Goal: Transaction & Acquisition: Purchase product/service

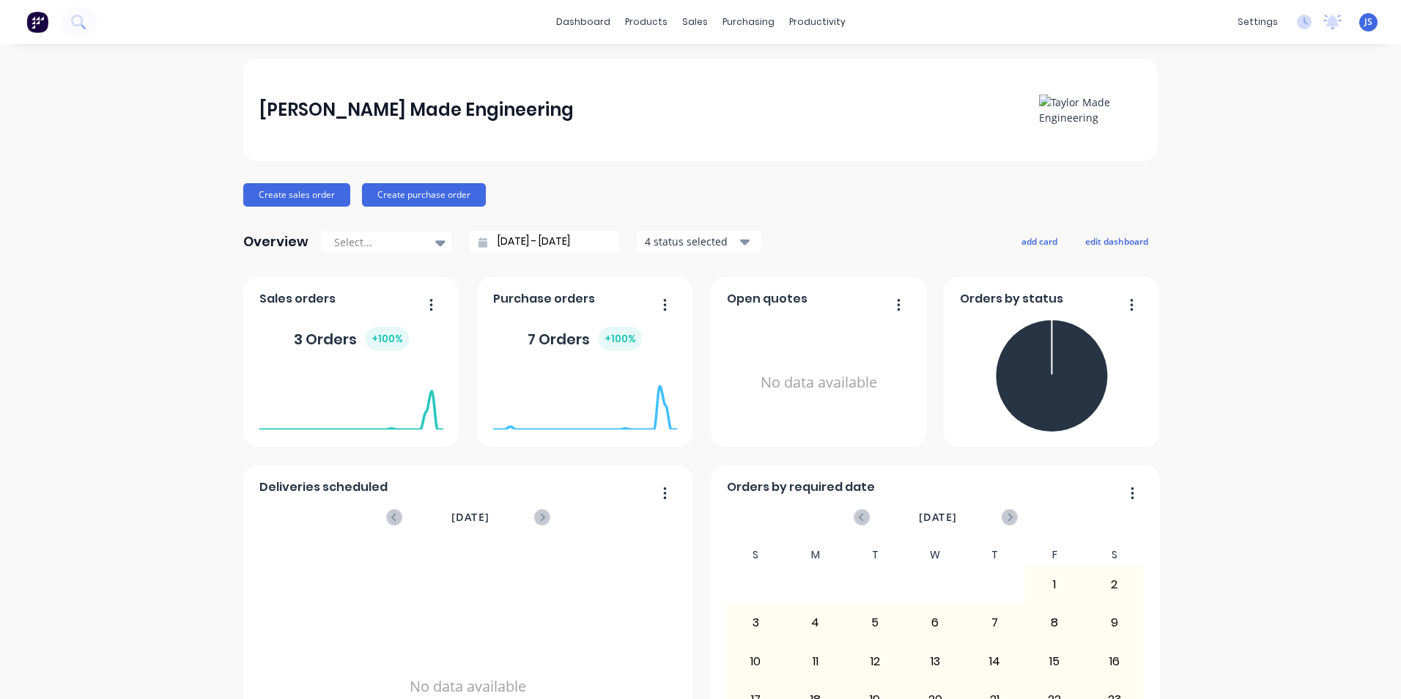
drag, startPoint x: 361, startPoint y: 2, endPoint x: 92, endPoint y: 191, distance: 327.8
click at [92, 191] on div "[PERSON_NAME] Made Engineering Create sales order Create purchase order Overvie…" at bounding box center [700, 441] width 1401 height 765
click at [746, 67] on div at bounding box center [736, 70] width 22 height 13
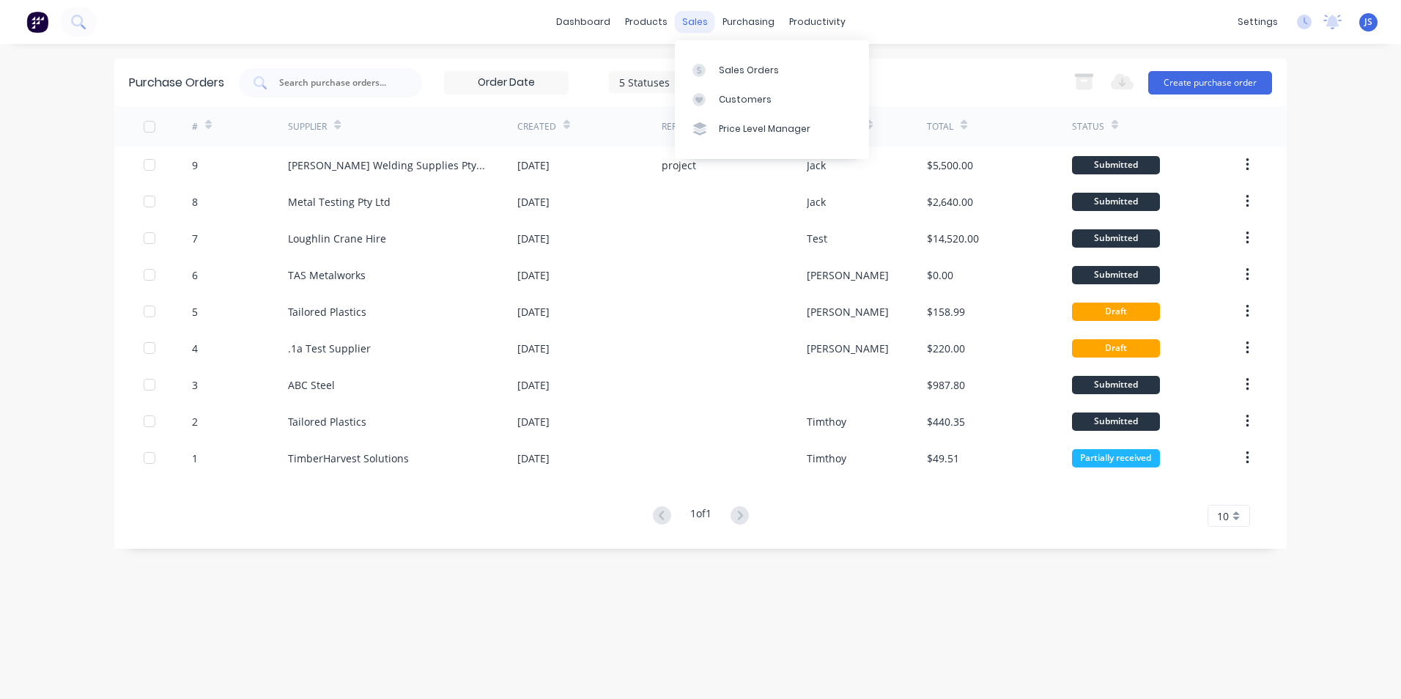
click at [696, 29] on div "sales" at bounding box center [695, 22] width 40 height 22
click at [728, 69] on div "Sales Orders" at bounding box center [749, 70] width 60 height 13
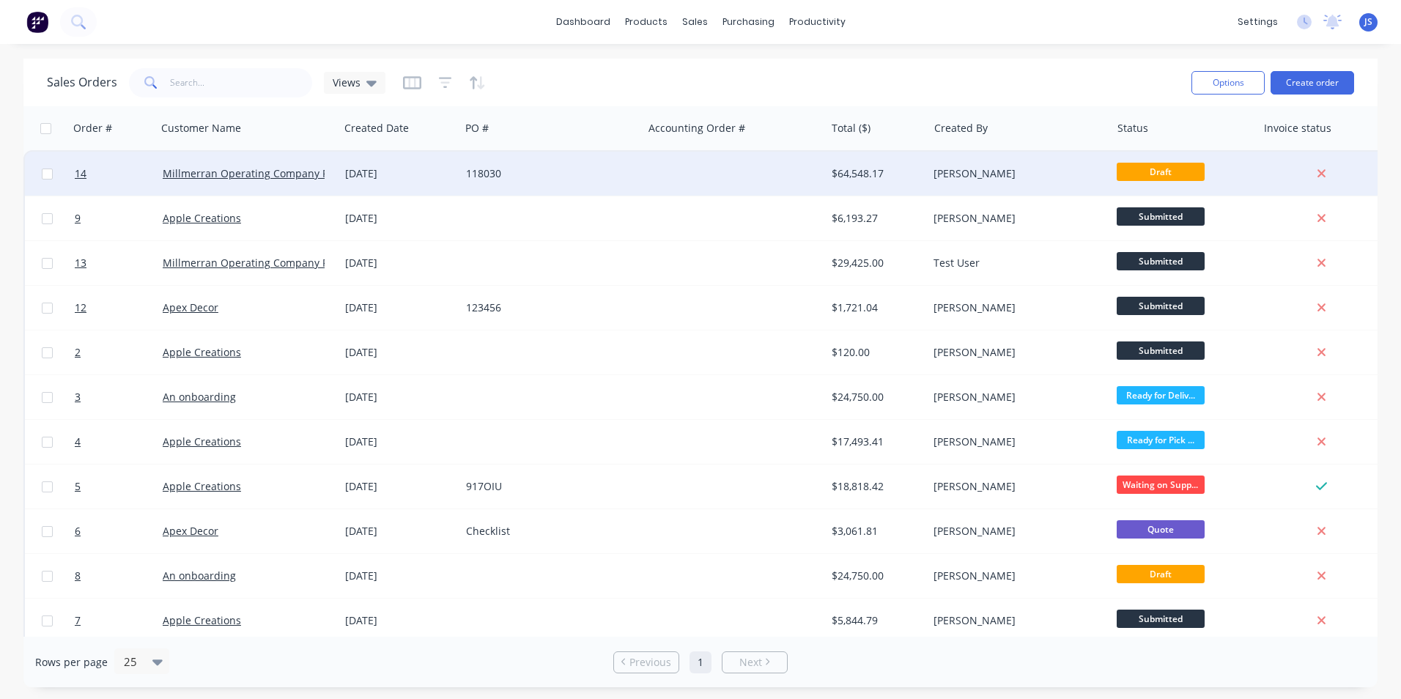
click at [285, 183] on div "Millmerran Operating Company Pty Ltd" at bounding box center [248, 174] width 183 height 44
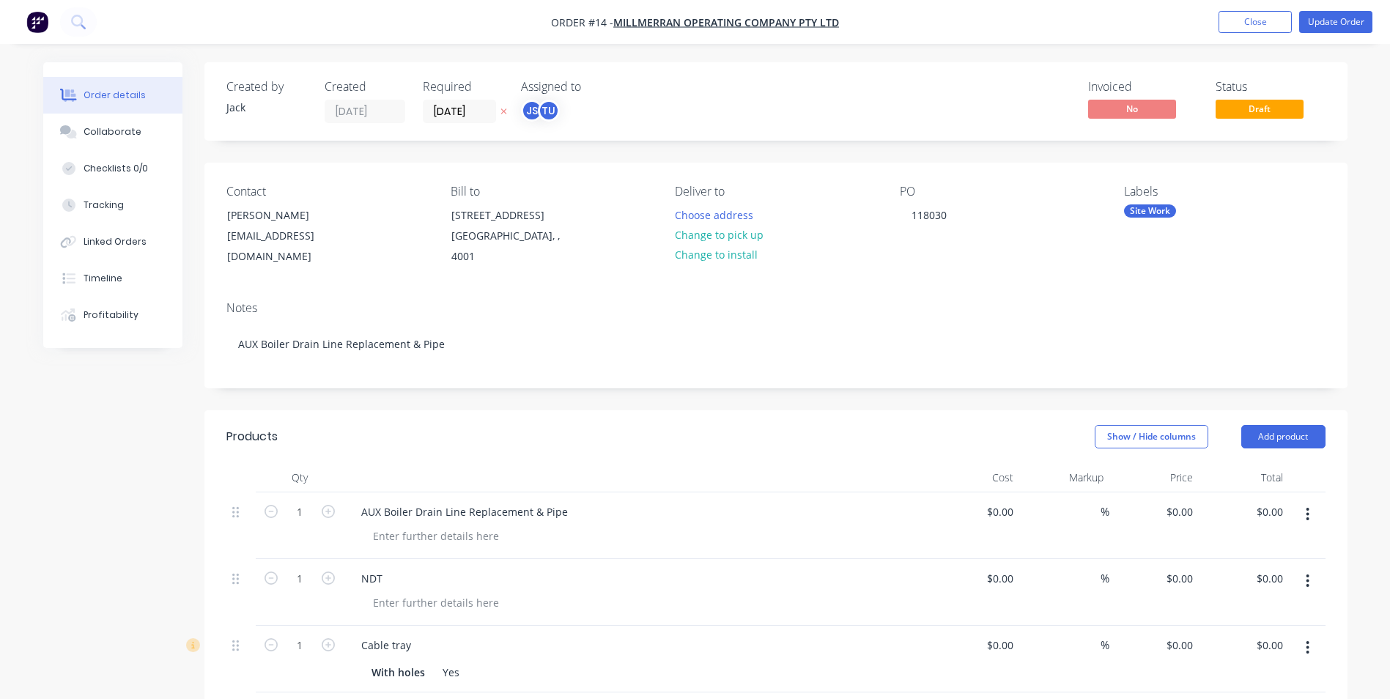
type input "$55,668.00"
type input "$2,400.00"
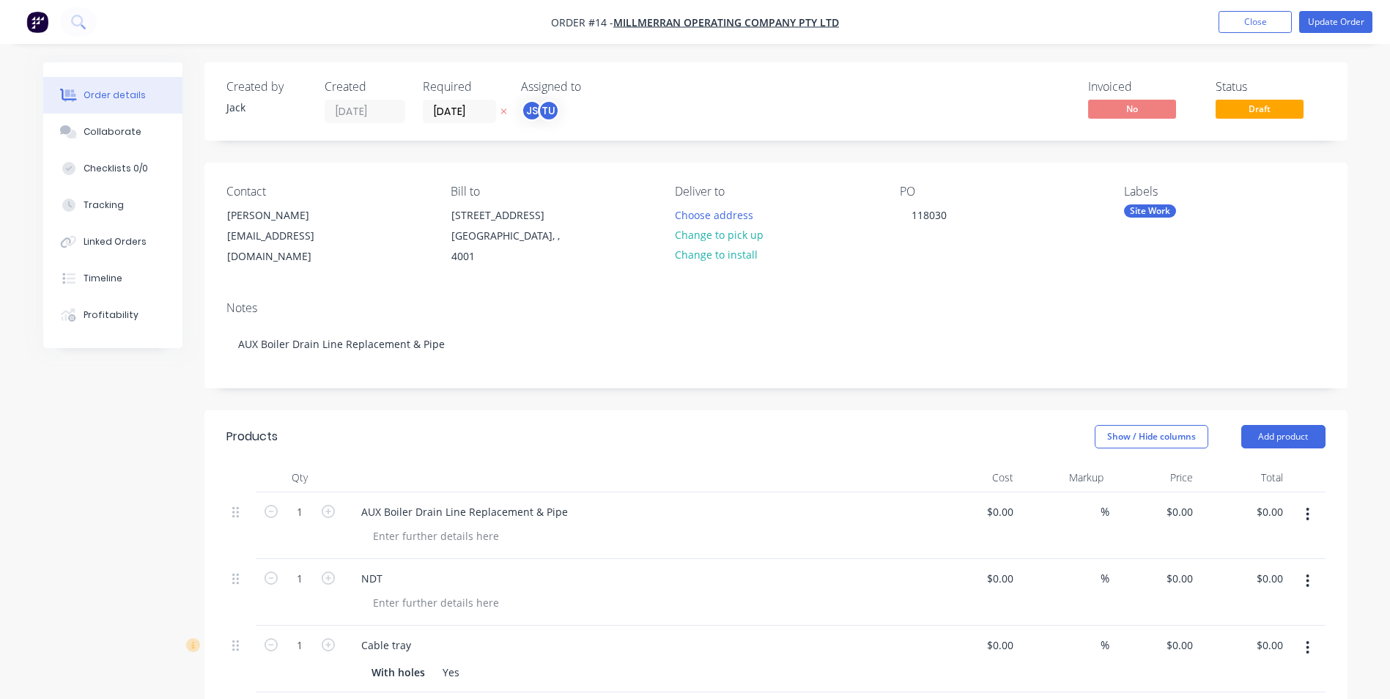
type input "$2,400.00"
type input "$5.40"
type input "125"
type input "$12.15"
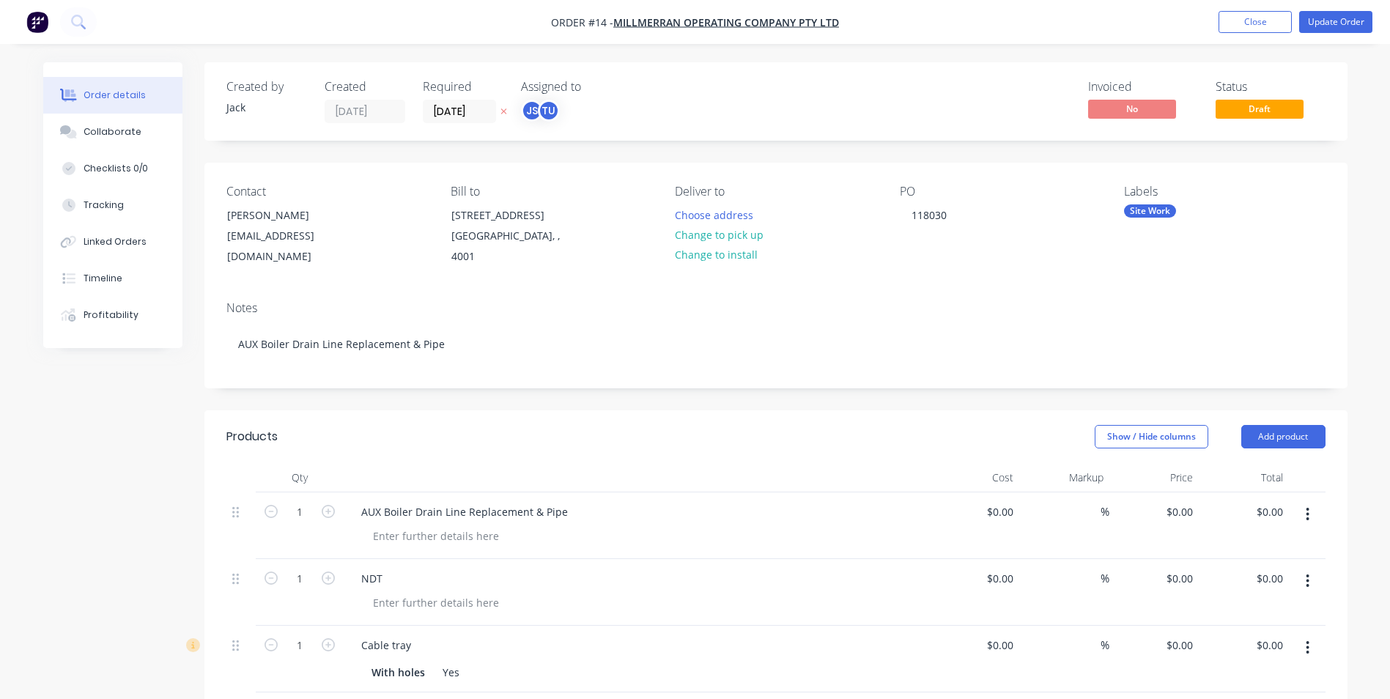
type input "$80.00"
type input "50"
type input "$120.00"
type input "$600.00"
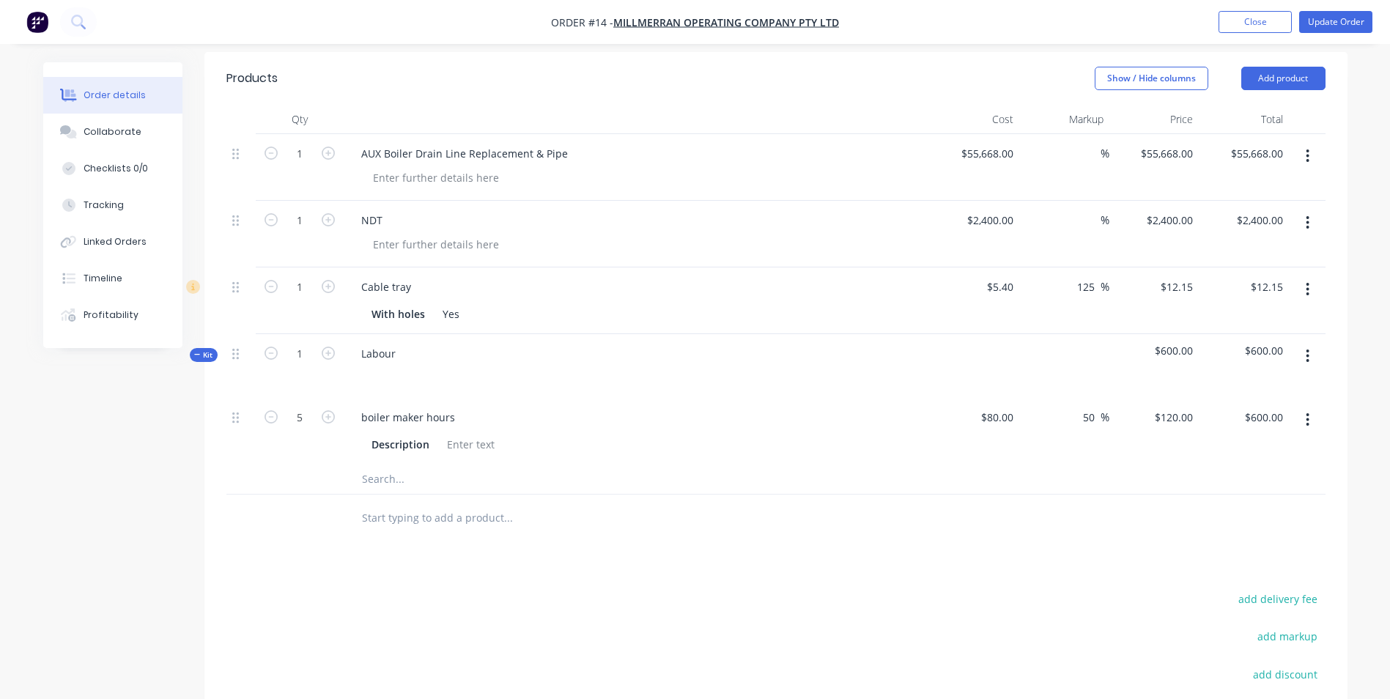
scroll to position [366, 0]
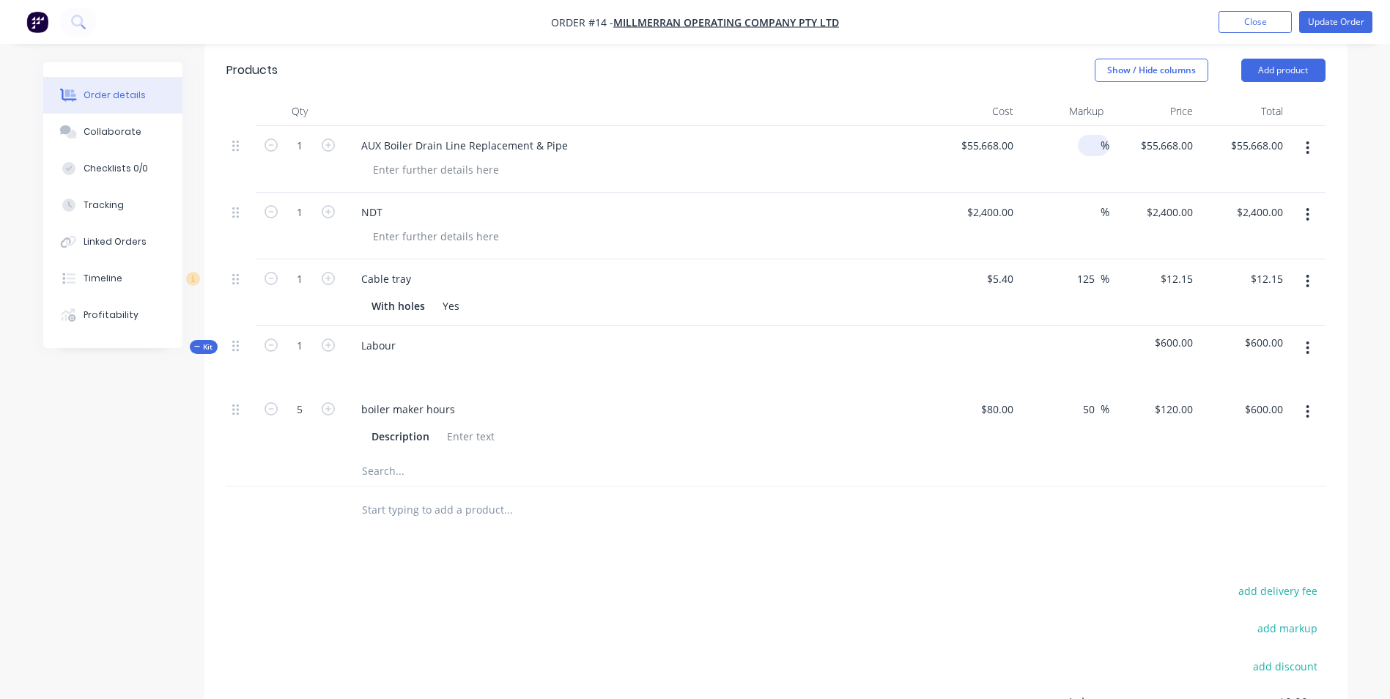
click at [1095, 143] on input at bounding box center [1092, 145] width 17 height 21
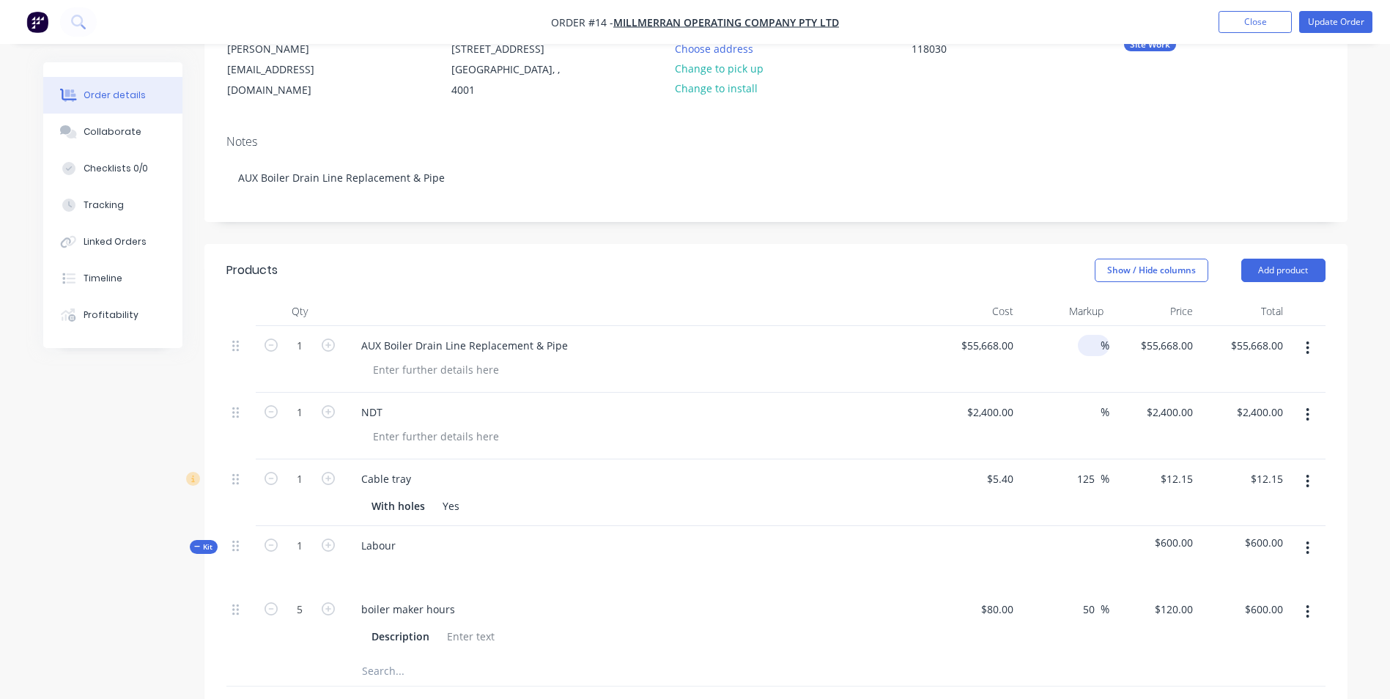
scroll to position [0, 0]
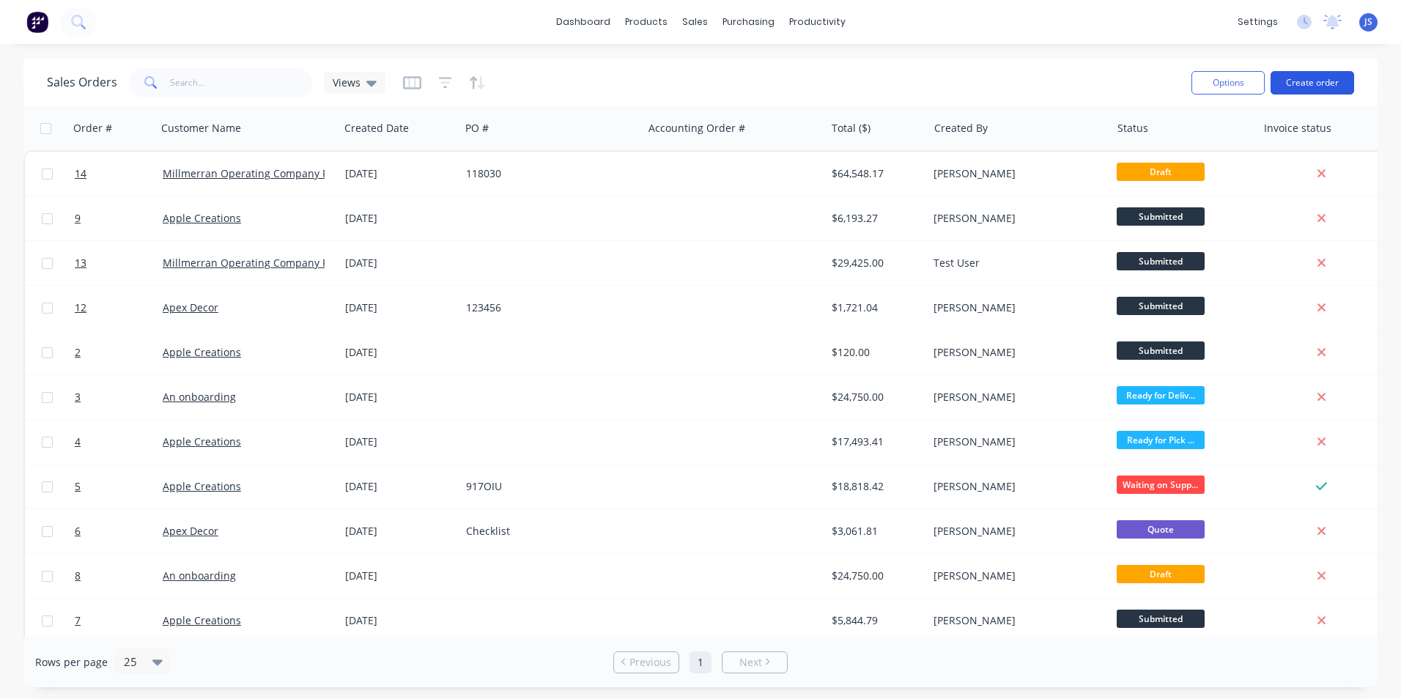
click at [1312, 79] on button "Create order" at bounding box center [1313, 82] width 84 height 23
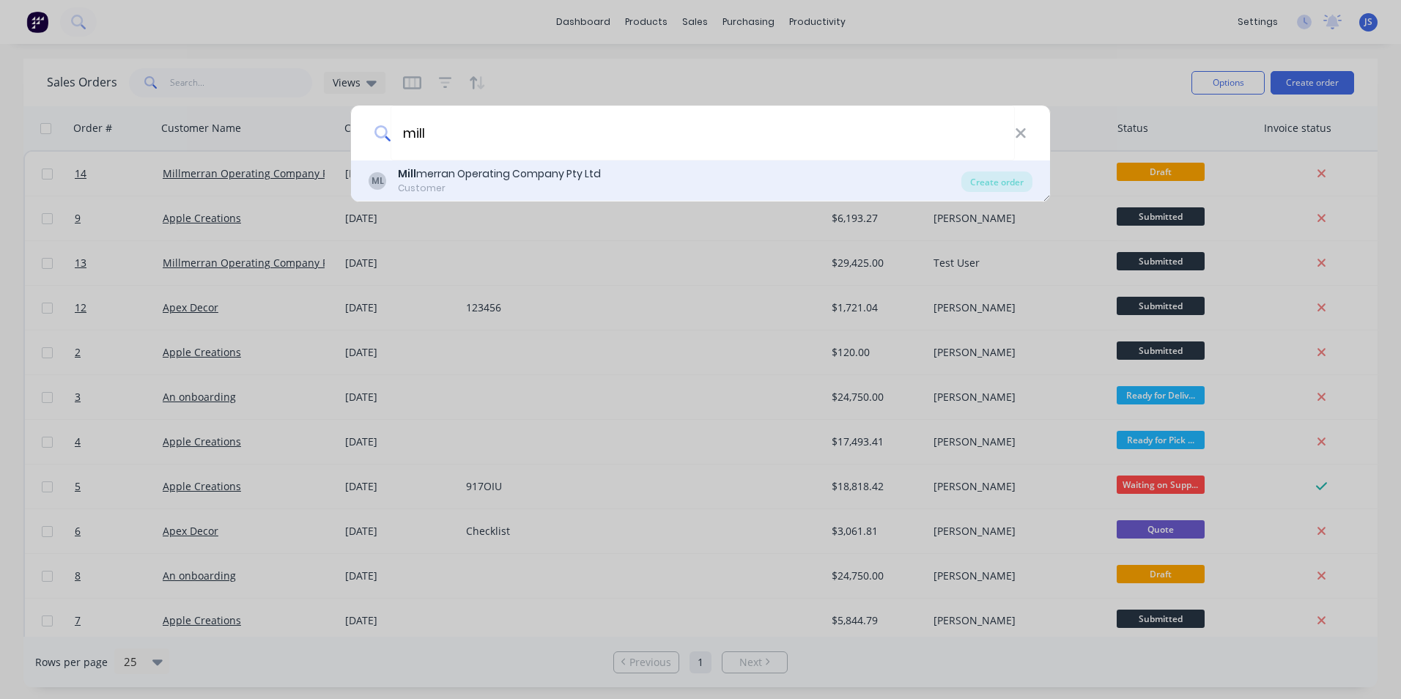
type input "mill"
click at [553, 178] on div "Mill merran Operating Company Pty Ltd" at bounding box center [499, 173] width 203 height 15
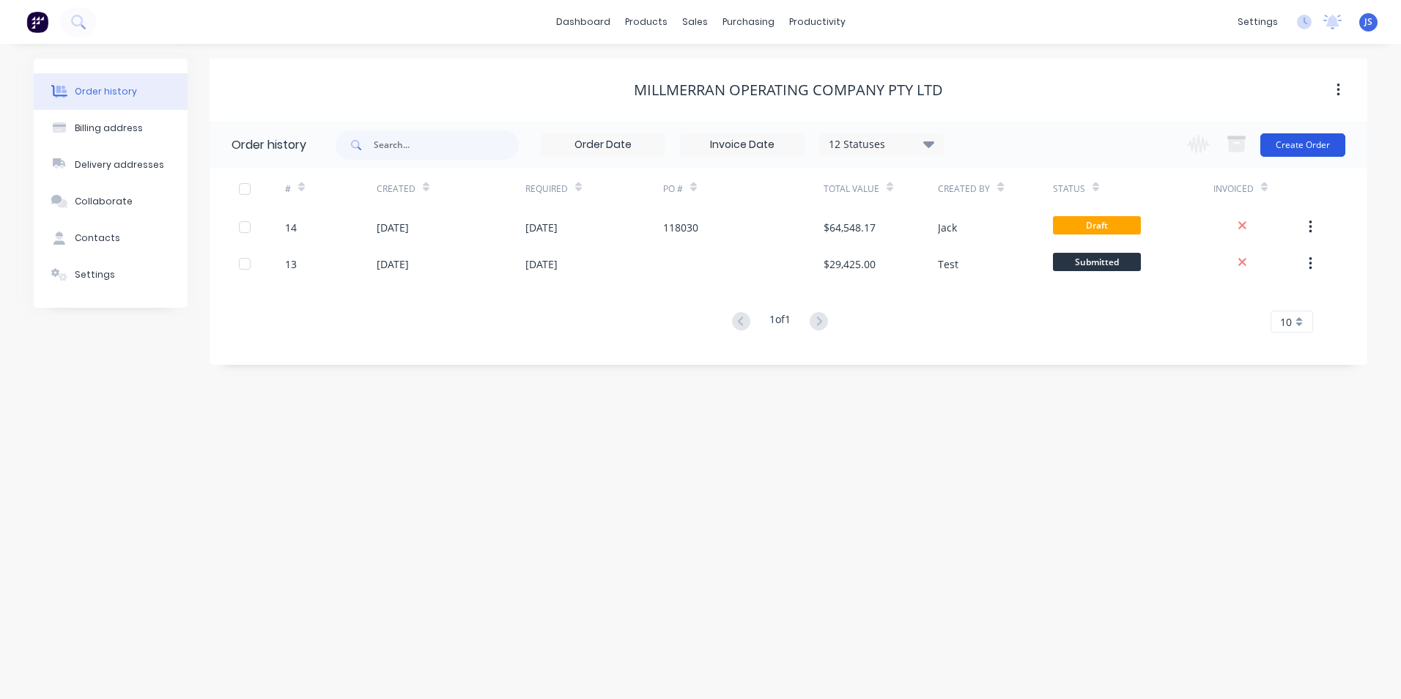
click at [1297, 142] on button "Create Order" at bounding box center [1303, 144] width 85 height 23
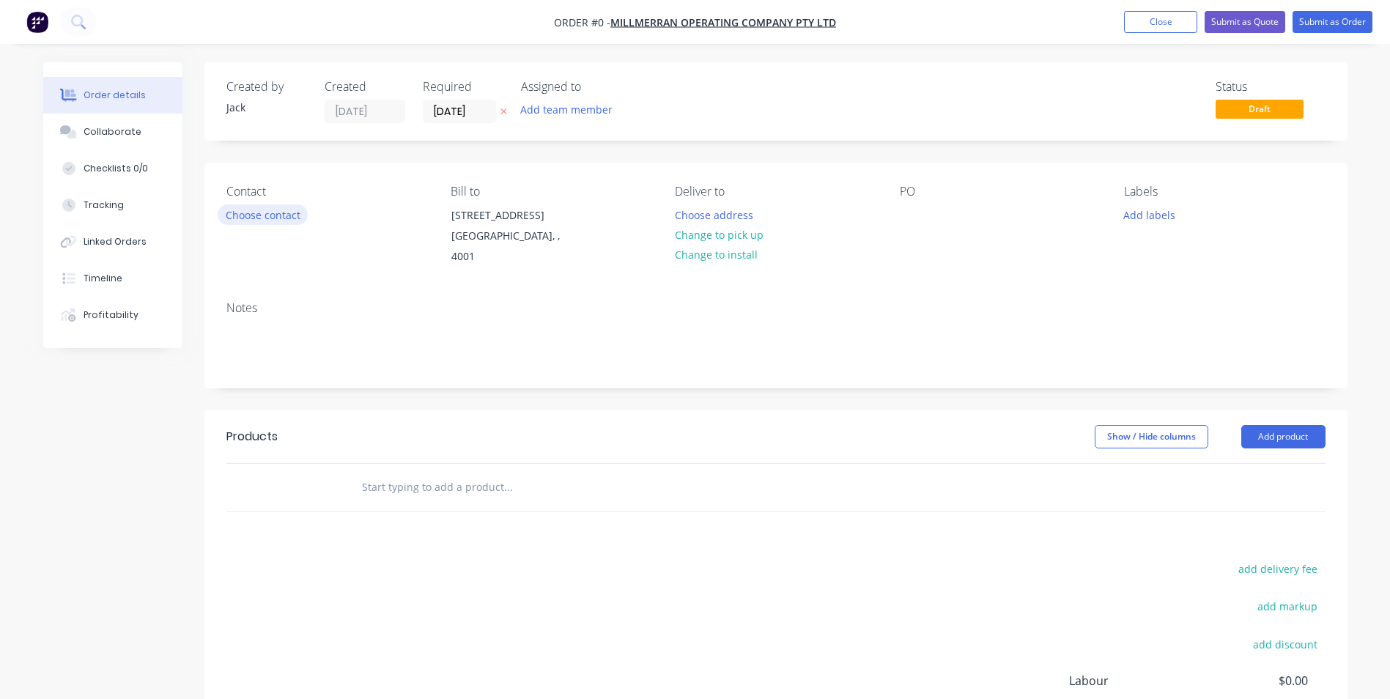
click at [288, 213] on button "Choose contact" at bounding box center [263, 214] width 90 height 20
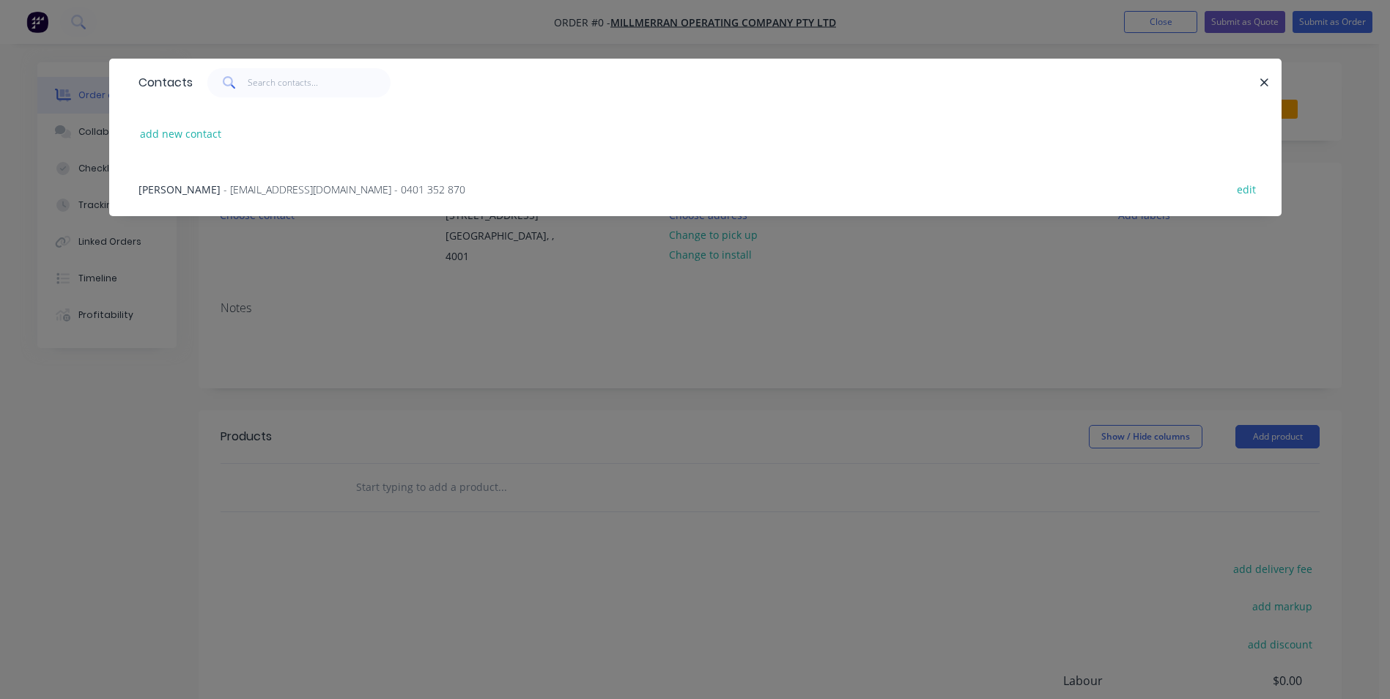
click at [279, 186] on span "- [EMAIL_ADDRESS][DOMAIN_NAME] - 0401 352 870" at bounding box center [345, 190] width 242 height 14
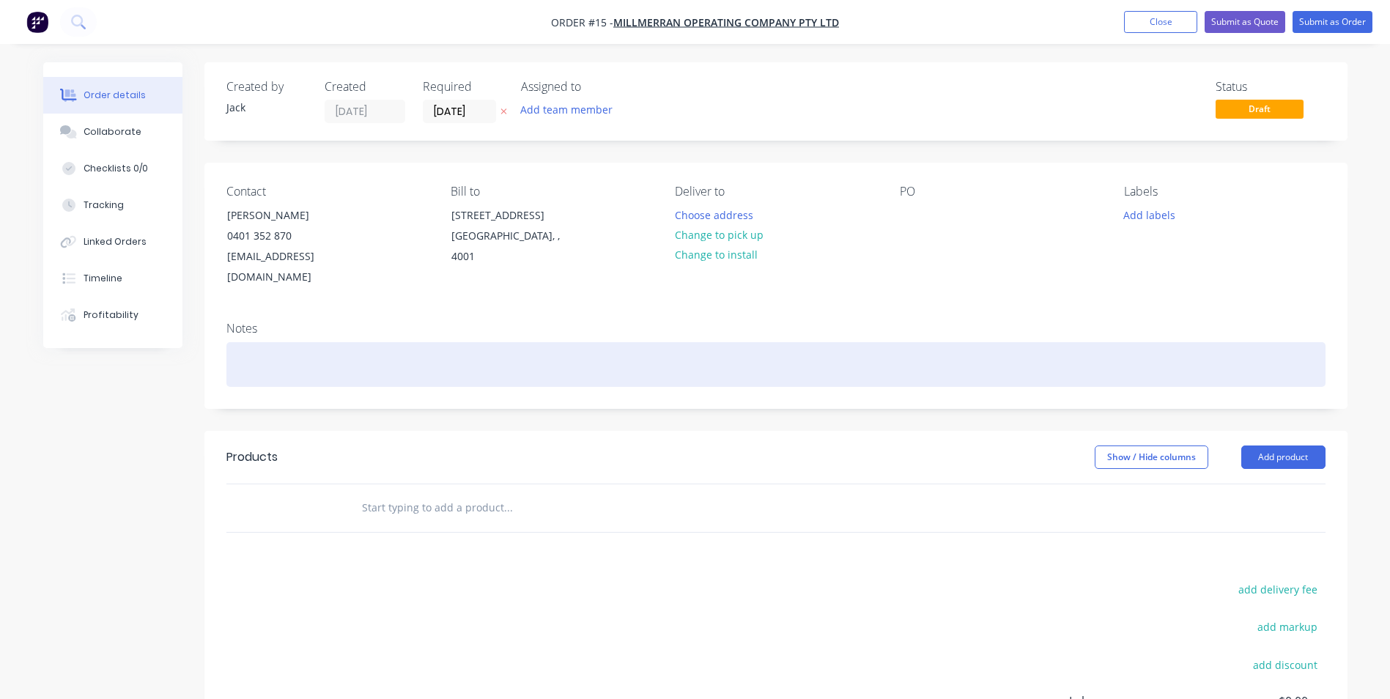
click at [254, 342] on div at bounding box center [775, 364] width 1099 height 45
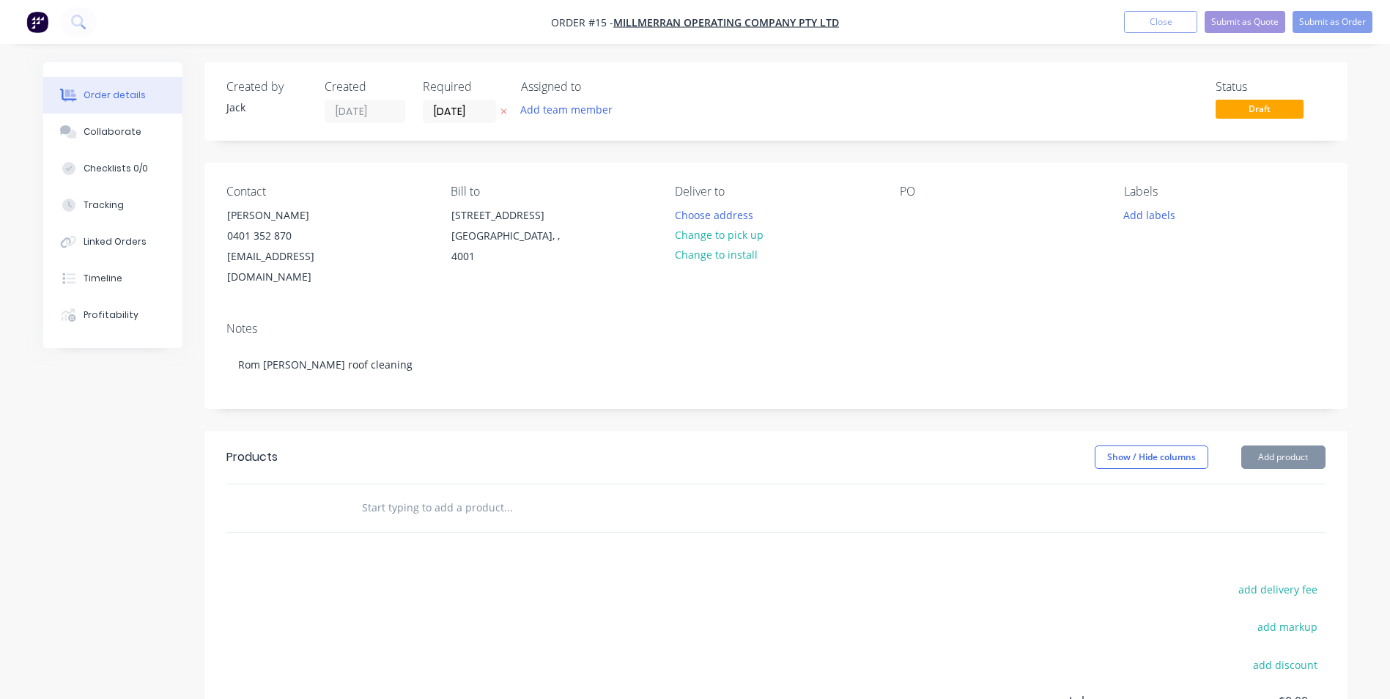
click at [350, 446] on div "Products" at bounding box center [343, 457] width 234 height 23
click at [1254, 446] on button "Add product" at bounding box center [1284, 457] width 84 height 23
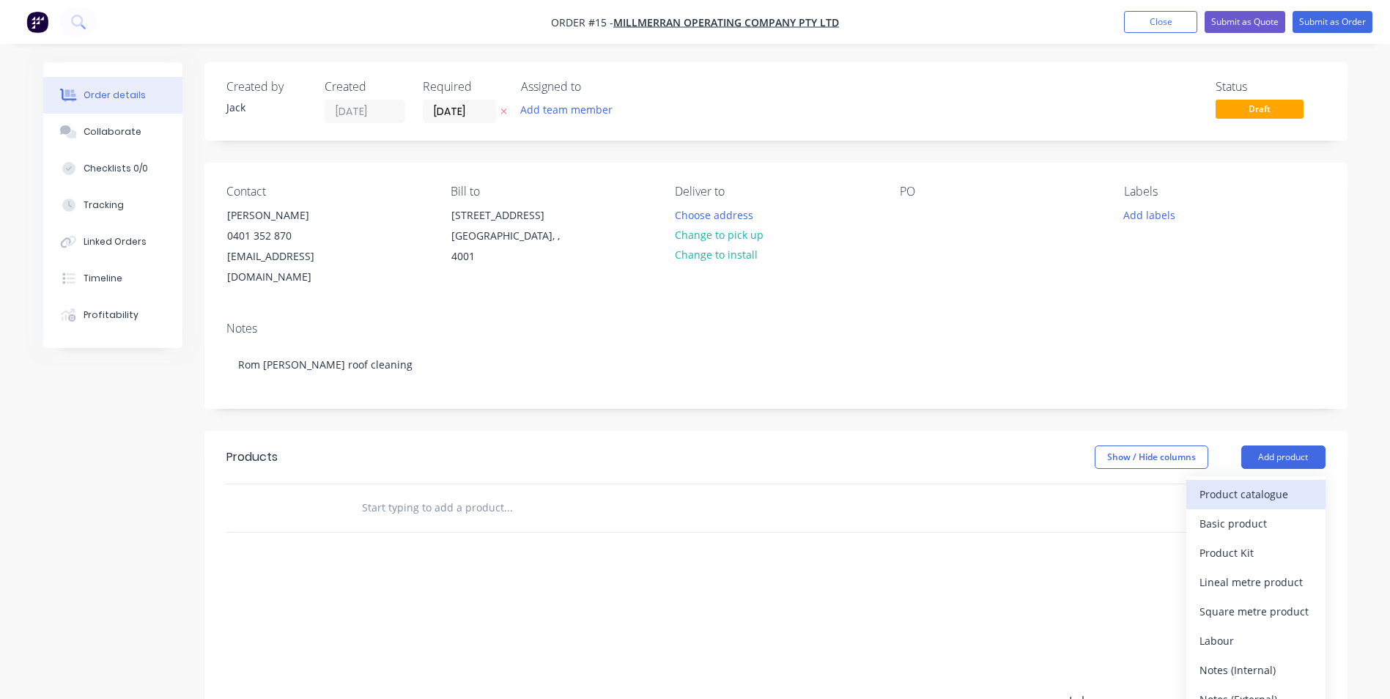
click at [1252, 484] on div "Product catalogue" at bounding box center [1256, 494] width 113 height 21
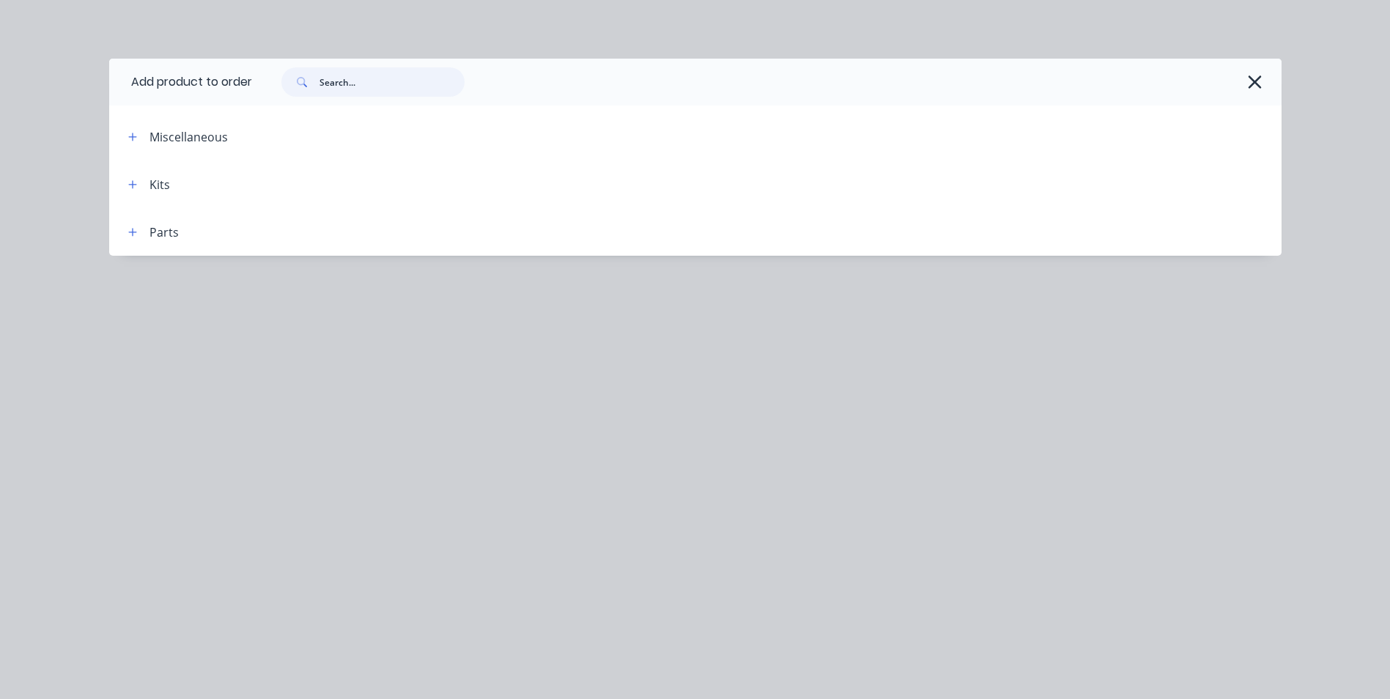
click at [335, 86] on input "text" at bounding box center [392, 81] width 145 height 29
click at [127, 134] on button "button" at bounding box center [133, 137] width 18 height 18
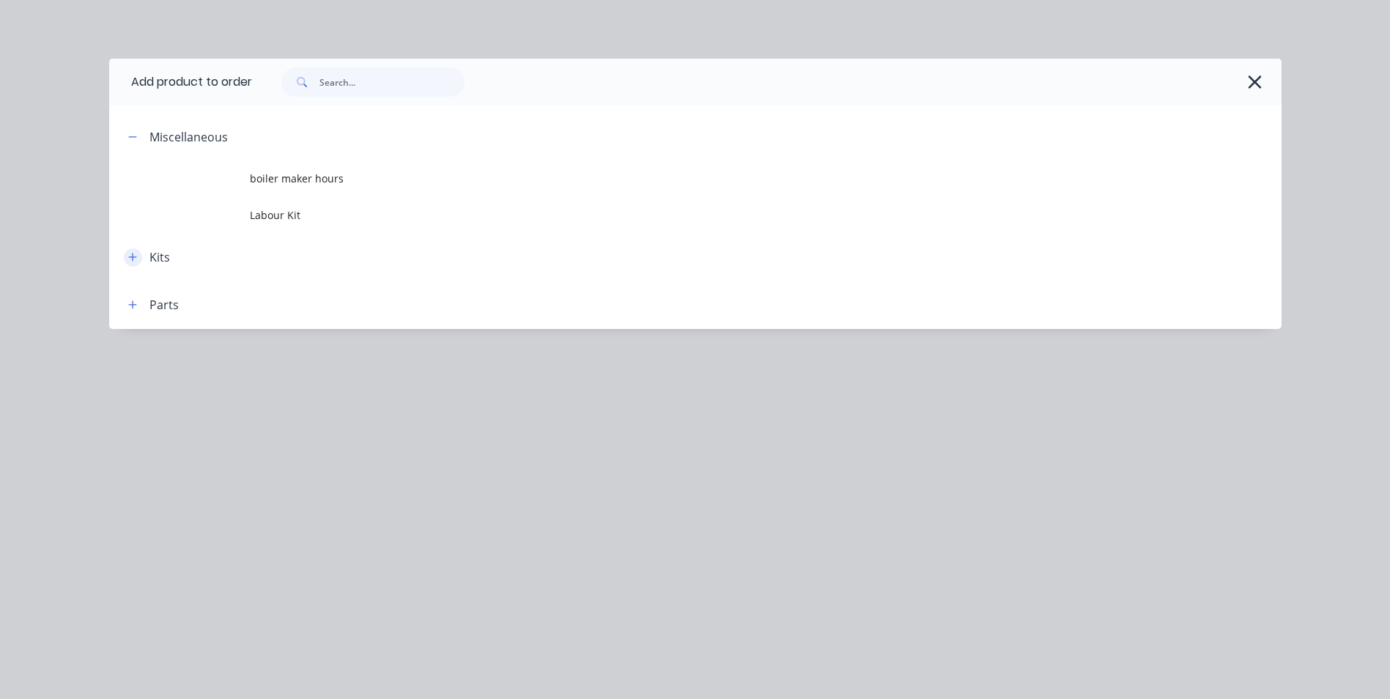
click at [136, 252] on icon "button" at bounding box center [132, 257] width 9 height 10
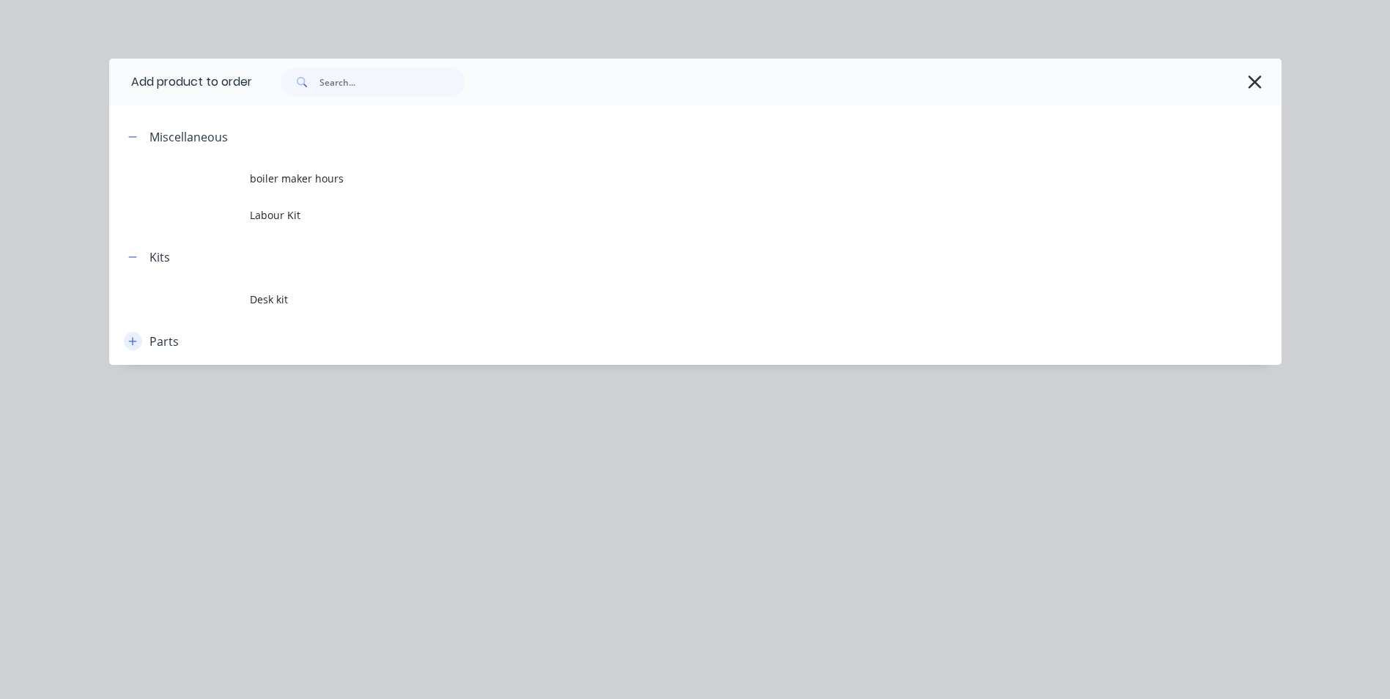
click at [129, 342] on icon "button" at bounding box center [132, 341] width 8 height 8
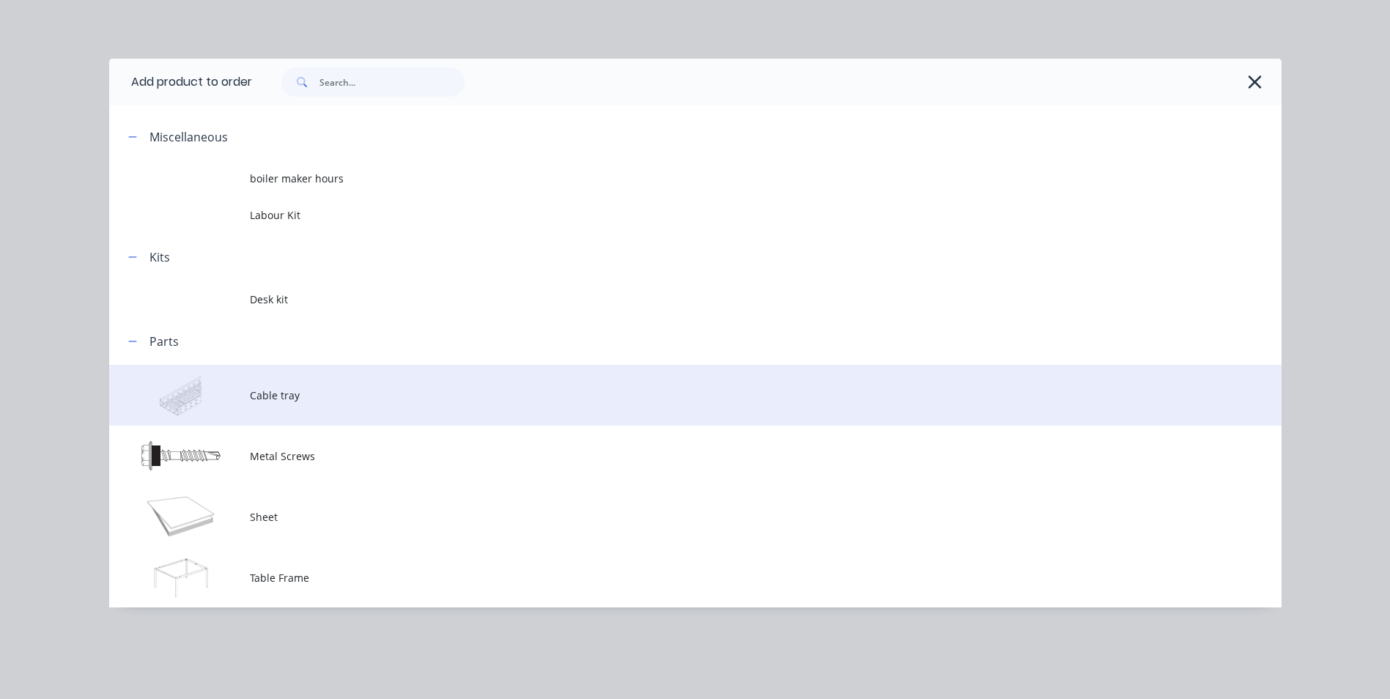
scroll to position [207, 0]
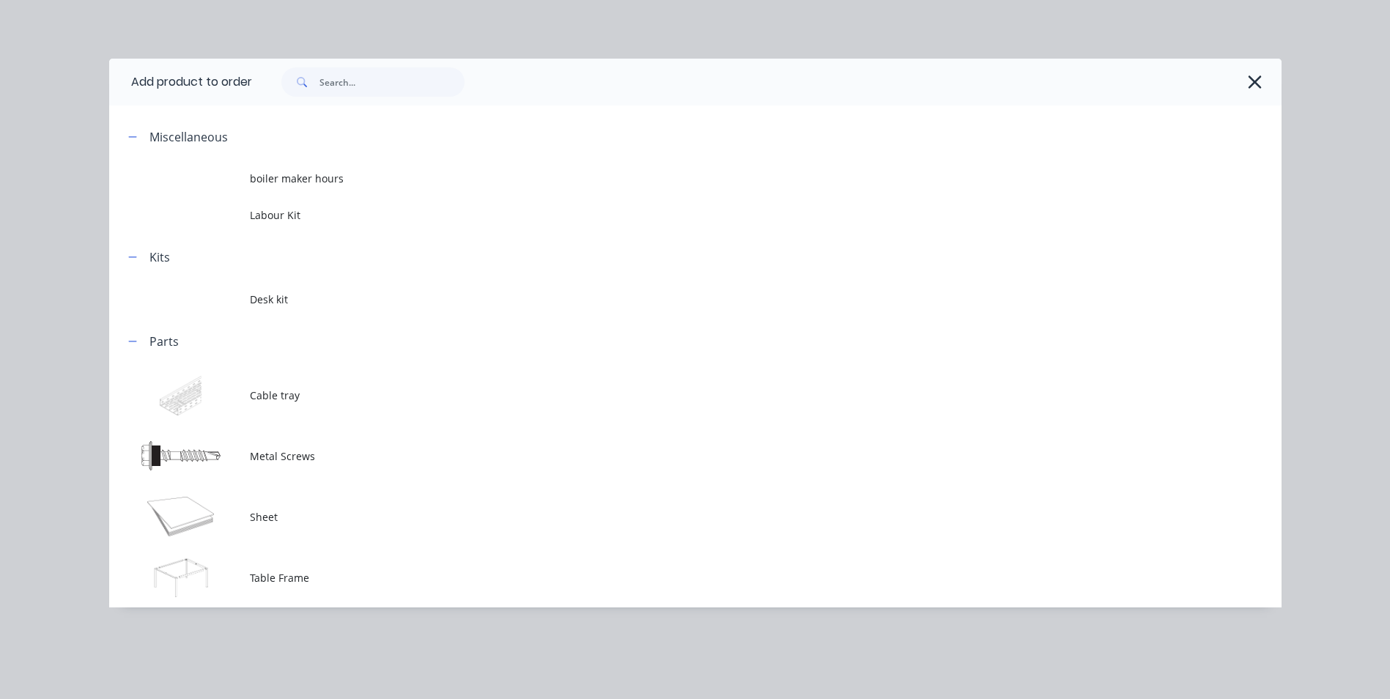
click at [432, 131] on div at bounding box center [823, 137] width 916 height 18
click at [141, 138] on button "button" at bounding box center [133, 137] width 18 height 18
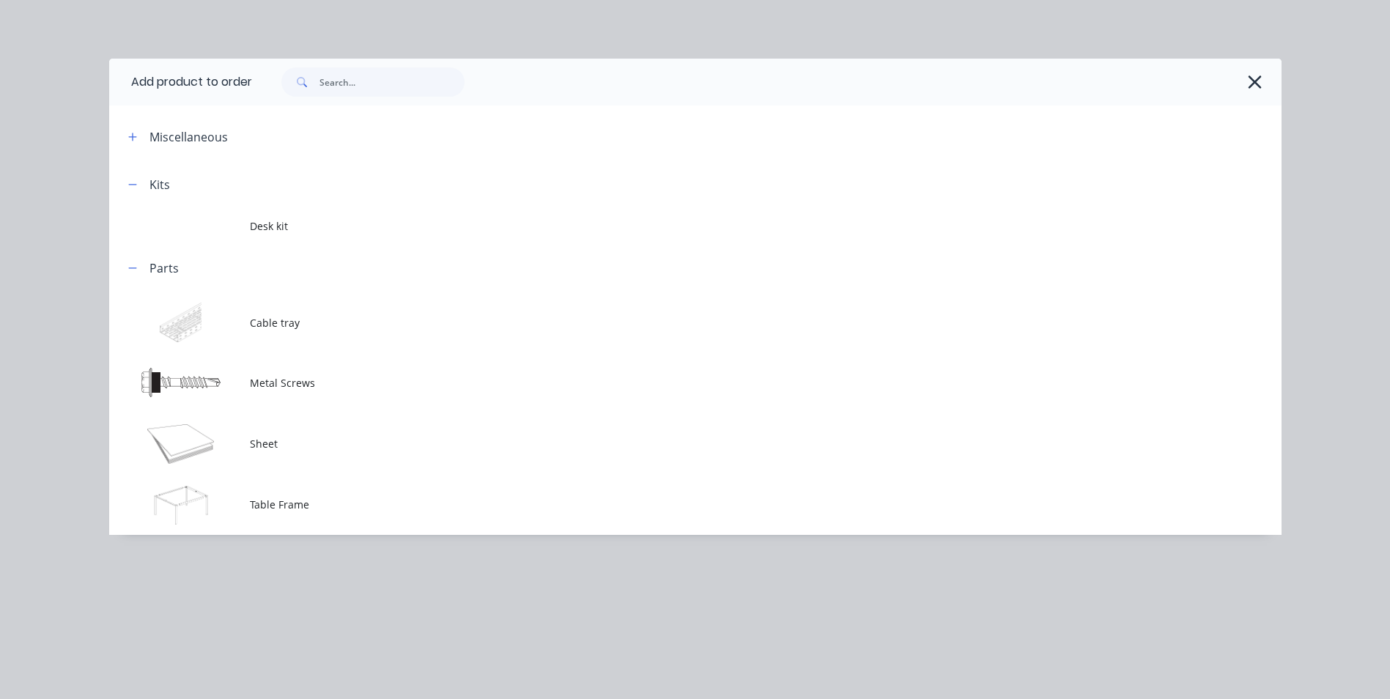
drag, startPoint x: 158, startPoint y: 136, endPoint x: 566, endPoint y: 180, distance: 409.8
click at [566, 180] on div at bounding box center [726, 184] width 1112 height 18
click at [361, 90] on input "text" at bounding box center [392, 81] width 145 height 29
drag, startPoint x: 1256, startPoint y: 81, endPoint x: 1249, endPoint y: 90, distance: 11.0
click at [1256, 82] on icon "button" at bounding box center [1255, 81] width 13 height 13
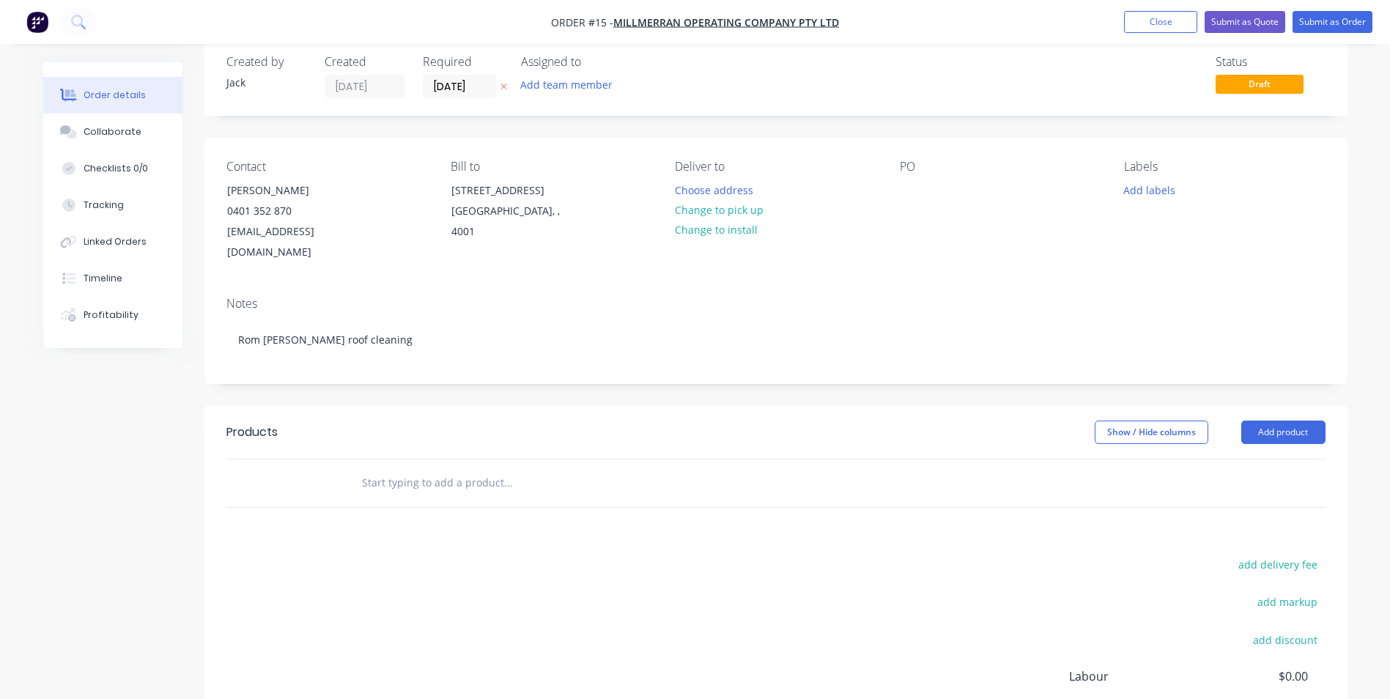
scroll to position [0, 0]
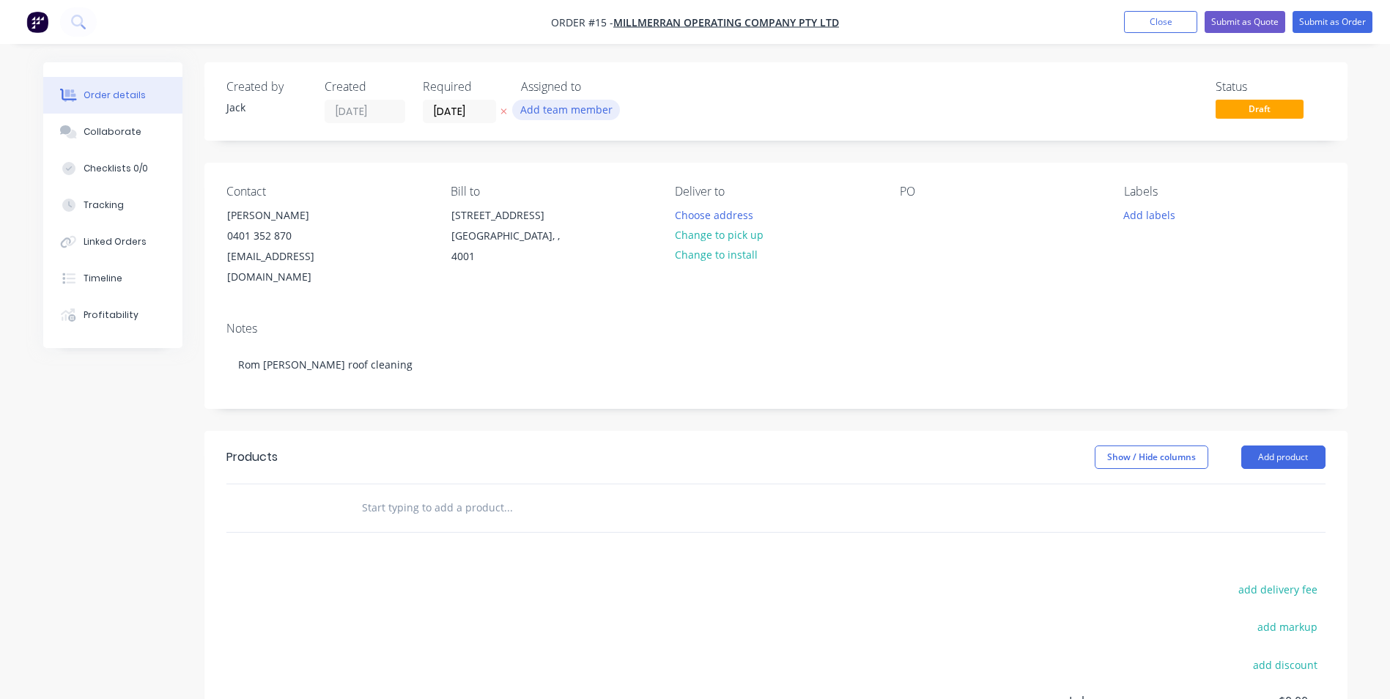
click at [550, 106] on button "Add team member" at bounding box center [566, 110] width 108 height 20
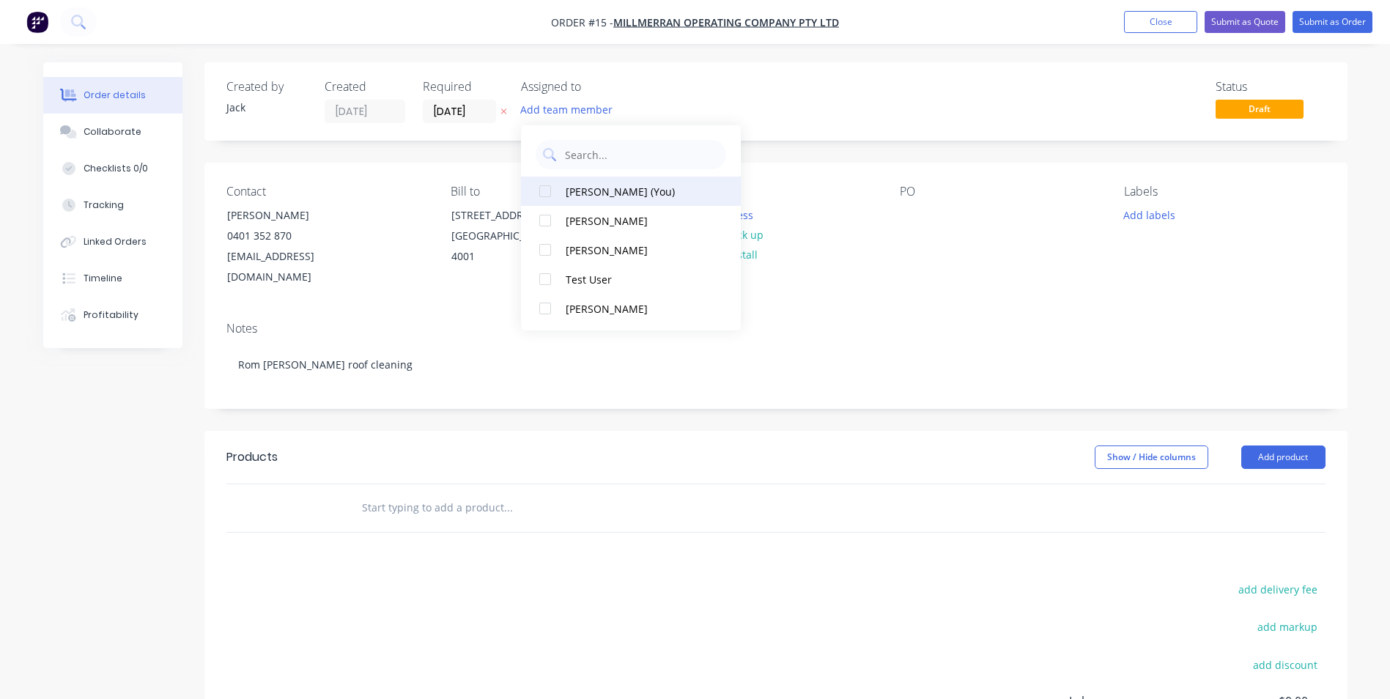
click at [592, 183] on button "[PERSON_NAME] (You)" at bounding box center [631, 191] width 220 height 29
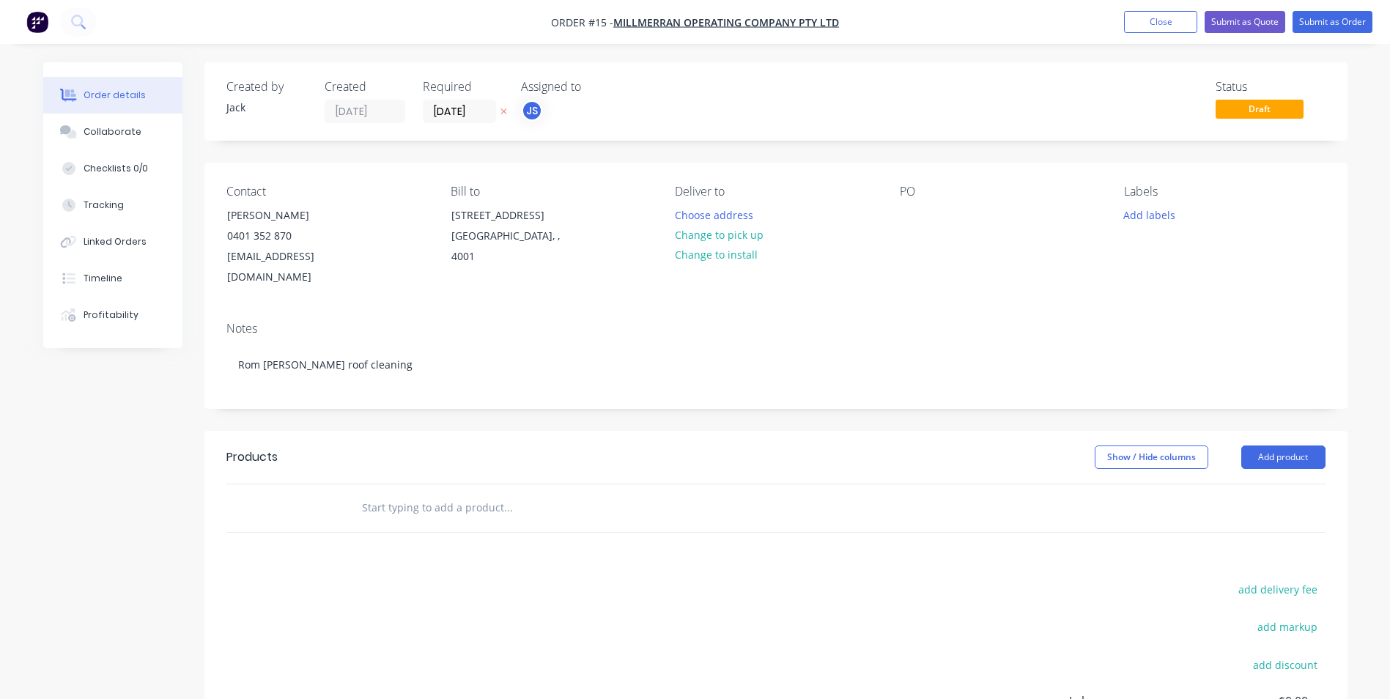
click at [534, 530] on div "Products Show / Hide columns Add product add delivery fee add markup add discou…" at bounding box center [775, 658] width 1143 height 454
click at [1099, 446] on button "Show / Hide columns" at bounding box center [1152, 457] width 114 height 23
click at [1263, 446] on button "Add product" at bounding box center [1284, 457] width 84 height 23
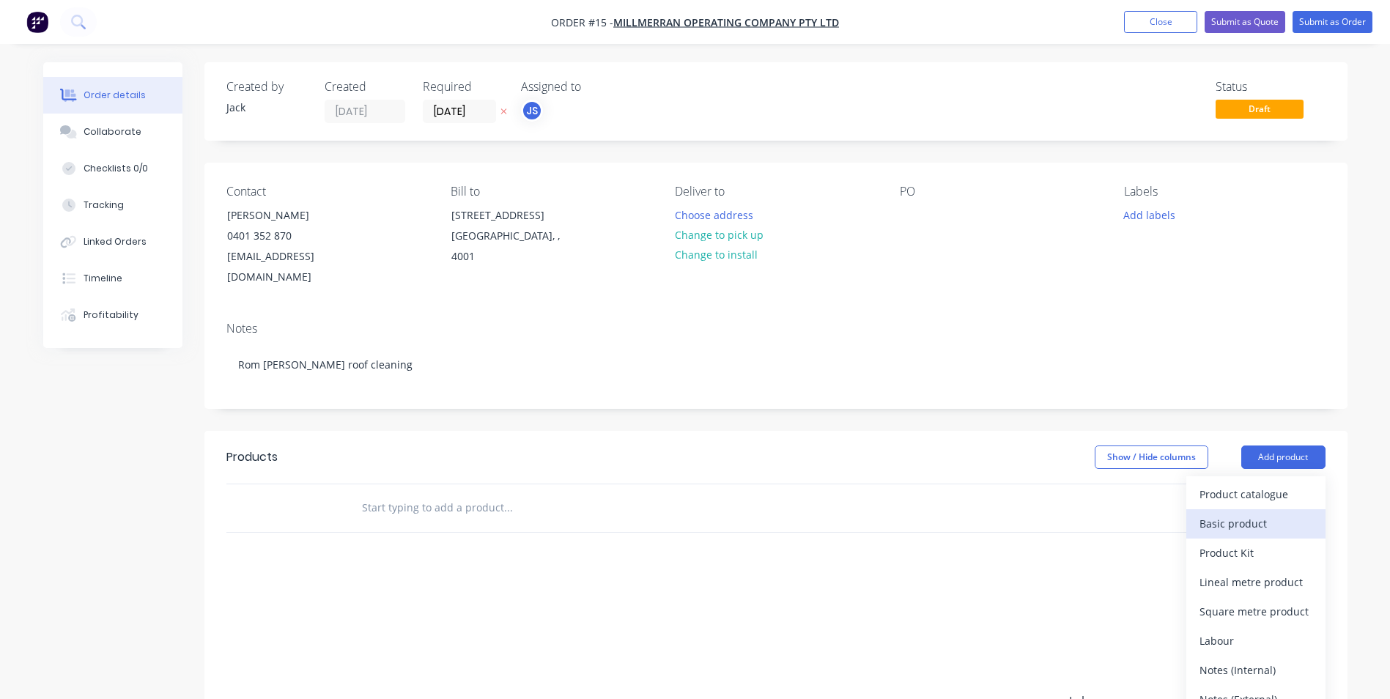
click at [1256, 513] on div "Basic product" at bounding box center [1256, 523] width 113 height 21
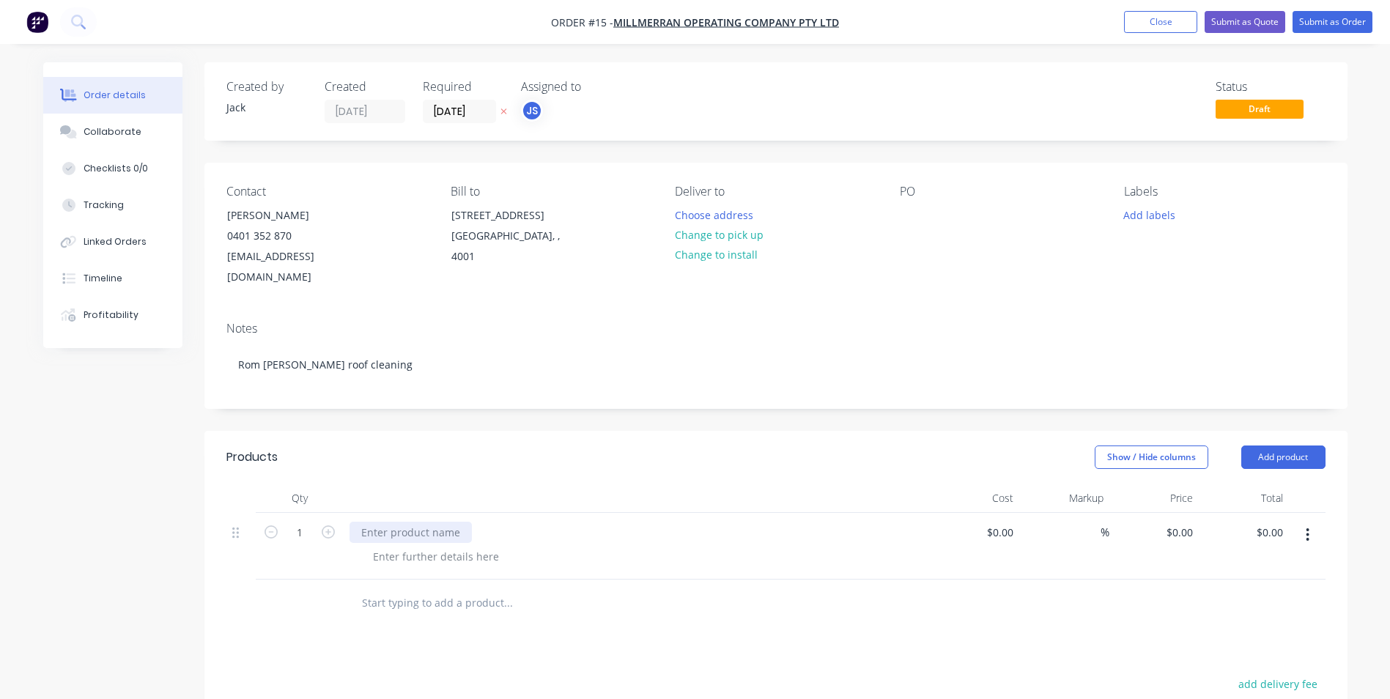
click at [386, 522] on div at bounding box center [411, 532] width 122 height 21
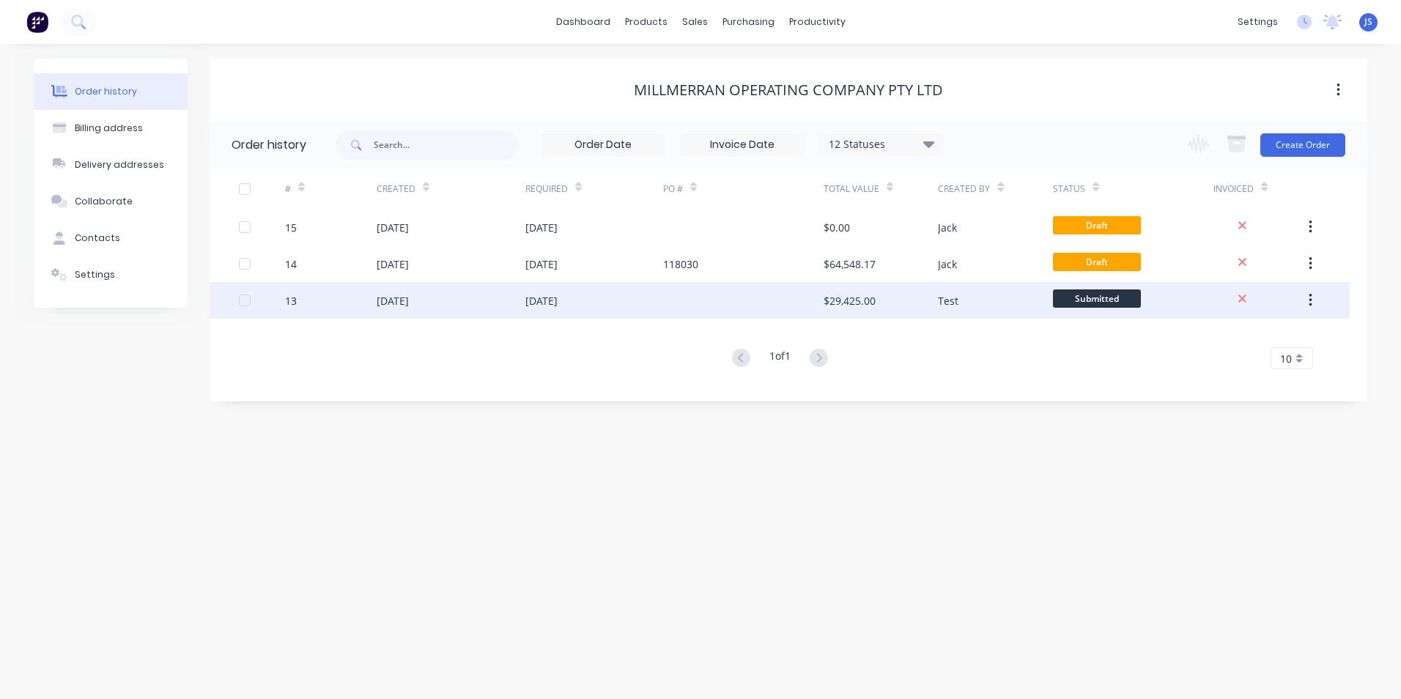
click at [402, 290] on div "[DATE]" at bounding box center [451, 300] width 149 height 37
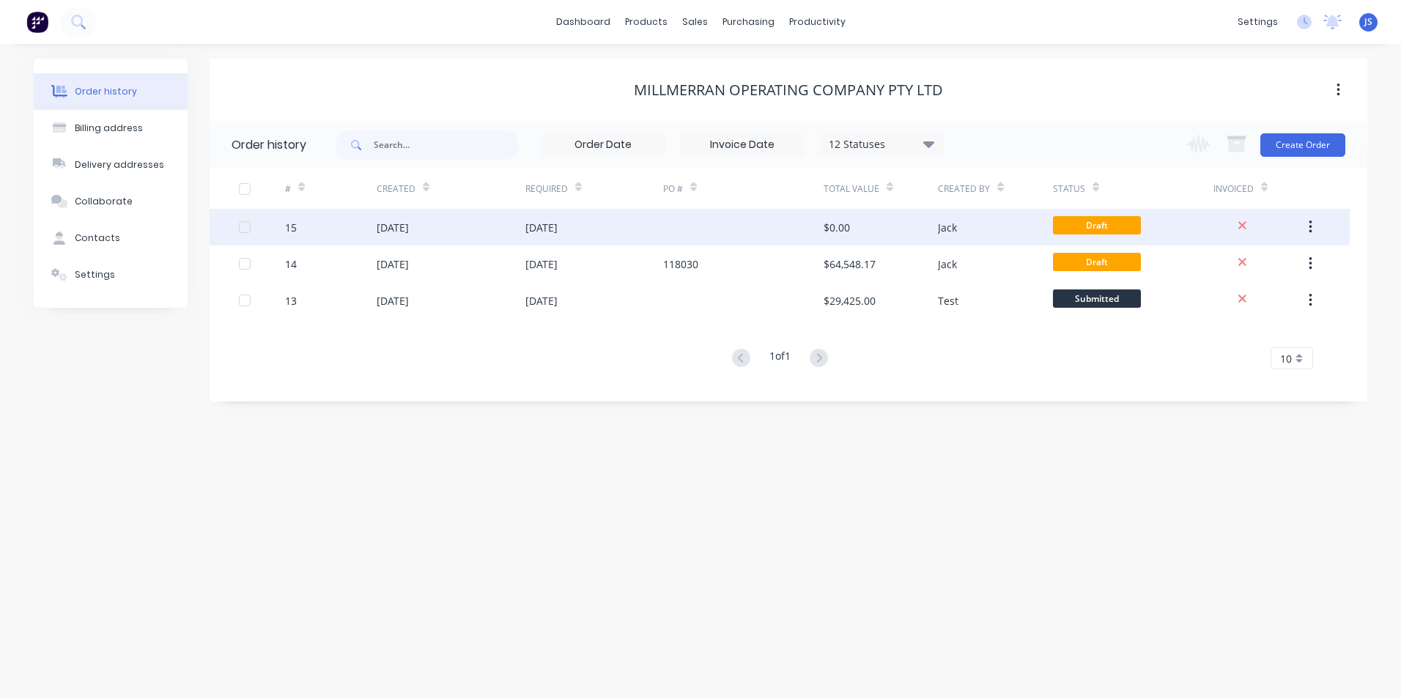
click at [1313, 232] on button "button" at bounding box center [1311, 227] width 34 height 26
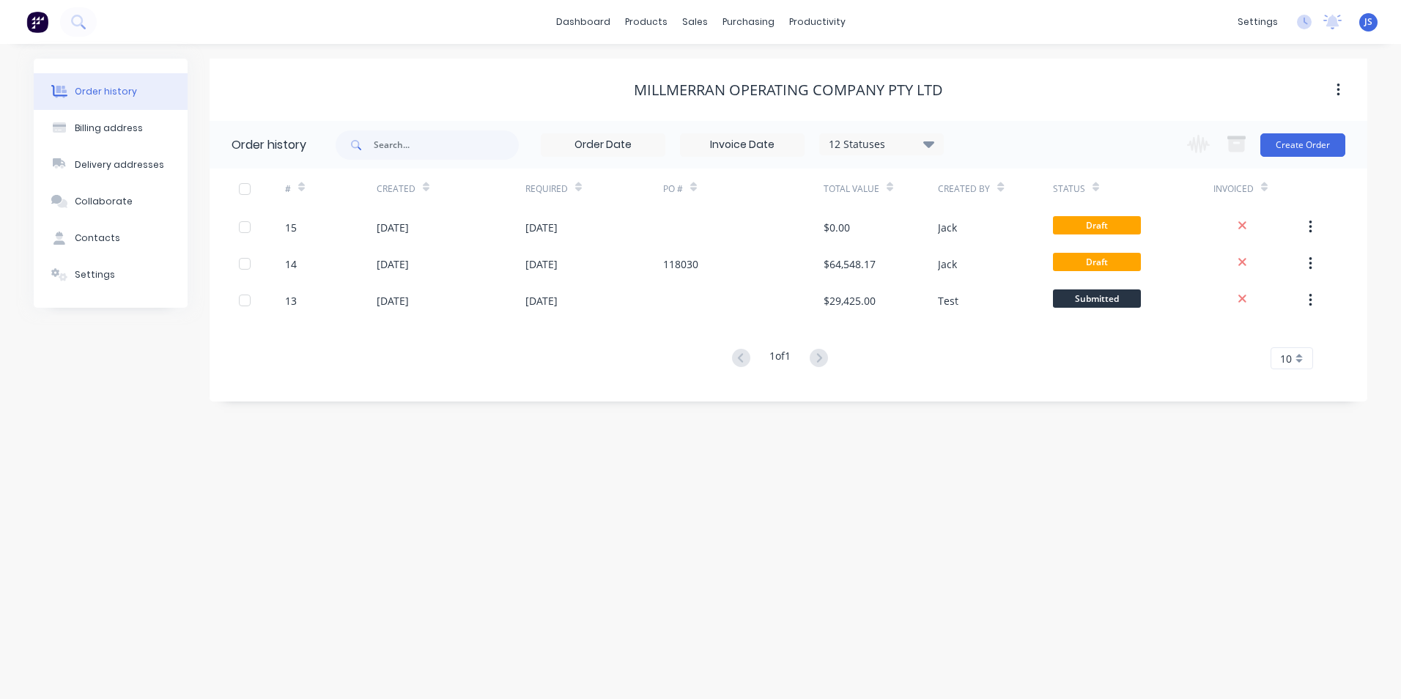
click at [944, 535] on div "Order history Billing address Delivery addresses Collaborate Contacts Settings …" at bounding box center [700, 371] width 1401 height 655
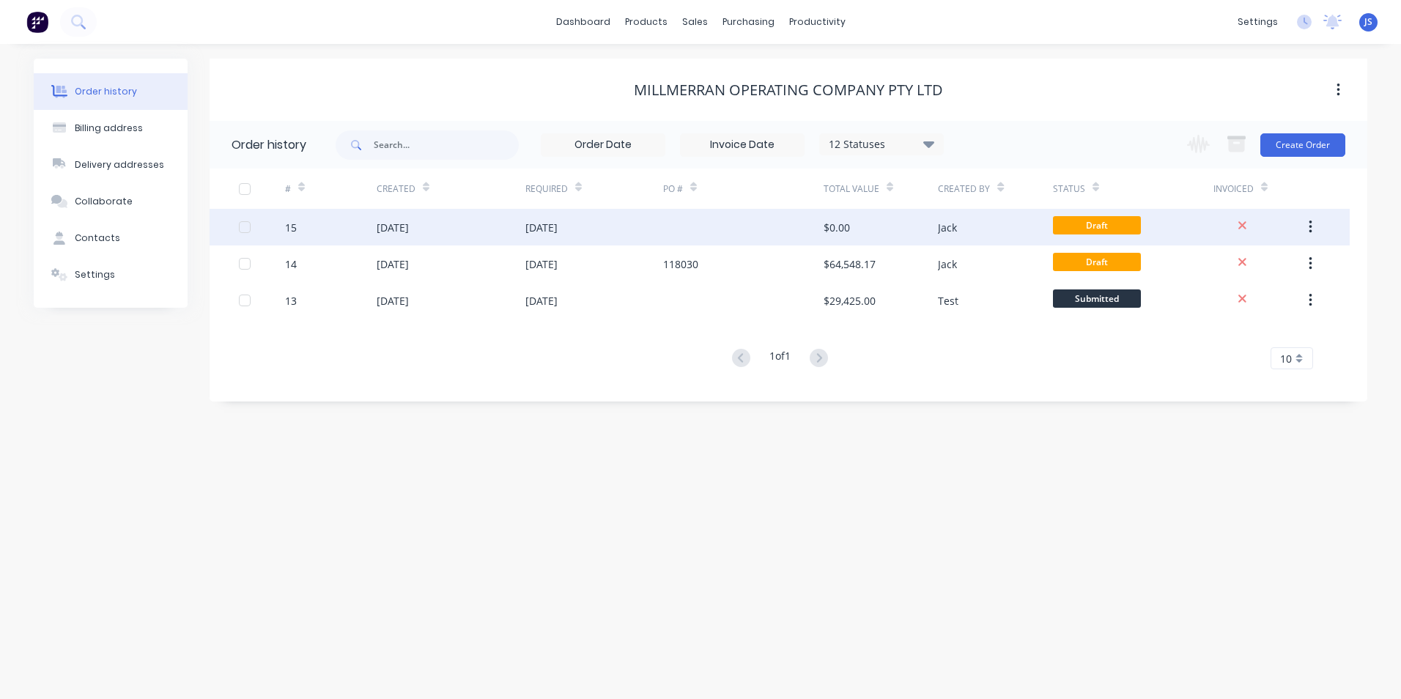
click at [241, 221] on div at bounding box center [262, 227] width 46 height 37
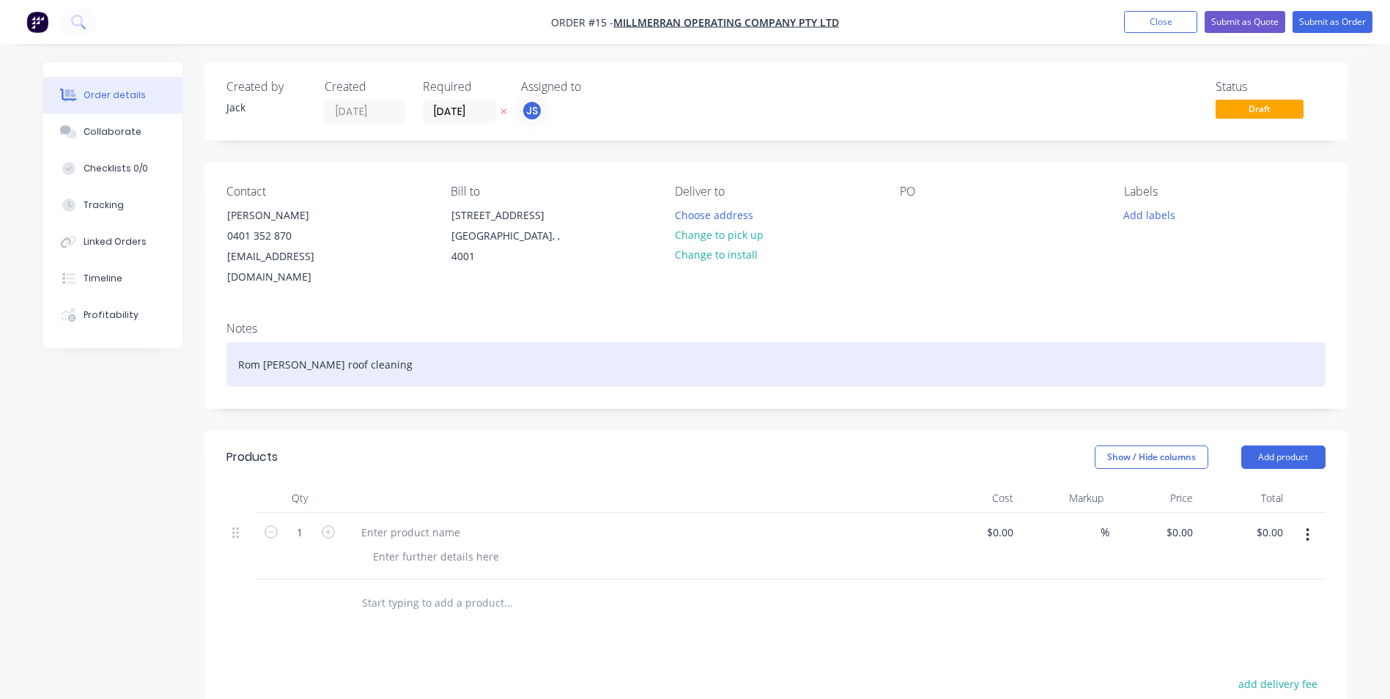
click at [375, 343] on div "Rom [PERSON_NAME] roof cleaning" at bounding box center [775, 364] width 1099 height 45
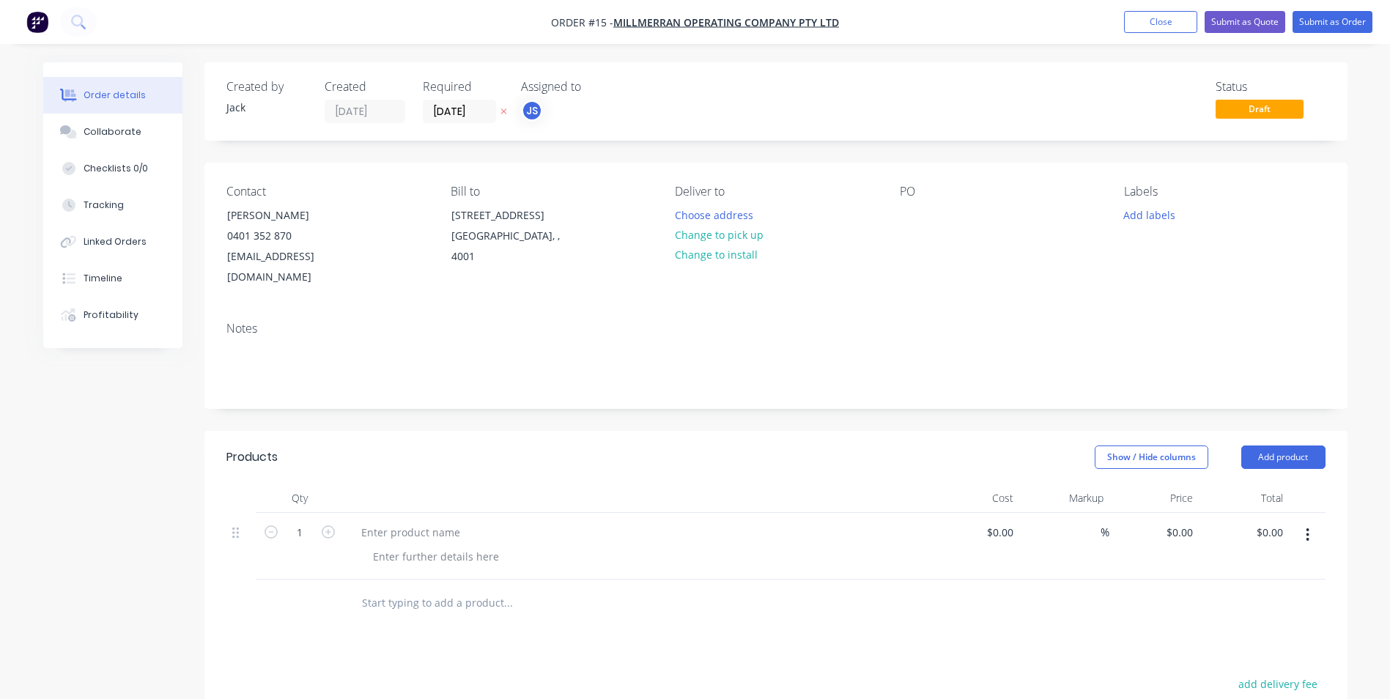
click at [638, 644] on div "Products Show / Hide columns Add product Qty Cost Markup Price Total 1 $0.00 $0…" at bounding box center [775, 705] width 1143 height 548
click at [1173, 446] on button "Show / Hide columns" at bounding box center [1152, 457] width 114 height 23
click at [1172, 446] on button "Show / Hide columns" at bounding box center [1152, 457] width 114 height 23
click at [502, 108] on icon at bounding box center [504, 111] width 7 height 9
click at [1247, 108] on span "Draft" at bounding box center [1260, 109] width 88 height 18
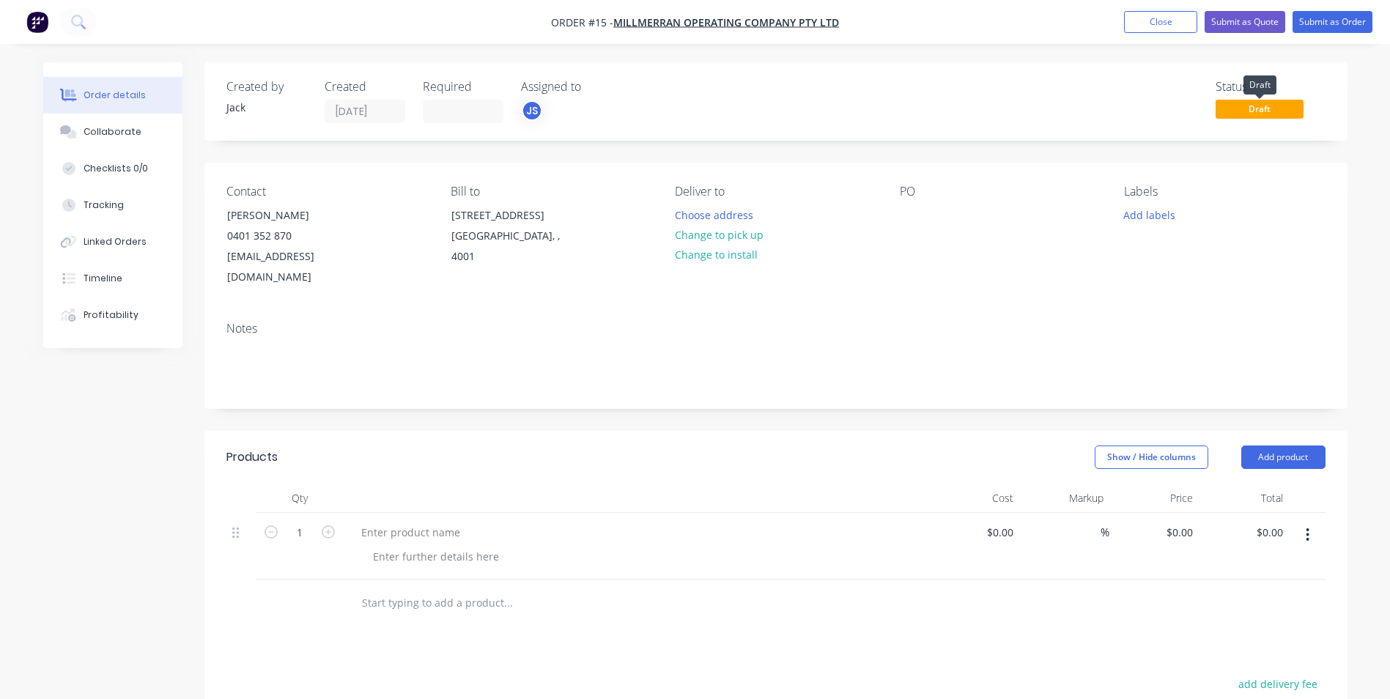
drag, startPoint x: 1247, startPoint y: 108, endPoint x: 1196, endPoint y: 86, distance: 55.1
click at [1196, 86] on div "Status Draft" at bounding box center [997, 101] width 658 height 43
click at [1233, 105] on span "Draft" at bounding box center [1260, 109] width 88 height 18
click at [1175, 26] on button "Close" at bounding box center [1160, 22] width 73 height 22
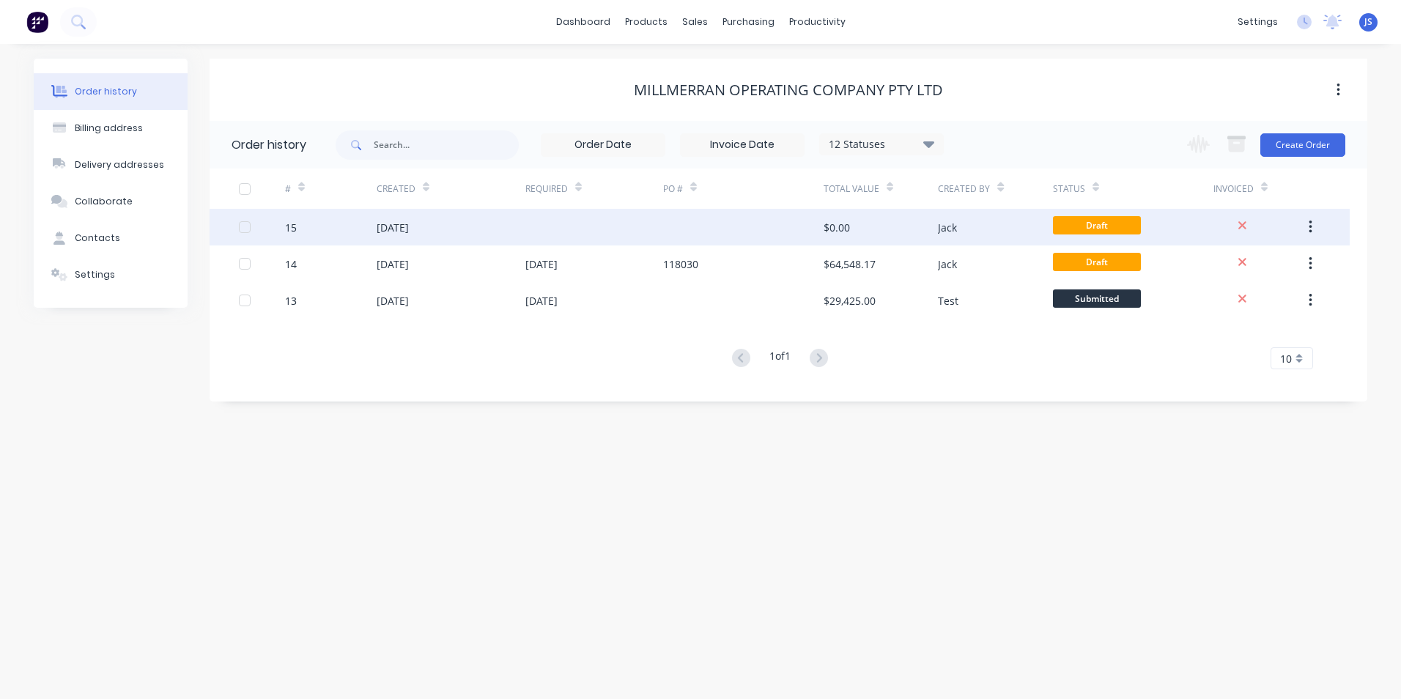
click at [1236, 223] on div at bounding box center [1243, 227] width 59 height 17
click at [1244, 221] on icon at bounding box center [1243, 225] width 10 height 13
click at [1304, 221] on button "button" at bounding box center [1311, 227] width 34 height 26
click at [1250, 225] on div at bounding box center [1243, 227] width 59 height 17
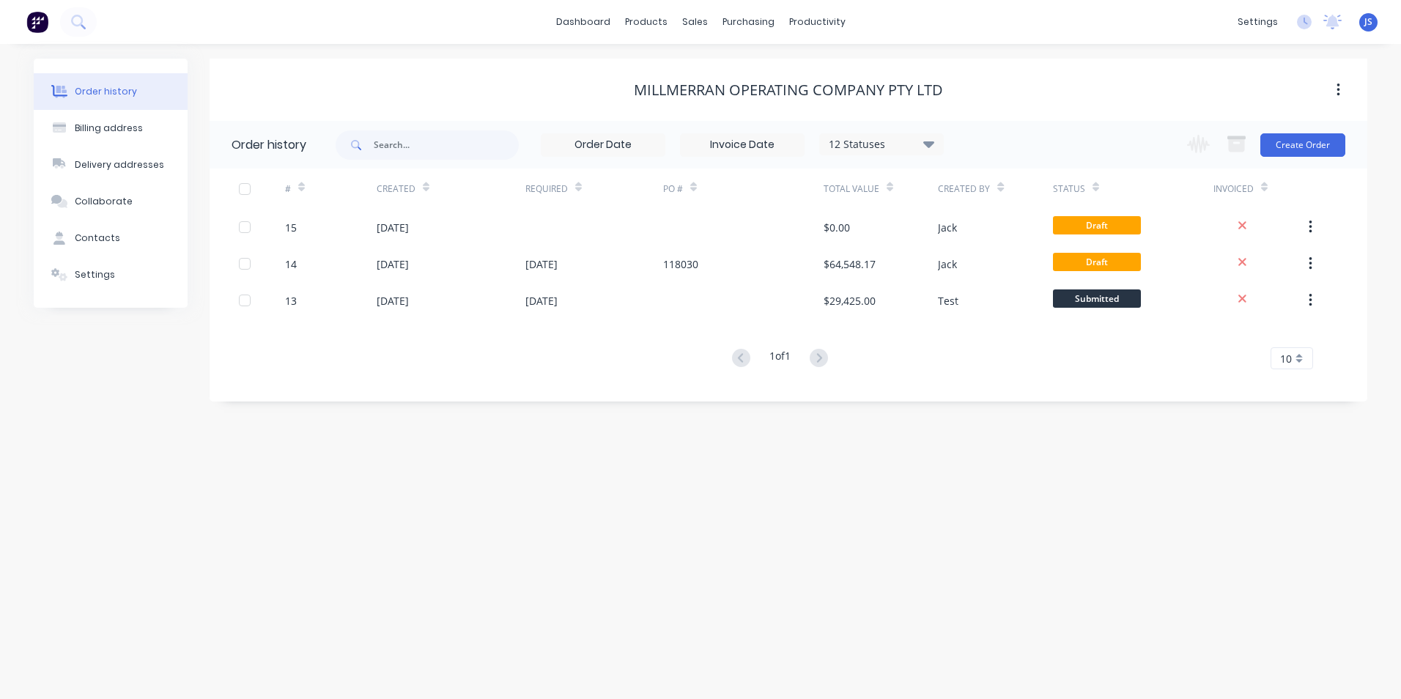
click at [1337, 94] on icon "button" at bounding box center [1339, 90] width 4 height 16
click at [1331, 91] on button "button" at bounding box center [1338, 90] width 34 height 26
click at [120, 265] on button "Settings" at bounding box center [111, 275] width 154 height 37
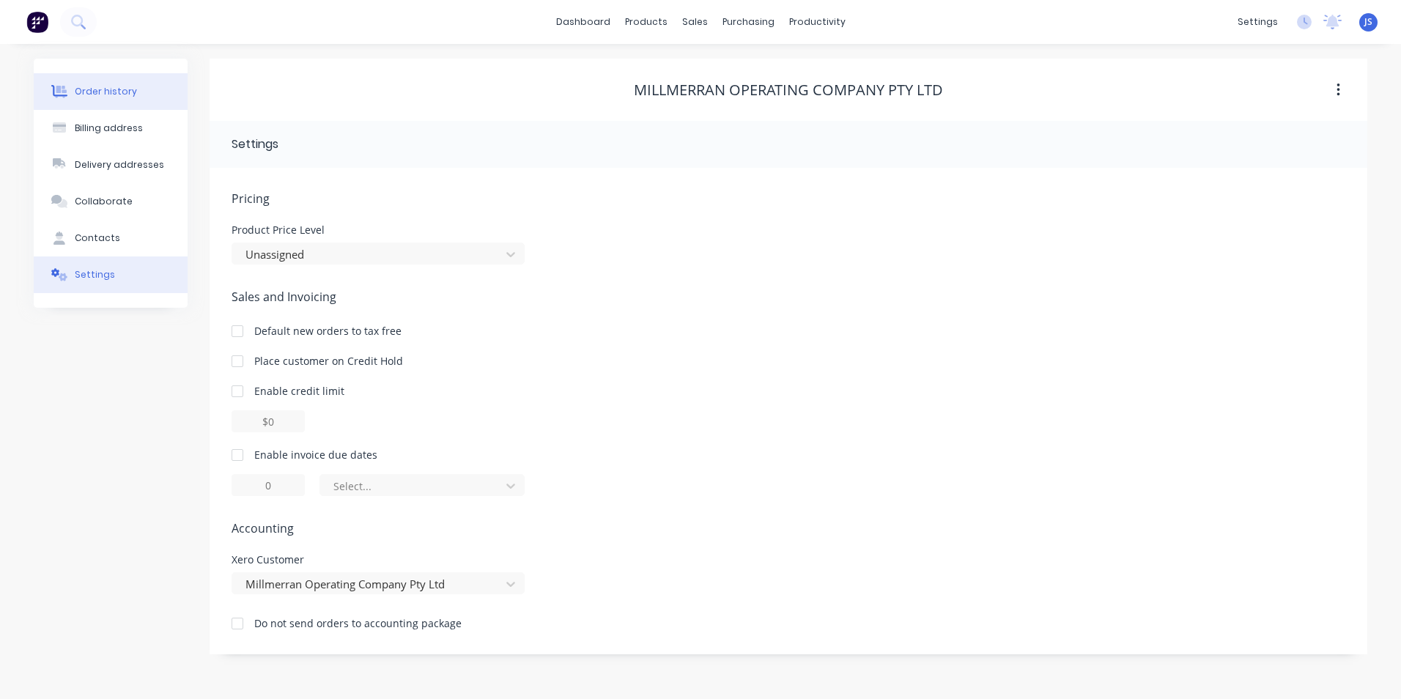
click at [99, 95] on div "Order history" at bounding box center [106, 91] width 62 height 13
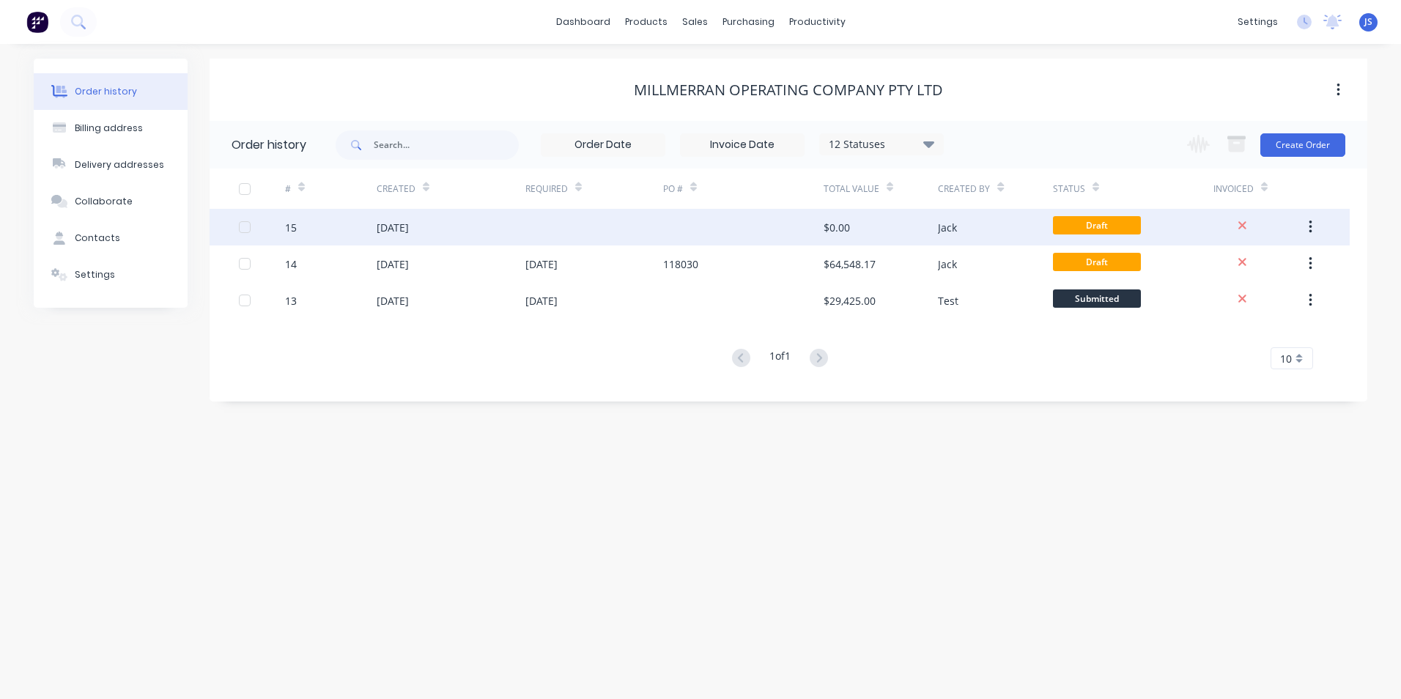
click at [1251, 226] on div at bounding box center [1243, 227] width 59 height 17
click at [1244, 222] on icon at bounding box center [1243, 225] width 10 height 13
click at [1224, 215] on div at bounding box center [1260, 227] width 92 height 37
click at [1245, 219] on icon at bounding box center [1243, 225] width 10 height 13
click at [1243, 219] on icon at bounding box center [1243, 225] width 10 height 13
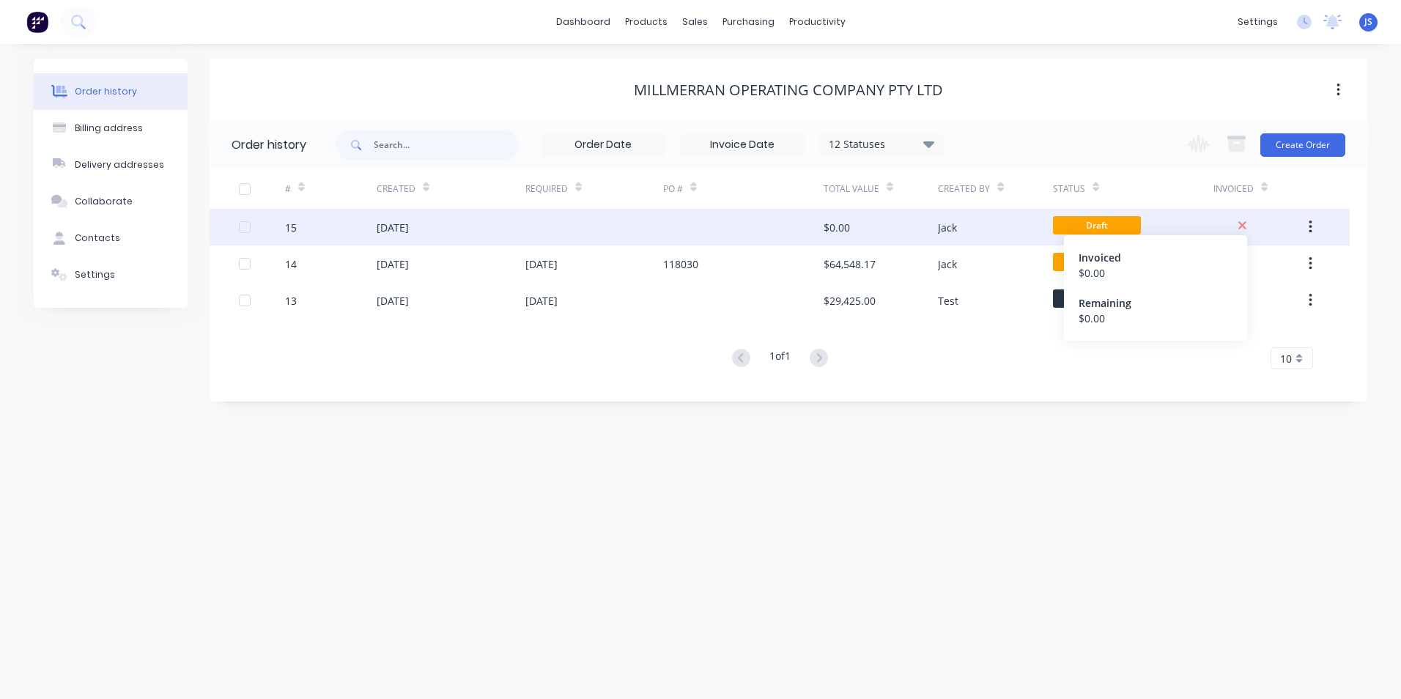
click at [1242, 221] on icon at bounding box center [1243, 225] width 10 height 13
click at [1242, 227] on icon at bounding box center [1243, 225] width 10 height 13
click at [1310, 226] on icon "button" at bounding box center [1310, 227] width 3 height 13
click at [1309, 224] on icon "button" at bounding box center [1311, 227] width 4 height 16
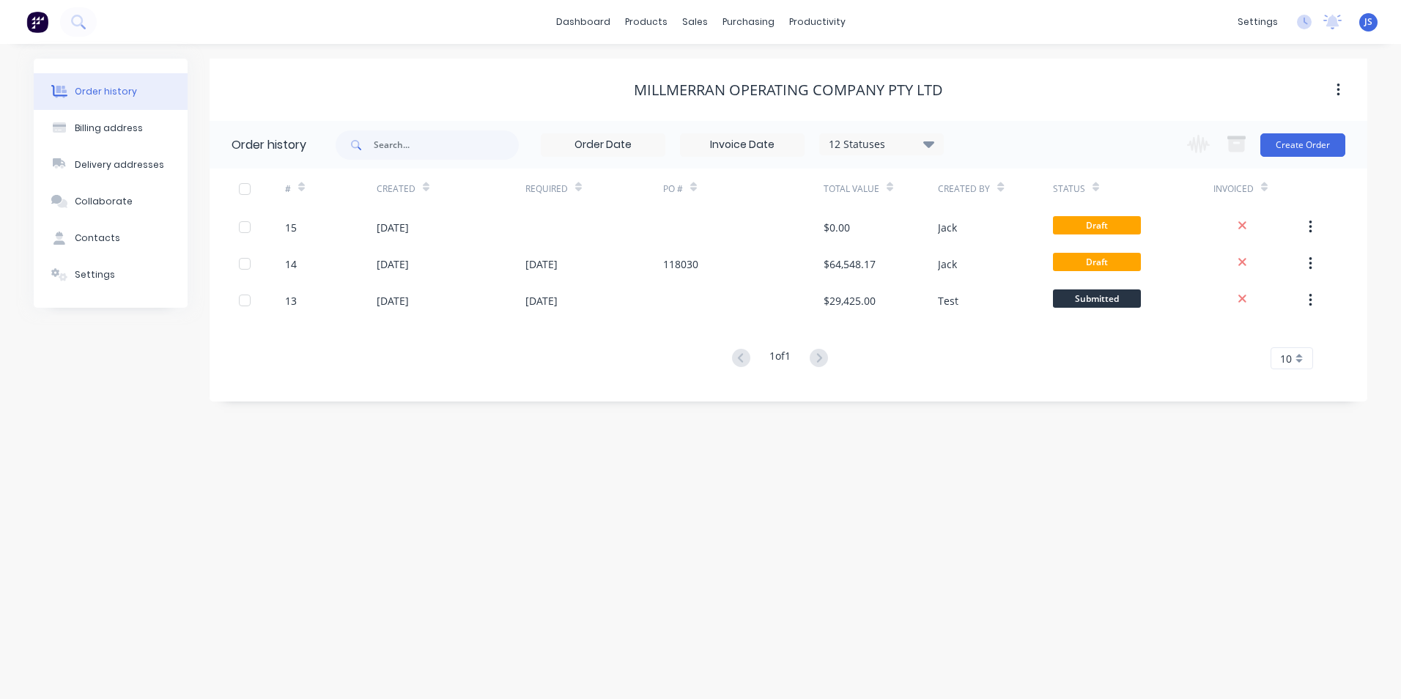
click at [929, 143] on icon at bounding box center [929, 144] width 11 height 7
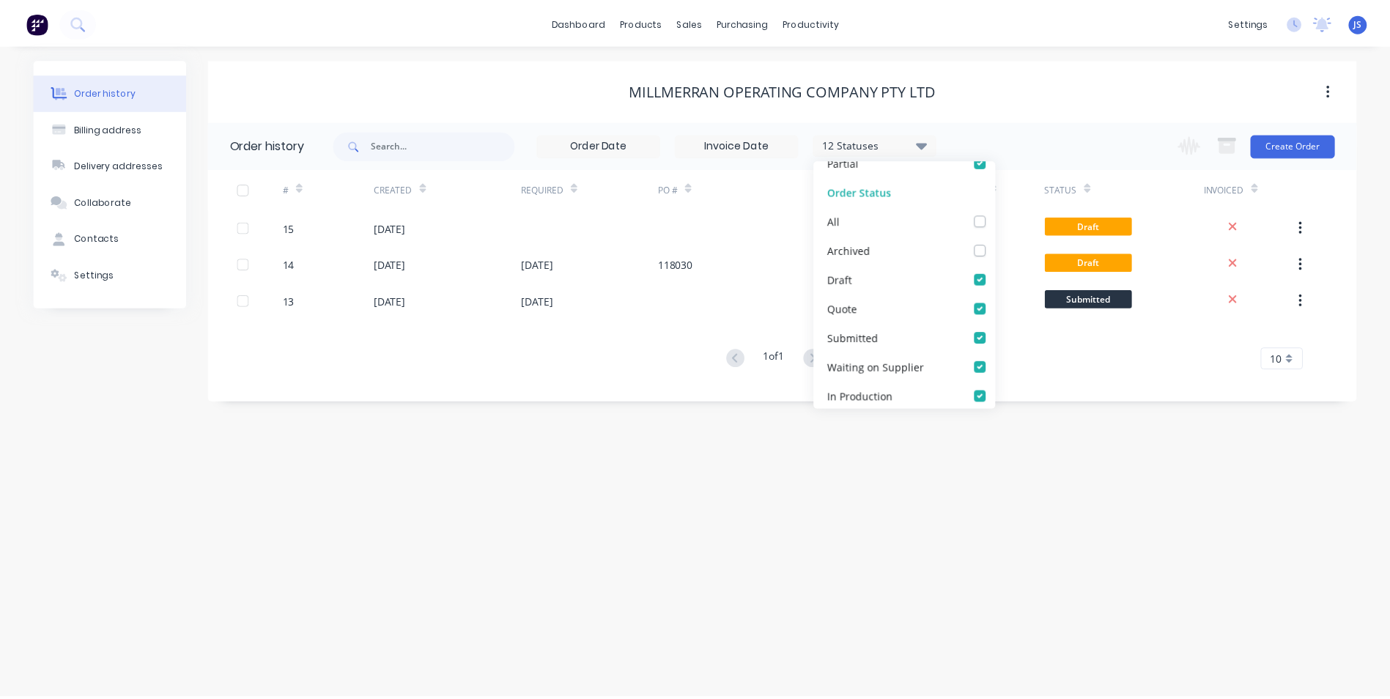
scroll to position [220, 0]
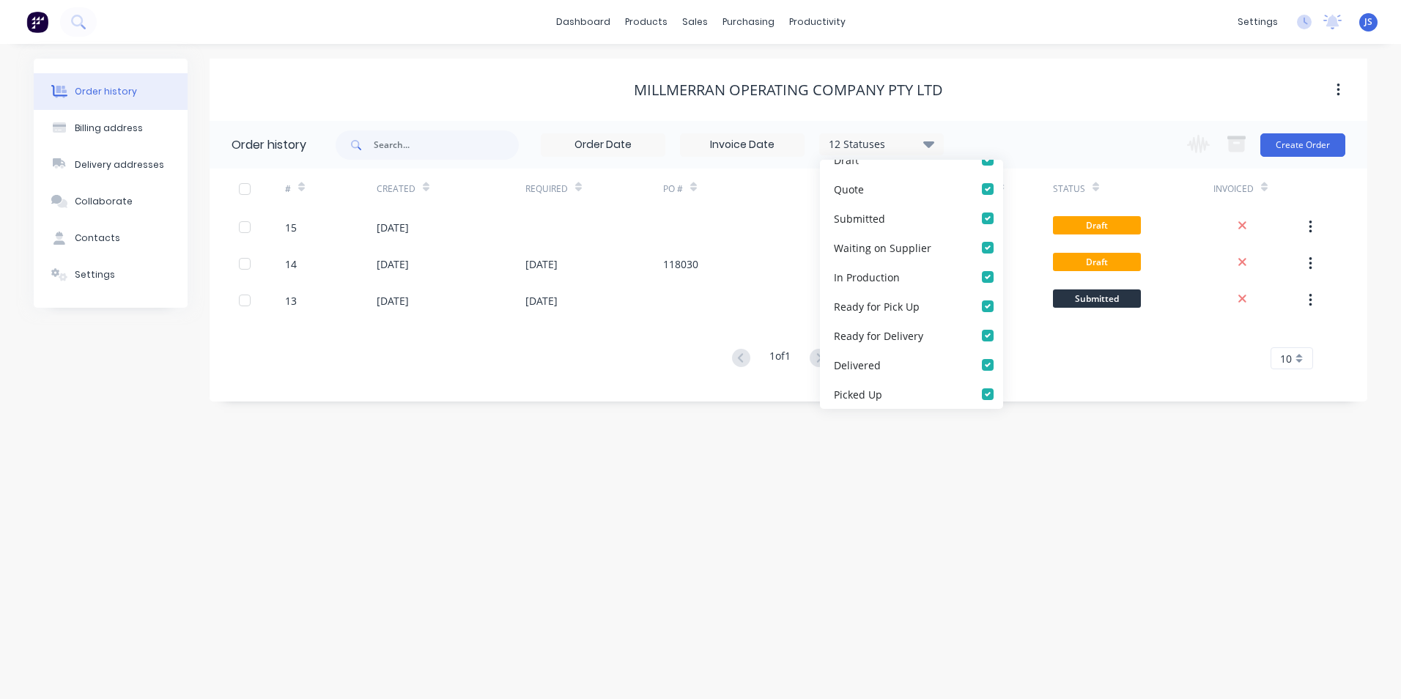
click at [705, 591] on div "Order history Billing address Delivery addresses Collaborate Contacts Settings …" at bounding box center [700, 371] width 1401 height 655
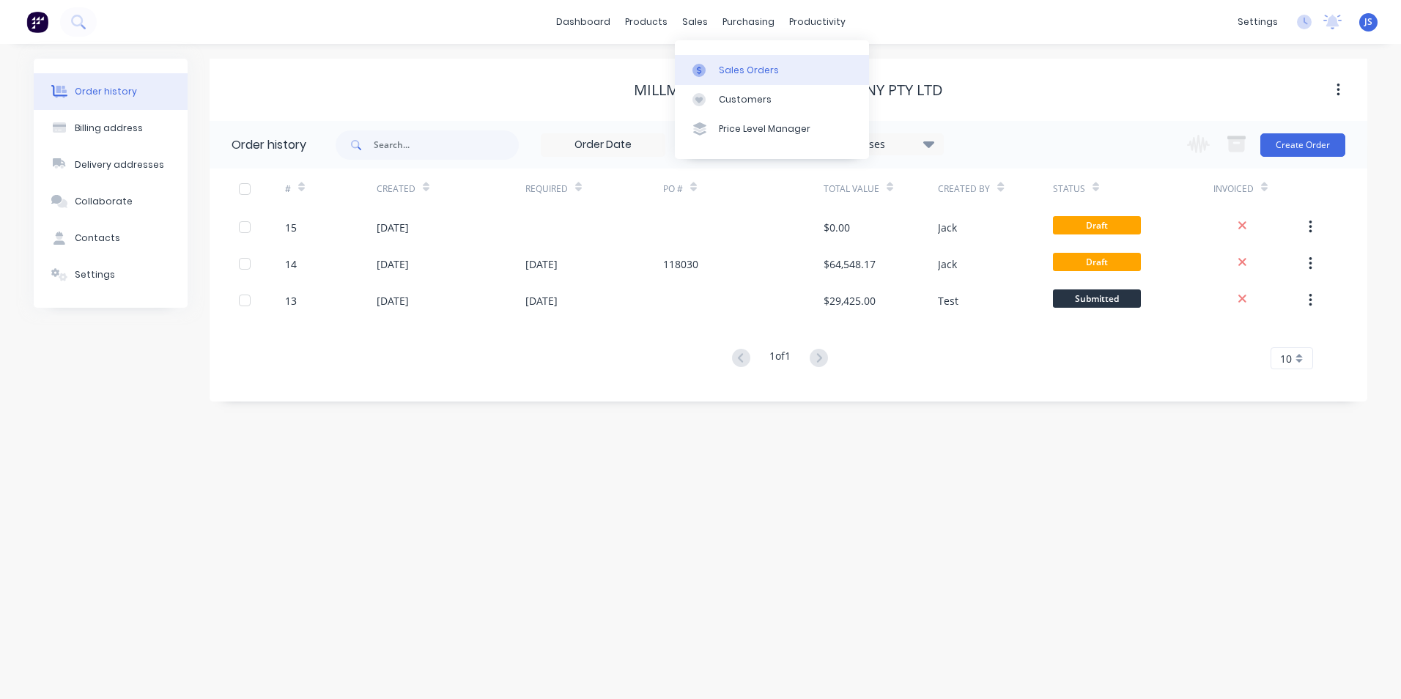
click at [713, 80] on link "Sales Orders" at bounding box center [772, 69] width 194 height 29
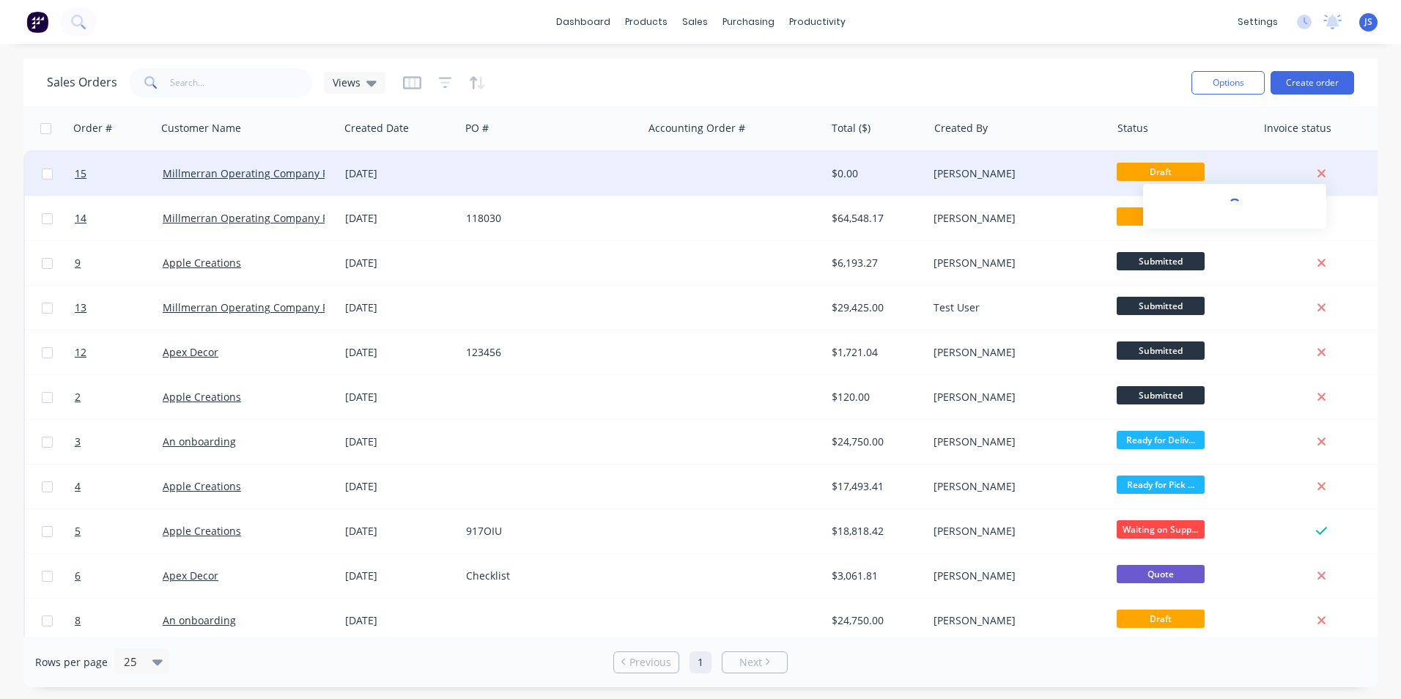
click at [1322, 169] on icon at bounding box center [1322, 173] width 10 height 13
click at [45, 174] on input "checkbox" at bounding box center [47, 174] width 11 height 11
checkbox input "true"
click at [43, 124] on input "checkbox" at bounding box center [45, 128] width 11 height 11
checkbox input "true"
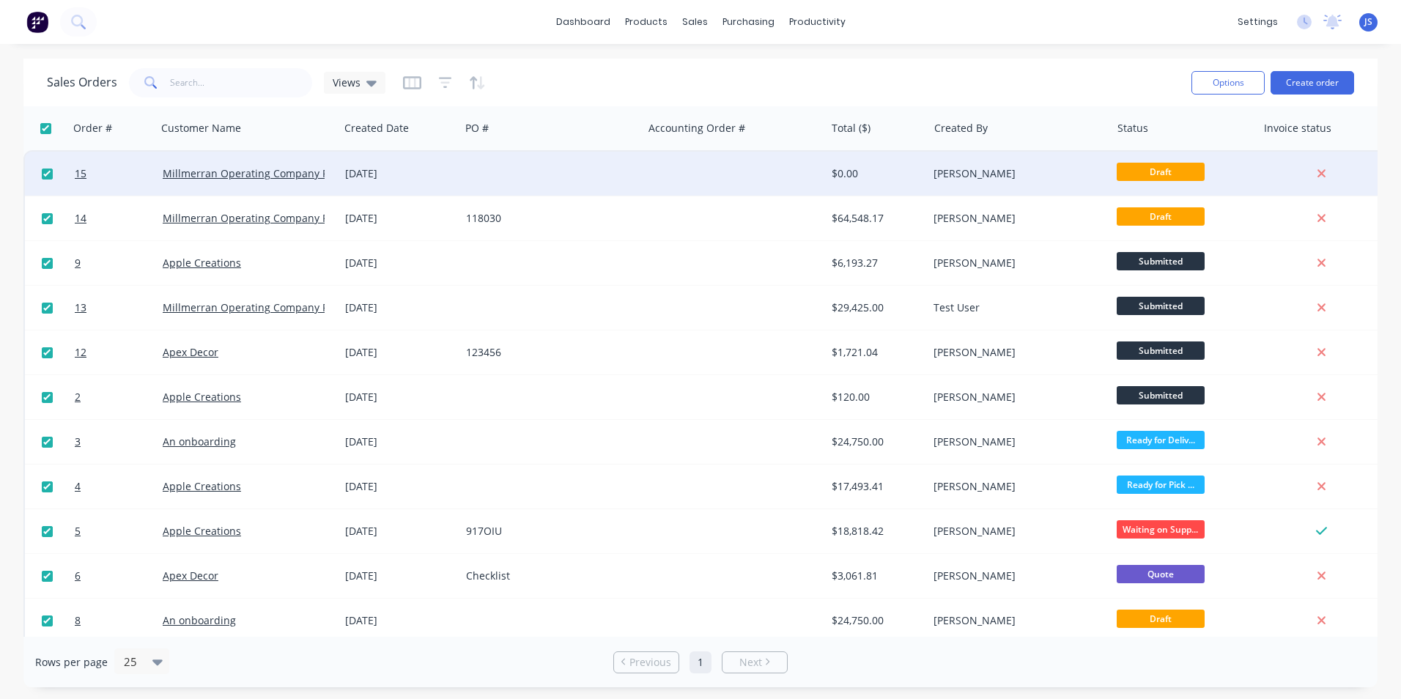
checkbox input "true"
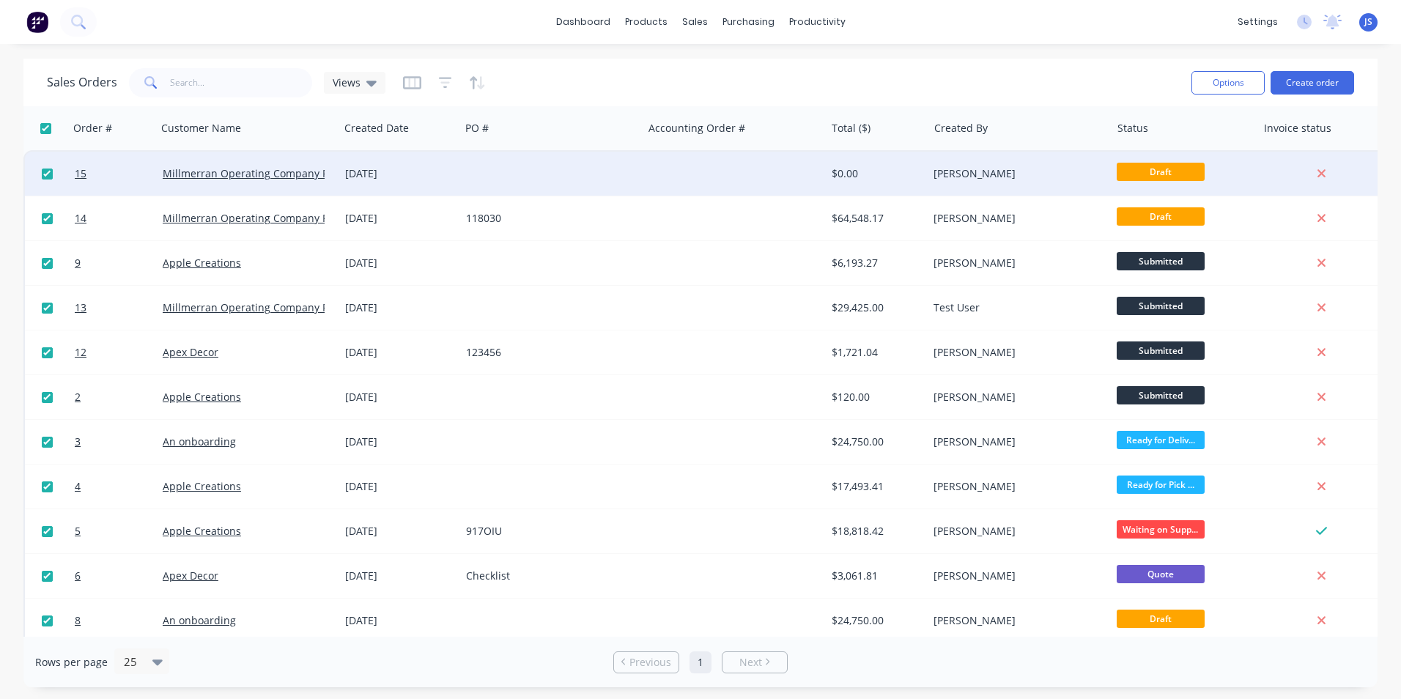
checkbox input "true"
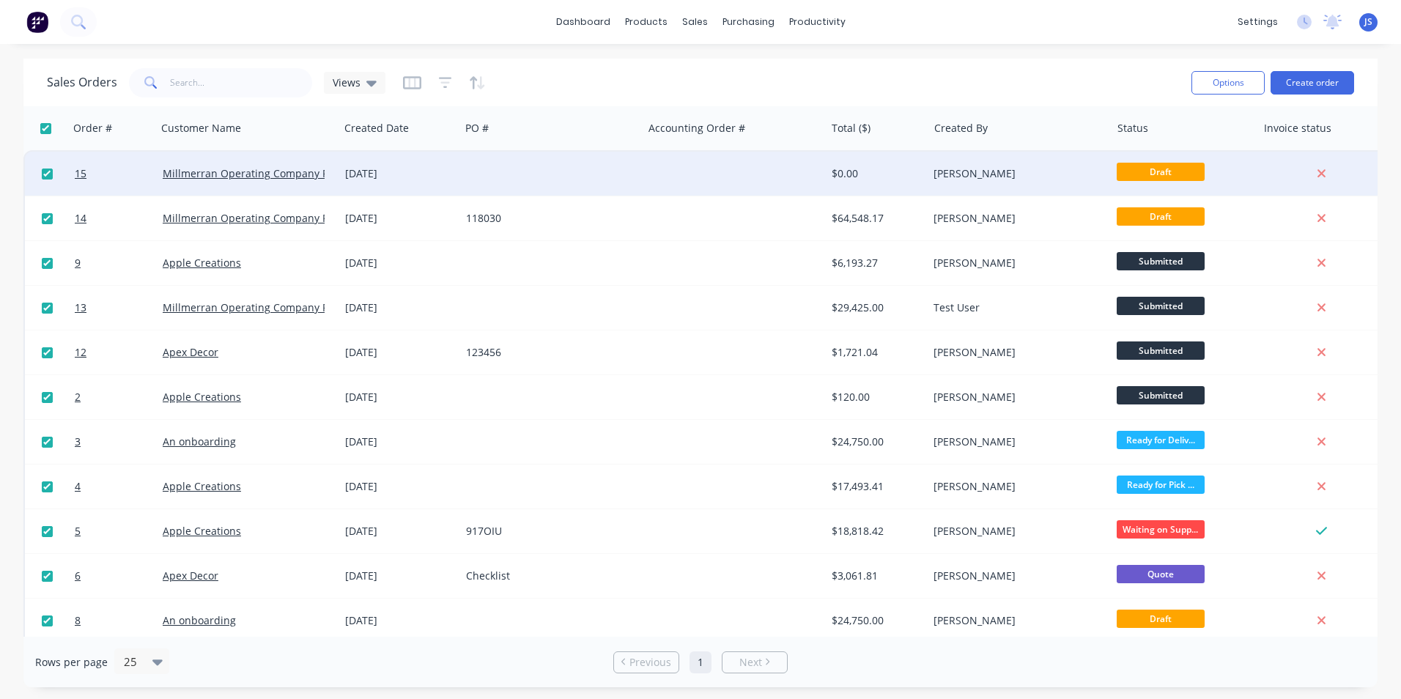
checkbox input "true"
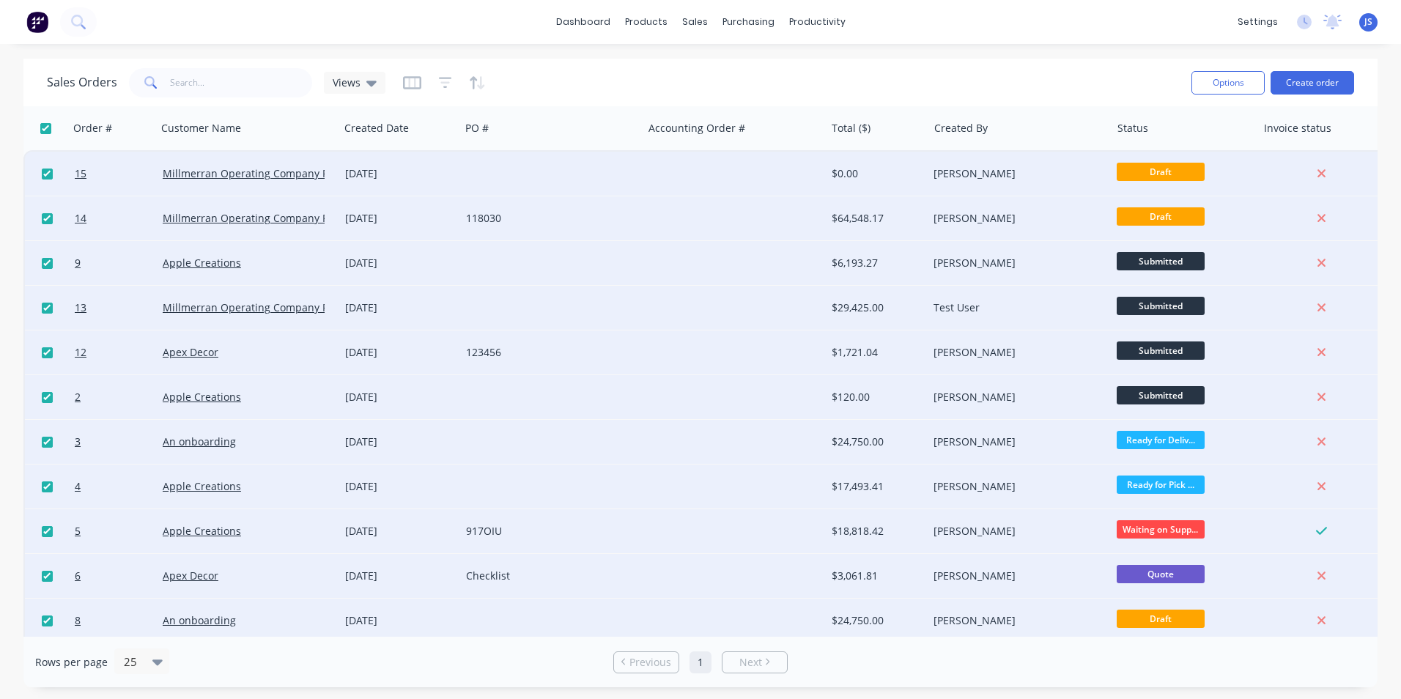
click at [50, 128] on input "checkbox" at bounding box center [45, 128] width 11 height 11
checkbox input "false"
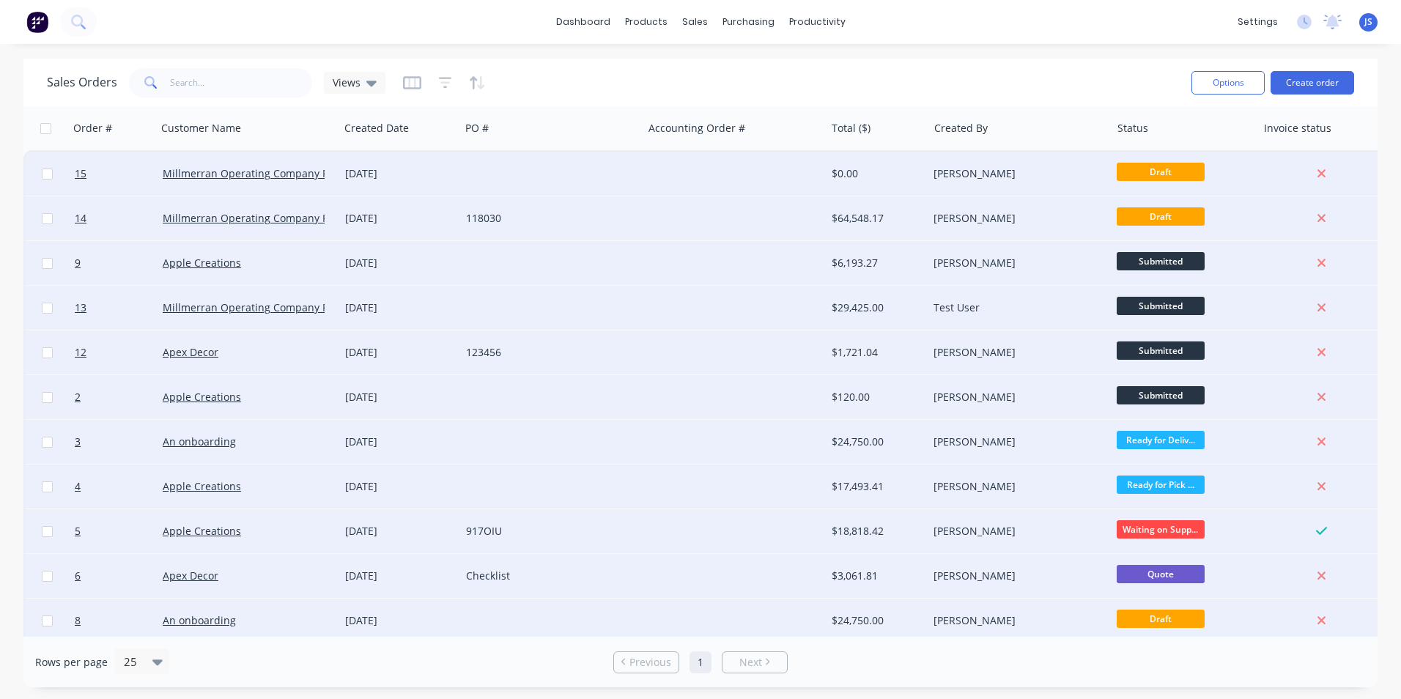
checkbox input "false"
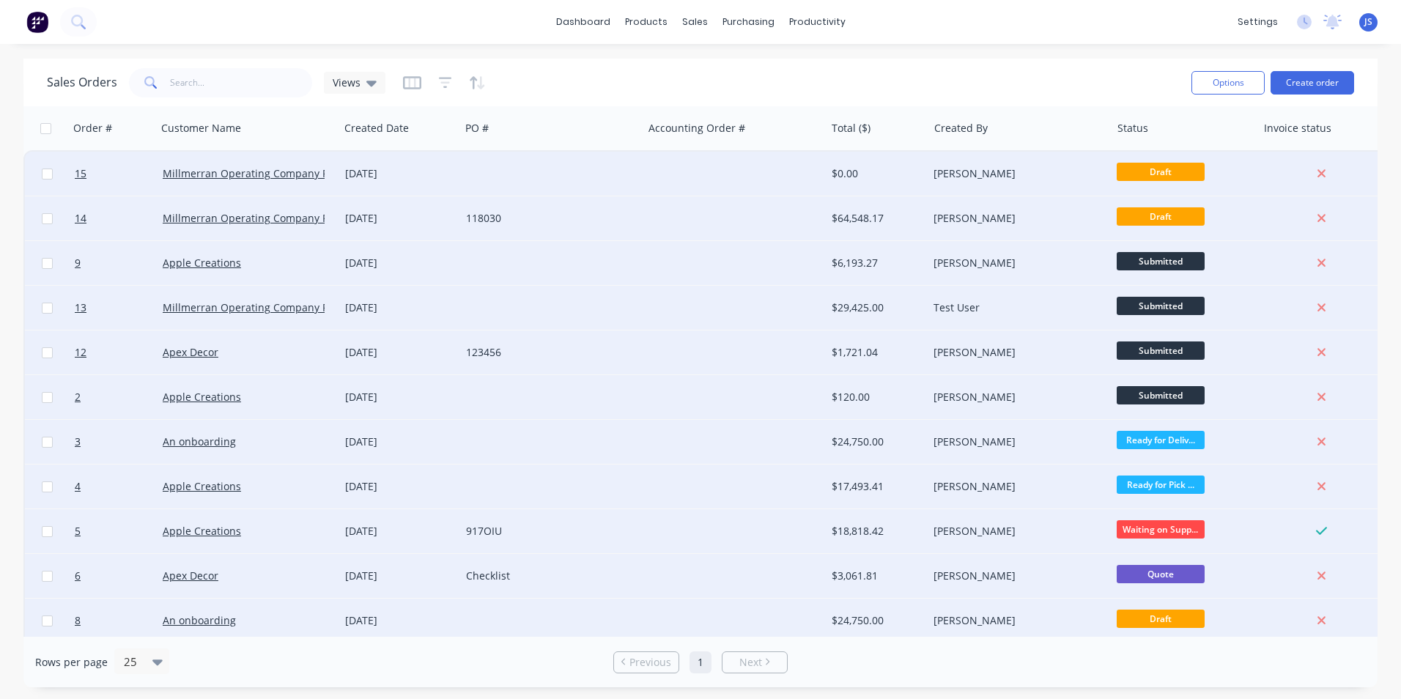
checkbox input "false"
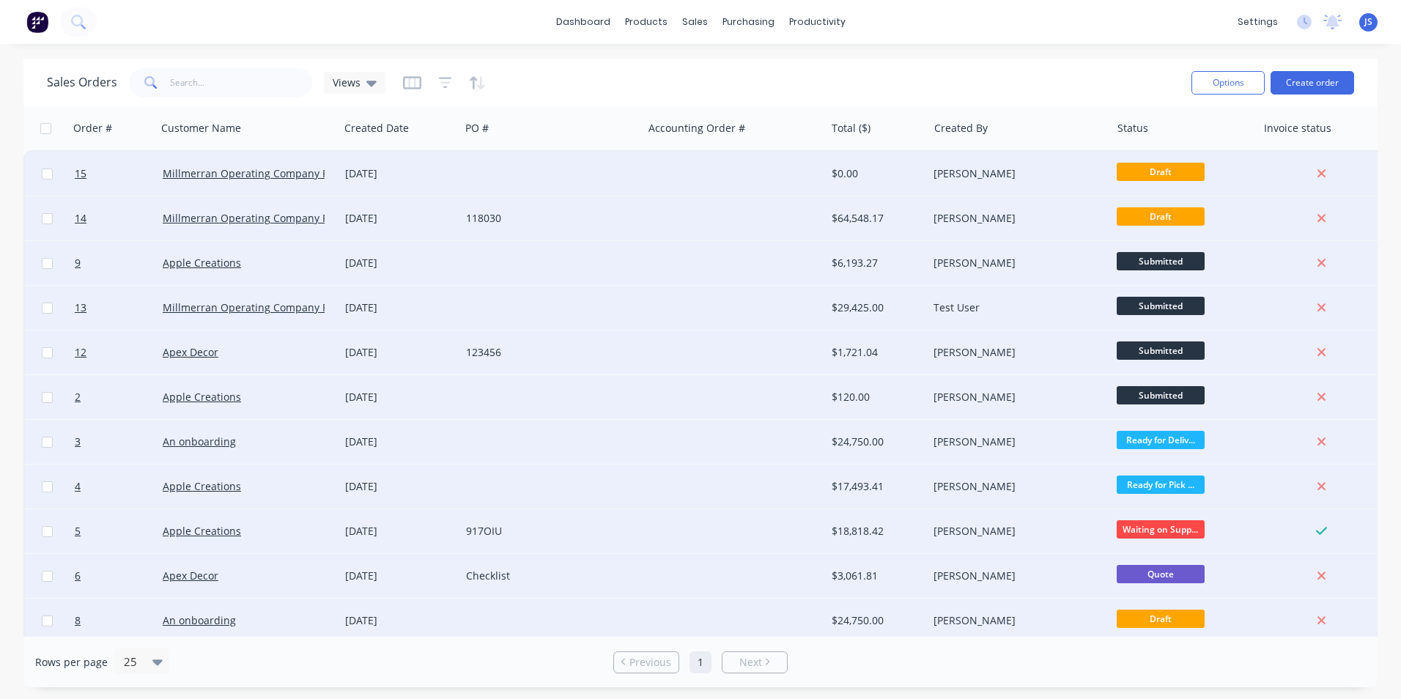
checkbox input "false"
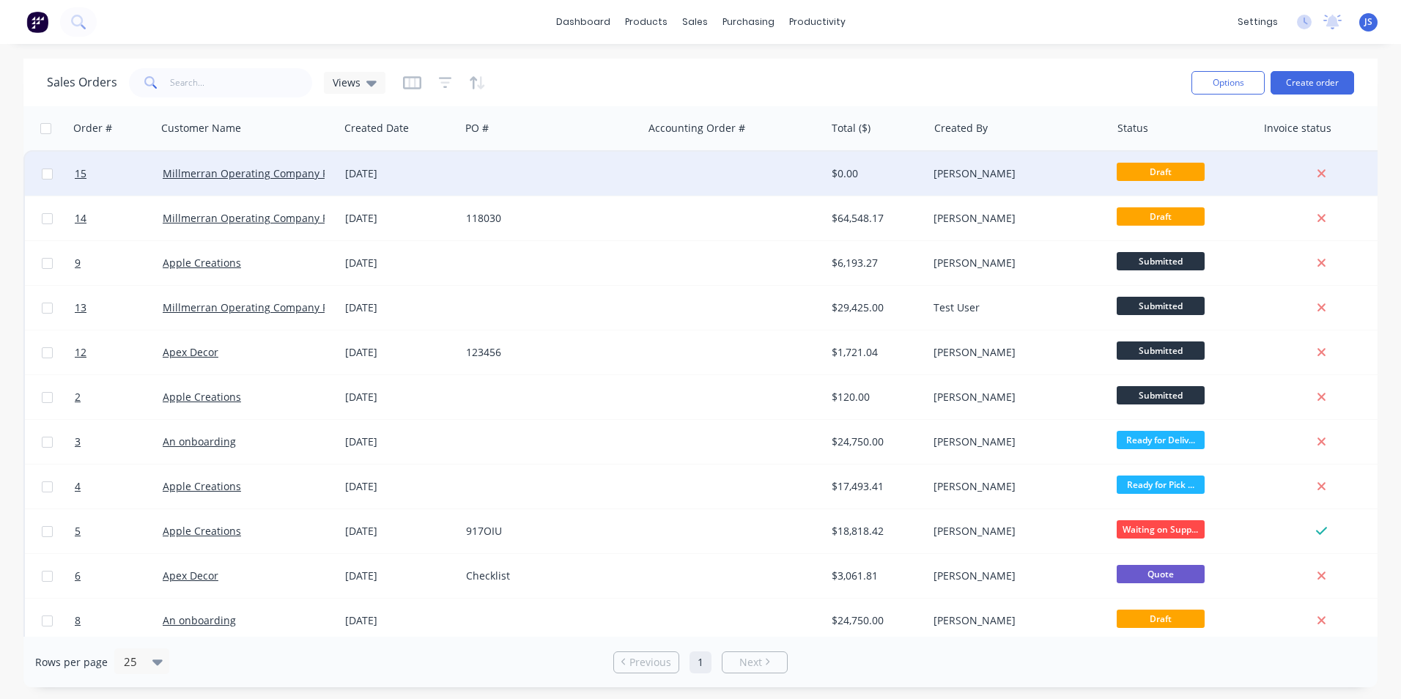
click at [45, 172] on input "checkbox" at bounding box center [47, 174] width 11 height 11
checkbox input "true"
click at [1327, 180] on div at bounding box center [1325, 174] width 136 height 44
drag, startPoint x: 293, startPoint y: 174, endPoint x: 667, endPoint y: 165, distance: 373.9
click at [667, 165] on div at bounding box center [734, 174] width 183 height 44
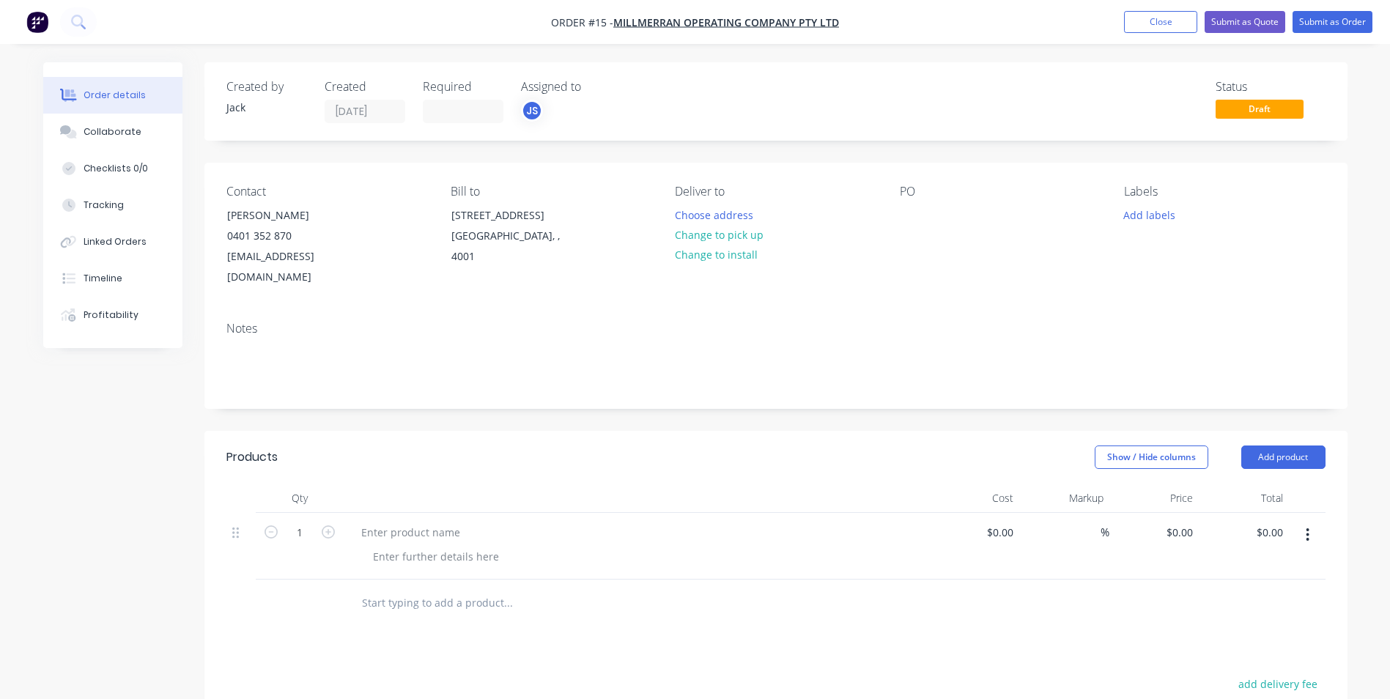
click at [1263, 112] on span "Draft" at bounding box center [1260, 109] width 88 height 18
click at [1228, 95] on div "Status Draft" at bounding box center [1271, 101] width 110 height 43
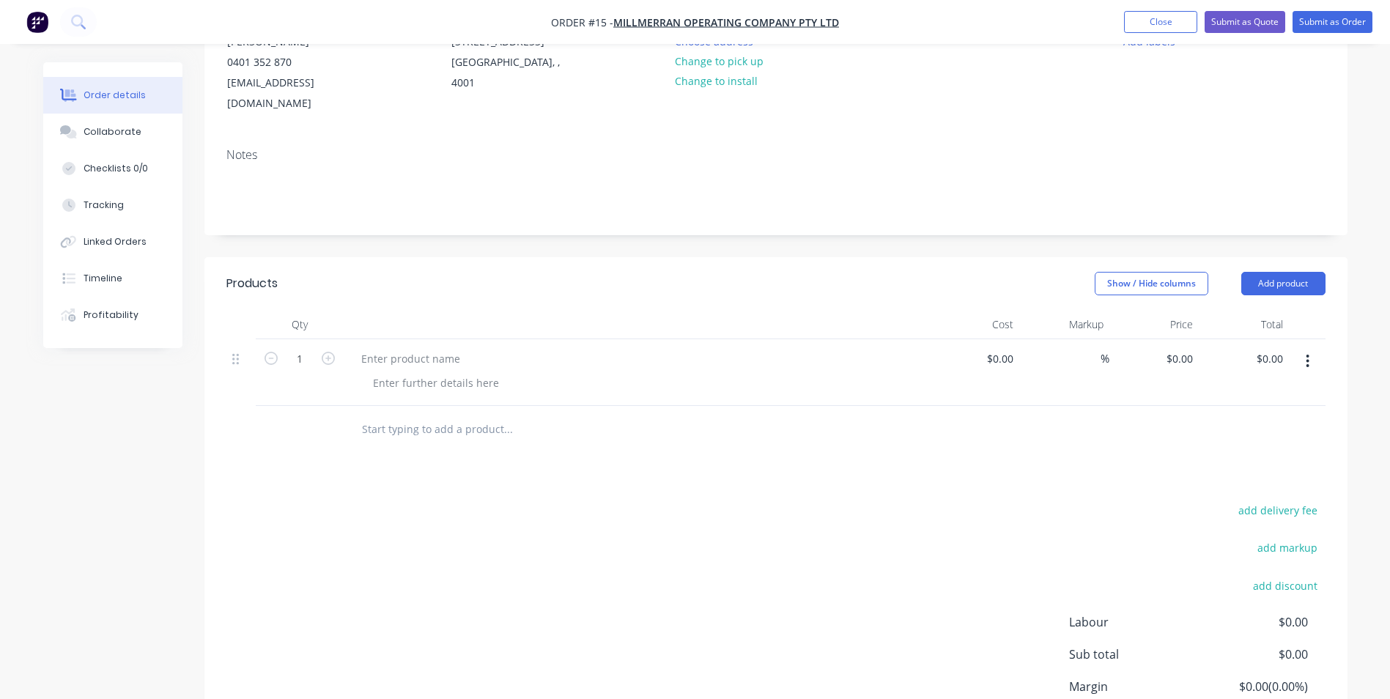
scroll to position [281, 0]
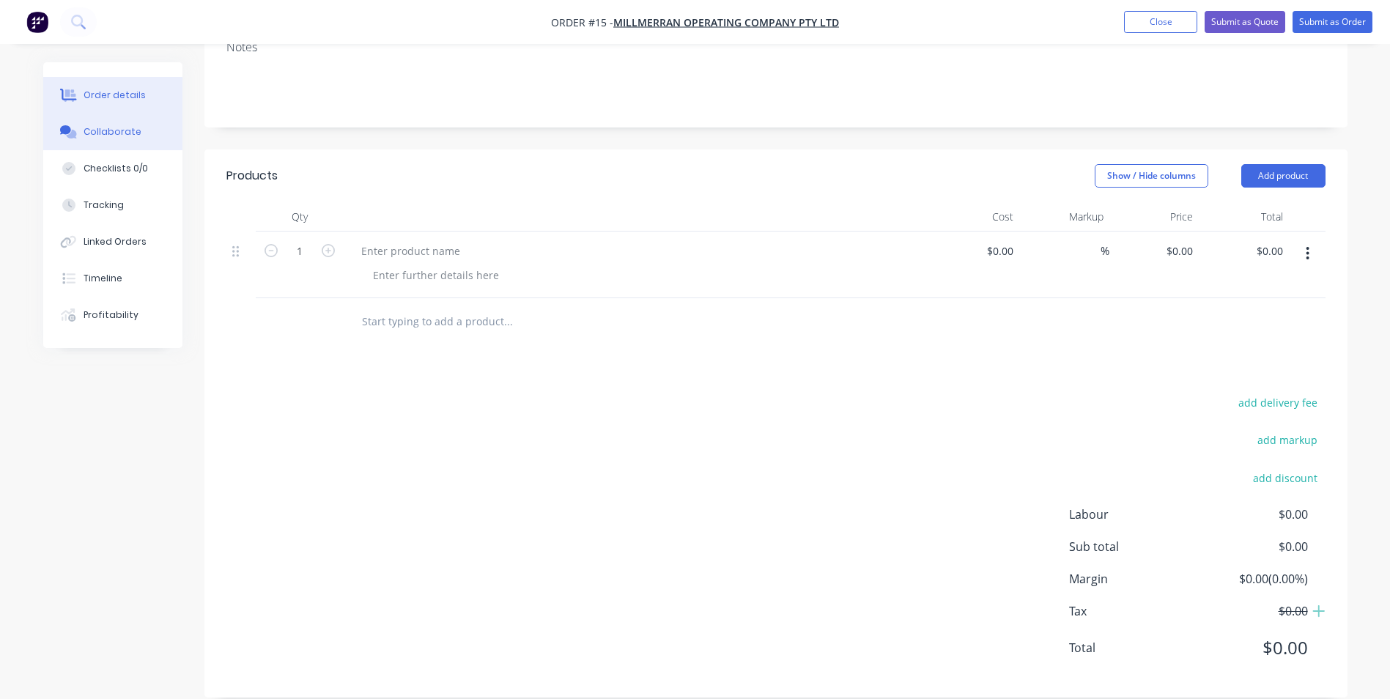
click at [87, 125] on button "Collaborate" at bounding box center [112, 132] width 139 height 37
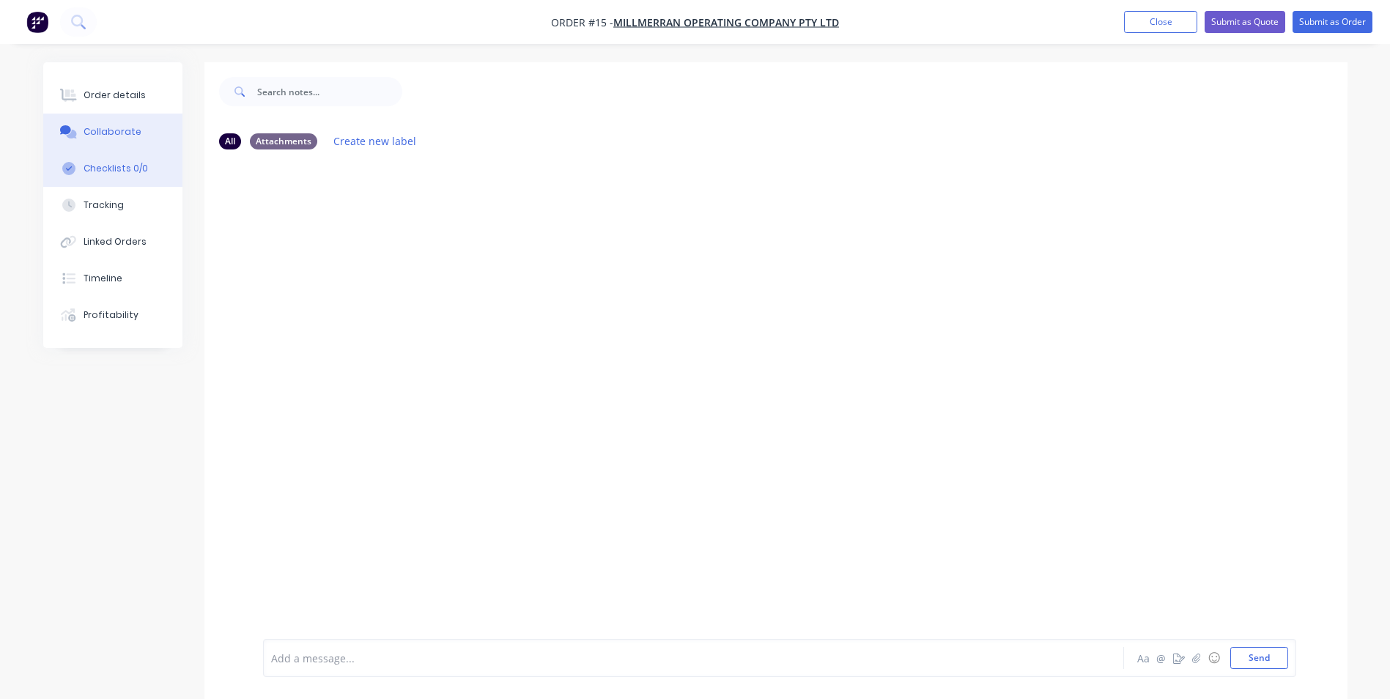
click at [111, 164] on div "Checklists 0/0" at bounding box center [116, 168] width 64 height 13
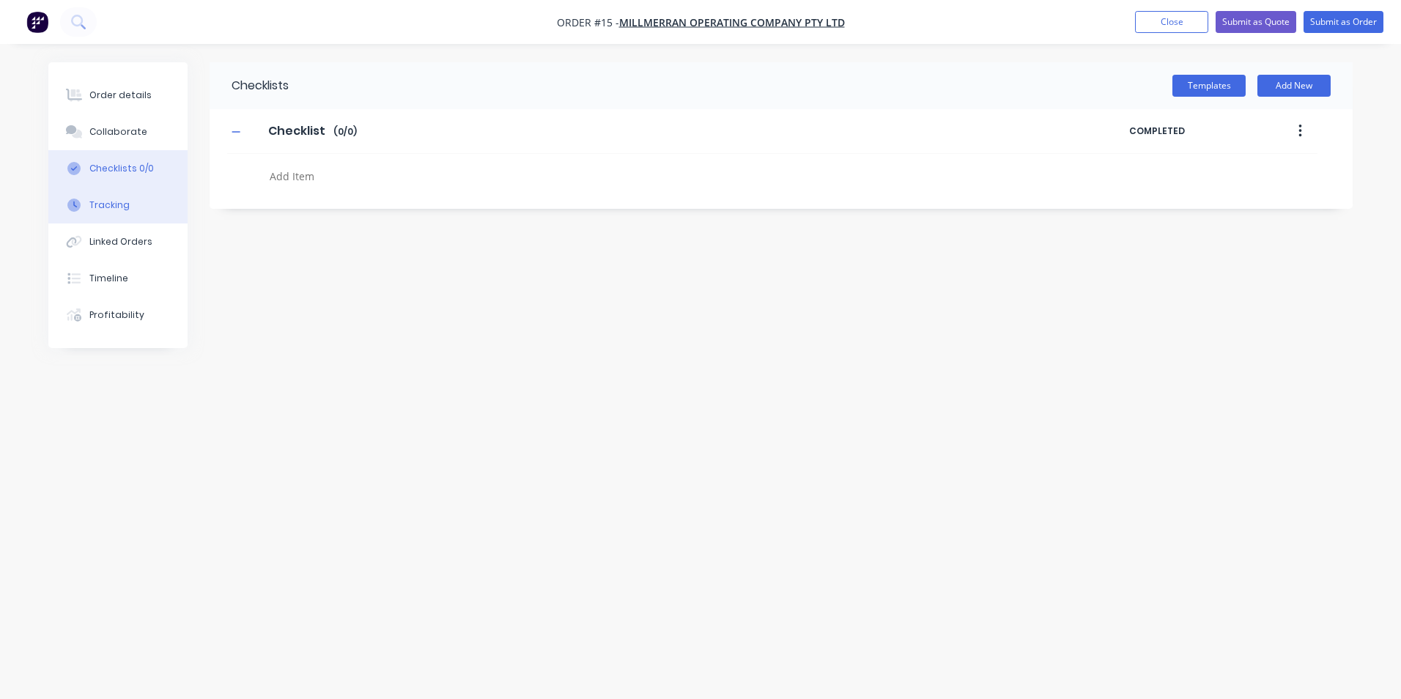
click at [110, 188] on button "Tracking" at bounding box center [117, 205] width 139 height 37
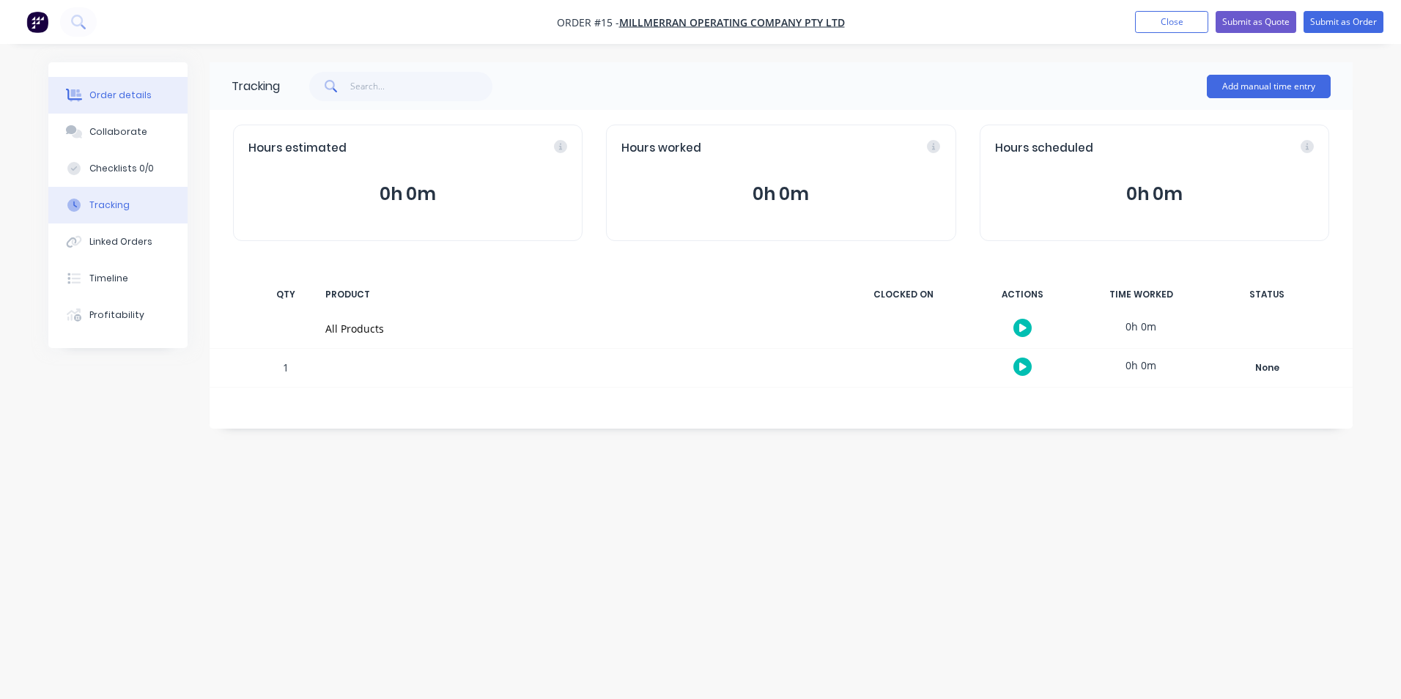
click at [125, 98] on div "Order details" at bounding box center [120, 95] width 62 height 13
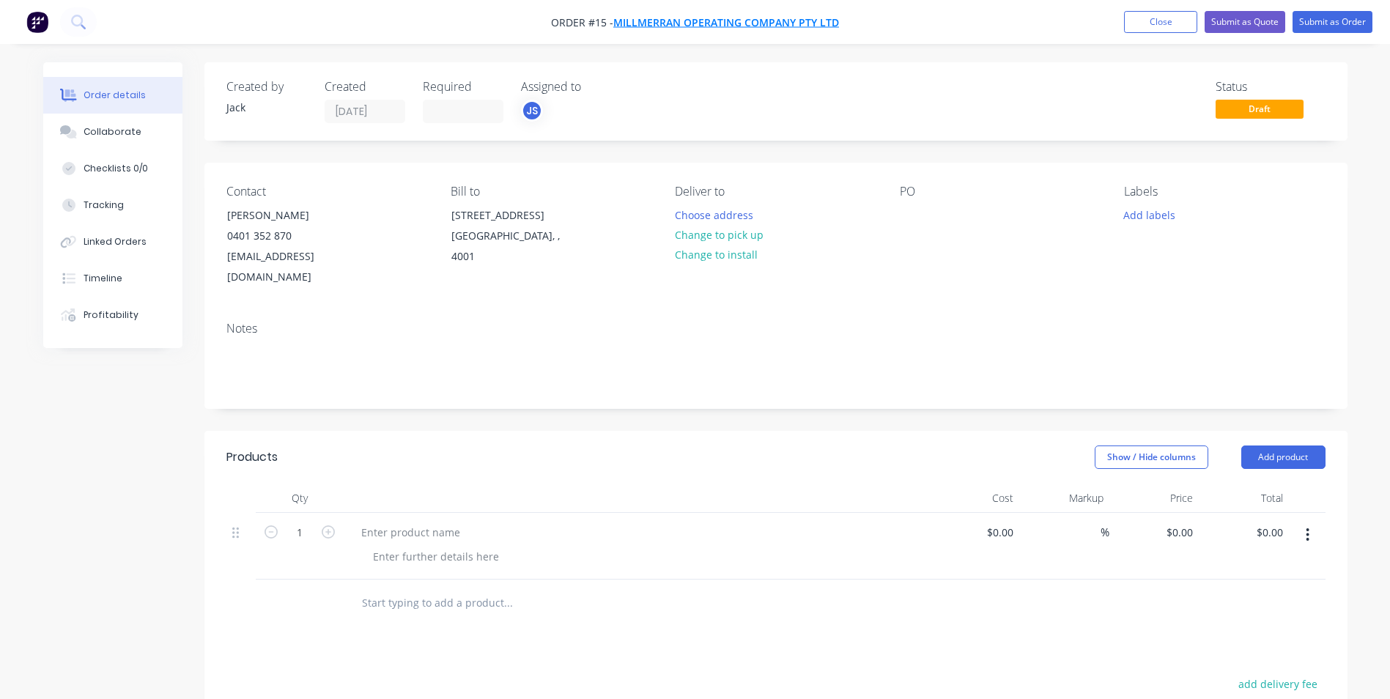
click at [816, 24] on span "Millmerran Operating Company Pty Ltd" at bounding box center [726, 22] width 226 height 14
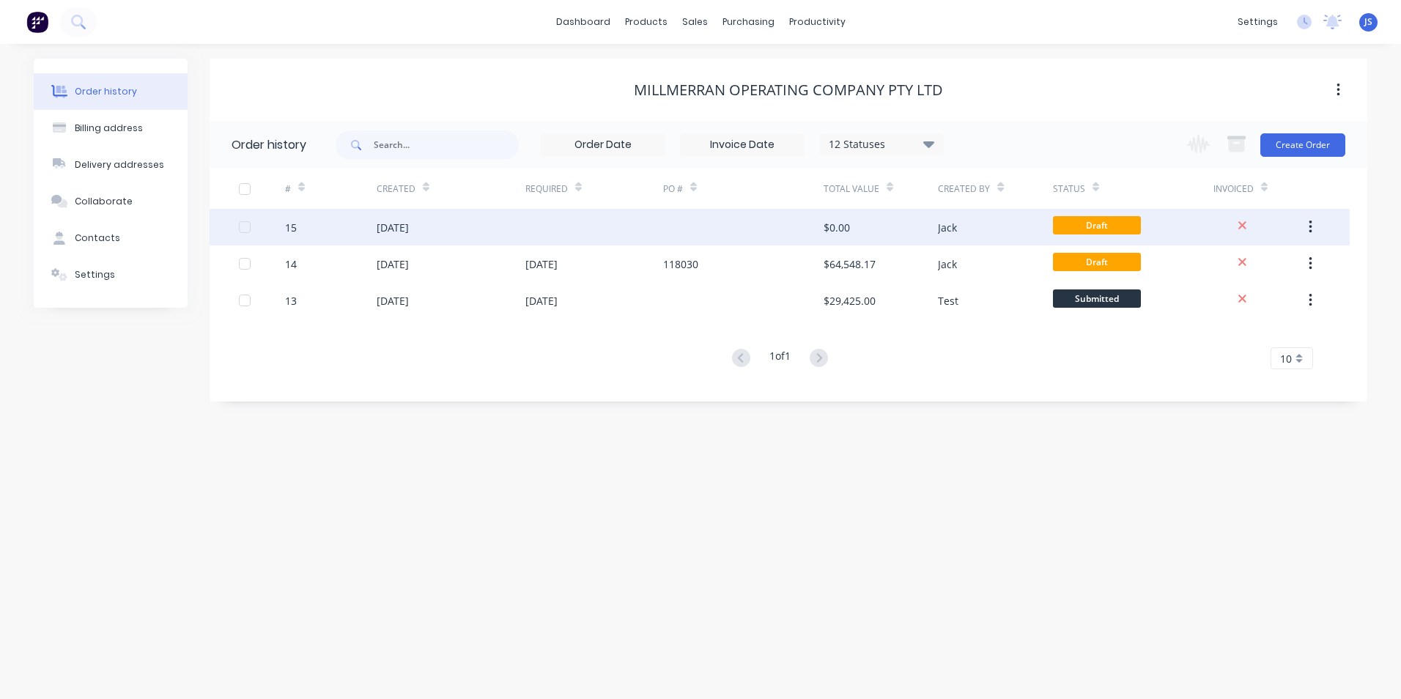
click at [1316, 232] on button "button" at bounding box center [1311, 227] width 34 height 26
click at [264, 226] on div at bounding box center [262, 227] width 46 height 37
click at [1311, 227] on icon "button" at bounding box center [1310, 227] width 3 height 13
click at [1246, 263] on div "Archive" at bounding box center [1258, 265] width 113 height 21
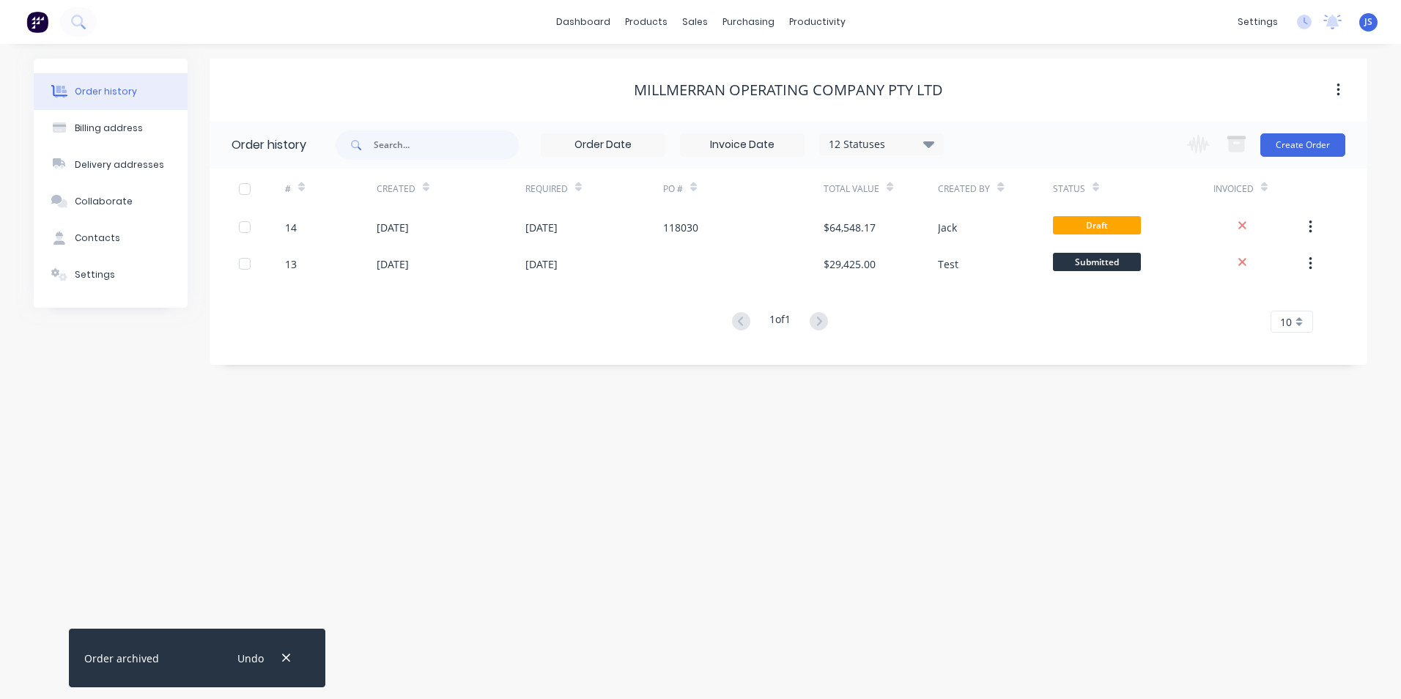
click at [1083, 541] on div "Order history Billing address Delivery addresses Collaborate Contacts Settings …" at bounding box center [700, 371] width 1401 height 655
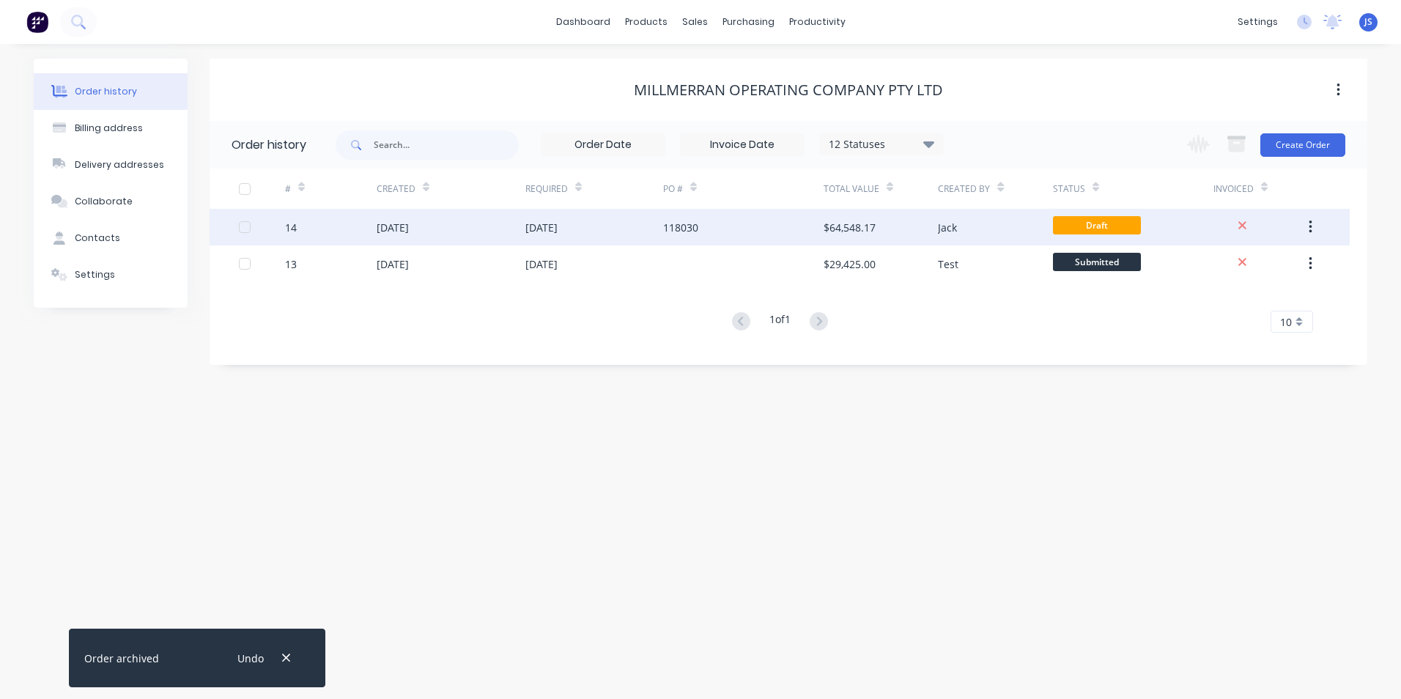
click at [377, 216] on div "[DATE]" at bounding box center [451, 227] width 149 height 37
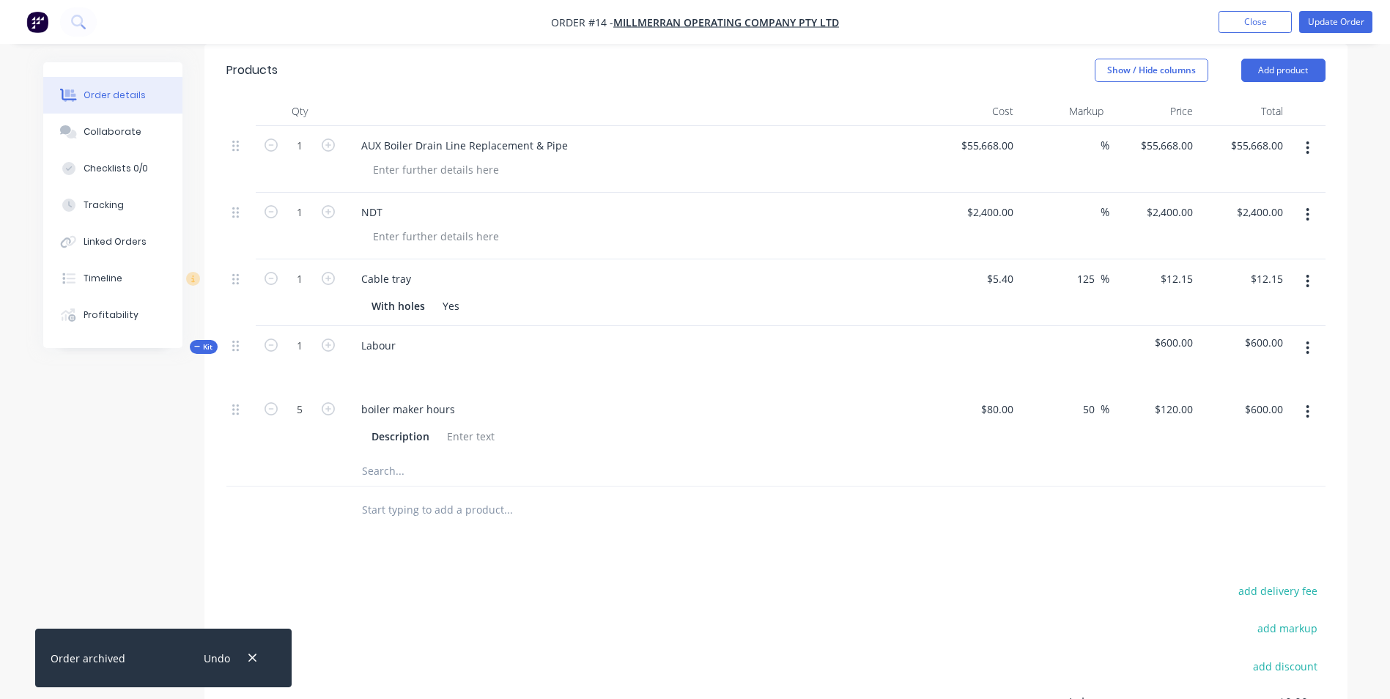
scroll to position [293, 0]
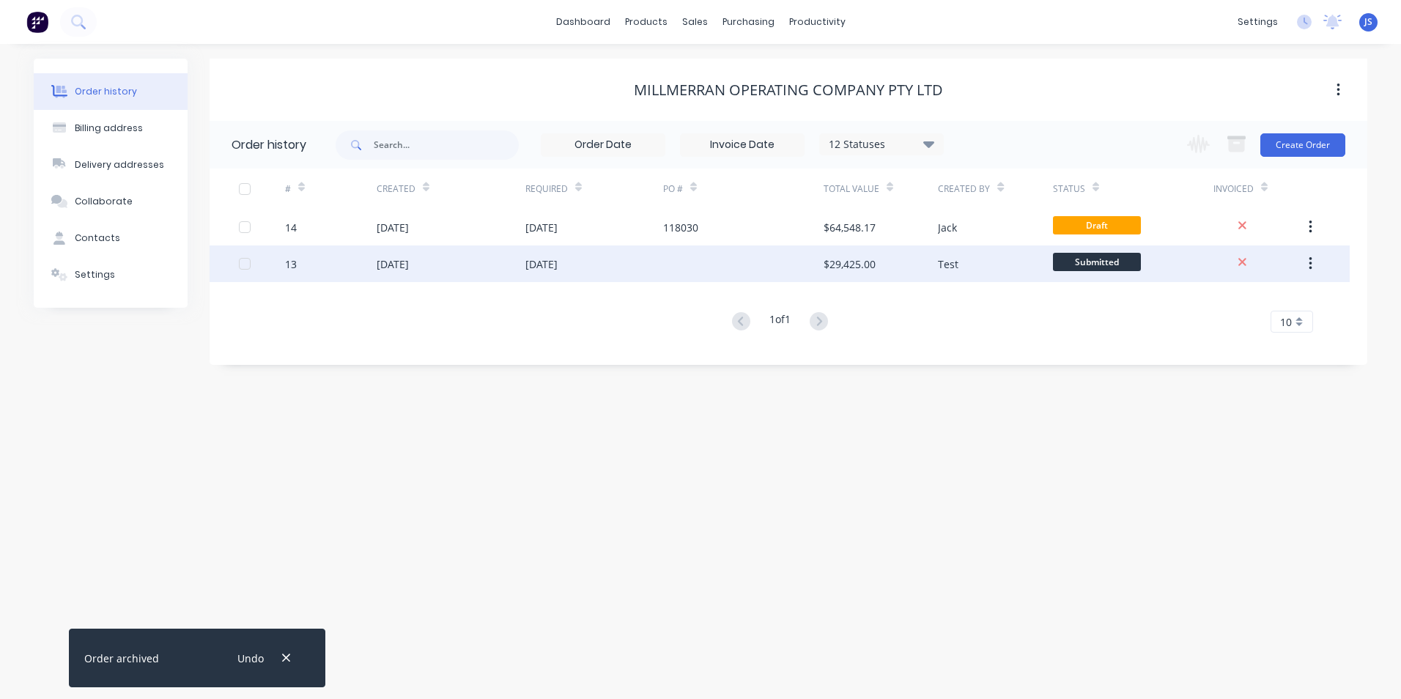
click at [331, 257] on div "13" at bounding box center [331, 264] width 92 height 37
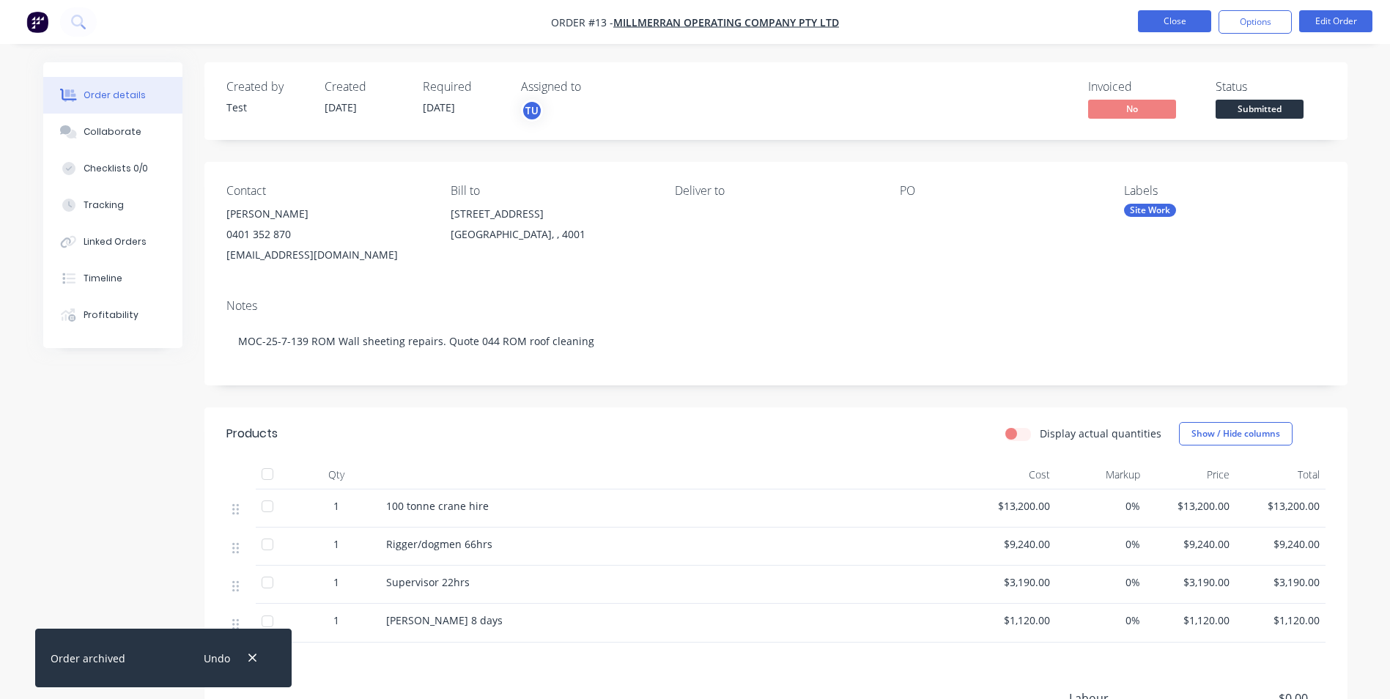
click at [1181, 21] on button "Close" at bounding box center [1174, 21] width 73 height 22
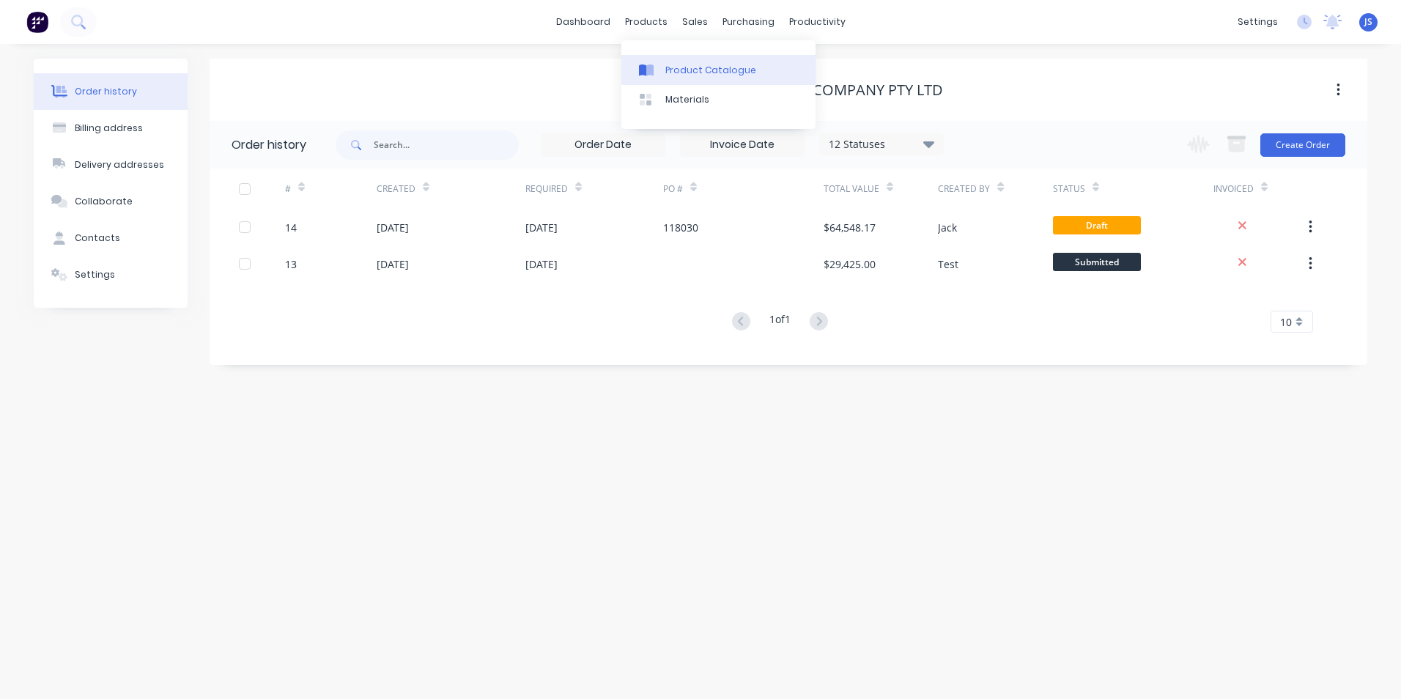
click at [663, 73] on link "Product Catalogue" at bounding box center [719, 69] width 194 height 29
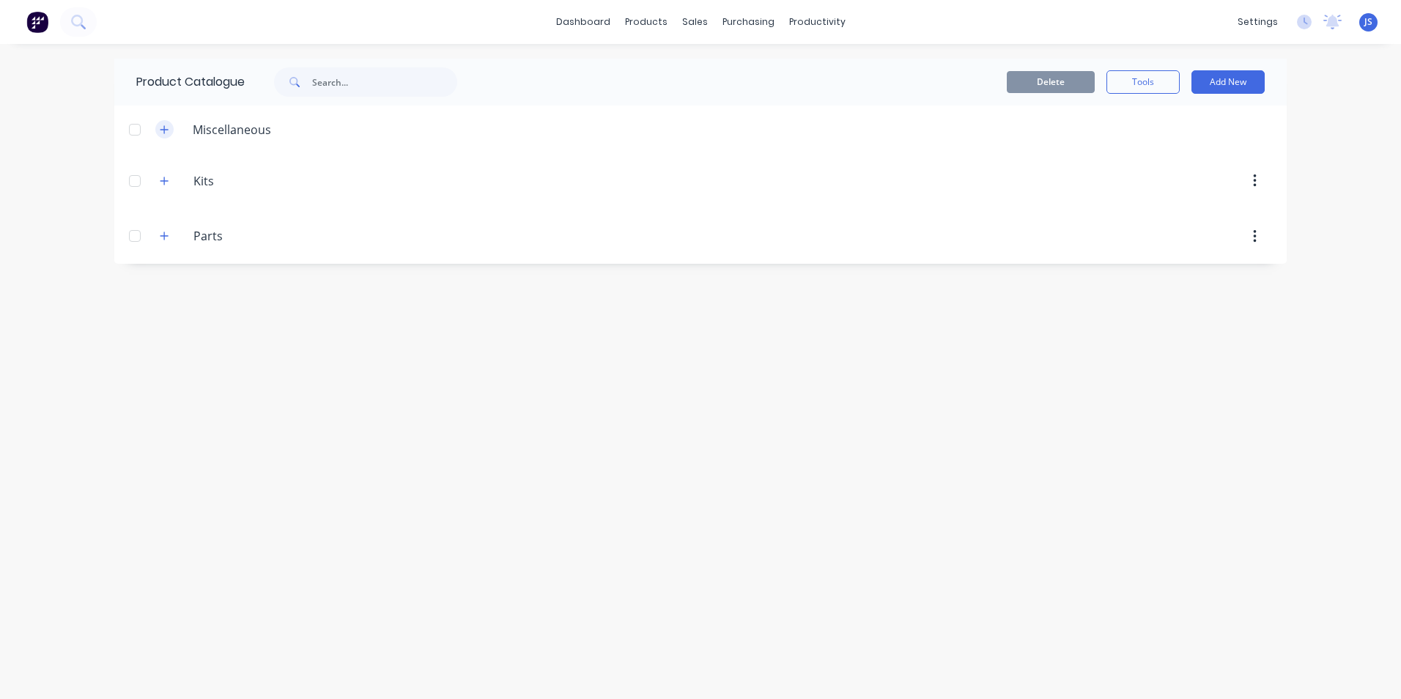
click at [163, 128] on icon "button" at bounding box center [164, 130] width 9 height 10
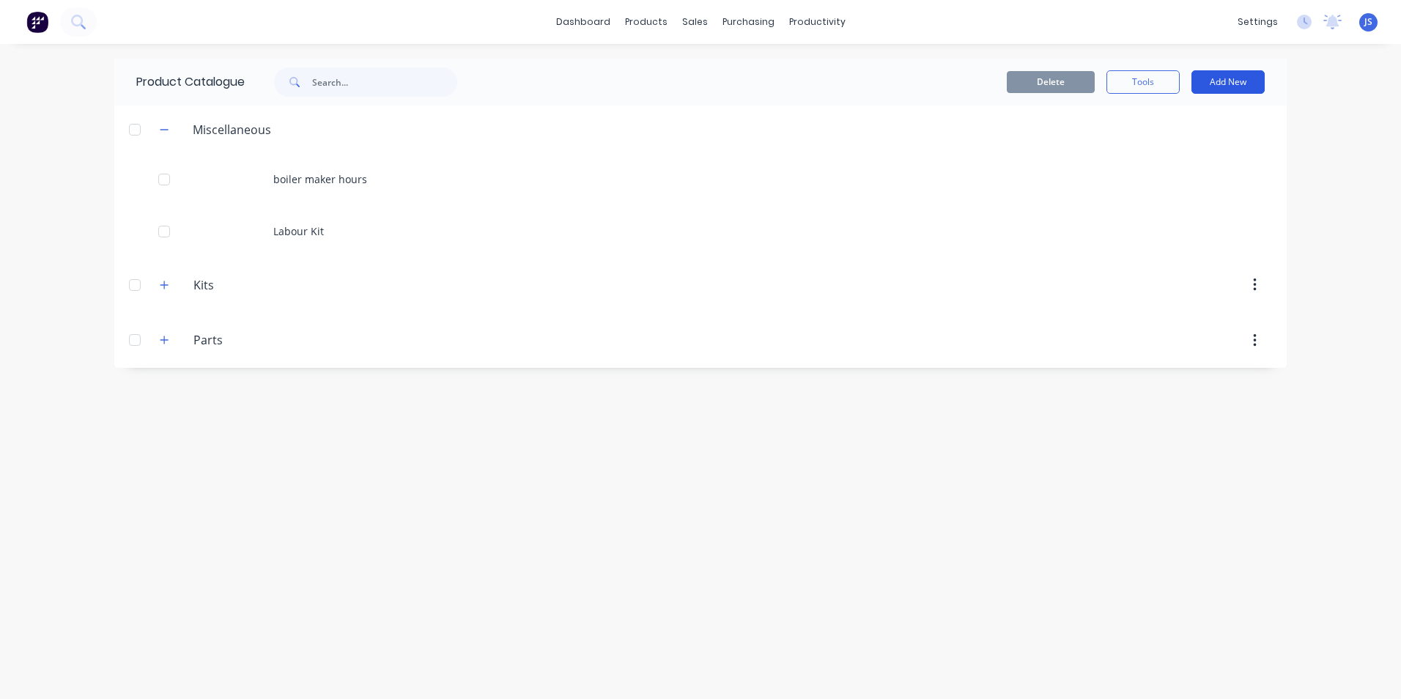
click at [1215, 78] on button "Add New" at bounding box center [1228, 81] width 73 height 23
click at [1183, 141] on div "Product" at bounding box center [1195, 149] width 113 height 21
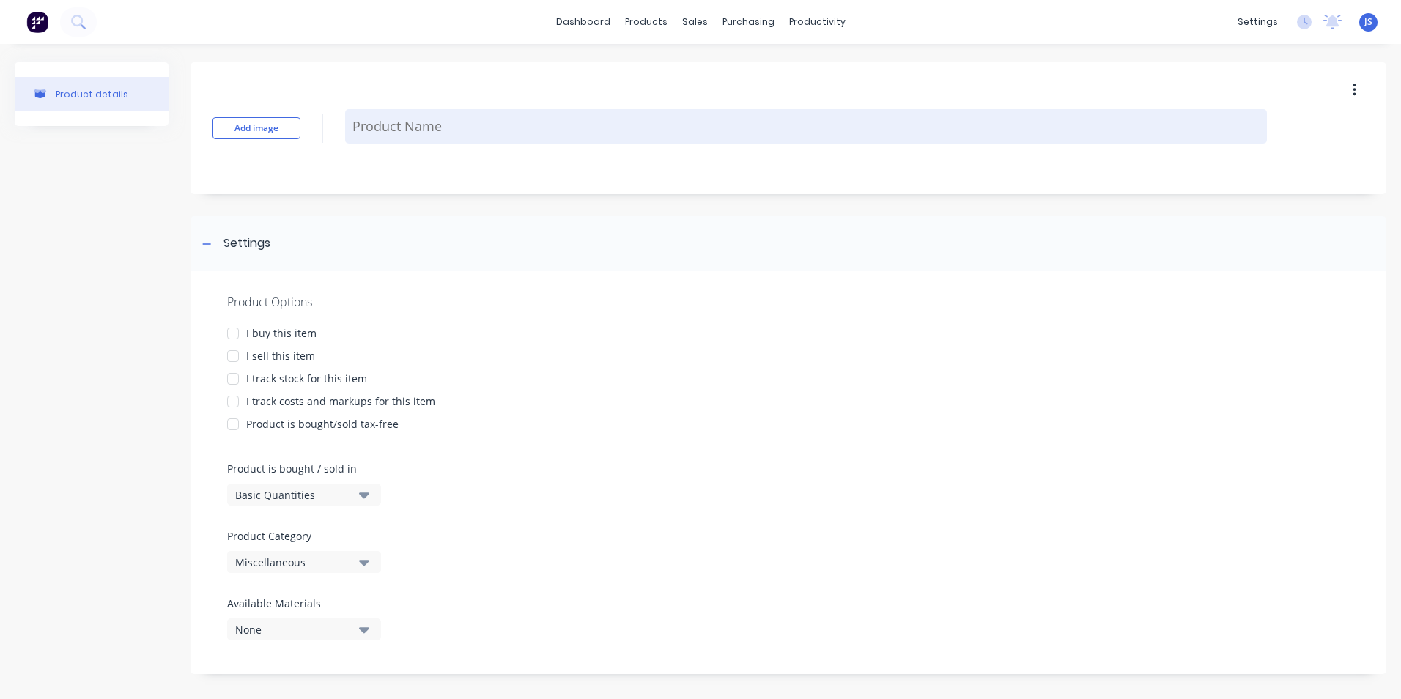
click at [451, 118] on textarea at bounding box center [806, 126] width 922 height 34
type textarea "x"
type textarea "S"
type textarea "x"
type textarea "Su"
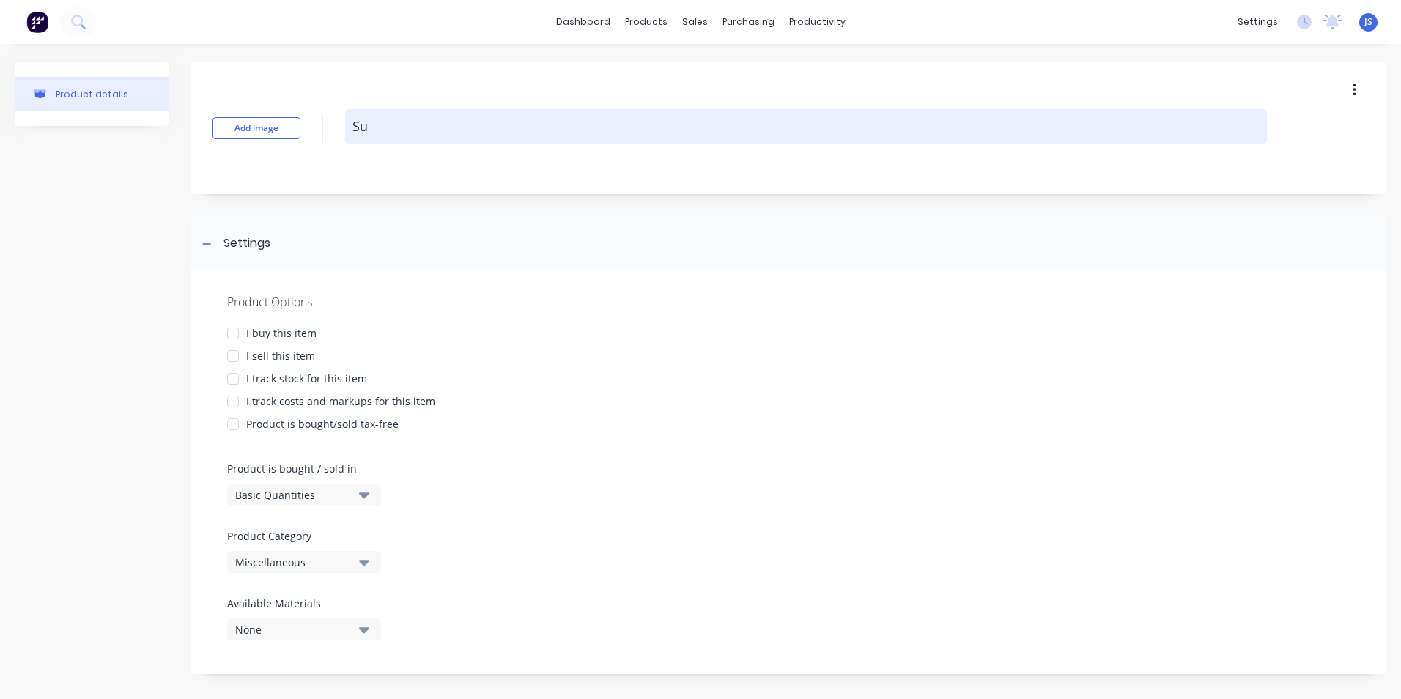
type textarea "x"
type textarea "Sup"
type textarea "x"
type textarea "Supe"
type textarea "x"
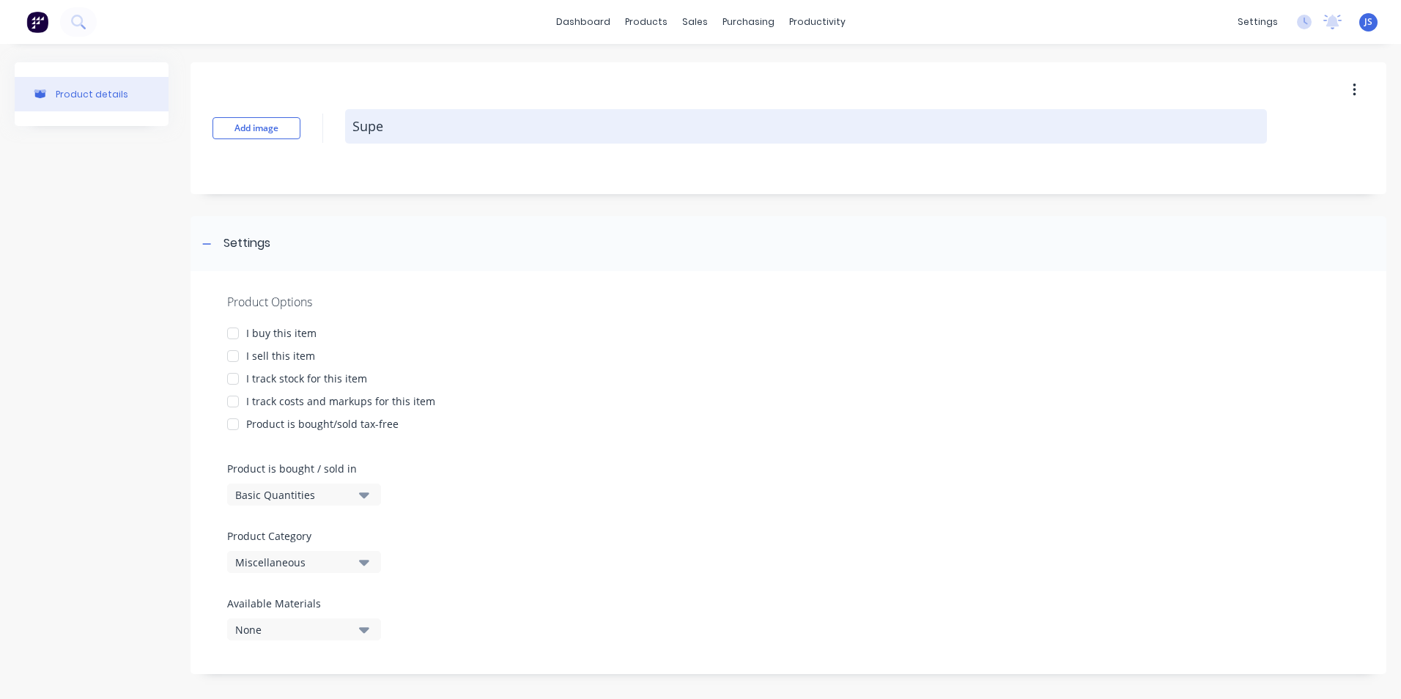
type textarea "Super"
type textarea "x"
type textarea "Superv"
type textarea "x"
type textarea "Supervi"
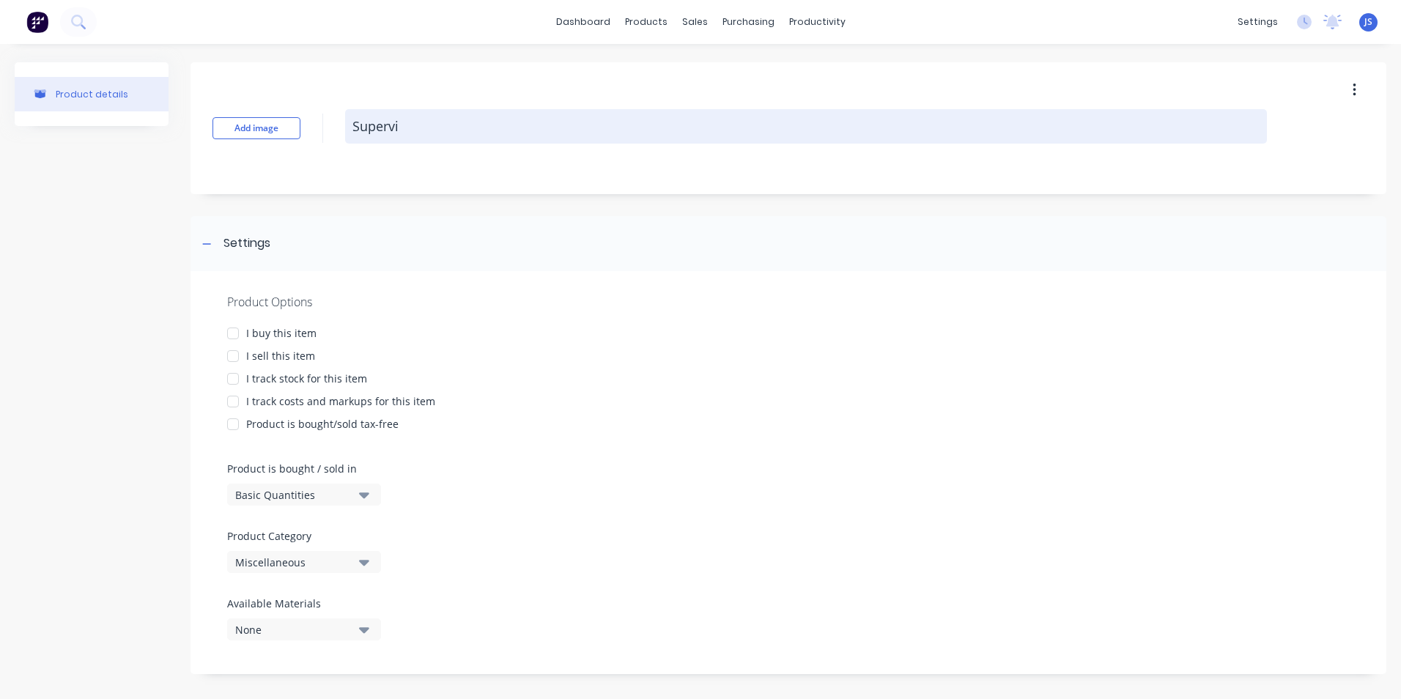
type textarea "x"
type textarea "Supervis"
type textarea "x"
type textarea "Supervisi"
type textarea "x"
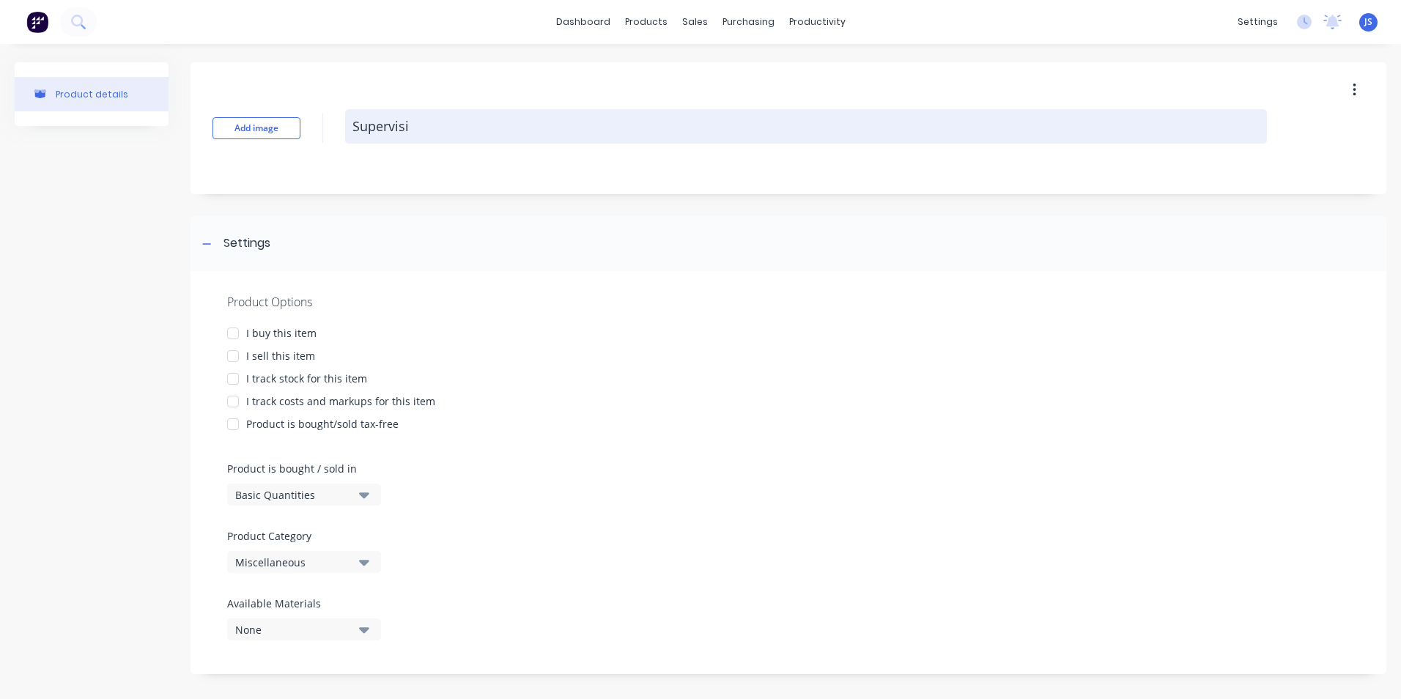
type textarea "Supervisio"
type textarea "x"
type textarea "Supervision"
type textarea "x"
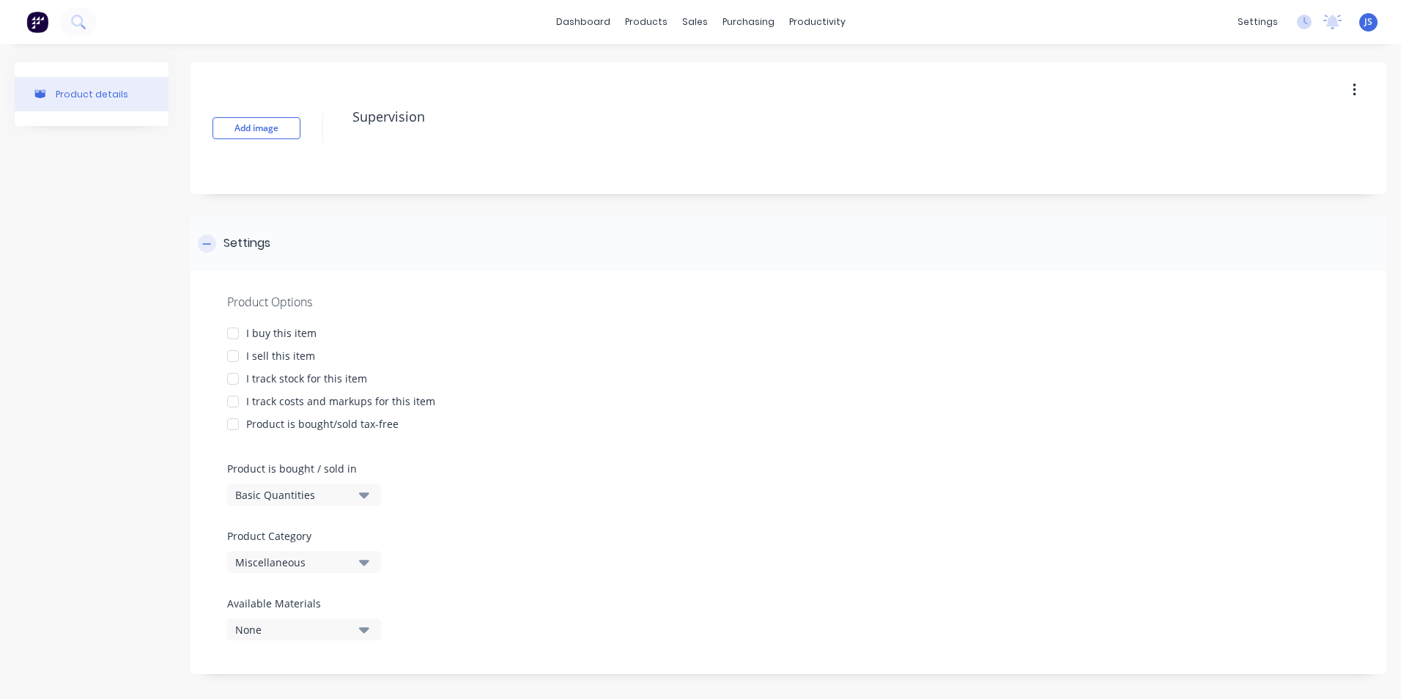
type textarea "Supervision"
type textarea "x"
type textarea "Supervision"
click at [1181, 270] on div "Settings" at bounding box center [789, 243] width 1196 height 55
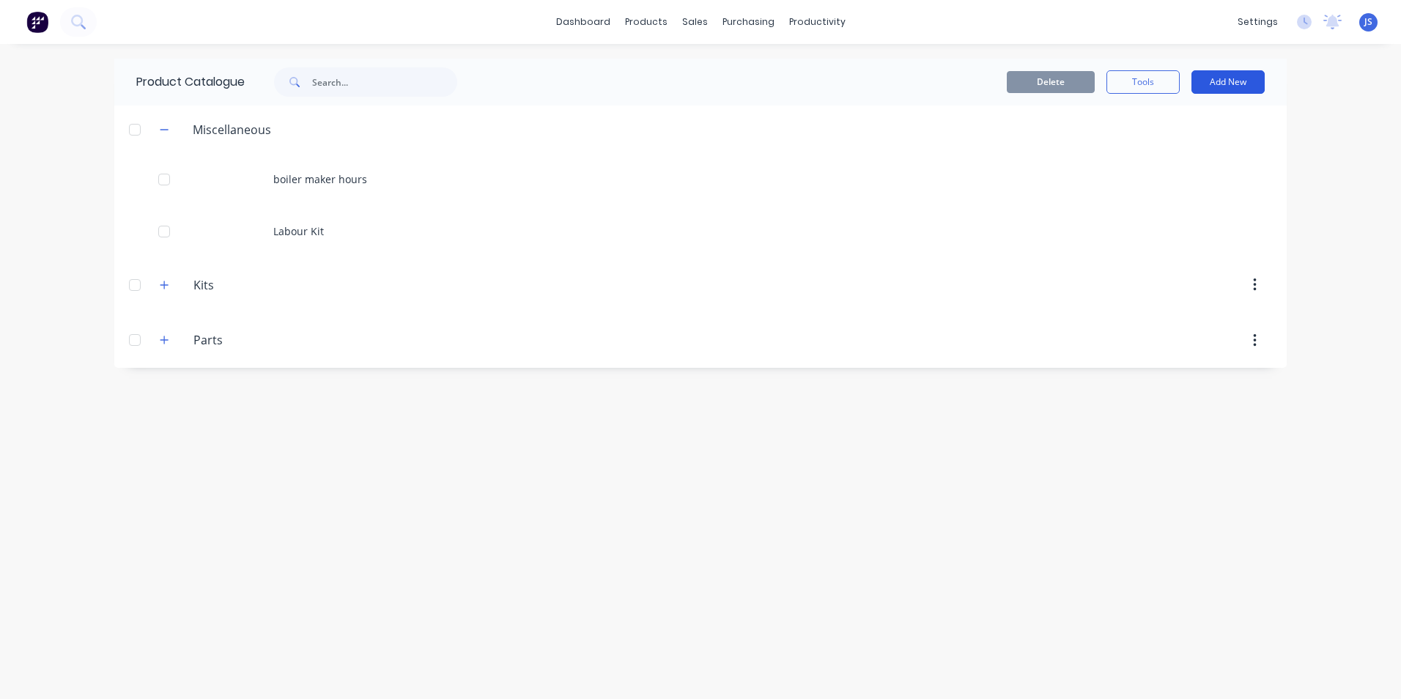
click at [1213, 75] on button "Add New" at bounding box center [1228, 81] width 73 height 23
click at [1182, 147] on div "Product" at bounding box center [1195, 149] width 113 height 21
click at [1238, 90] on button "Add New" at bounding box center [1228, 81] width 73 height 23
click at [1199, 122] on div "Category" at bounding box center [1195, 119] width 113 height 21
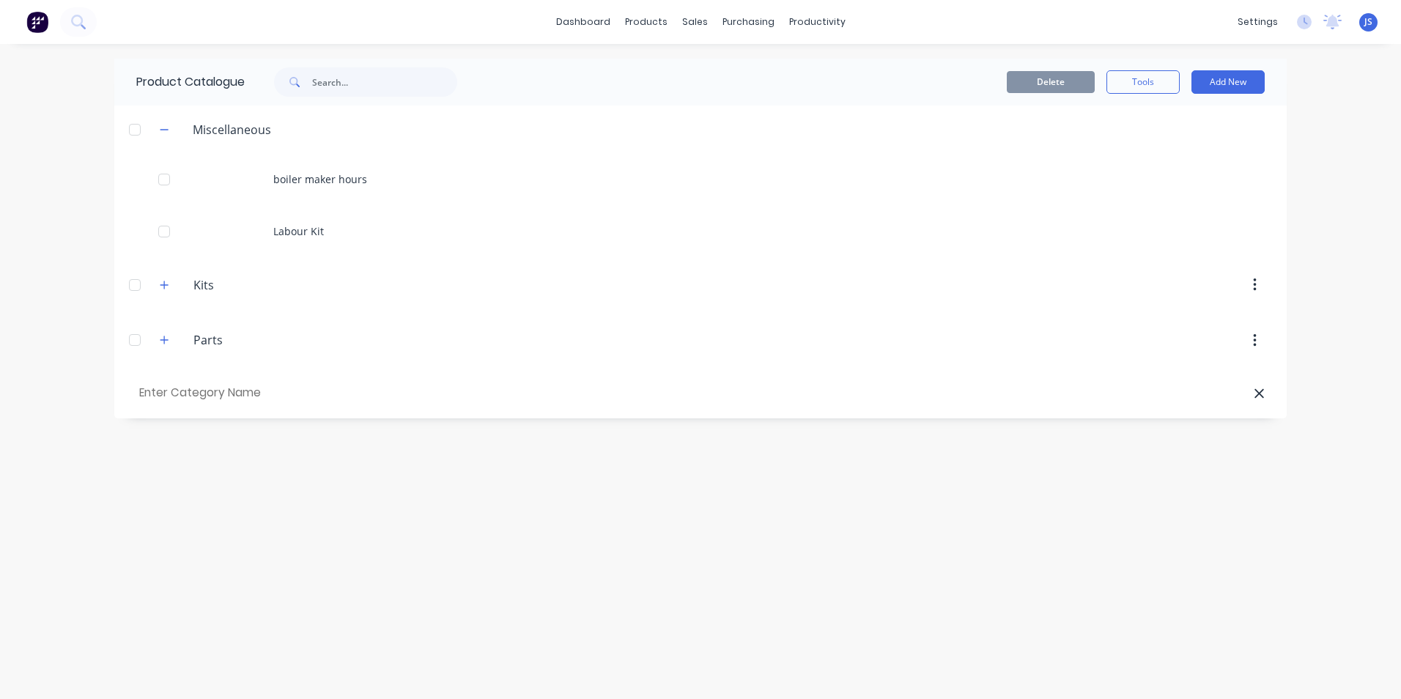
drag, startPoint x: 899, startPoint y: 589, endPoint x: 876, endPoint y: 568, distance: 31.7
click at [898, 589] on div "Product Catalogue Delete Tools Add New Miscellaneous boiler maker hours Labour …" at bounding box center [700, 372] width 1173 height 626
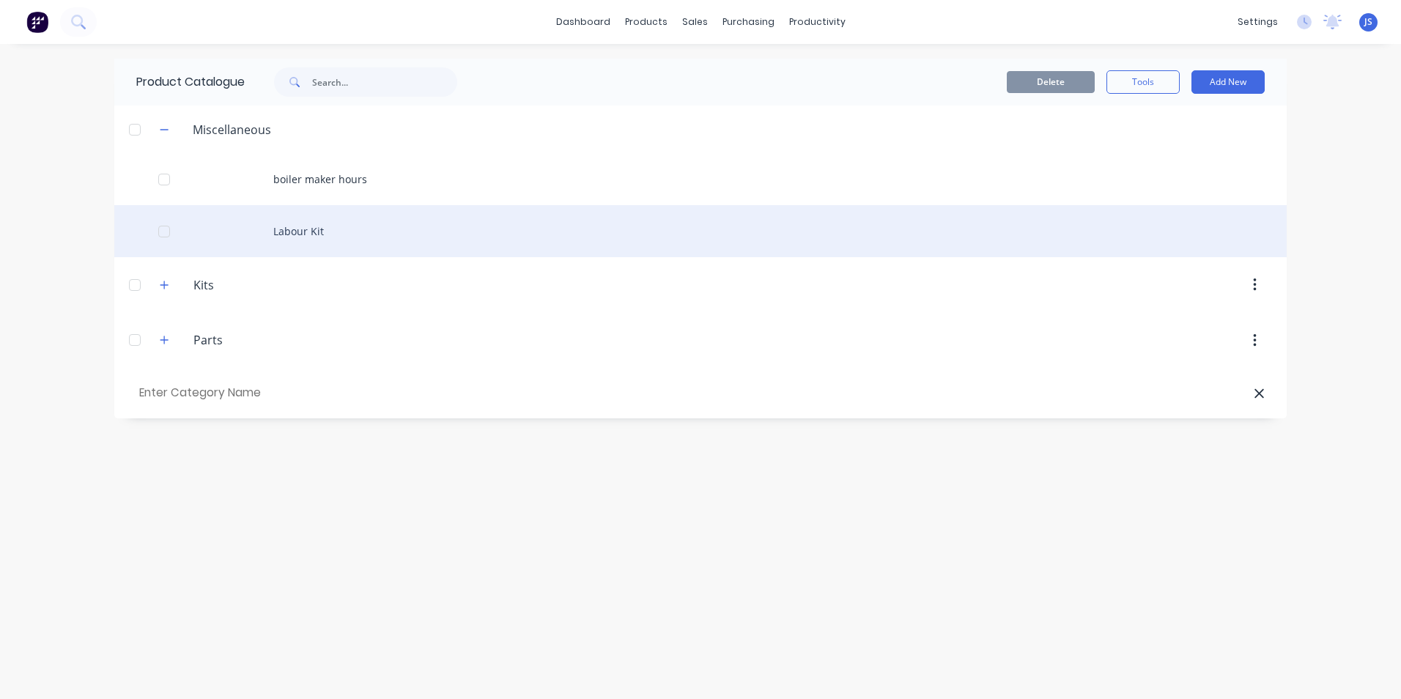
click at [270, 233] on div "Labour Kit" at bounding box center [700, 231] width 1173 height 52
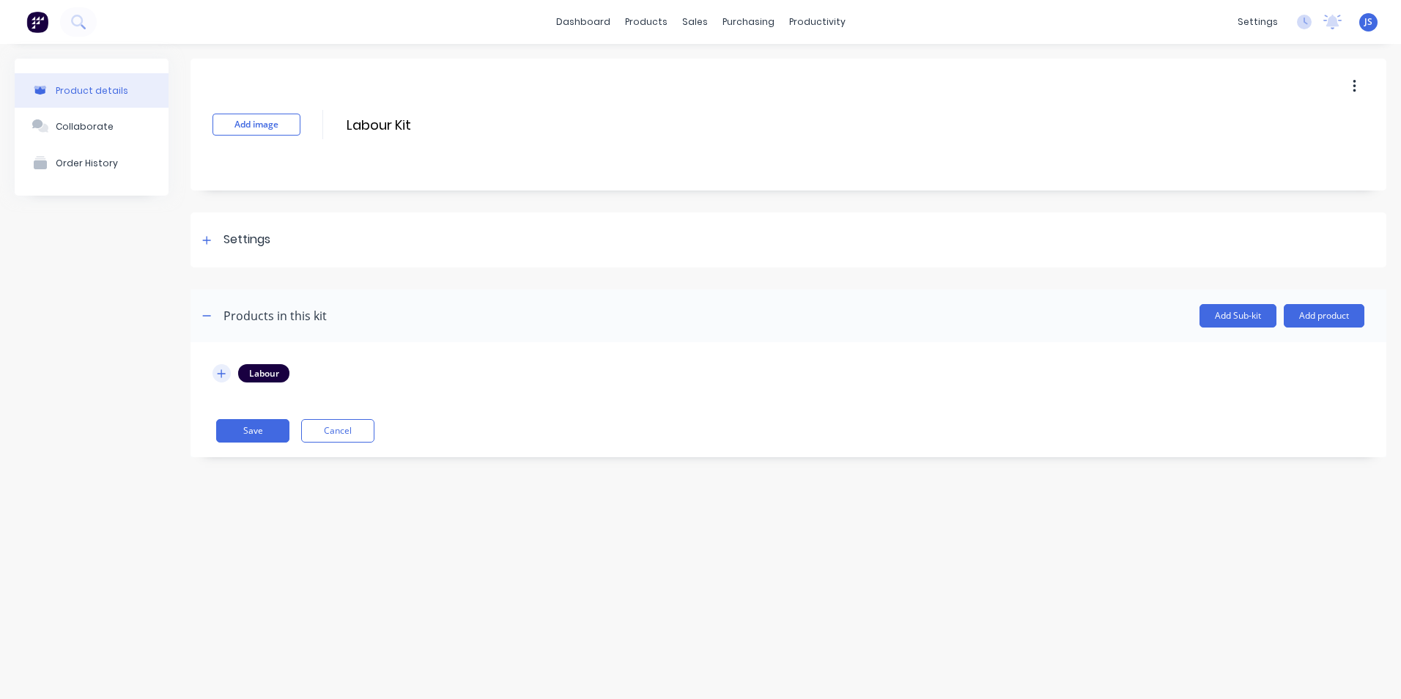
click at [215, 376] on button "button" at bounding box center [222, 373] width 18 height 18
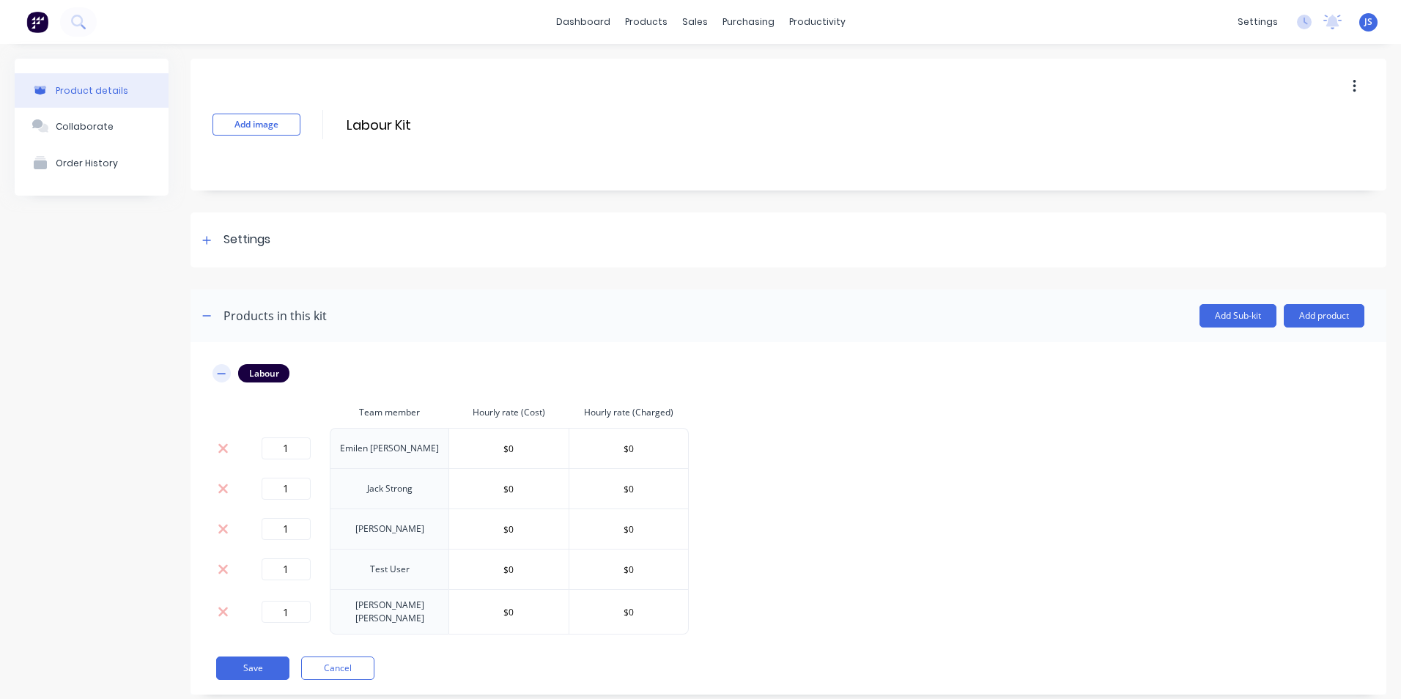
click at [215, 376] on button "button" at bounding box center [222, 373] width 18 height 18
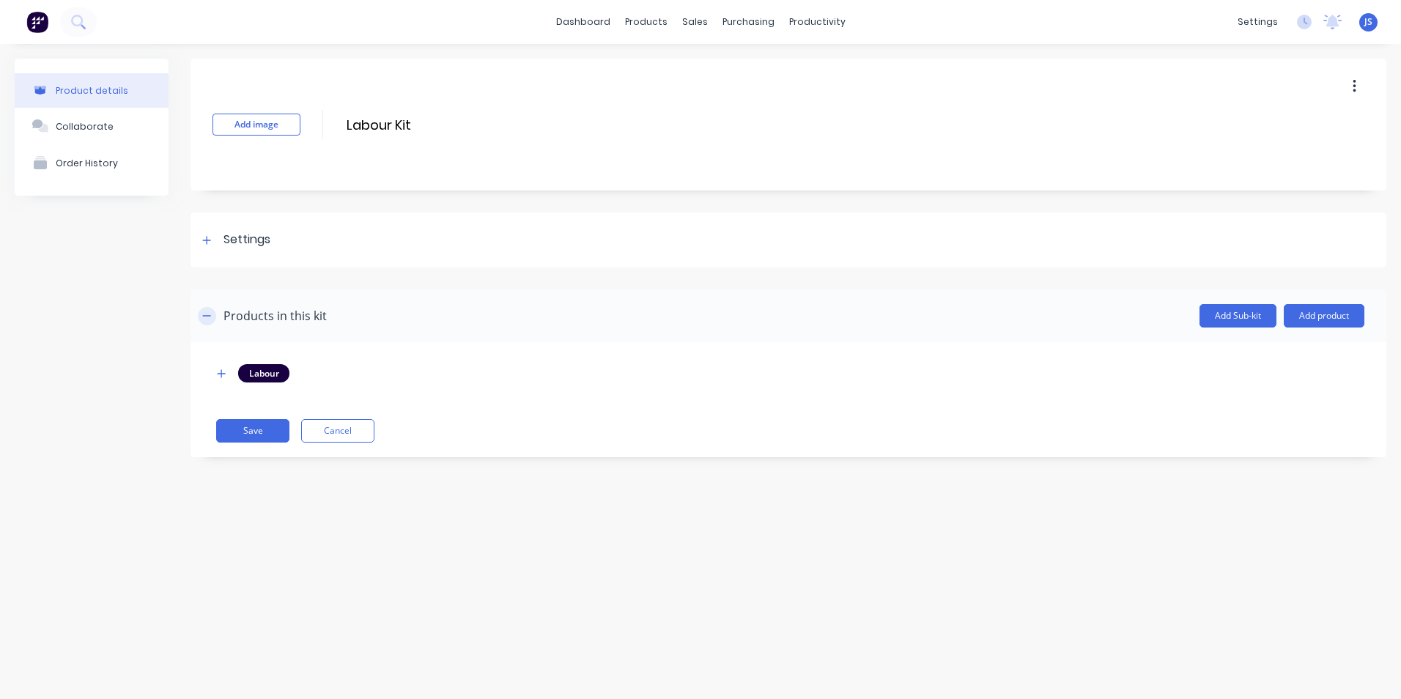
click at [212, 322] on button "button" at bounding box center [207, 316] width 18 height 18
click at [219, 372] on icon "button" at bounding box center [221, 374] width 9 height 10
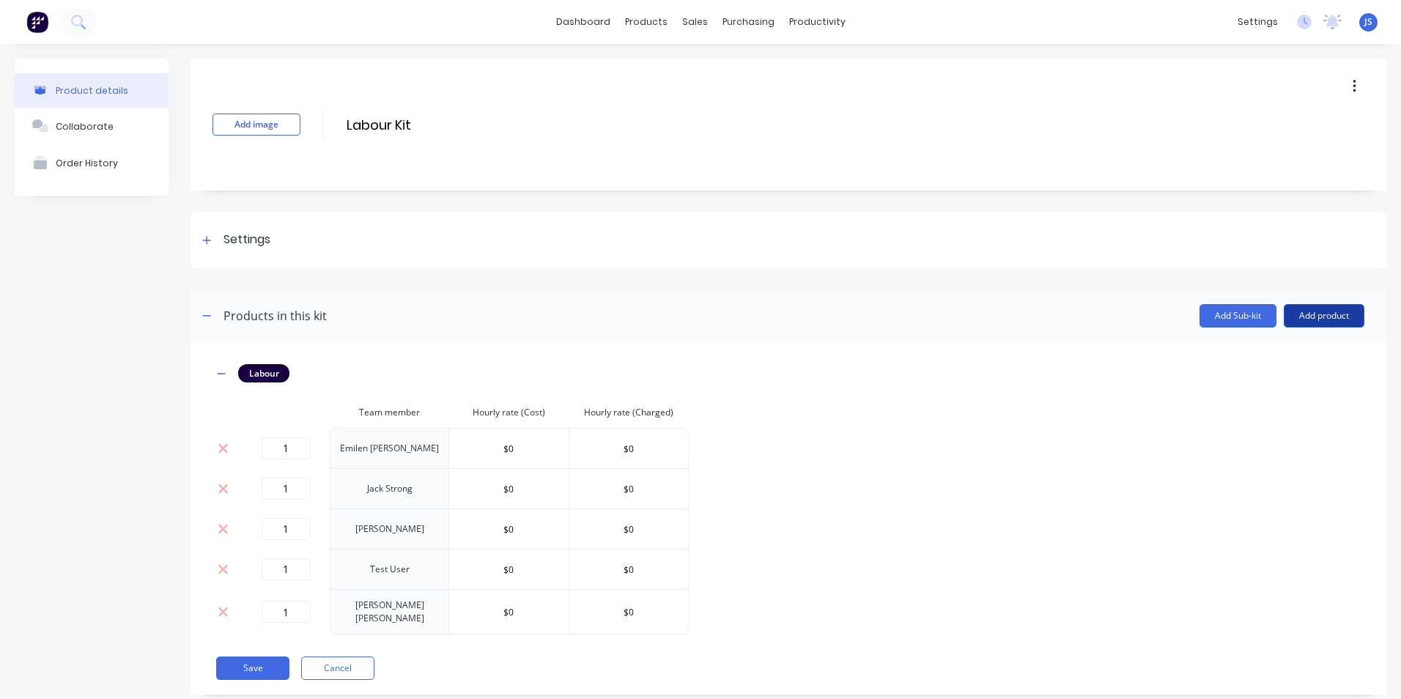
click at [1308, 308] on button "Add product" at bounding box center [1324, 315] width 81 height 23
click at [1269, 379] on div "Labour" at bounding box center [1295, 382] width 113 height 21
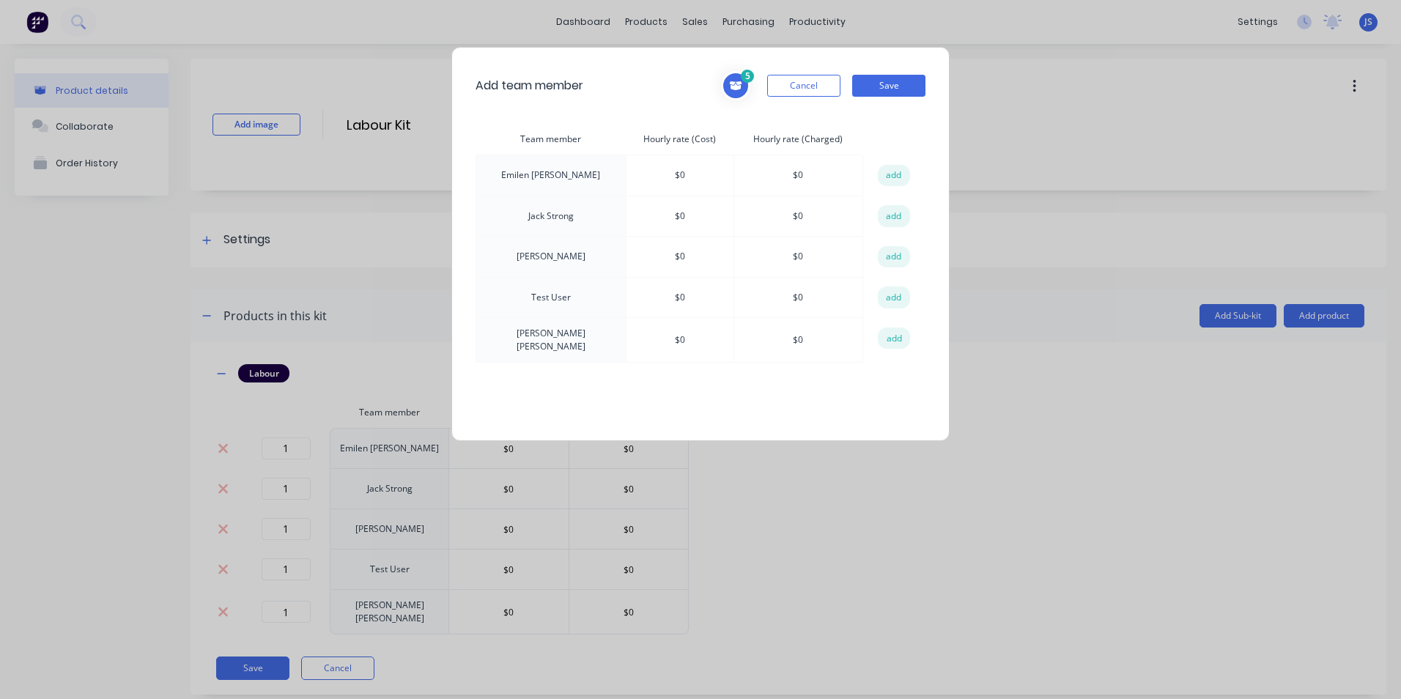
click at [1070, 399] on div "Add team member 5 [PERSON_NAME] Hourly rate (Cost): $ 0 Hourly rate (Charged): …" at bounding box center [700, 349] width 1401 height 699
click at [819, 81] on button "Cancel" at bounding box center [803, 86] width 73 height 22
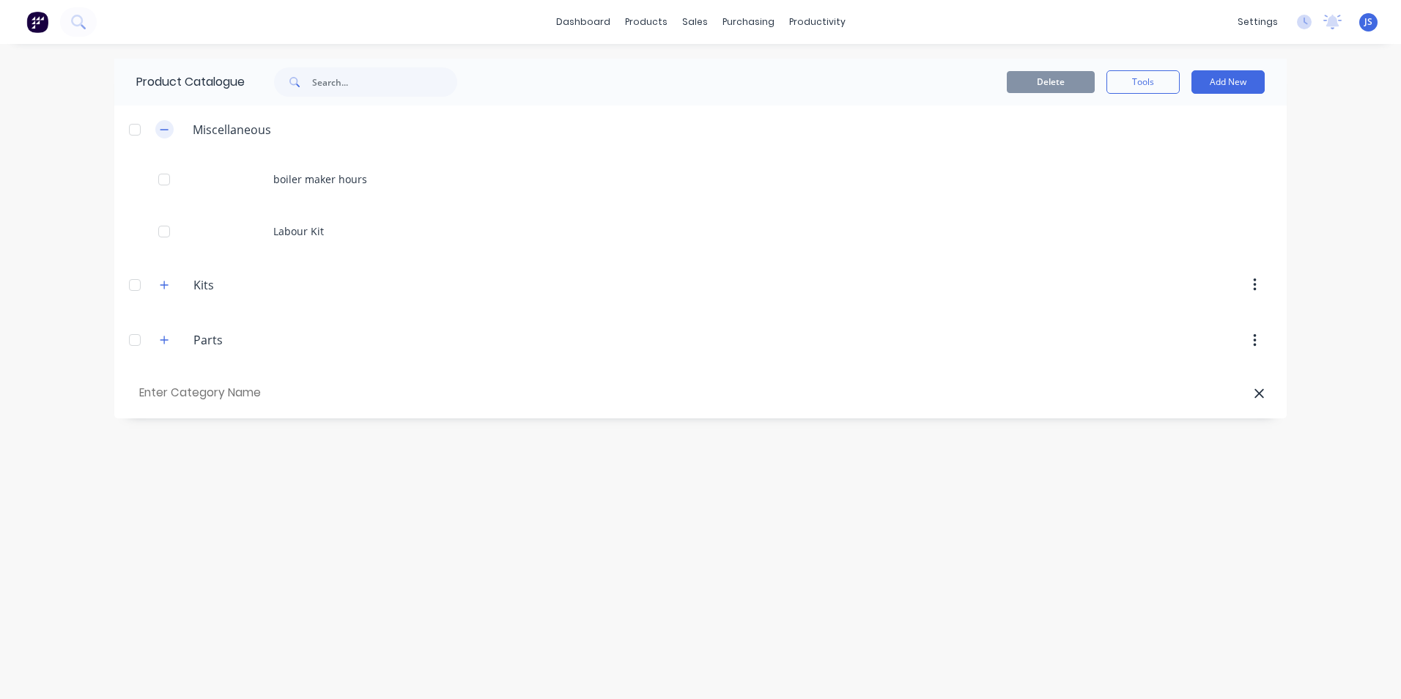
click at [170, 131] on button "button" at bounding box center [164, 129] width 18 height 18
click at [135, 128] on div at bounding box center [134, 129] width 29 height 29
click at [1215, 81] on button "Add New" at bounding box center [1228, 81] width 73 height 23
click at [1175, 172] on div "Product Kit" at bounding box center [1195, 178] width 113 height 21
click at [1209, 78] on button "Add New" at bounding box center [1228, 81] width 73 height 23
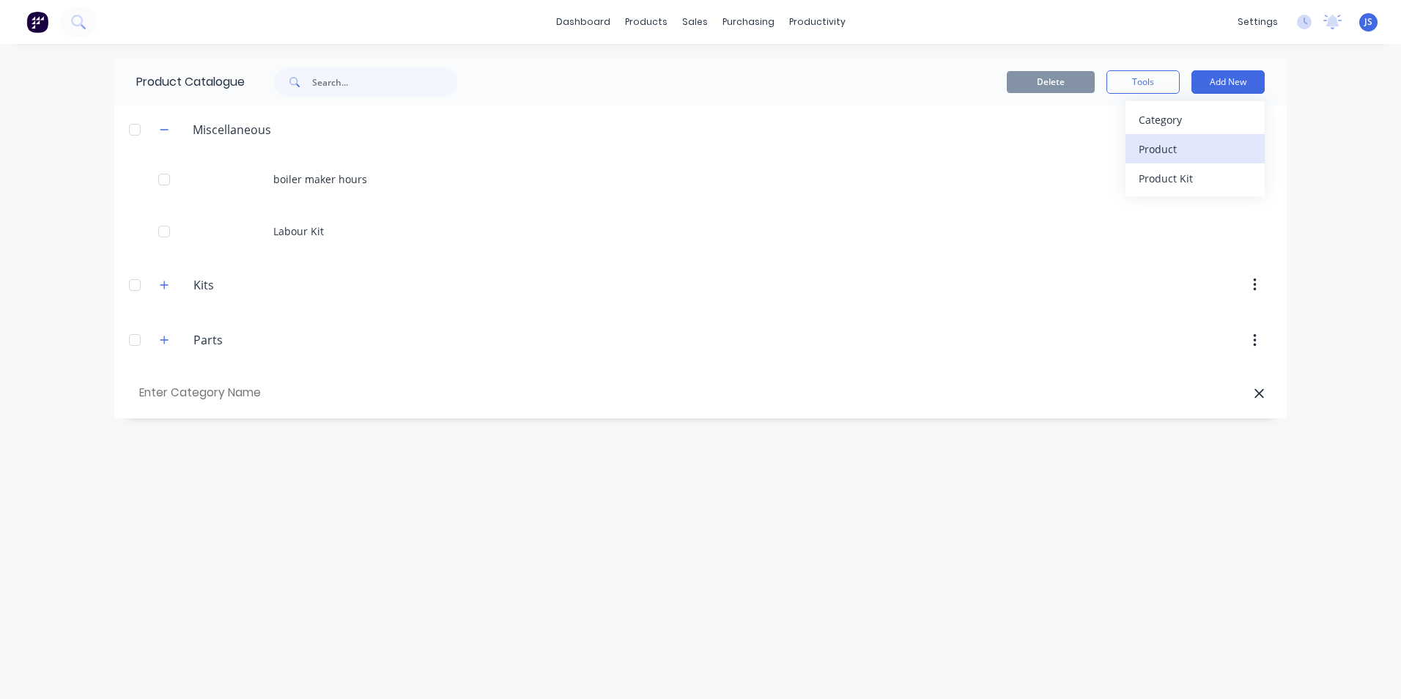
click at [1192, 153] on div "Product" at bounding box center [1195, 149] width 113 height 21
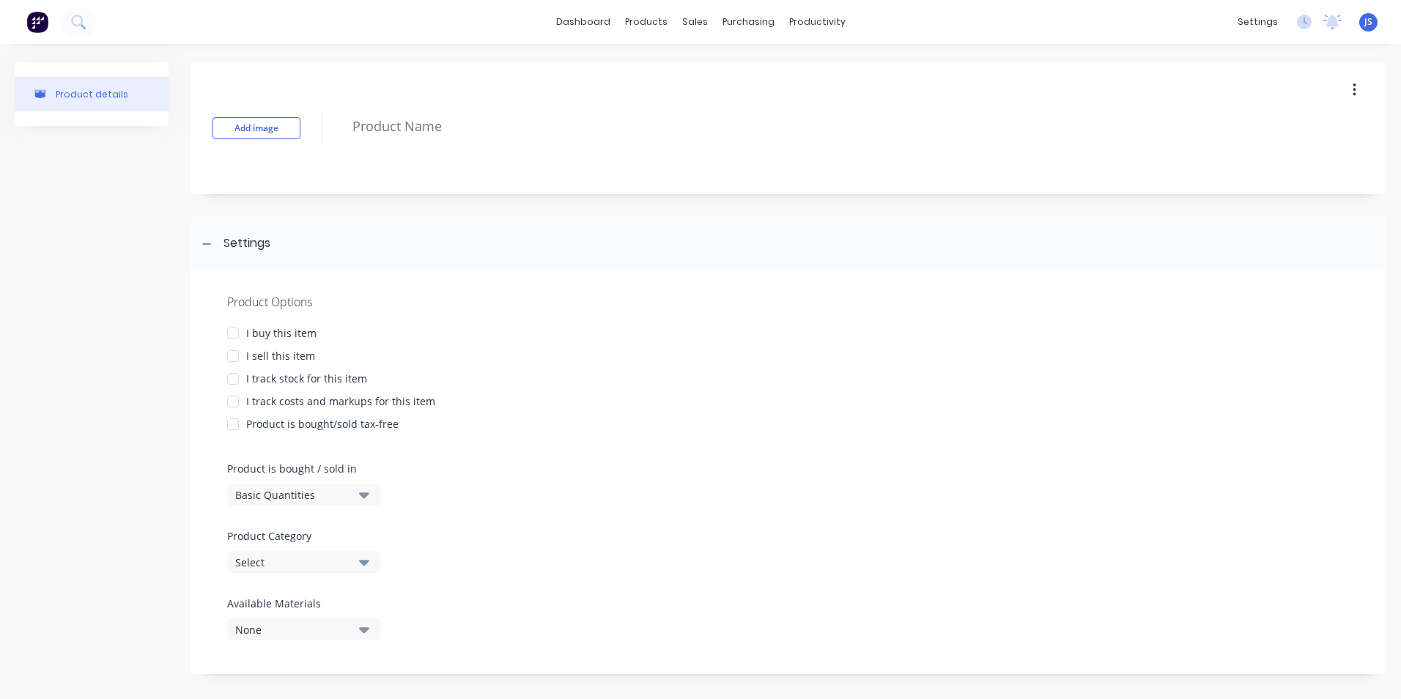
click at [355, 558] on button "Select" at bounding box center [304, 562] width 154 height 22
click at [369, 628] on icon "button" at bounding box center [364, 630] width 10 height 6
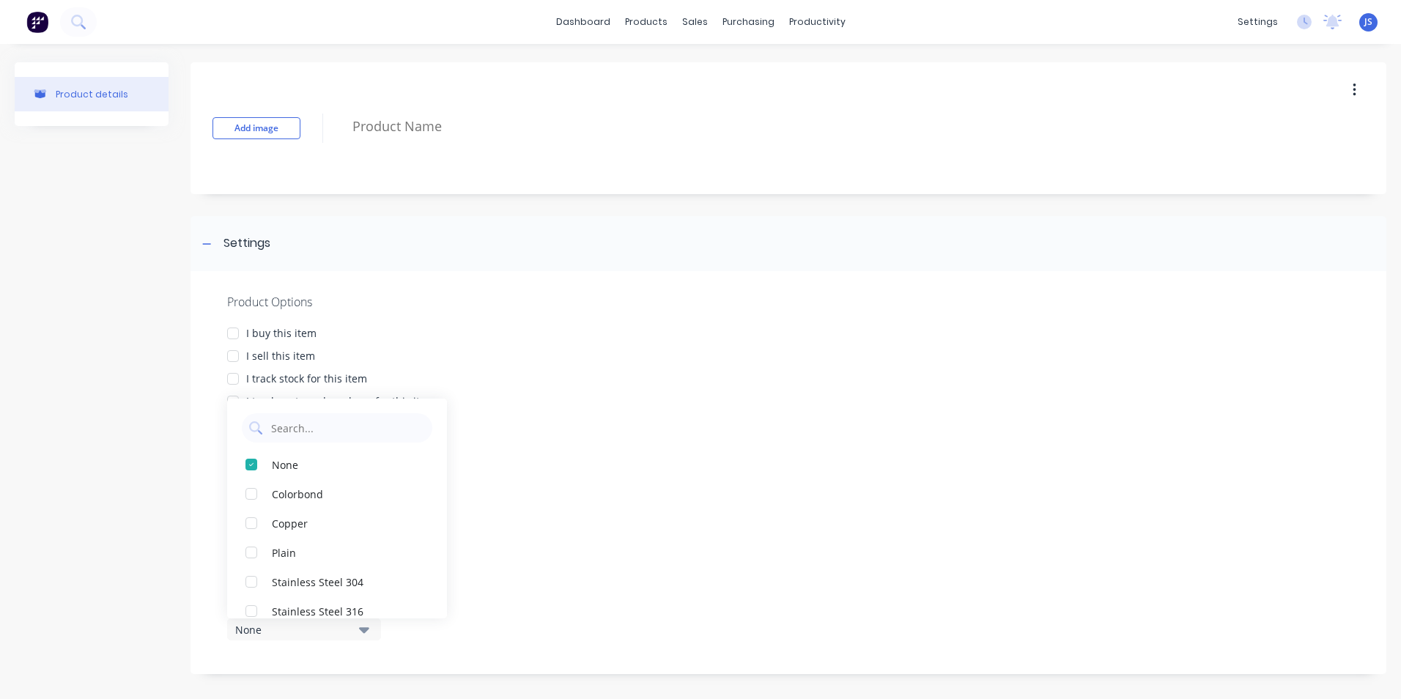
click at [365, 622] on icon "button" at bounding box center [364, 630] width 10 height 16
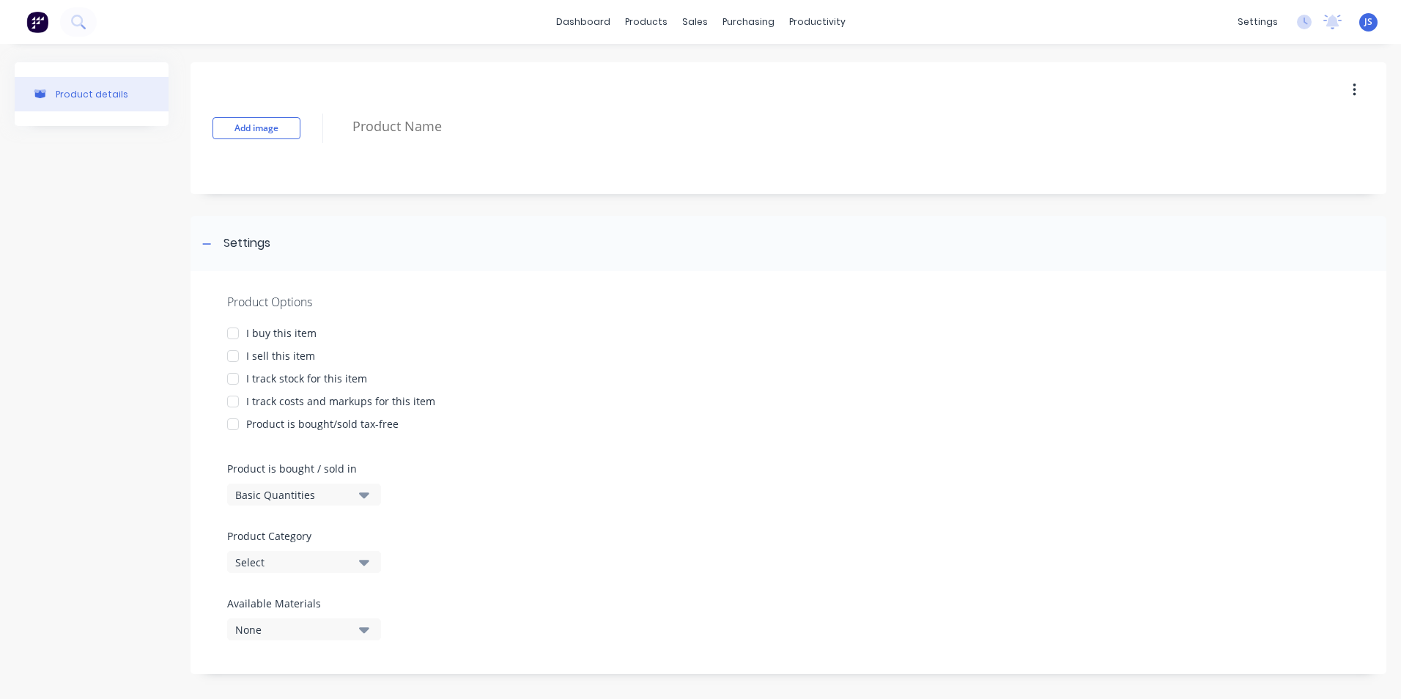
click at [362, 493] on icon "button" at bounding box center [364, 496] width 10 height 6
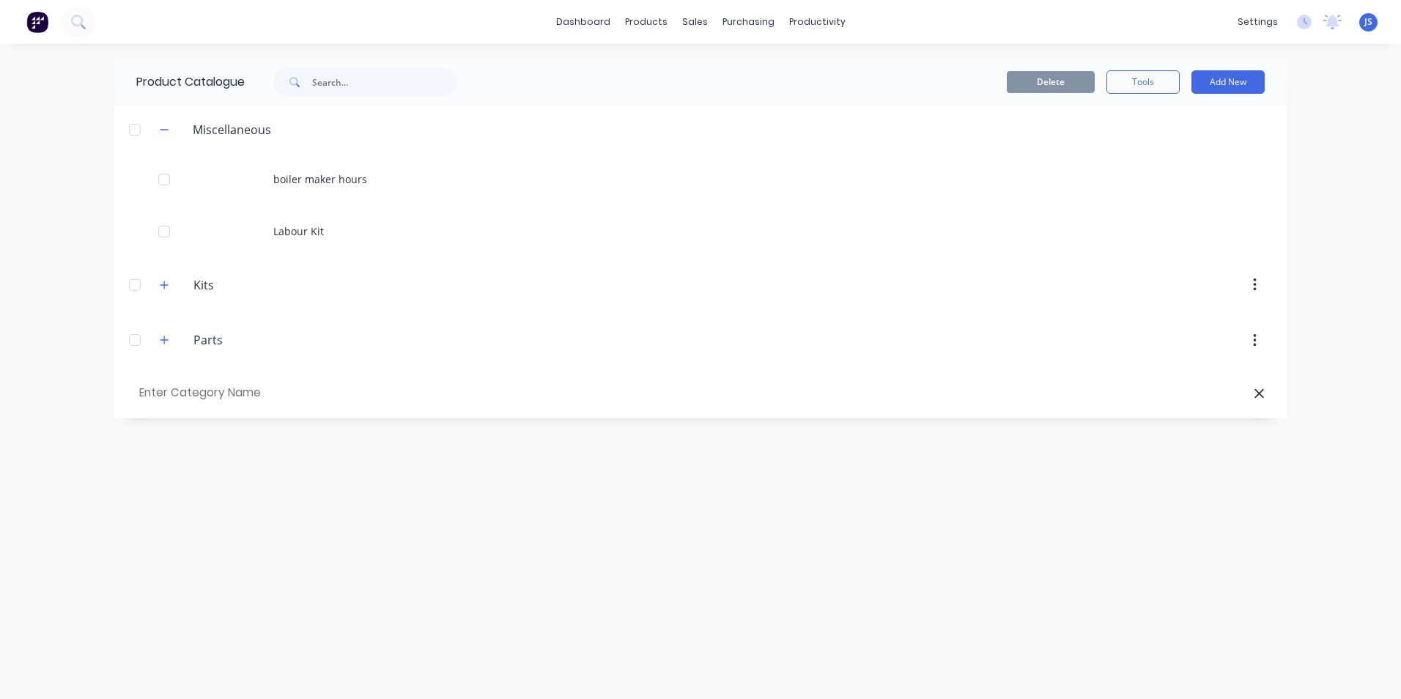
click at [131, 130] on div at bounding box center [134, 129] width 29 height 29
click at [1224, 85] on button "Add New" at bounding box center [1228, 81] width 73 height 23
click at [1187, 145] on div "Product" at bounding box center [1195, 149] width 113 height 21
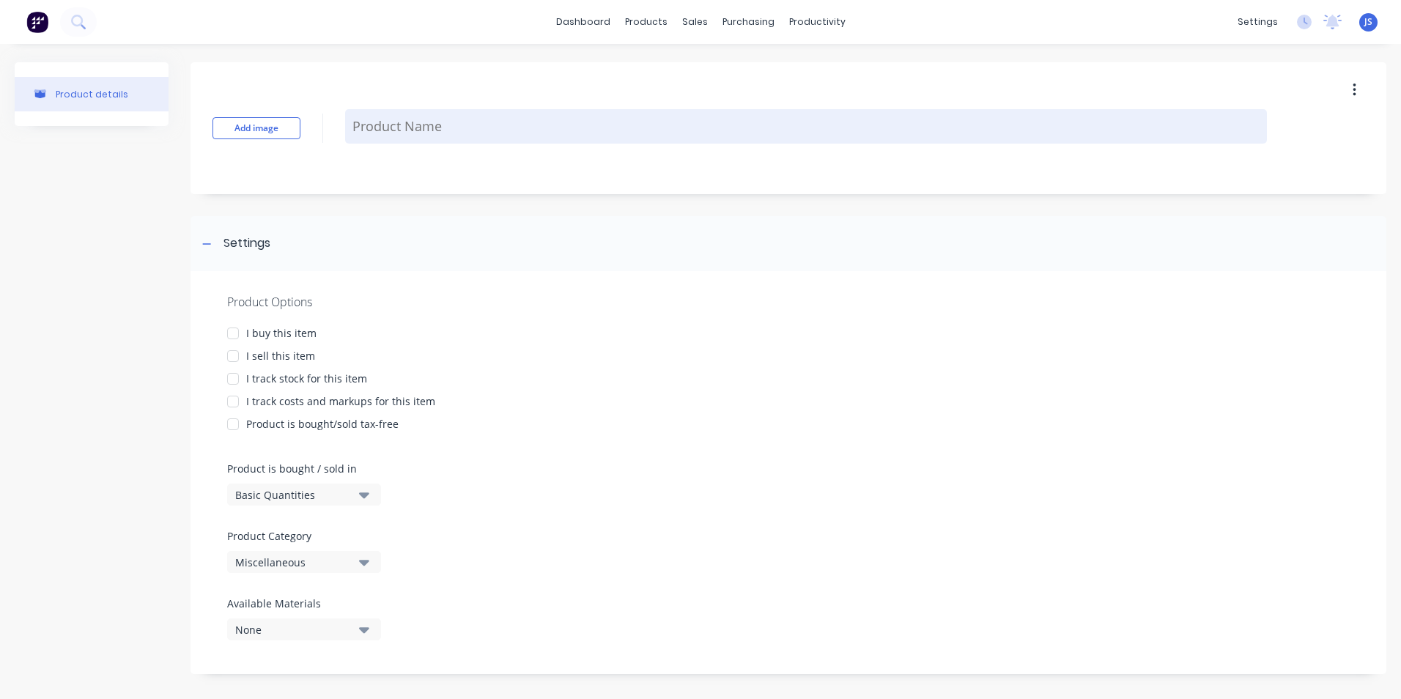
click at [526, 121] on textarea at bounding box center [806, 126] width 922 height 34
click at [387, 131] on textarea at bounding box center [806, 126] width 922 height 34
type textarea "x"
type textarea "s"
type textarea "x"
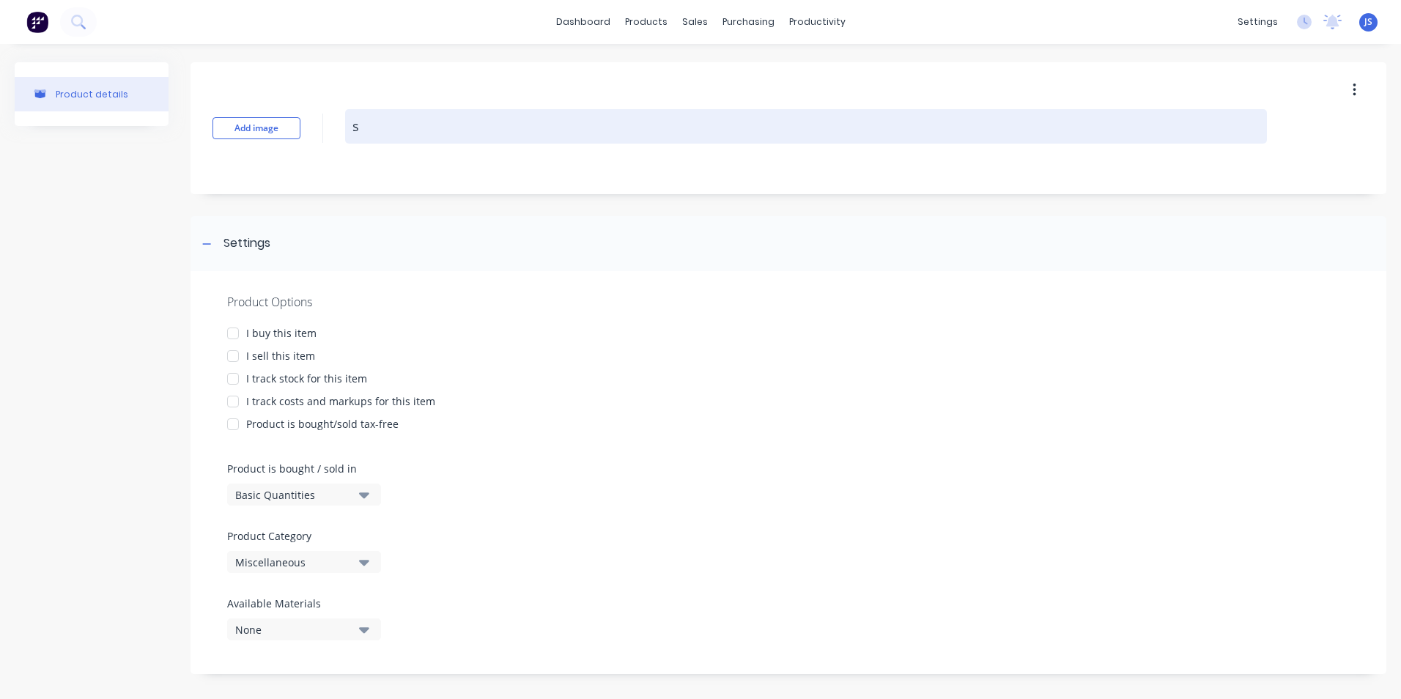
type textarea "su"
type textarea "x"
type textarea "sup"
type textarea "x"
type textarea "supe"
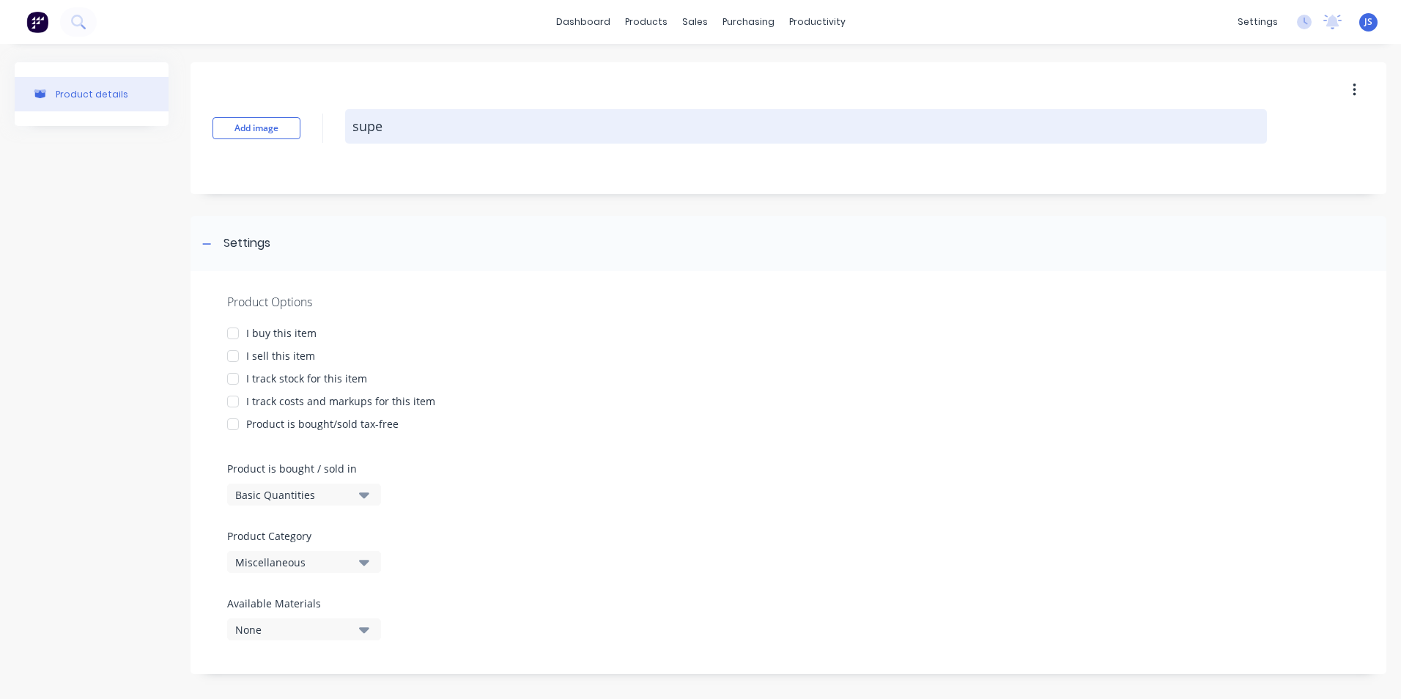
type textarea "x"
type textarea "super"
type textarea "x"
type textarea "superv"
type textarea "x"
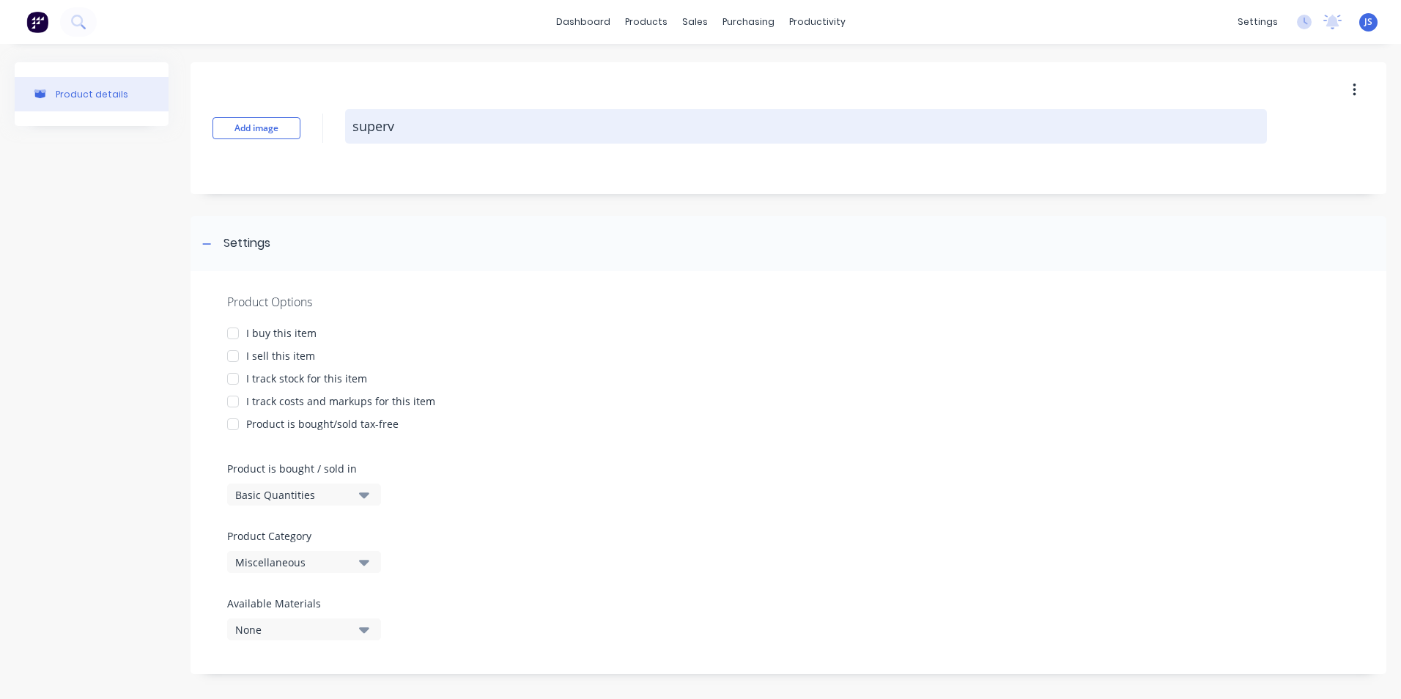
type textarea "supervi"
type textarea "x"
type textarea "supervis"
type textarea "x"
type textarea "supervisi"
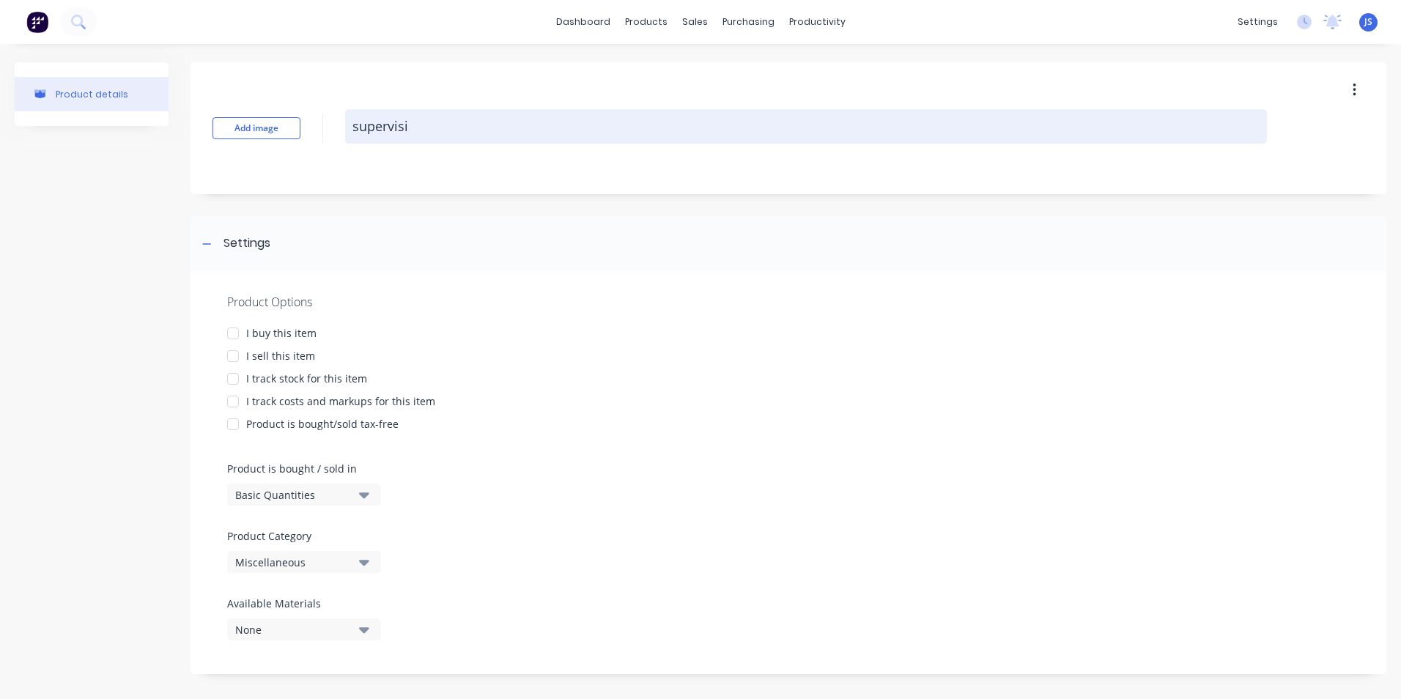
type textarea "x"
type textarea "supervisio"
type textarea "x"
type textarea "supervision"
type textarea "x"
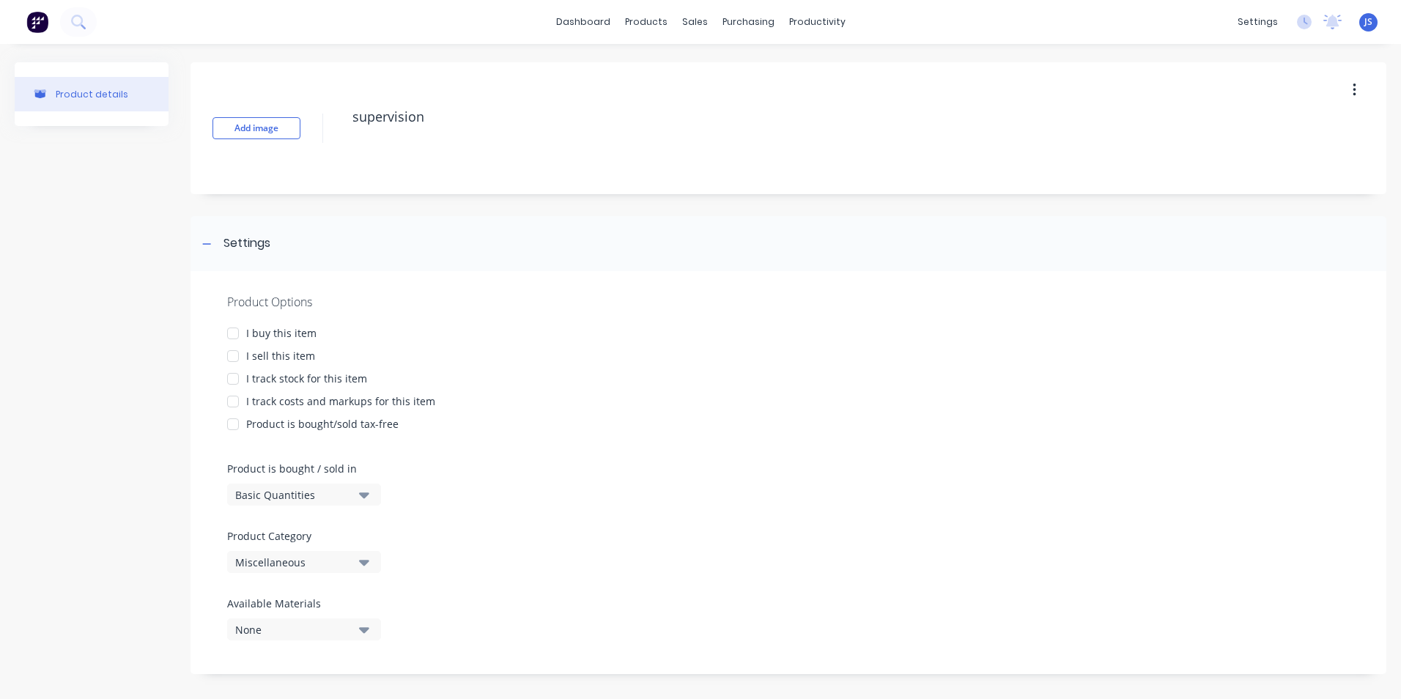
type textarea "supervision"
type textarea "x"
type textarea "supervision"
click at [745, 414] on div "Product Options I buy this item I sell this item I track stock for this item I …" at bounding box center [789, 472] width 1196 height 403
click at [1353, 86] on icon "button" at bounding box center [1354, 90] width 3 height 13
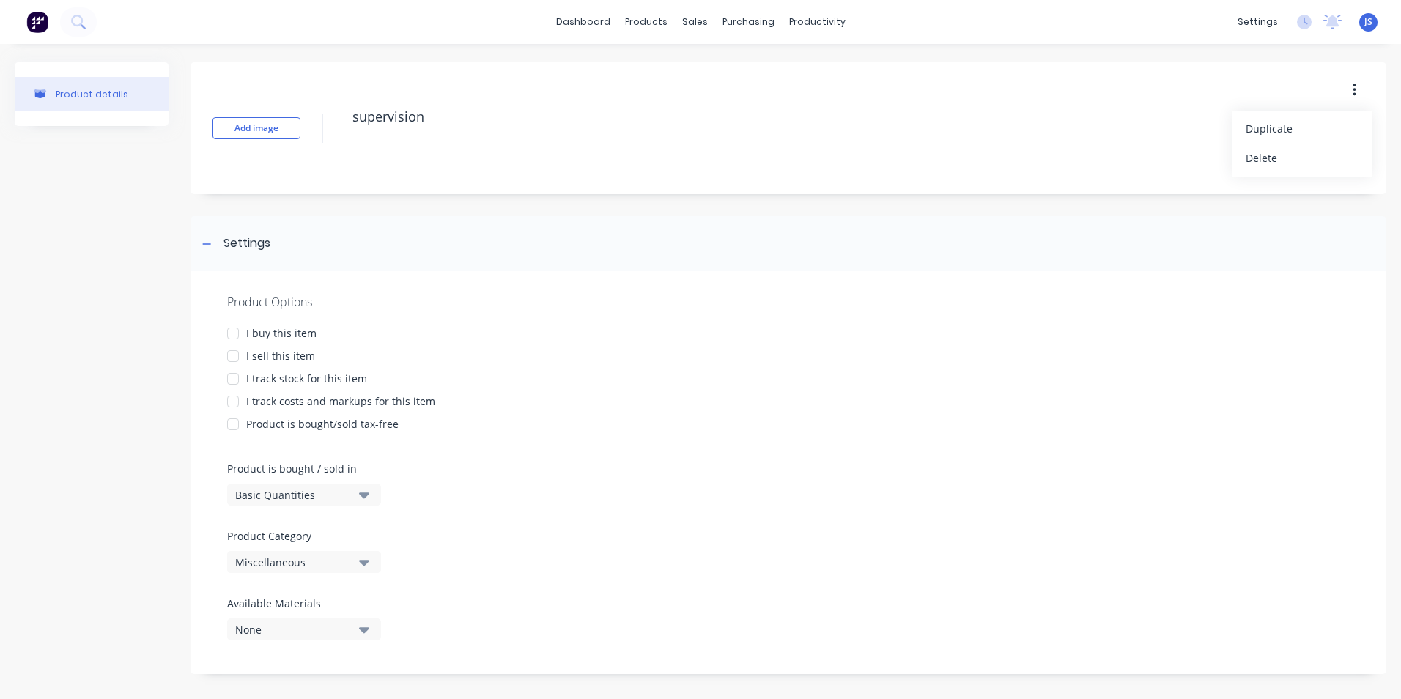
click at [1353, 86] on icon "button" at bounding box center [1354, 90] width 3 height 13
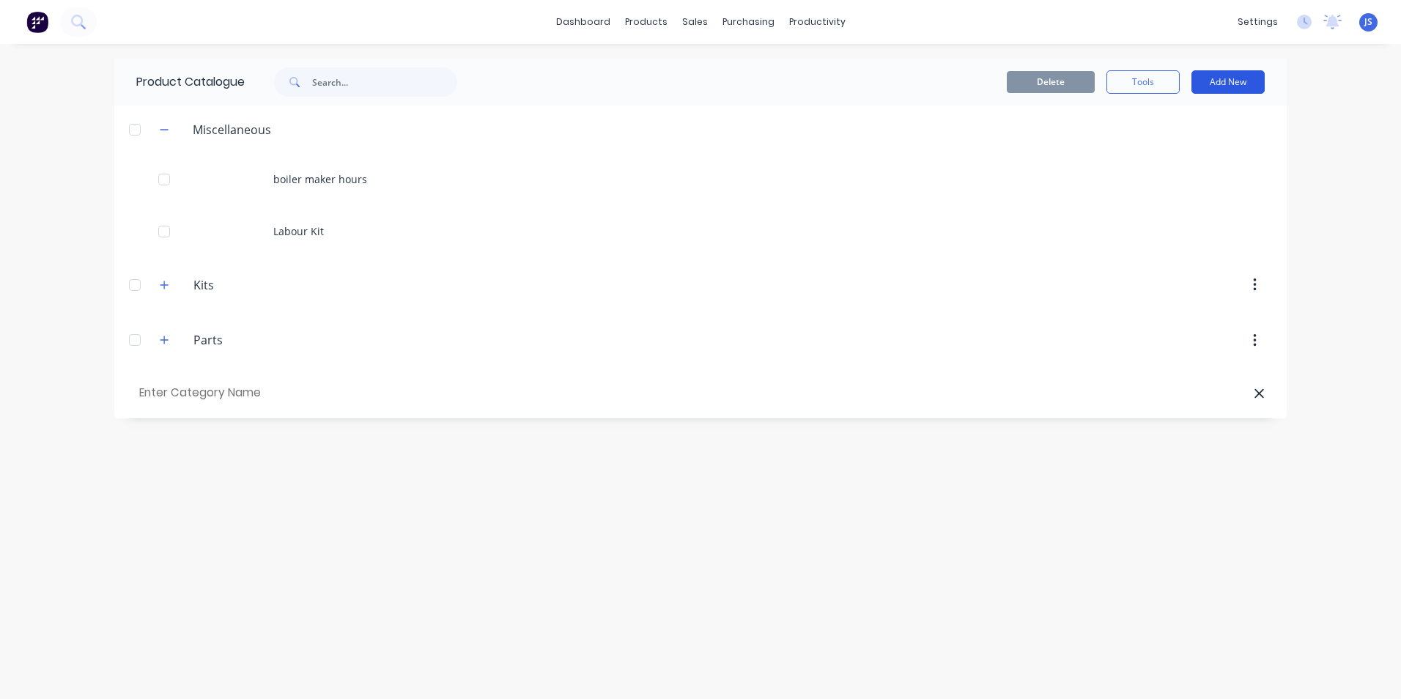
click at [1214, 79] on button "Add New" at bounding box center [1228, 81] width 73 height 23
click at [1182, 149] on div "Product" at bounding box center [1195, 149] width 113 height 21
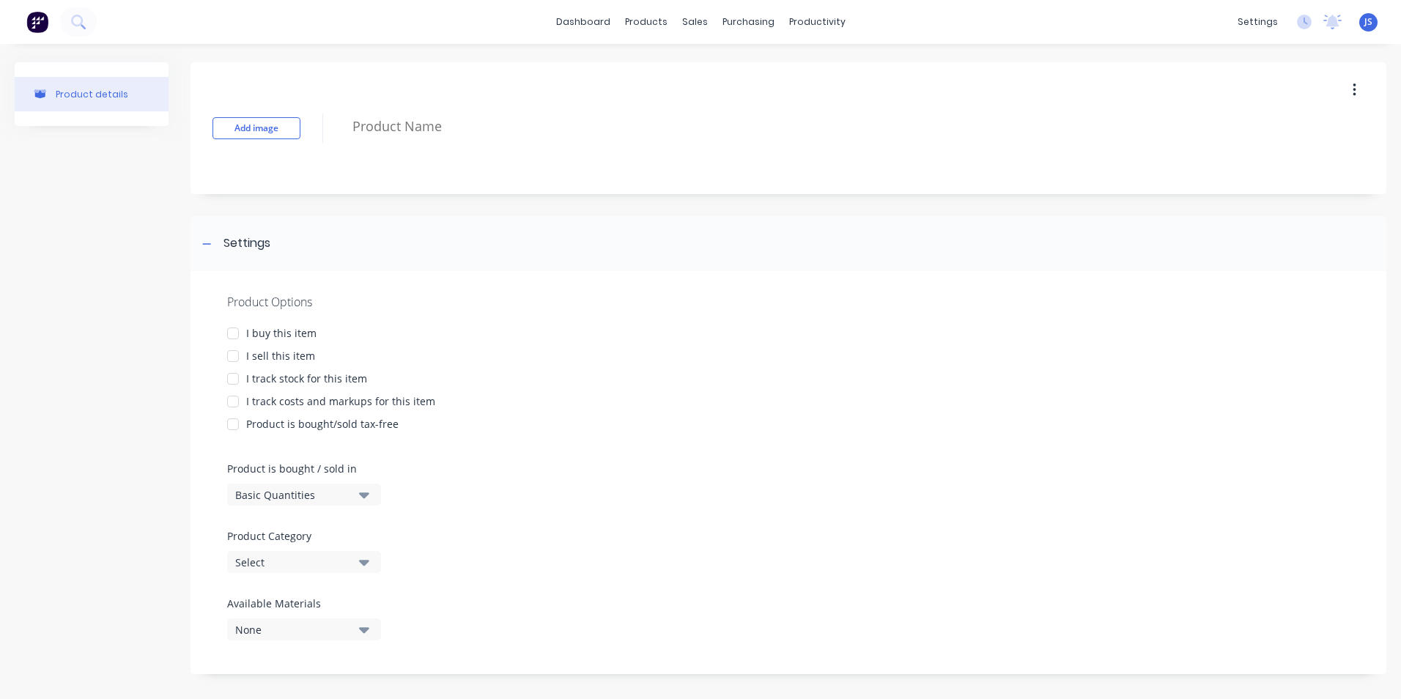
click at [362, 630] on icon "button" at bounding box center [364, 630] width 10 height 6
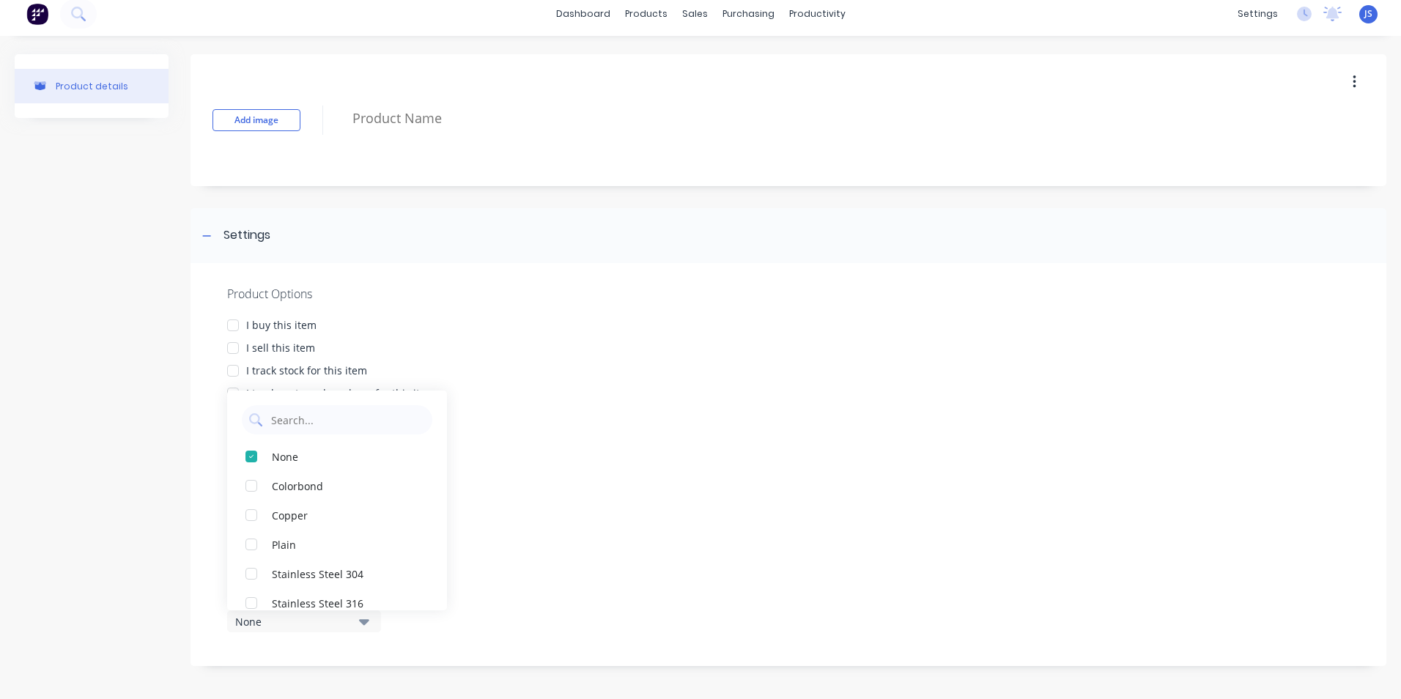
click at [601, 430] on div "Product Options I buy this item I sell this item I track stock for this item I …" at bounding box center [789, 464] width 1196 height 403
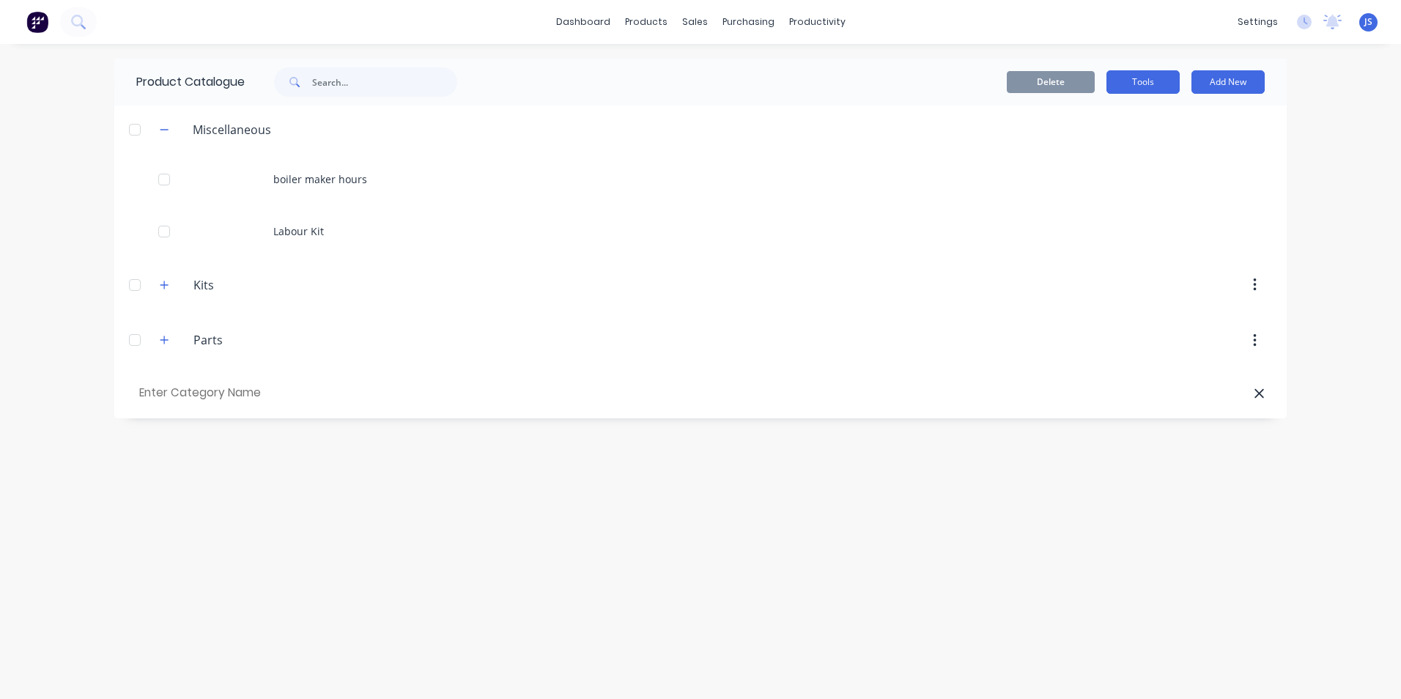
click at [1143, 84] on button "Tools" at bounding box center [1143, 81] width 73 height 23
drag, startPoint x: 317, startPoint y: 177, endPoint x: 277, endPoint y: 479, distance: 303.8
click at [277, 479] on div "Product Catalogue Delete Tools Add New Miscellaneous boiler maker hours Labour …" at bounding box center [700, 372] width 1173 height 626
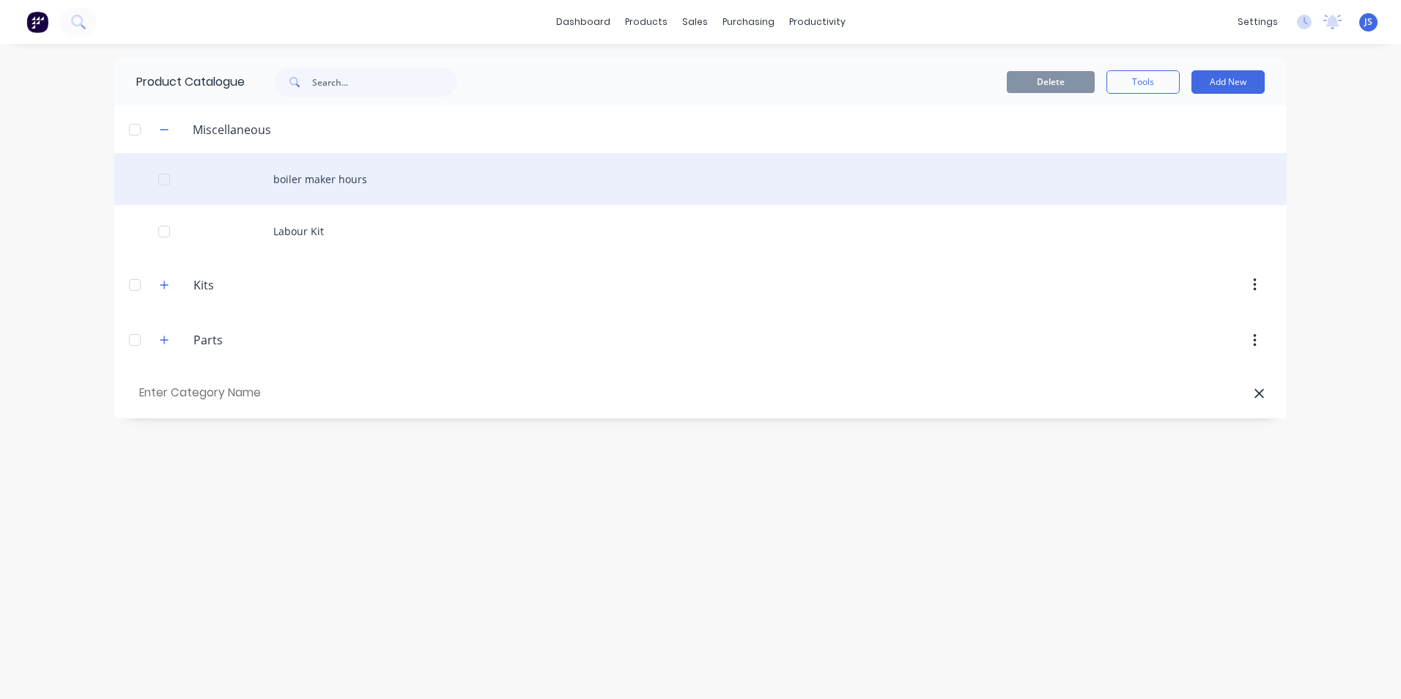
click at [389, 173] on div "boiler maker hours" at bounding box center [700, 179] width 1173 height 52
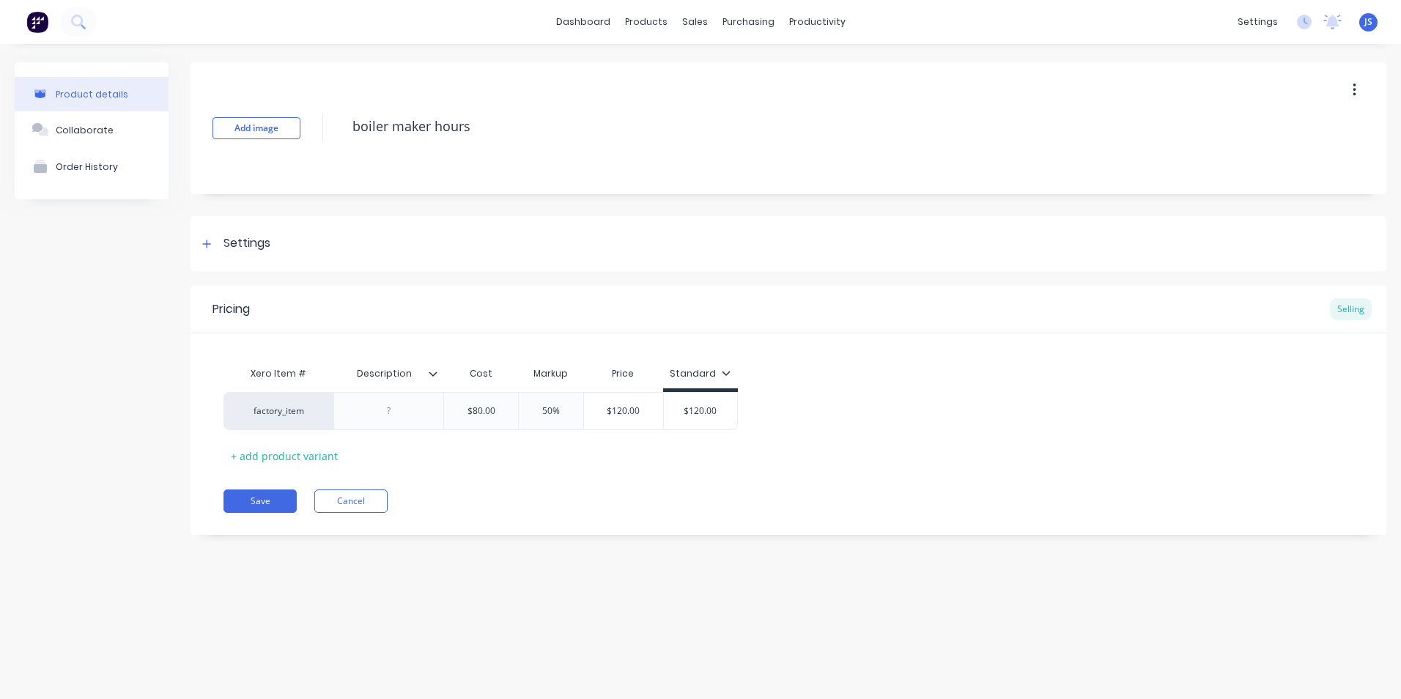
type textarea "x"
type input "$80.00"
click at [482, 414] on input "$80.00" at bounding box center [481, 411] width 74 height 13
type textarea "x"
type input "$8.00"
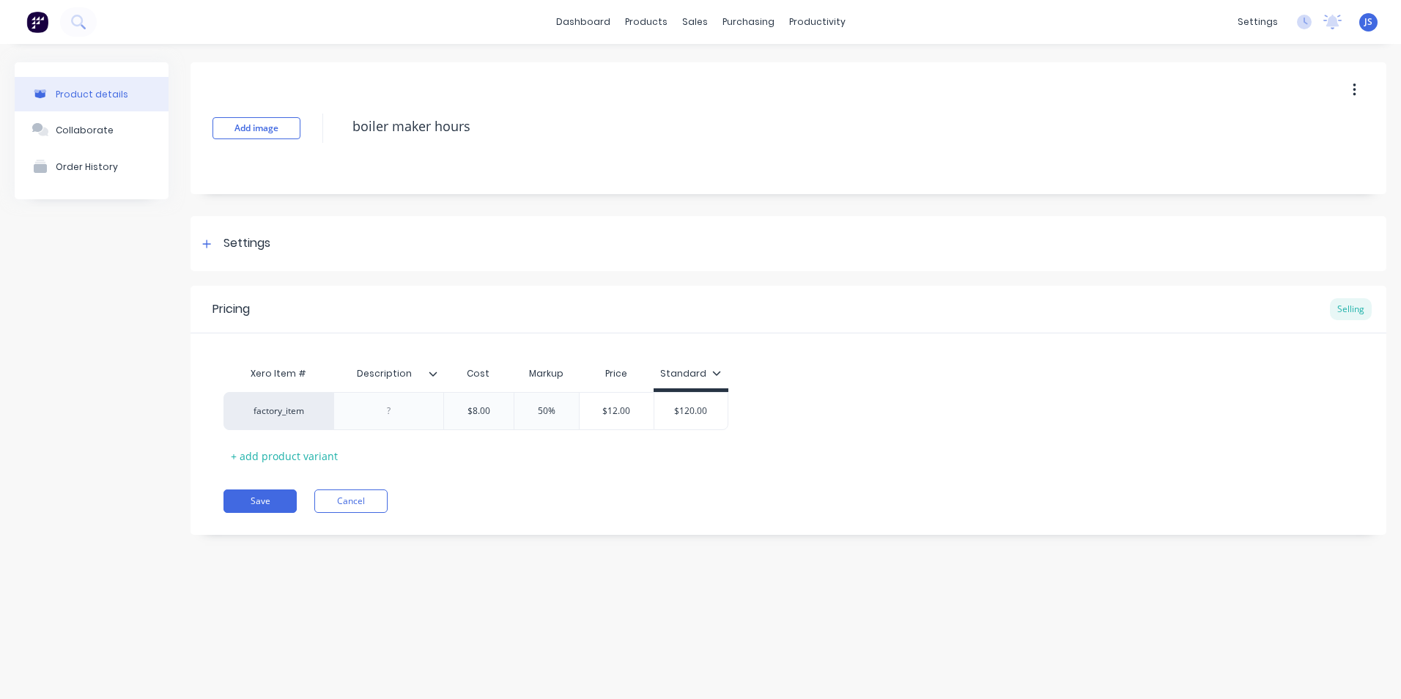
type textarea "x"
type input "$.00"
type textarea "x"
type input "$1.00"
type textarea "x"
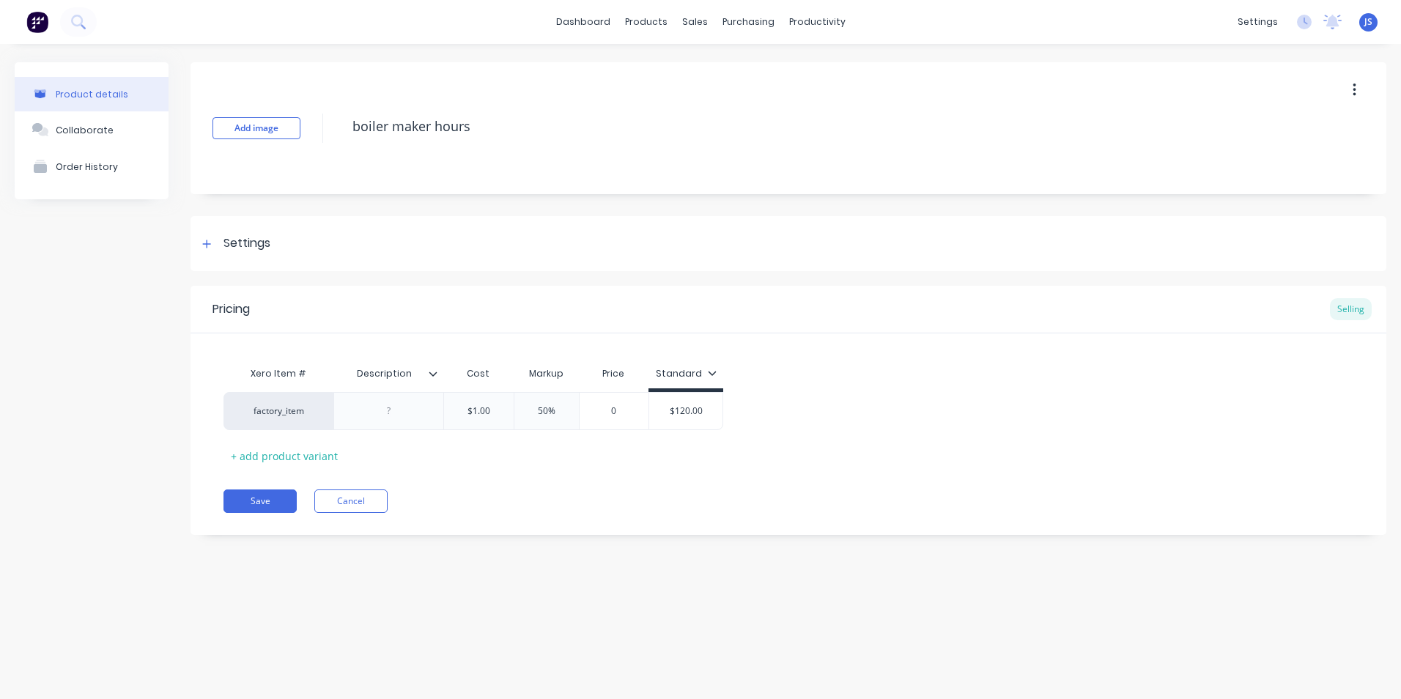
type input "$11.00"
type textarea "x"
type input "$113.00"
click at [582, 494] on div "Save Cancel" at bounding box center [805, 501] width 1163 height 23
type input "50%"
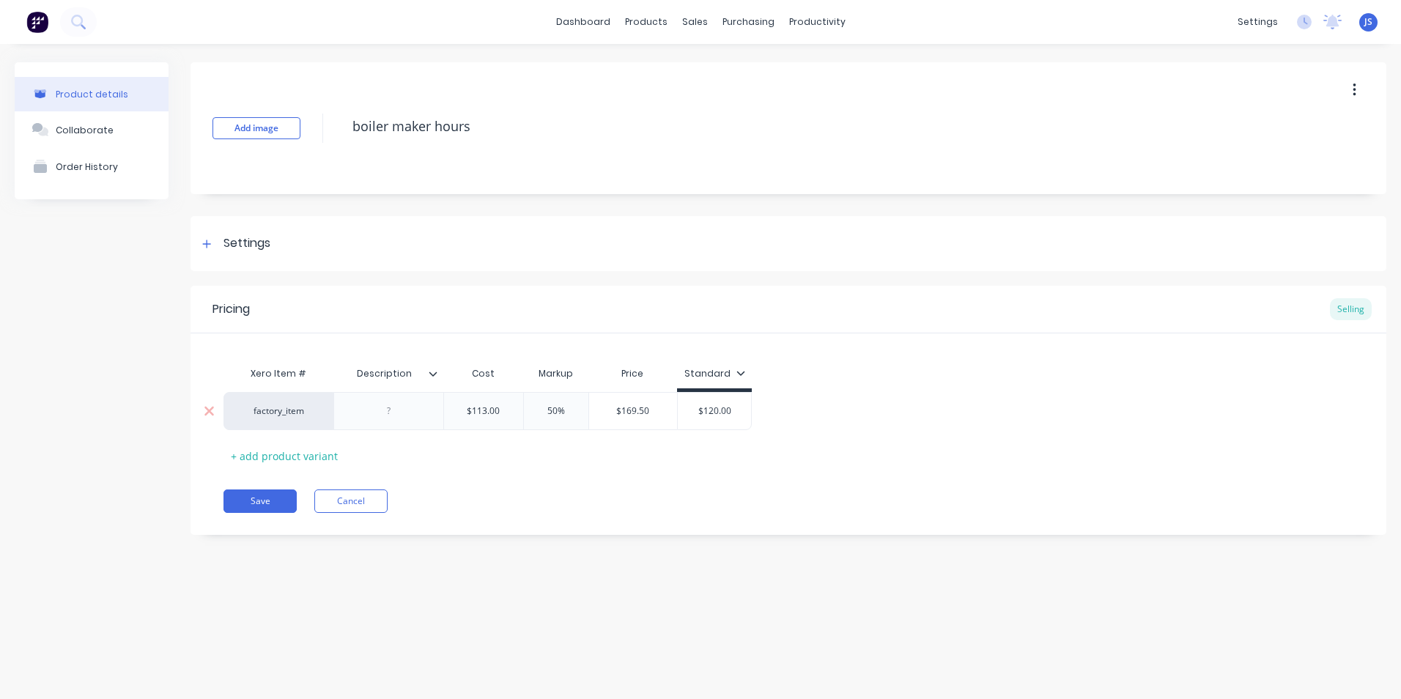
click at [556, 410] on input "50%" at bounding box center [556, 411] width 73 height 13
type textarea "x"
type input "5%"
type textarea "x"
type input "%"
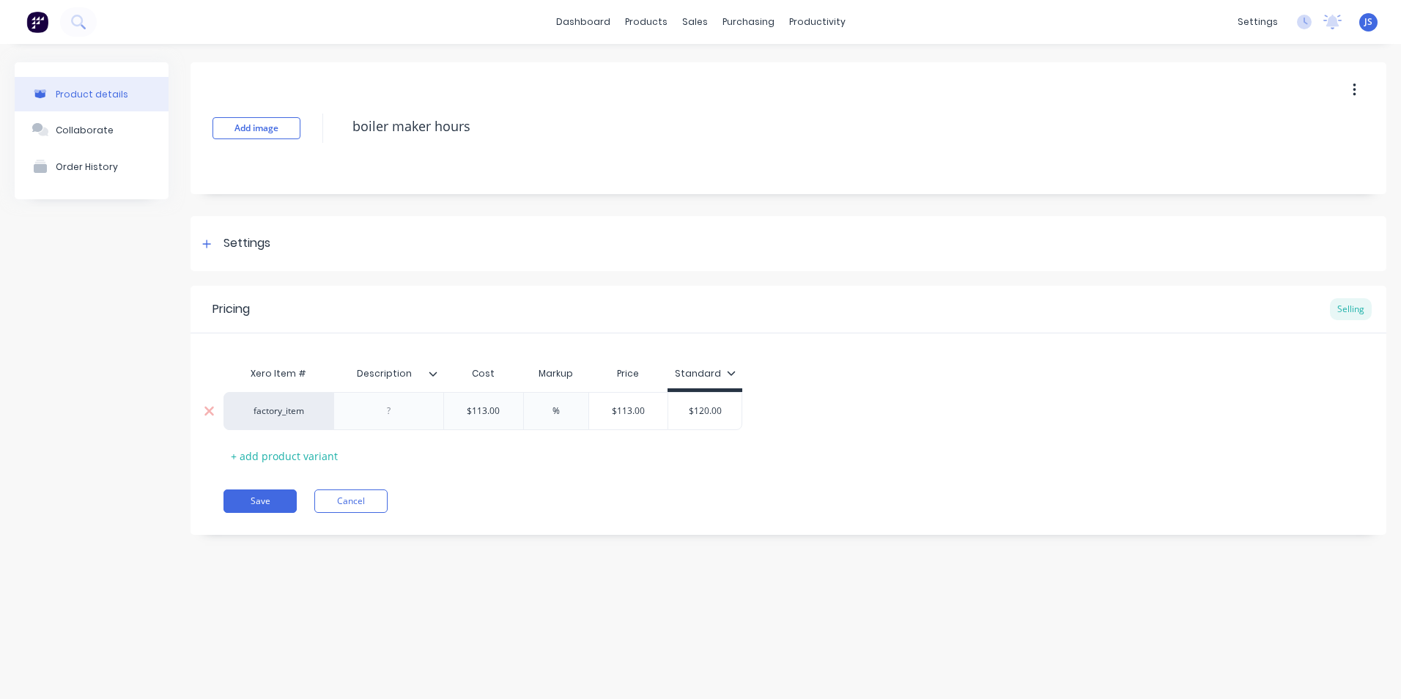
type textarea "x"
type input "1%"
type textarea "x"
type input "10%"
click at [276, 494] on button "Save" at bounding box center [260, 501] width 73 height 23
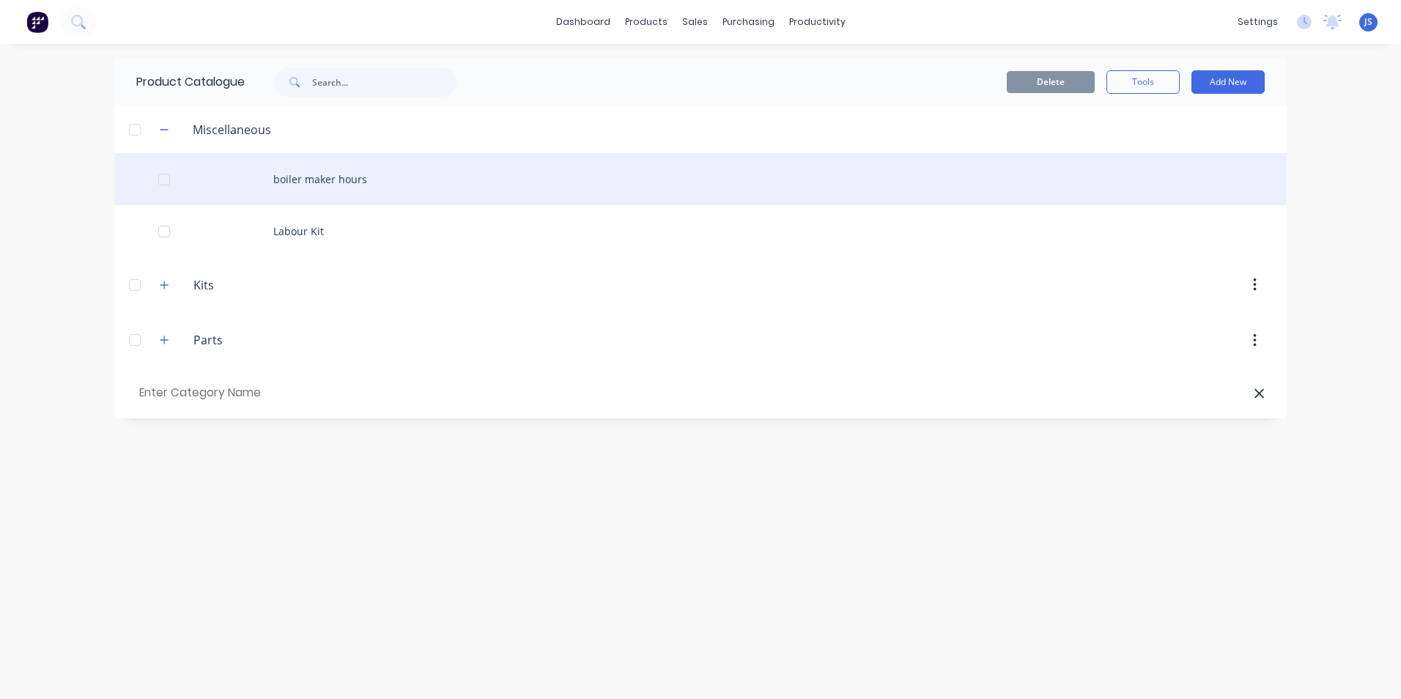
click at [358, 179] on div "boiler maker hours" at bounding box center [700, 179] width 1173 height 52
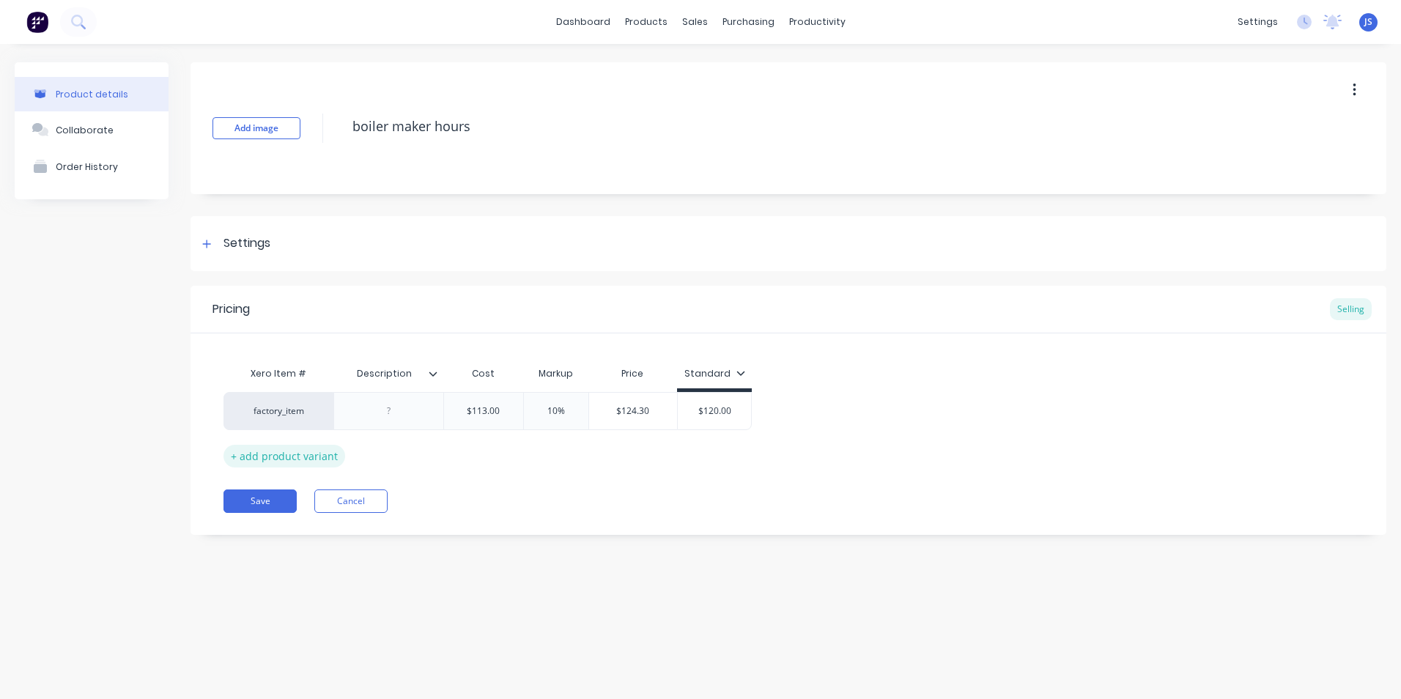
click at [276, 458] on div "+ add product variant" at bounding box center [285, 456] width 122 height 23
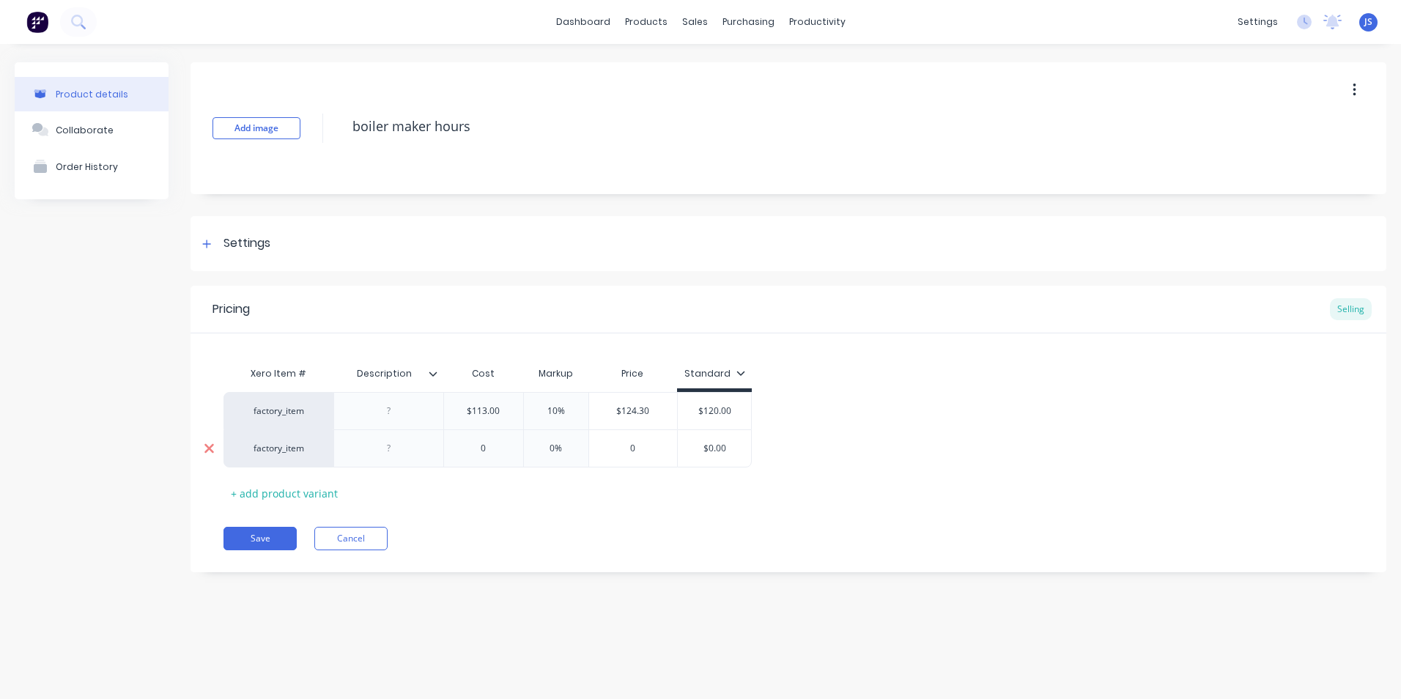
click at [210, 452] on icon at bounding box center [209, 448] width 11 height 15
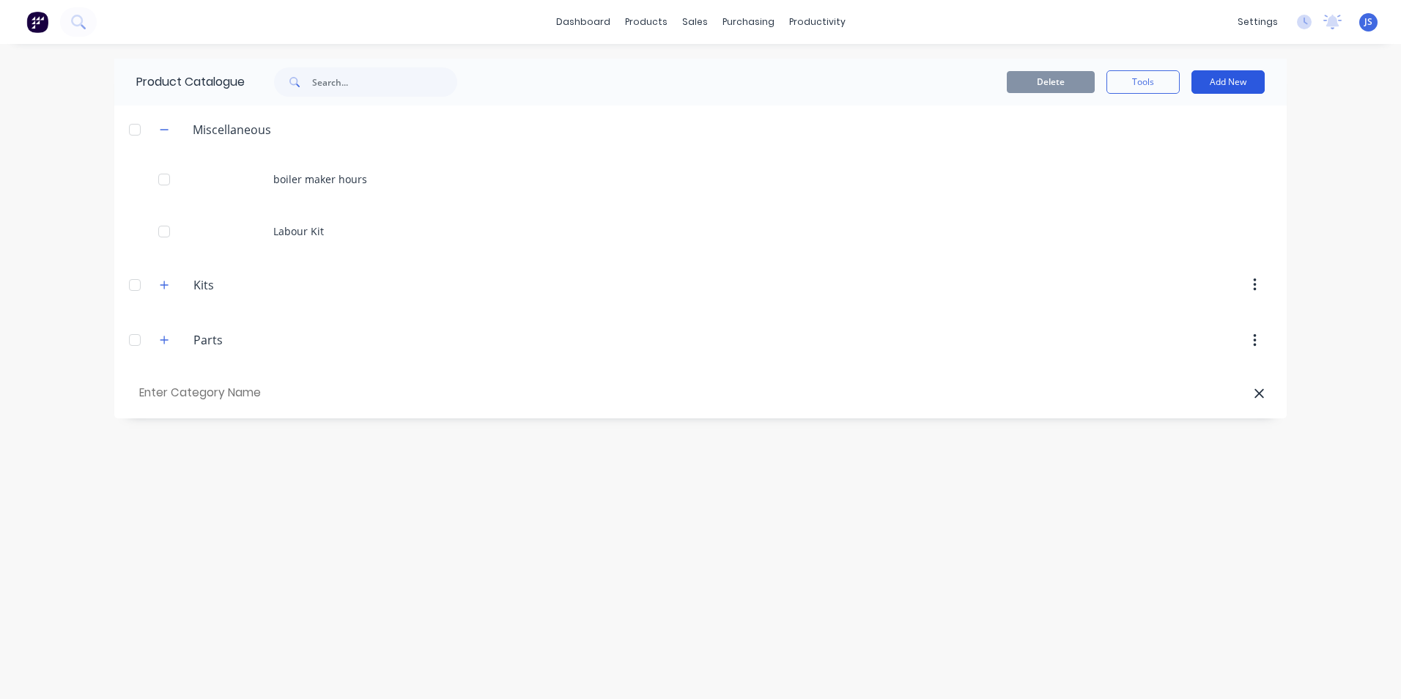
click at [1216, 78] on button "Add New" at bounding box center [1228, 81] width 73 height 23
click at [1172, 180] on div "Product Kit" at bounding box center [1195, 178] width 113 height 21
click at [1197, 81] on button "Add New" at bounding box center [1228, 81] width 73 height 23
click at [1176, 144] on div "Product" at bounding box center [1195, 149] width 113 height 21
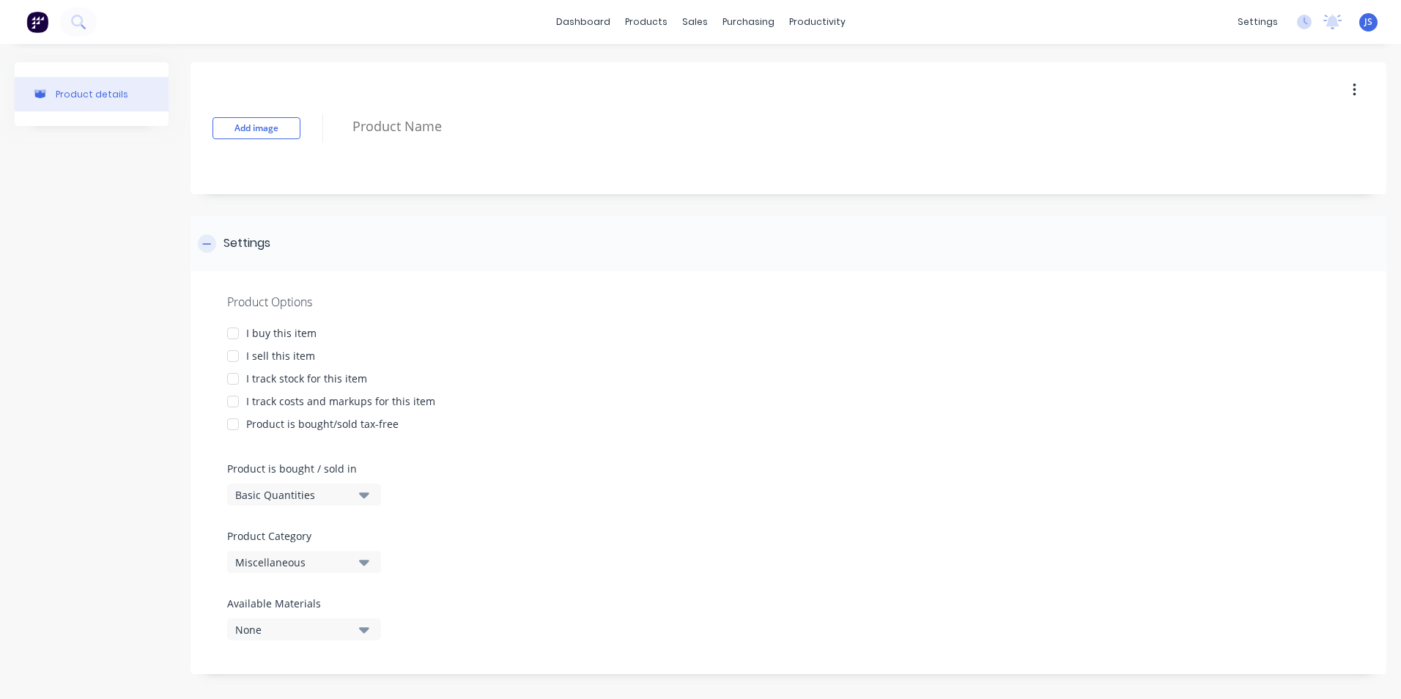
click at [208, 245] on icon at bounding box center [206, 244] width 9 height 10
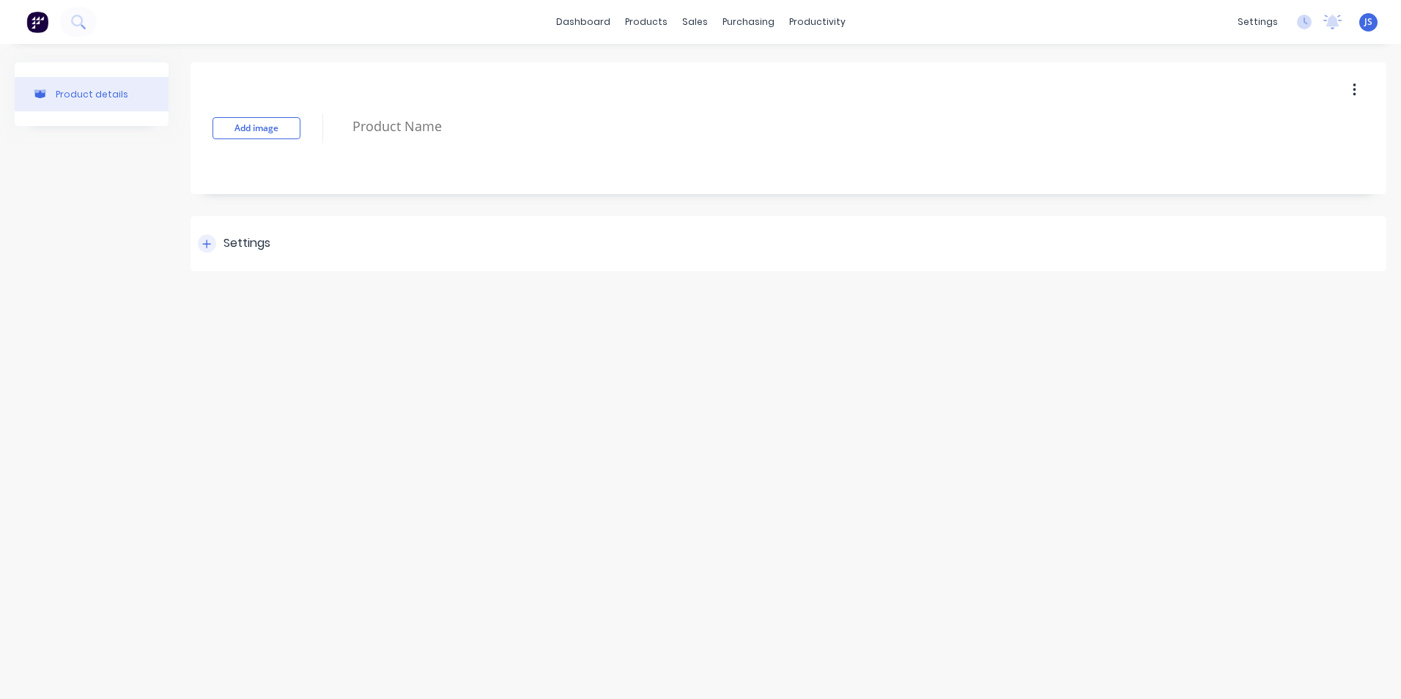
click at [207, 243] on icon at bounding box center [207, 244] width 8 height 8
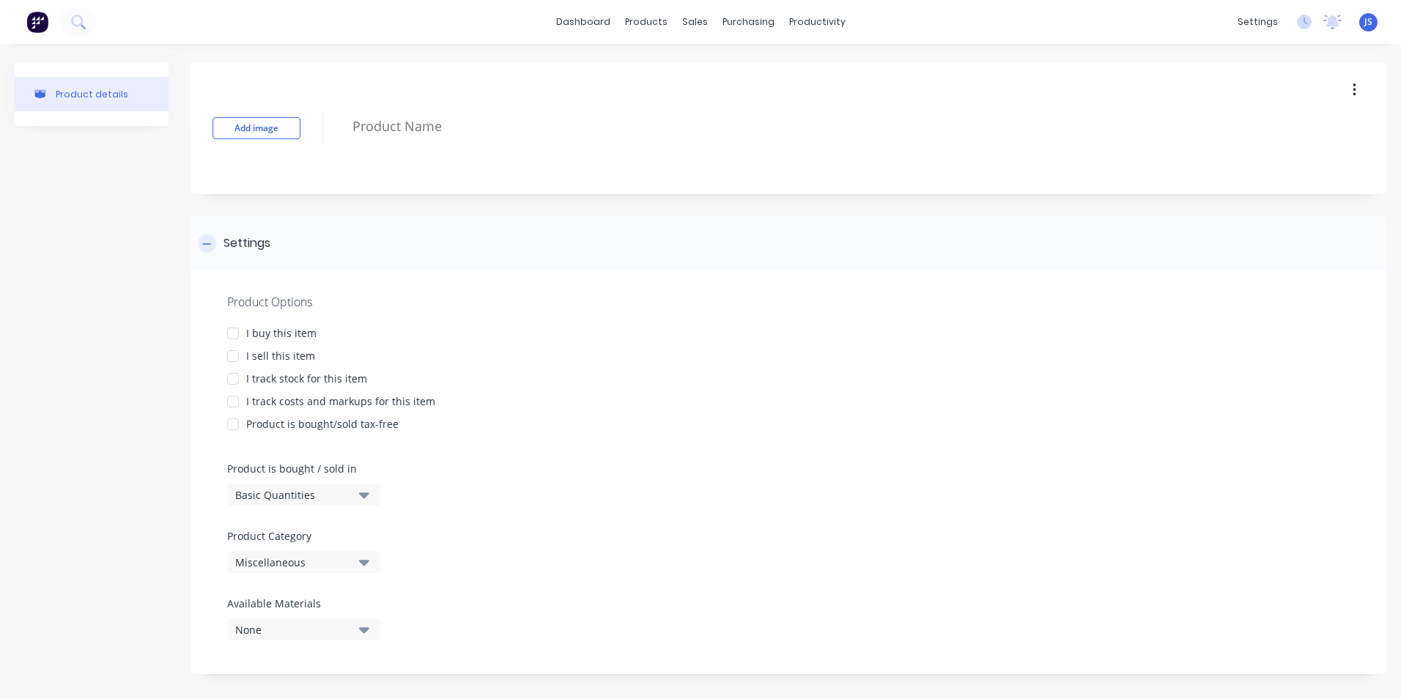
click at [207, 243] on icon at bounding box center [207, 243] width 8 height 1
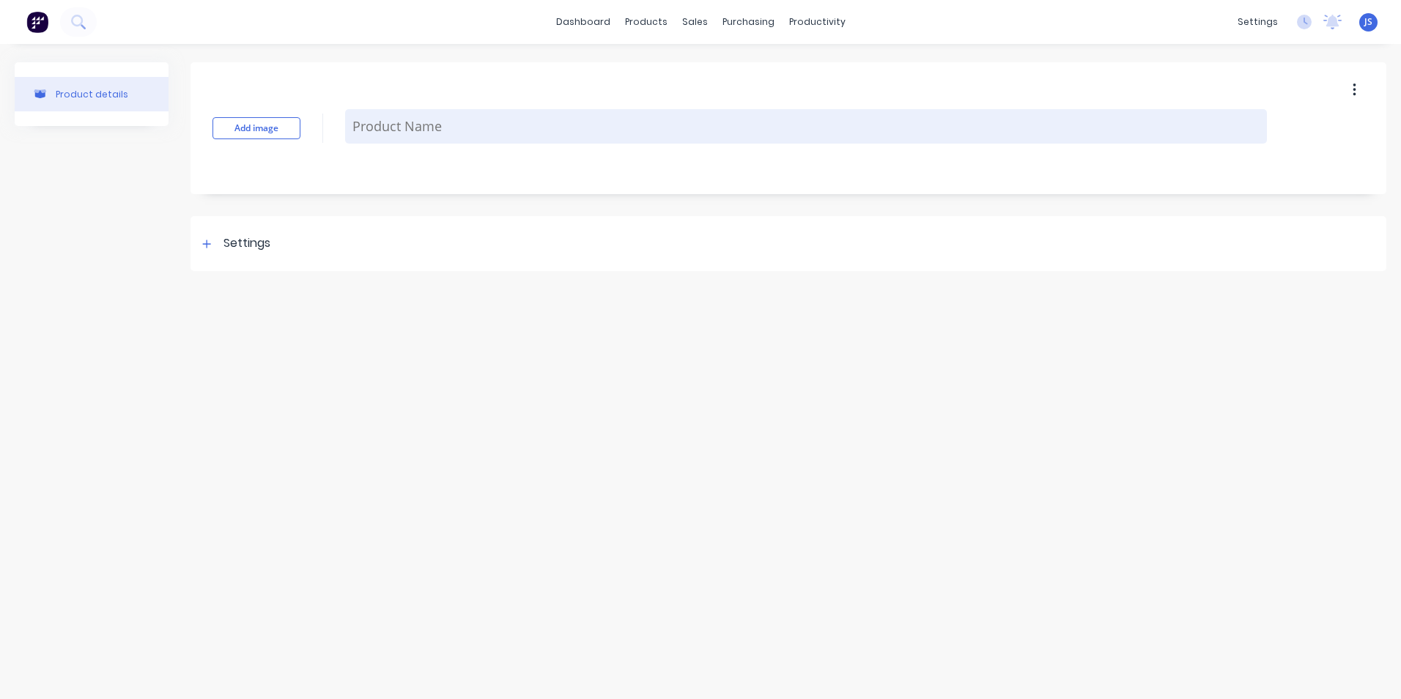
click at [388, 125] on textarea at bounding box center [806, 126] width 922 height 34
type textarea "x"
type textarea "s"
type textarea "x"
type textarea "su"
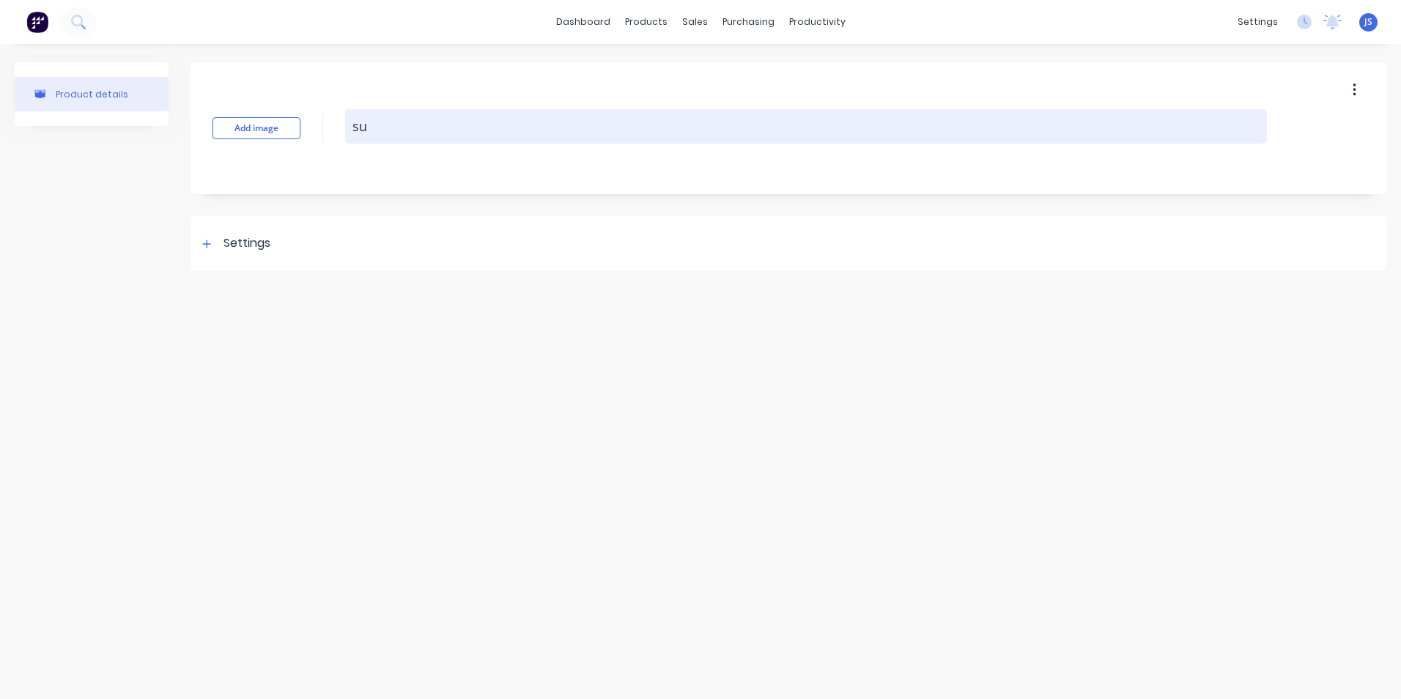
type textarea "x"
type textarea "s"
type textarea "x"
type textarea "S"
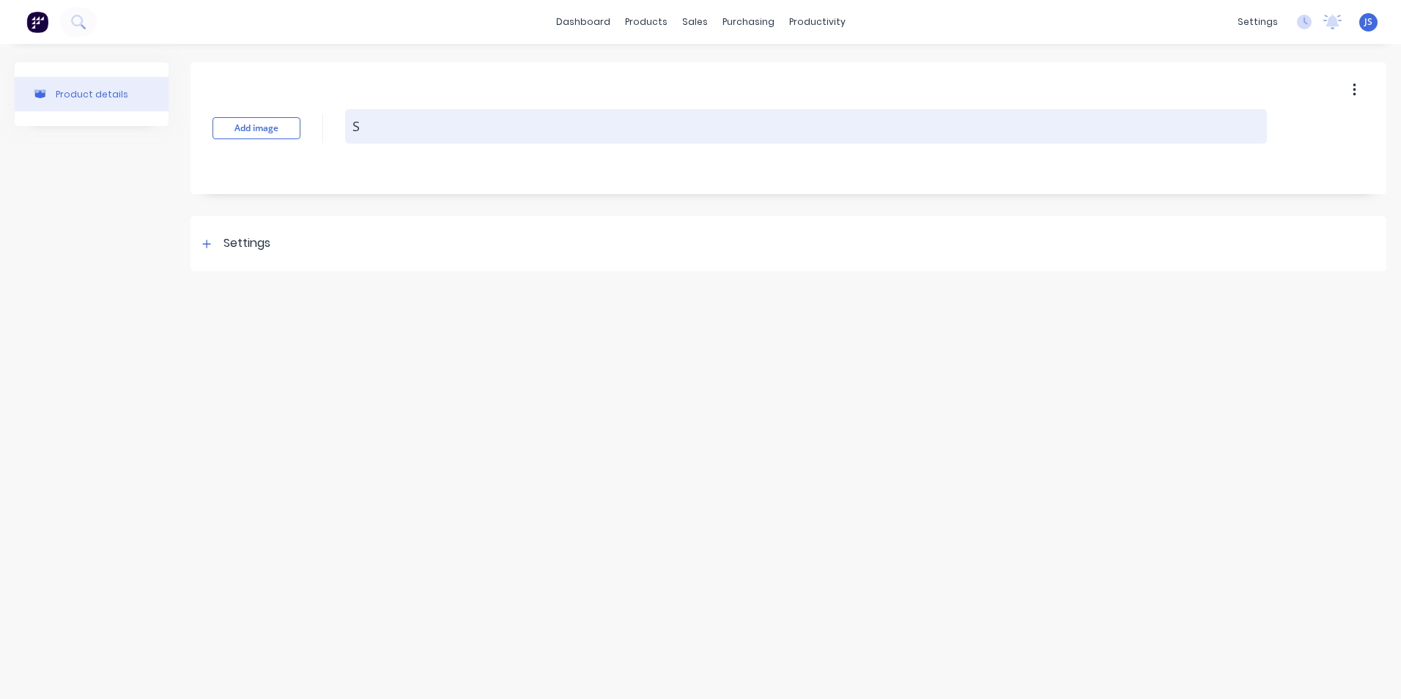
type textarea "x"
type textarea "Su"
type textarea "x"
type textarea "Sup"
type textarea "x"
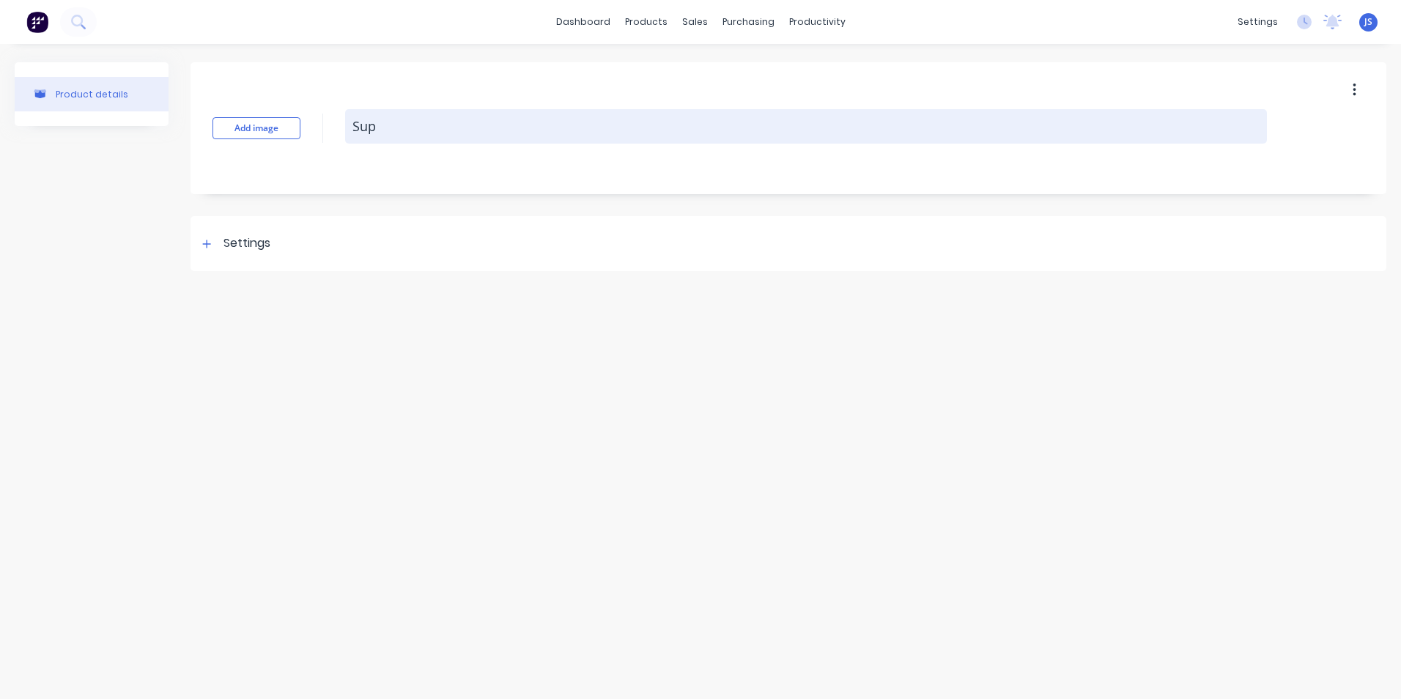
type textarea "Supe"
type textarea "x"
type textarea "Super"
type textarea "x"
type textarea "Superv"
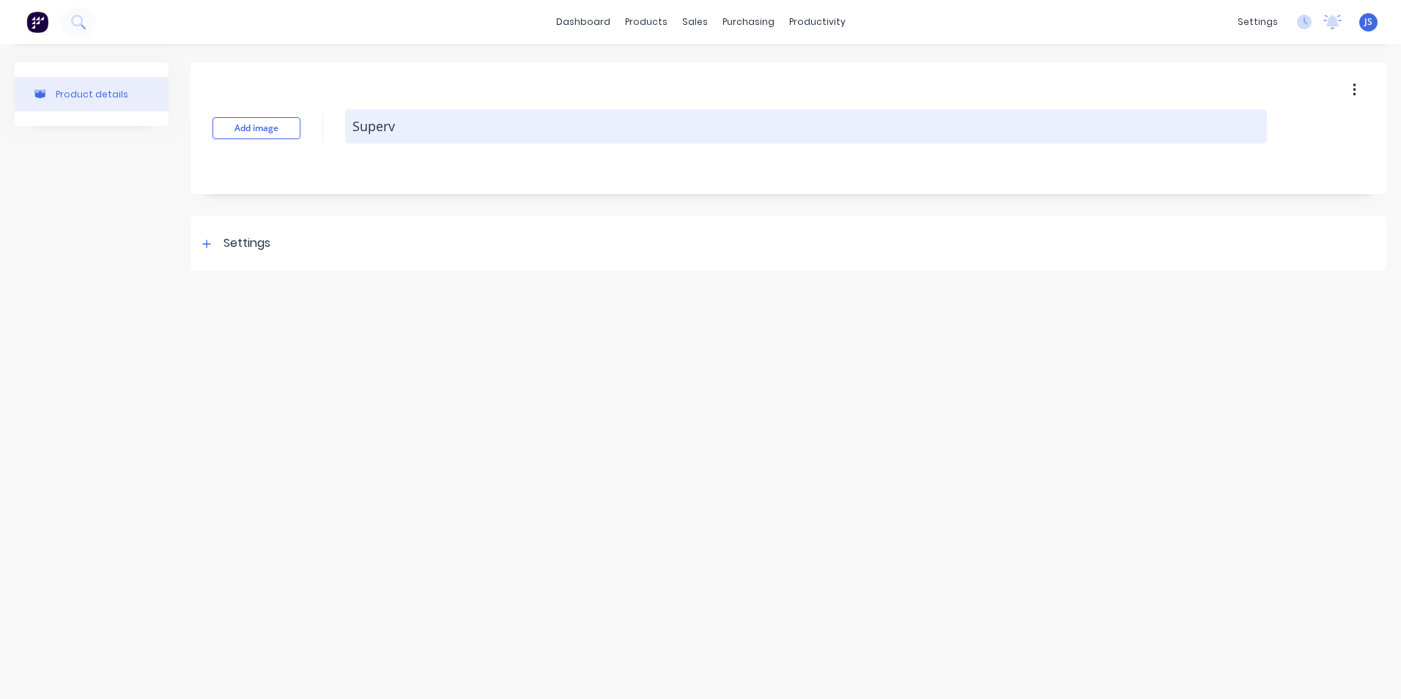
type textarea "x"
type textarea "Supervi"
type textarea "x"
type textarea "Supervis"
type textarea "x"
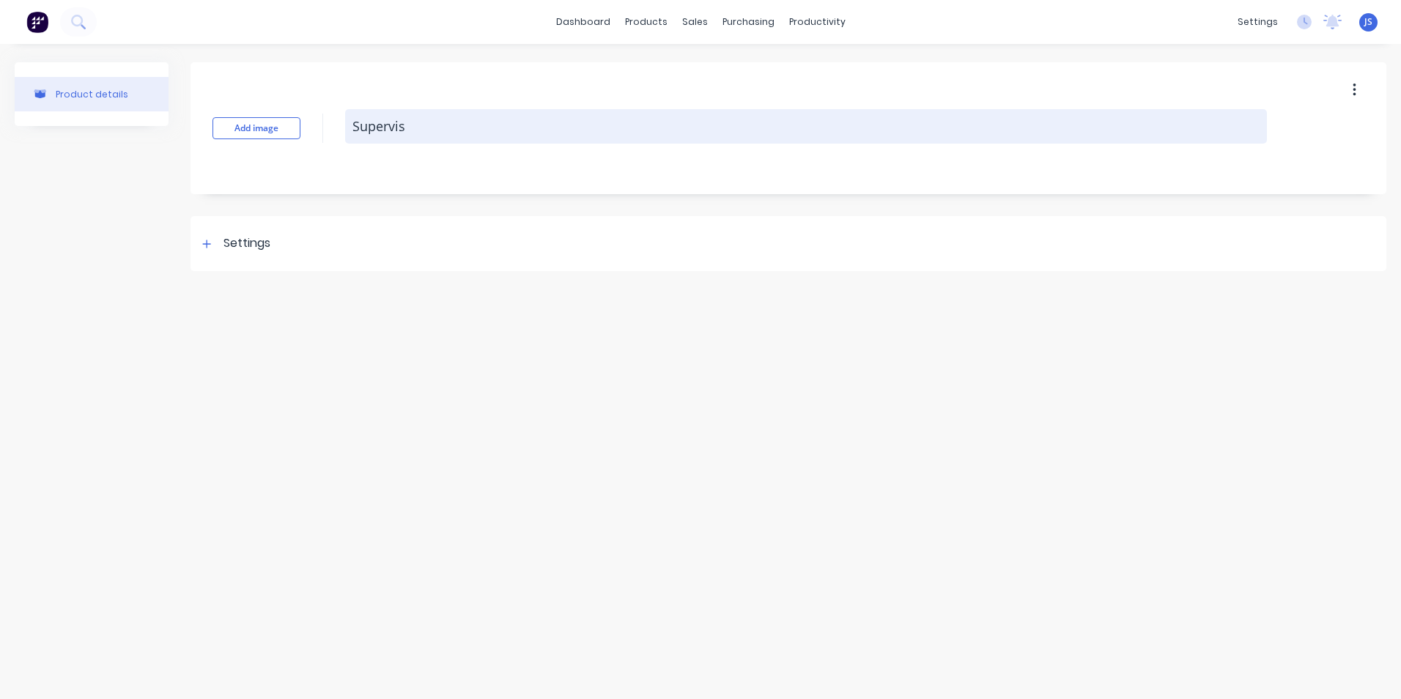
type textarea "Supervisi"
type textarea "x"
type textarea "Supervisio"
type textarea "x"
type textarea "Supervision"
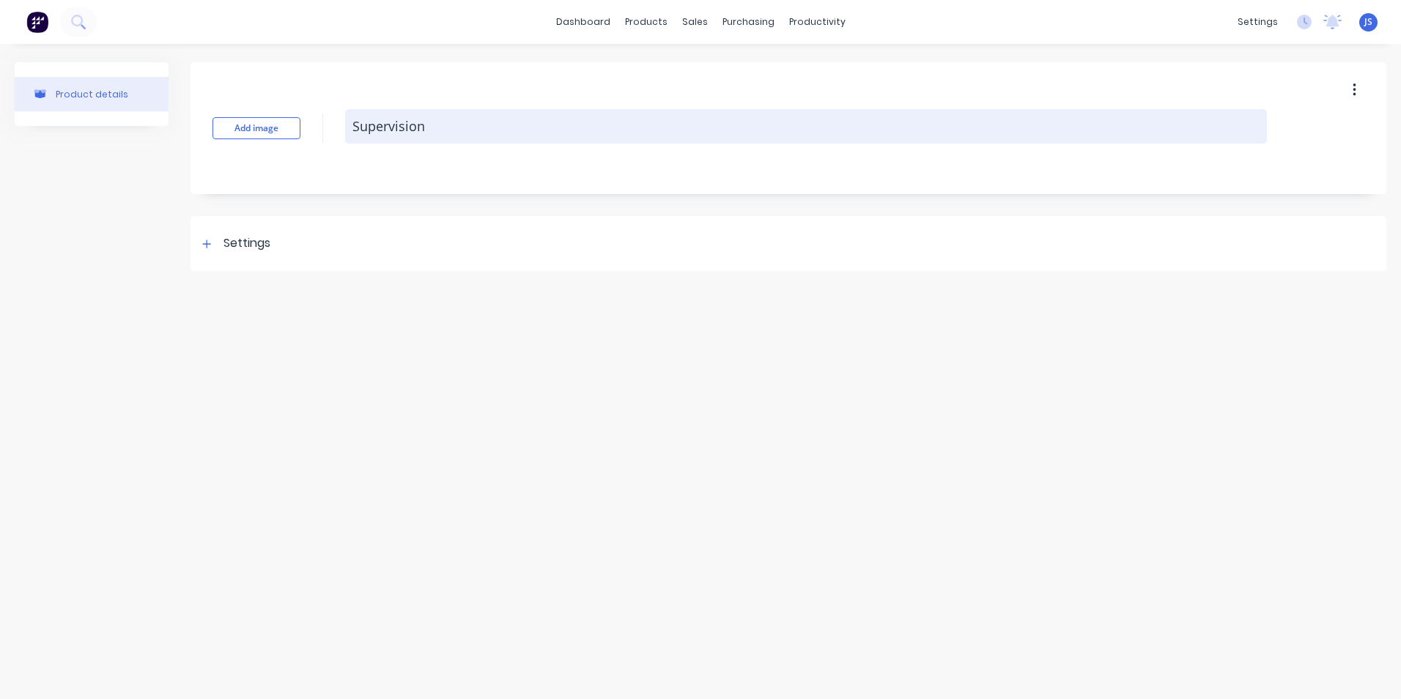
type textarea "x"
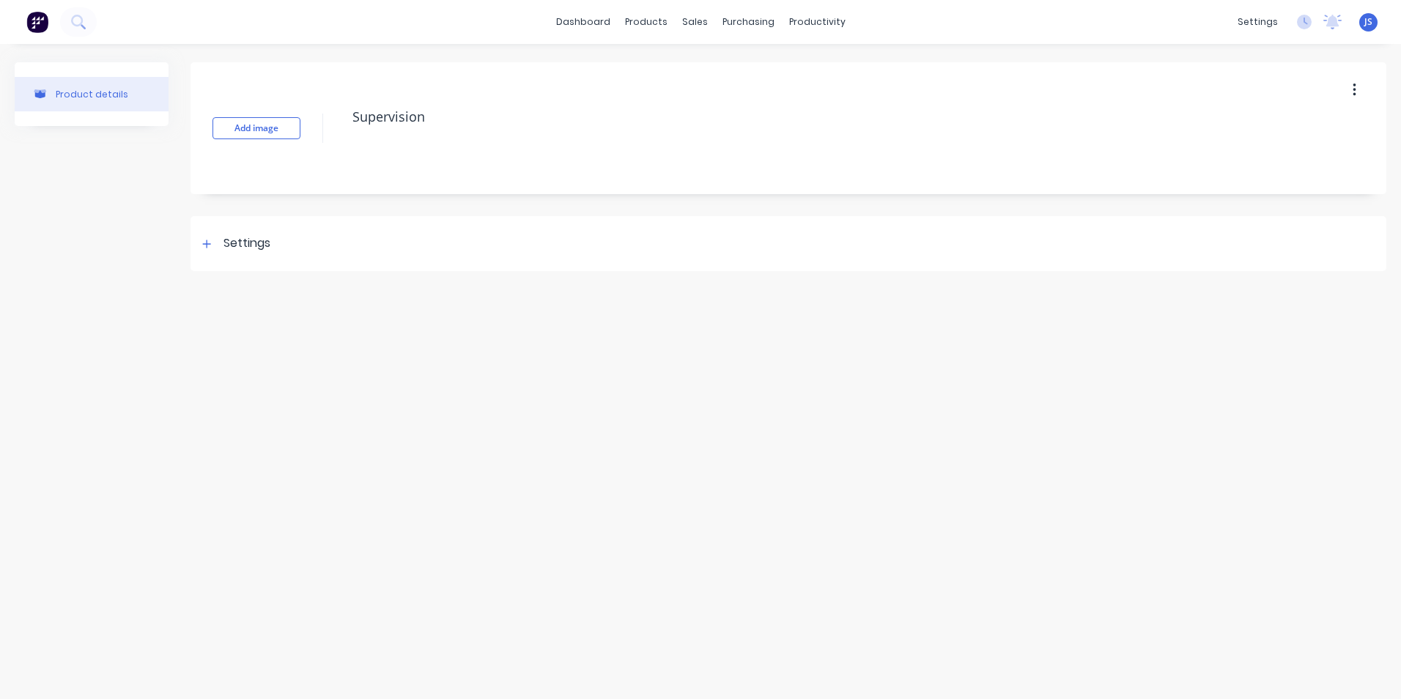
type textarea "Supervision"
type textarea "x"
type textarea "Supervision"
click at [1361, 84] on button "button" at bounding box center [1355, 90] width 34 height 26
drag, startPoint x: 1083, startPoint y: 435, endPoint x: 755, endPoint y: 323, distance: 347.0
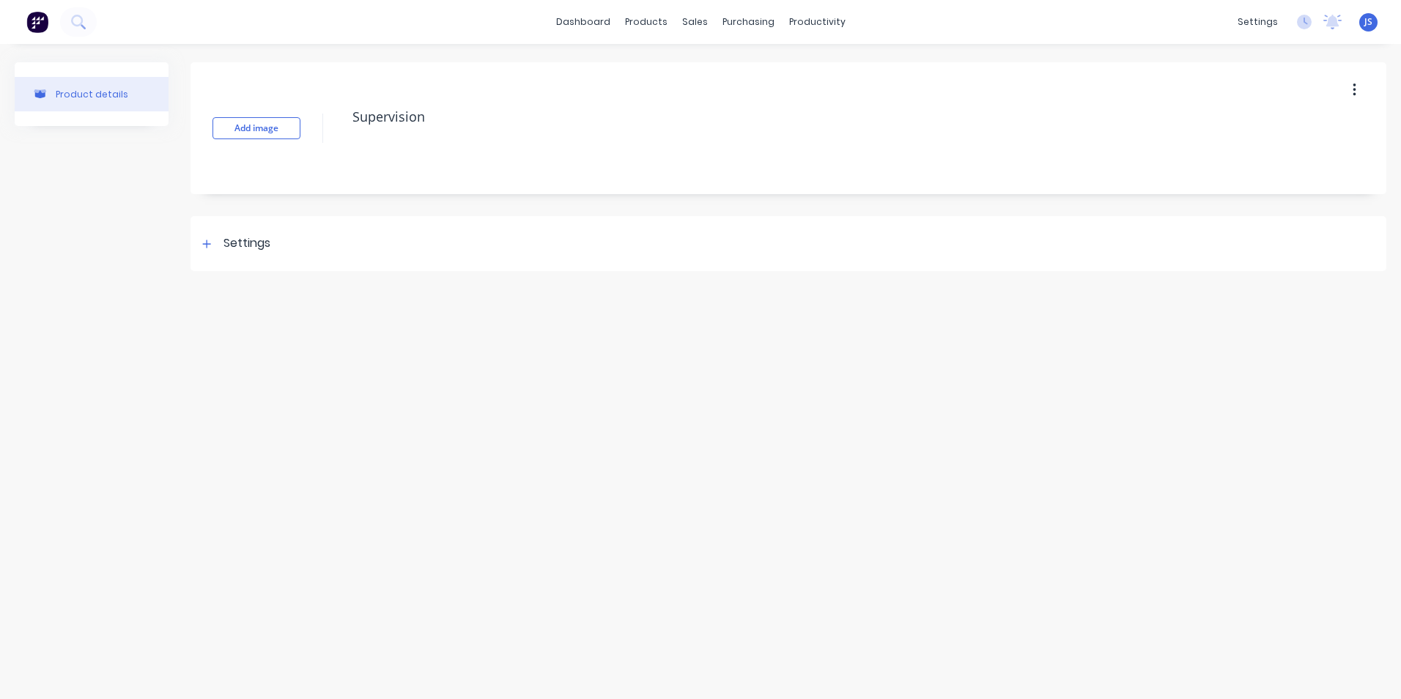
click at [1082, 435] on div "Product details Add image Supervision Settings Product Options I buy this item …" at bounding box center [700, 357] width 1401 height 626
click at [211, 237] on div at bounding box center [207, 244] width 18 height 18
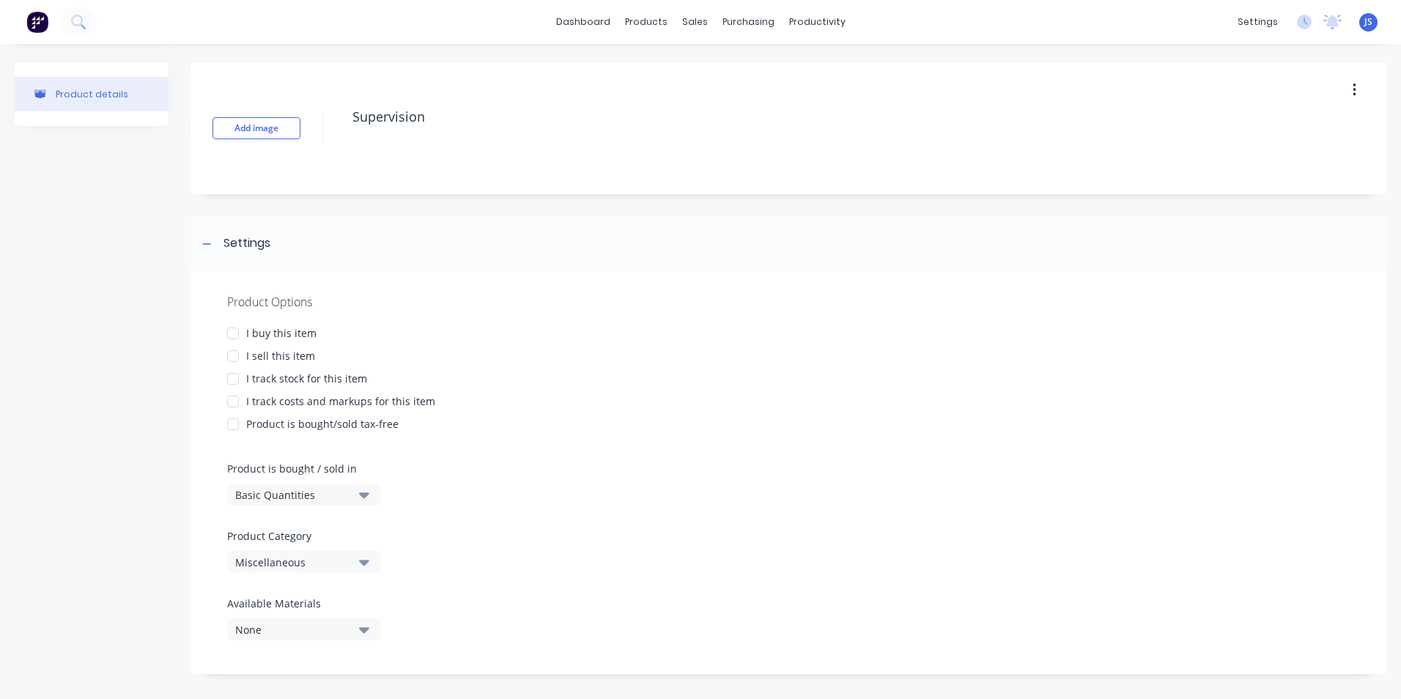
click at [232, 328] on div at bounding box center [232, 333] width 29 height 29
click at [237, 332] on div at bounding box center [232, 333] width 29 height 29
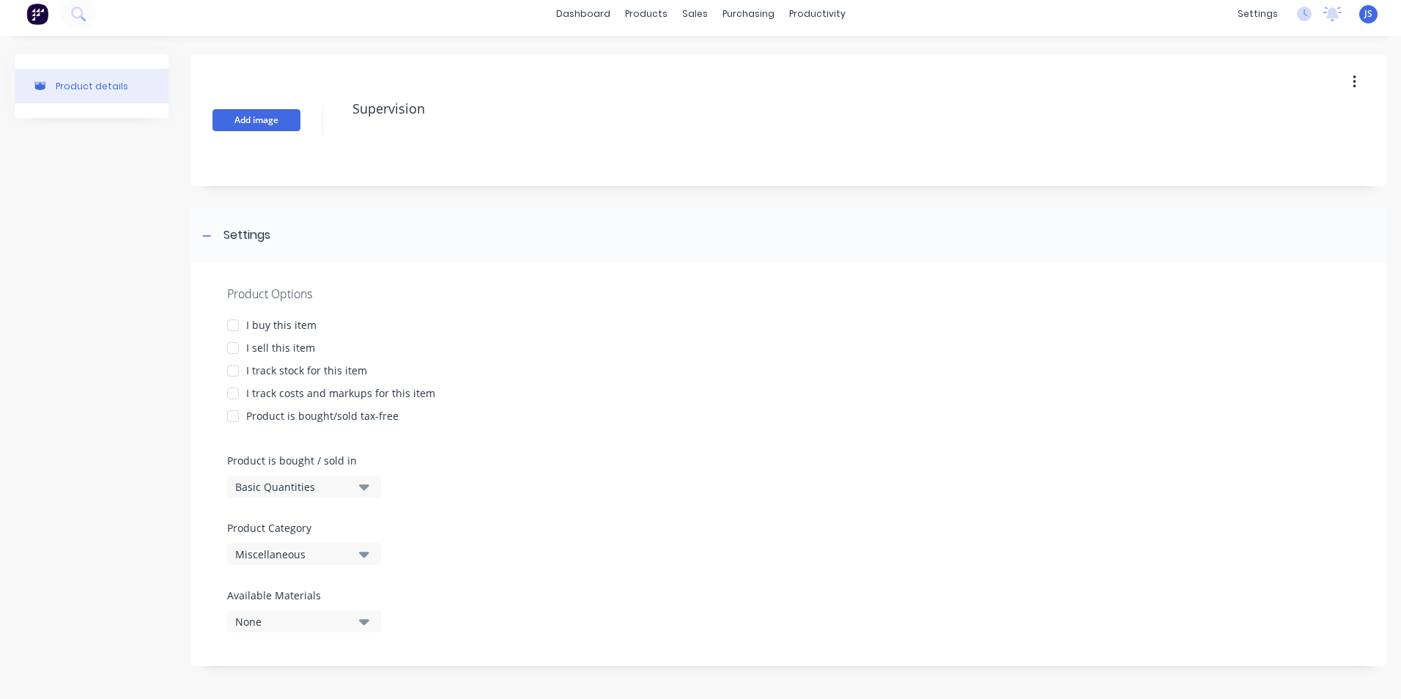
click at [268, 115] on button "Add image" at bounding box center [257, 120] width 88 height 22
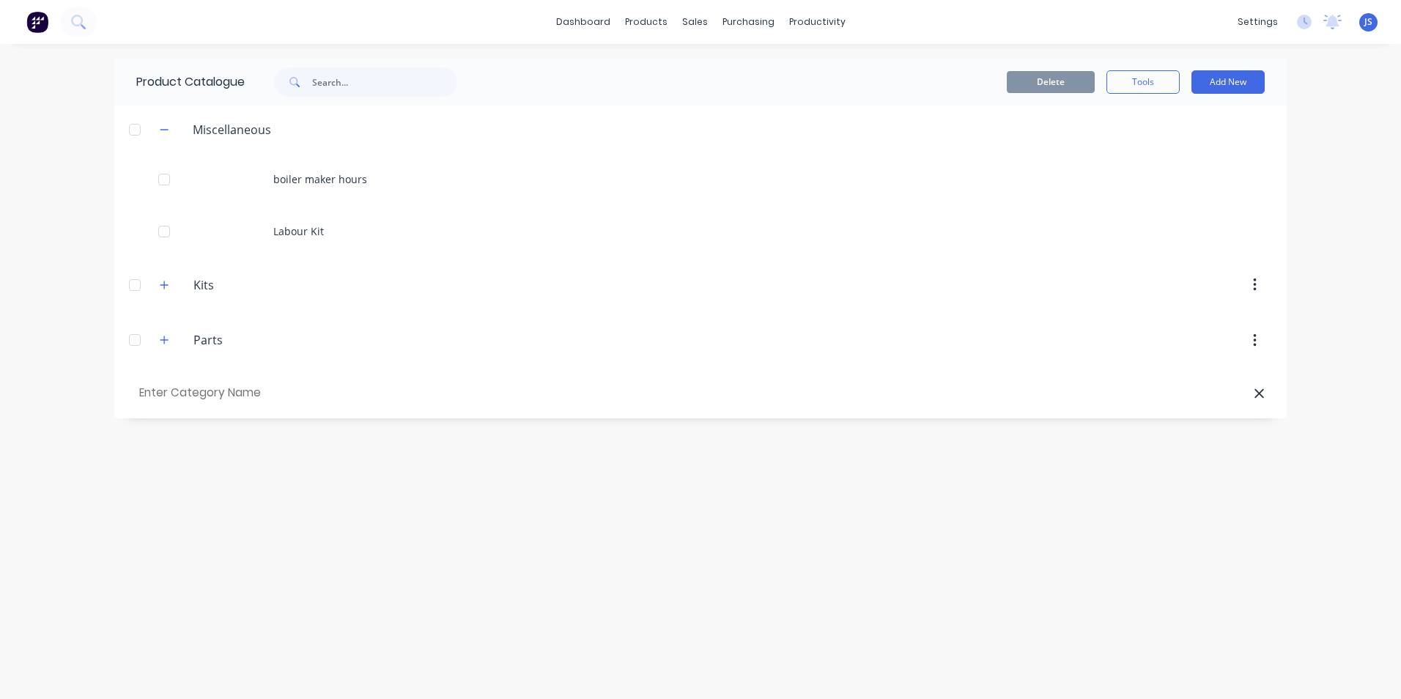
click at [150, 133] on div "Miscellaneous" at bounding box center [215, 129] width 135 height 18
click at [161, 135] on button "button" at bounding box center [164, 129] width 18 height 18
click at [129, 128] on div at bounding box center [134, 129] width 29 height 29
click at [1235, 76] on button "Add New" at bounding box center [1228, 81] width 73 height 23
click at [1192, 143] on div "Product" at bounding box center [1195, 149] width 113 height 21
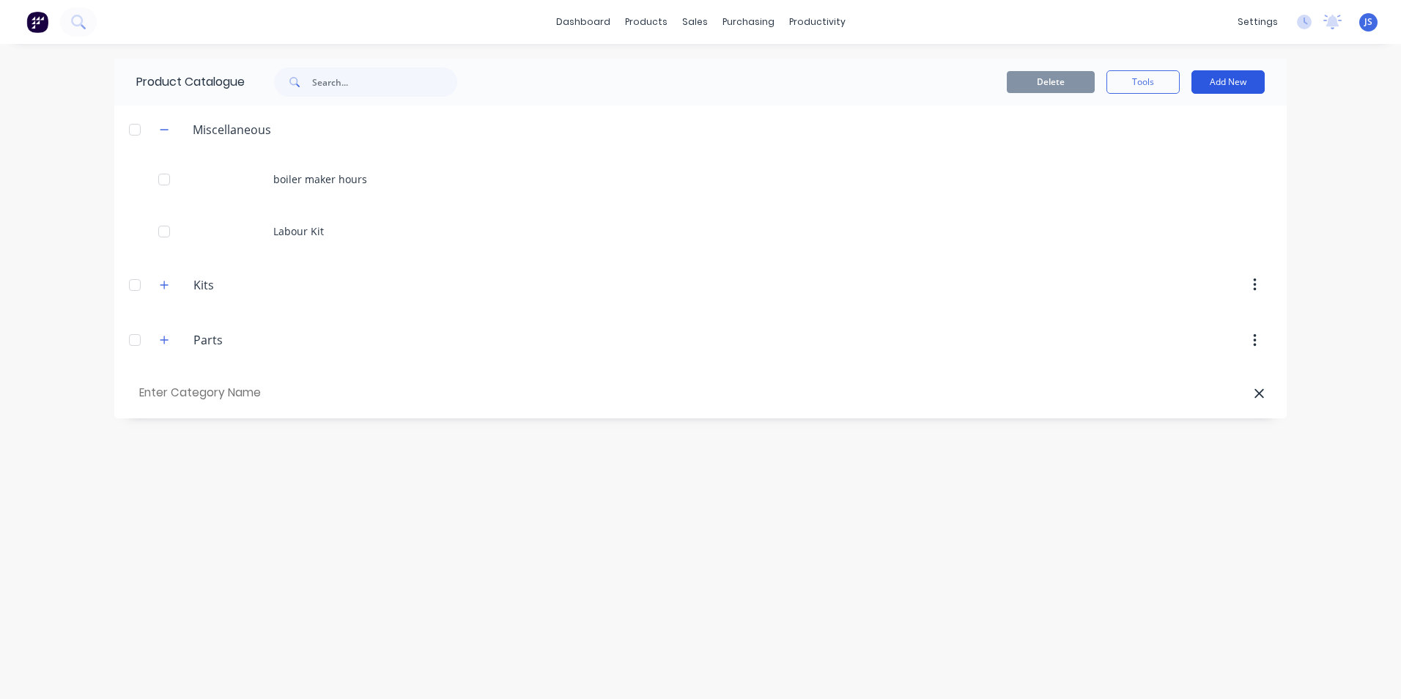
click at [1220, 75] on button "Add New" at bounding box center [1228, 81] width 73 height 23
click at [1202, 122] on div "Category" at bounding box center [1195, 119] width 113 height 21
click at [1148, 120] on div "Category" at bounding box center [1195, 119] width 113 height 21
click at [137, 135] on div at bounding box center [134, 129] width 29 height 29
click at [1214, 76] on button "Add New" at bounding box center [1228, 81] width 73 height 23
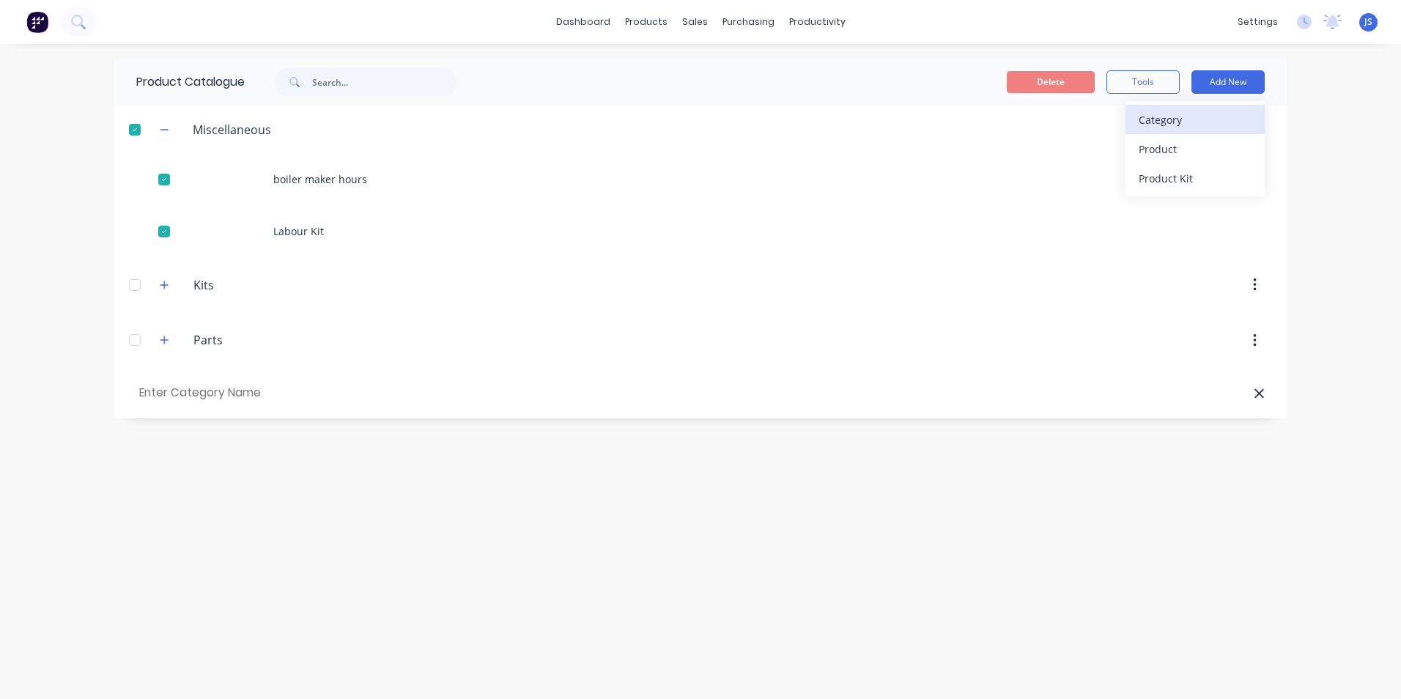
click at [1179, 132] on button "Category" at bounding box center [1195, 119] width 139 height 29
click at [1144, 119] on div "Category" at bounding box center [1195, 119] width 113 height 21
click at [140, 126] on div at bounding box center [134, 129] width 29 height 29
click at [1216, 85] on button "Add New" at bounding box center [1228, 81] width 73 height 23
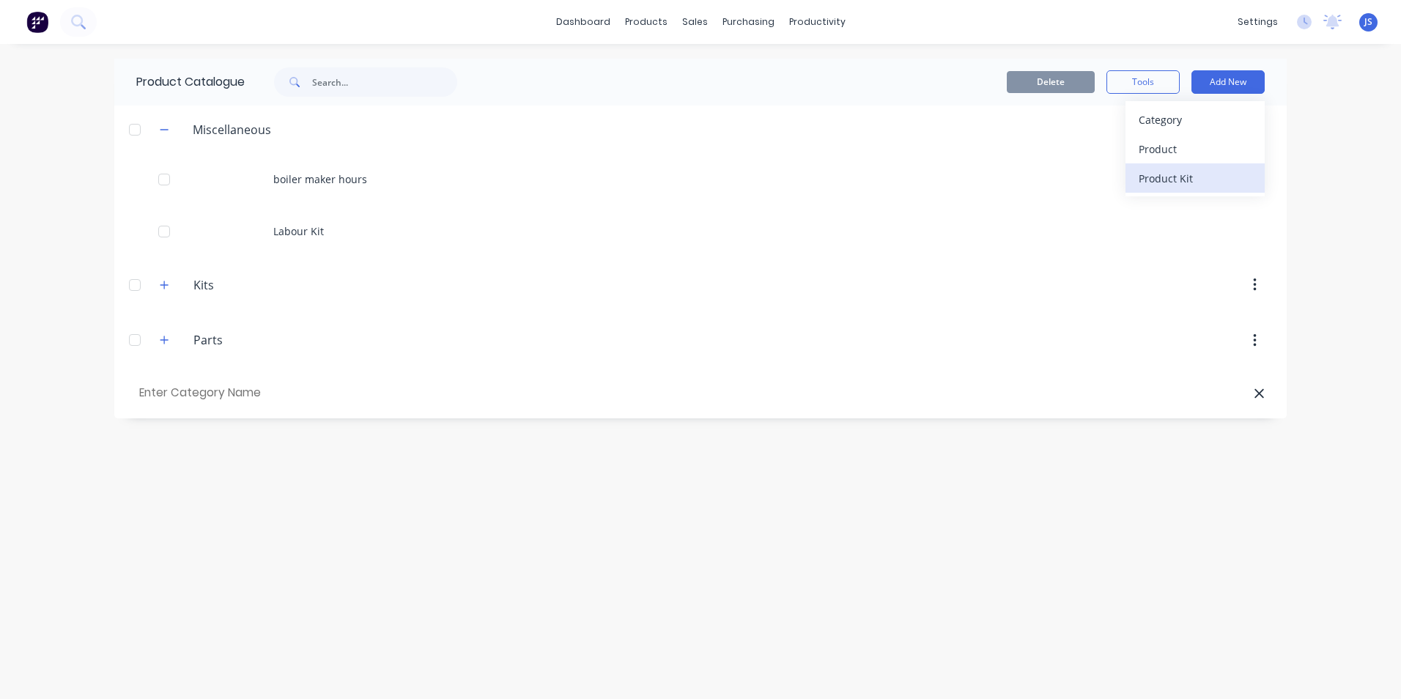
click at [1175, 172] on div "Product Kit" at bounding box center [1195, 178] width 113 height 21
click at [161, 136] on button "button" at bounding box center [164, 129] width 18 height 18
click at [250, 292] on input "text" at bounding box center [219, 289] width 166 height 21
click at [1257, 73] on button "Add New" at bounding box center [1228, 81] width 73 height 23
click at [1242, 181] on div "Product Kit" at bounding box center [1195, 178] width 113 height 21
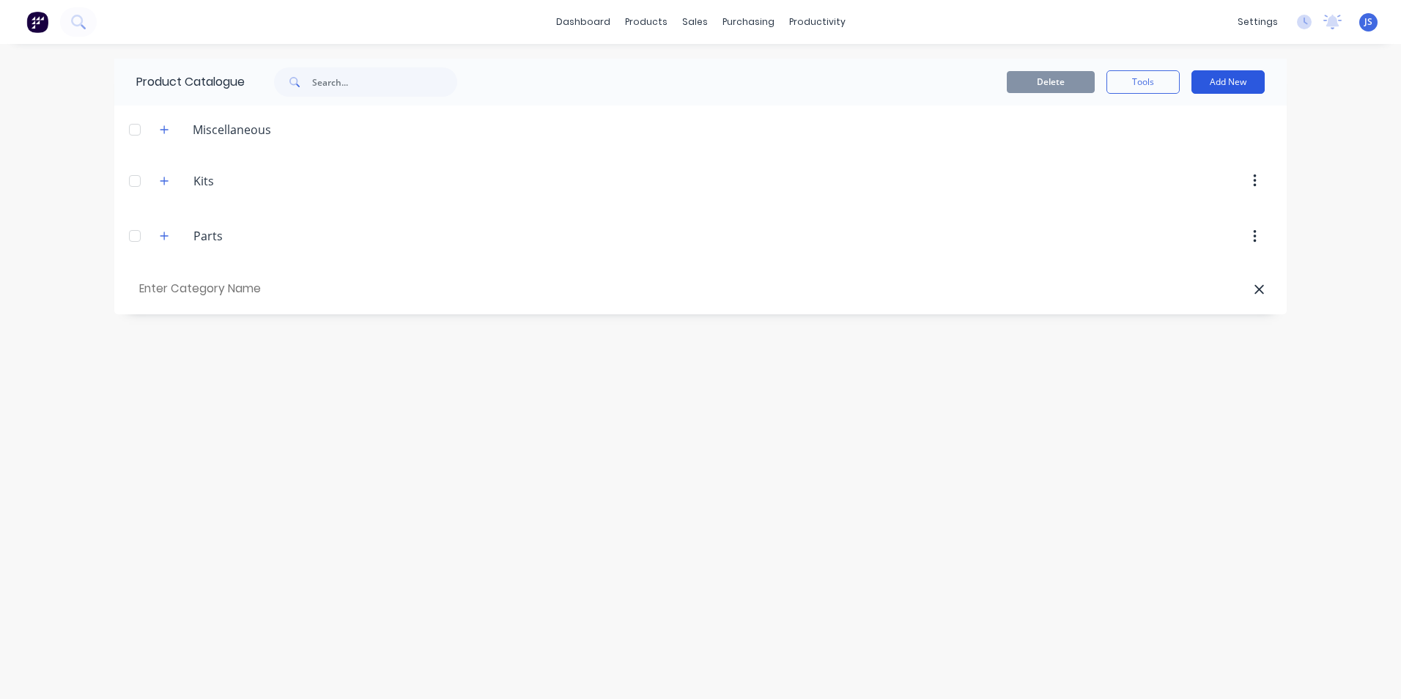
click at [1218, 77] on button "Add New" at bounding box center [1228, 81] width 73 height 23
click at [1191, 142] on div "Product" at bounding box center [1195, 149] width 113 height 21
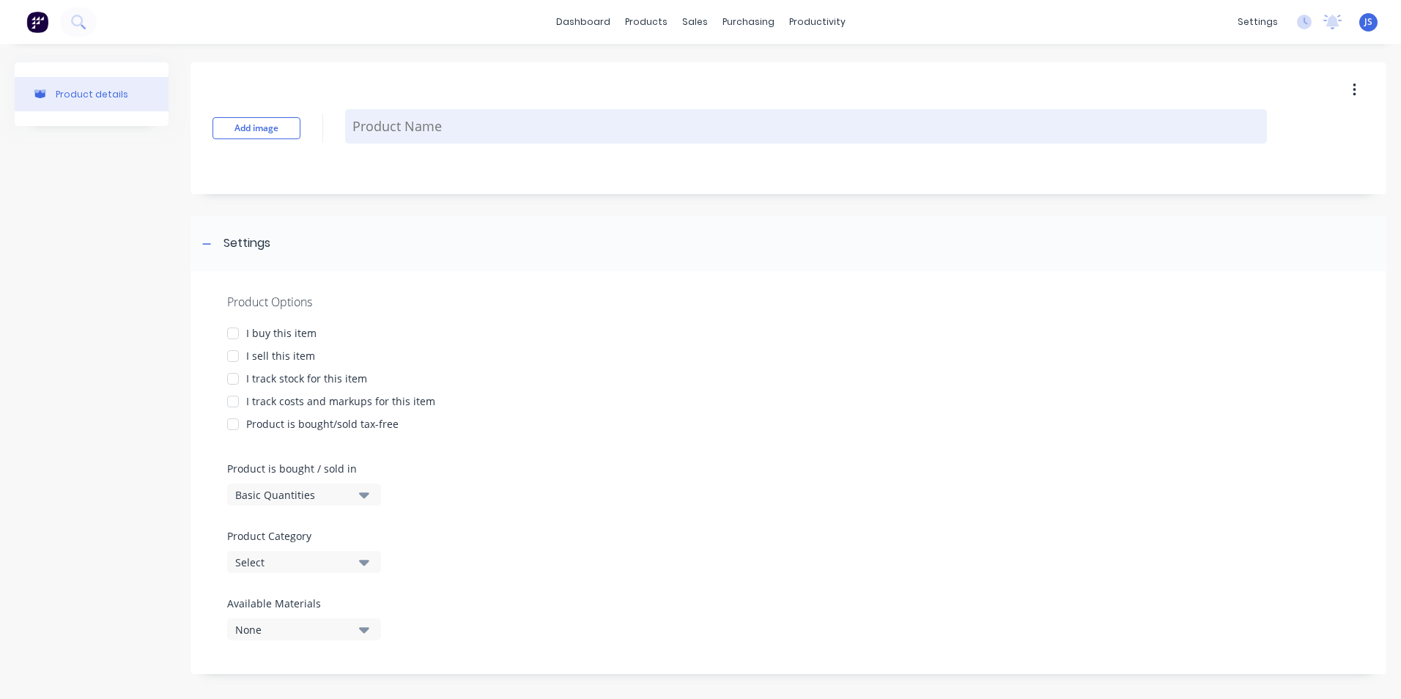
click at [371, 111] on textarea at bounding box center [806, 126] width 922 height 34
type textarea "x"
type textarea "S"
type textarea "x"
type textarea "Su"
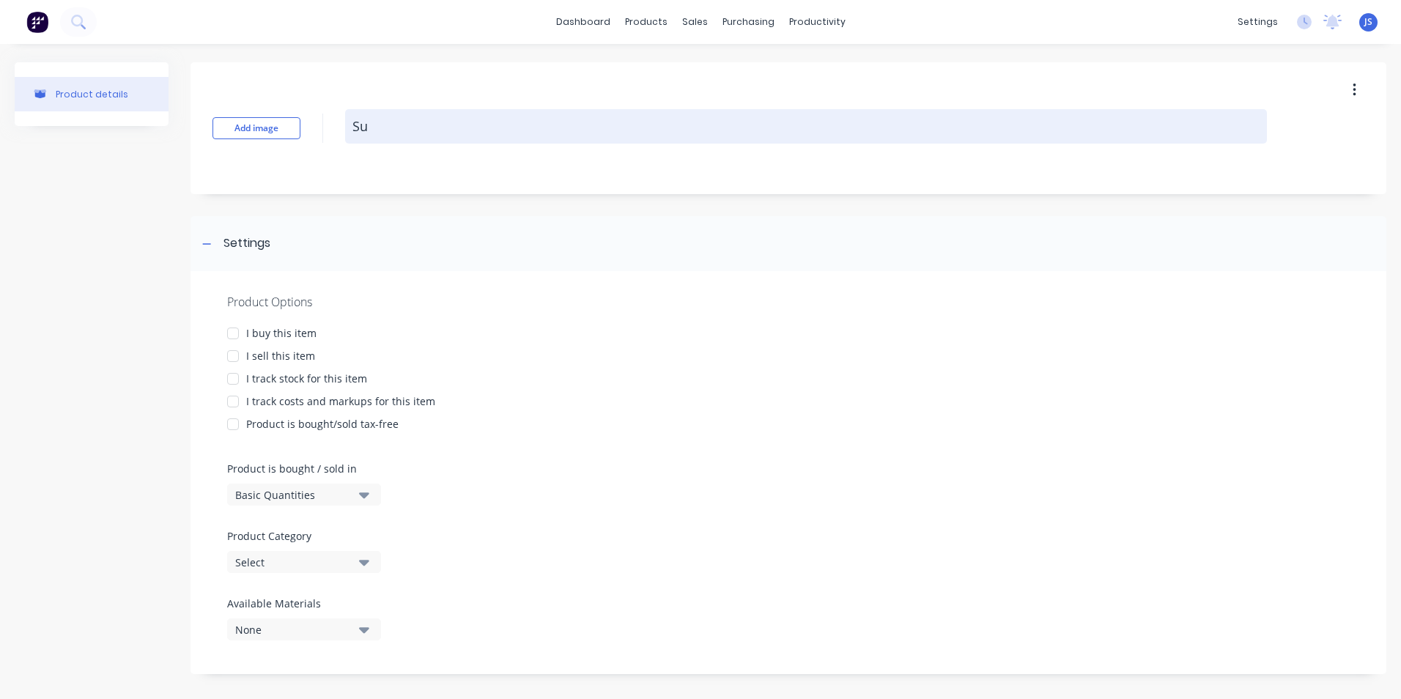
type textarea "x"
type textarea "Sup"
type textarea "x"
type textarea "Supe"
type textarea "x"
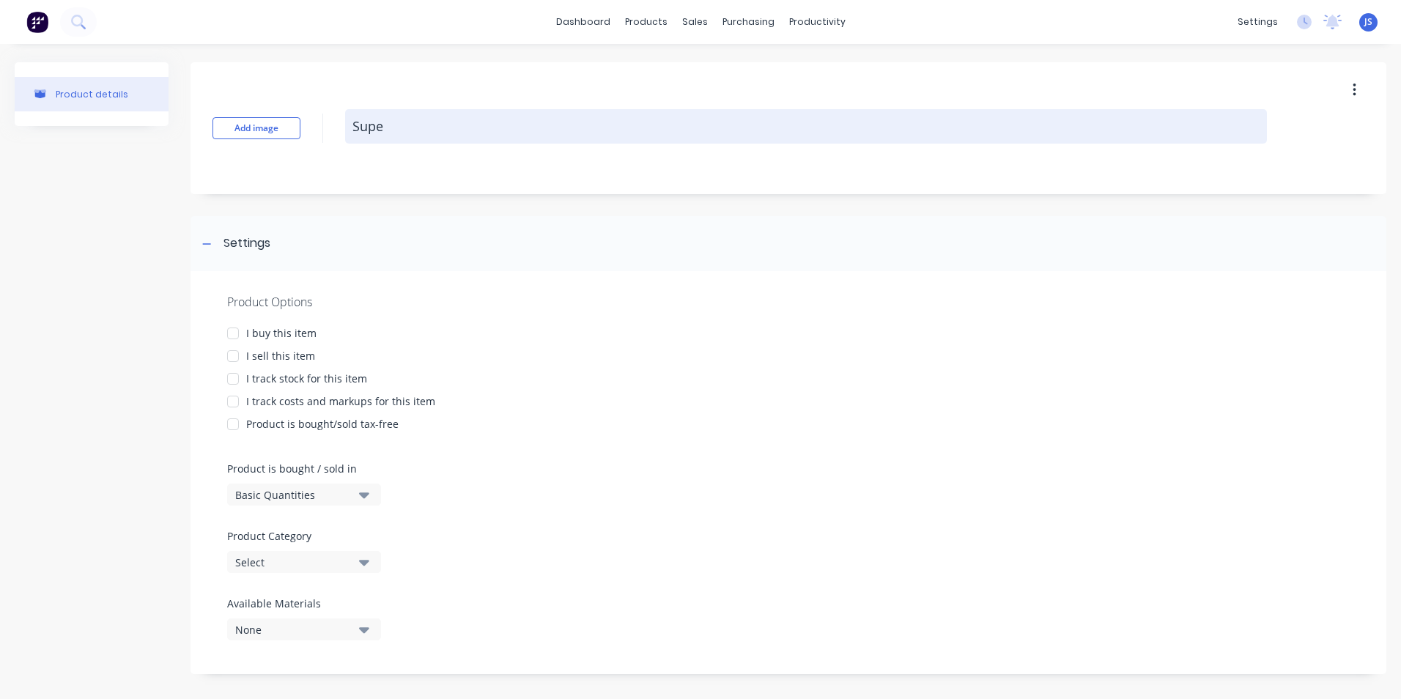
type textarea "Super"
type textarea "x"
type textarea "Superv"
type textarea "x"
type textarea "Supervi"
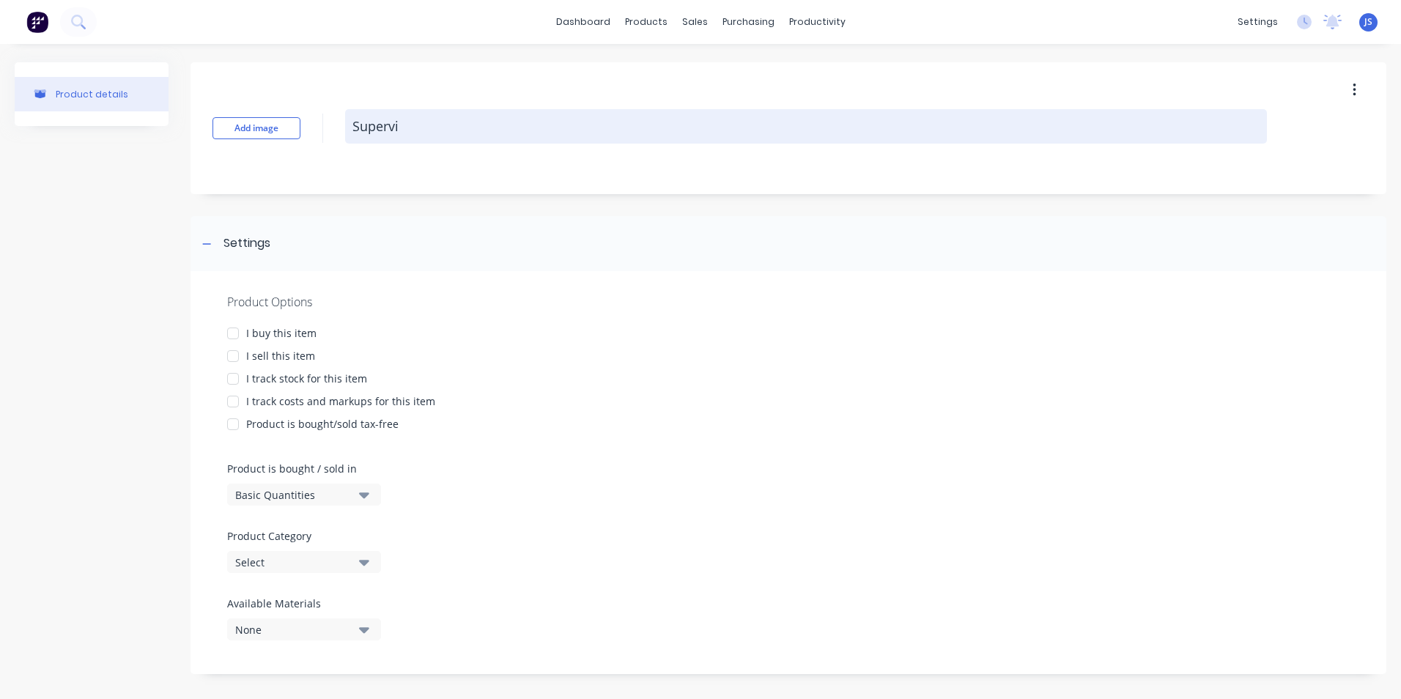
type textarea "x"
type textarea "Supervis"
type textarea "x"
type textarea "Supervisi"
type textarea "x"
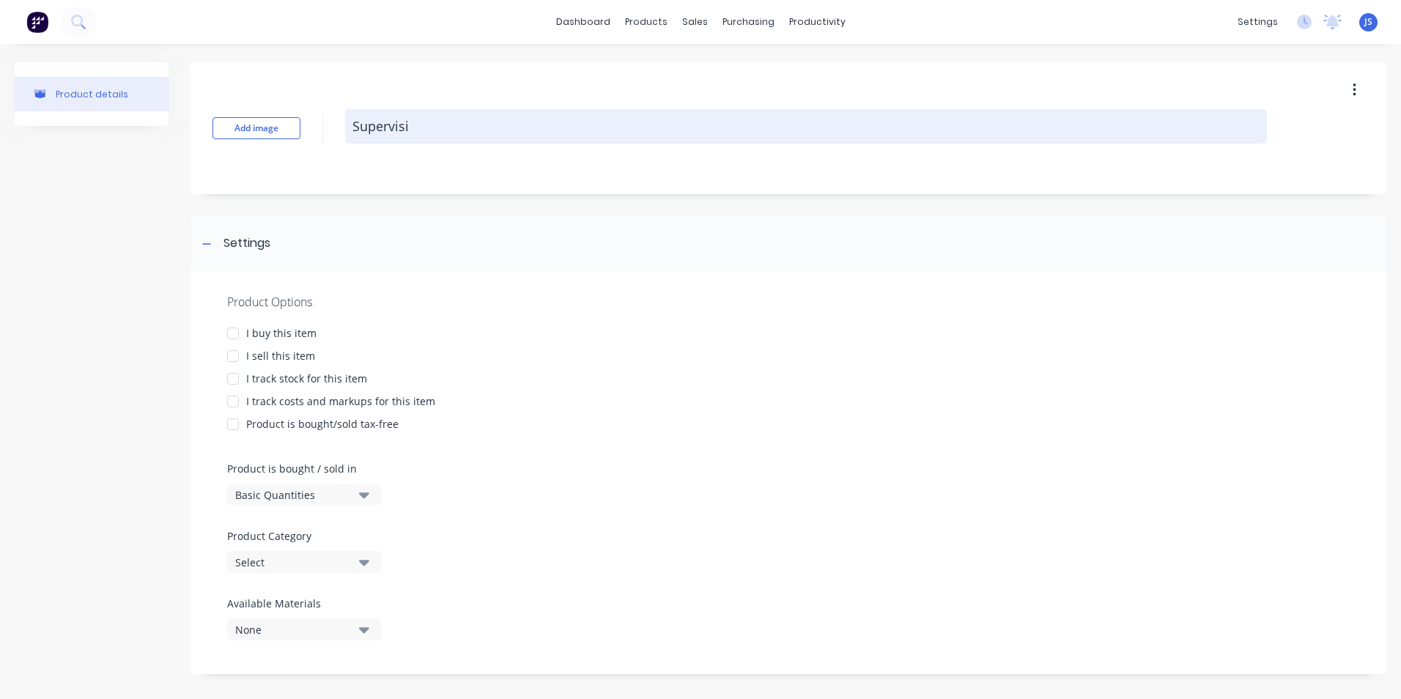
type textarea "Supervisio"
type textarea "x"
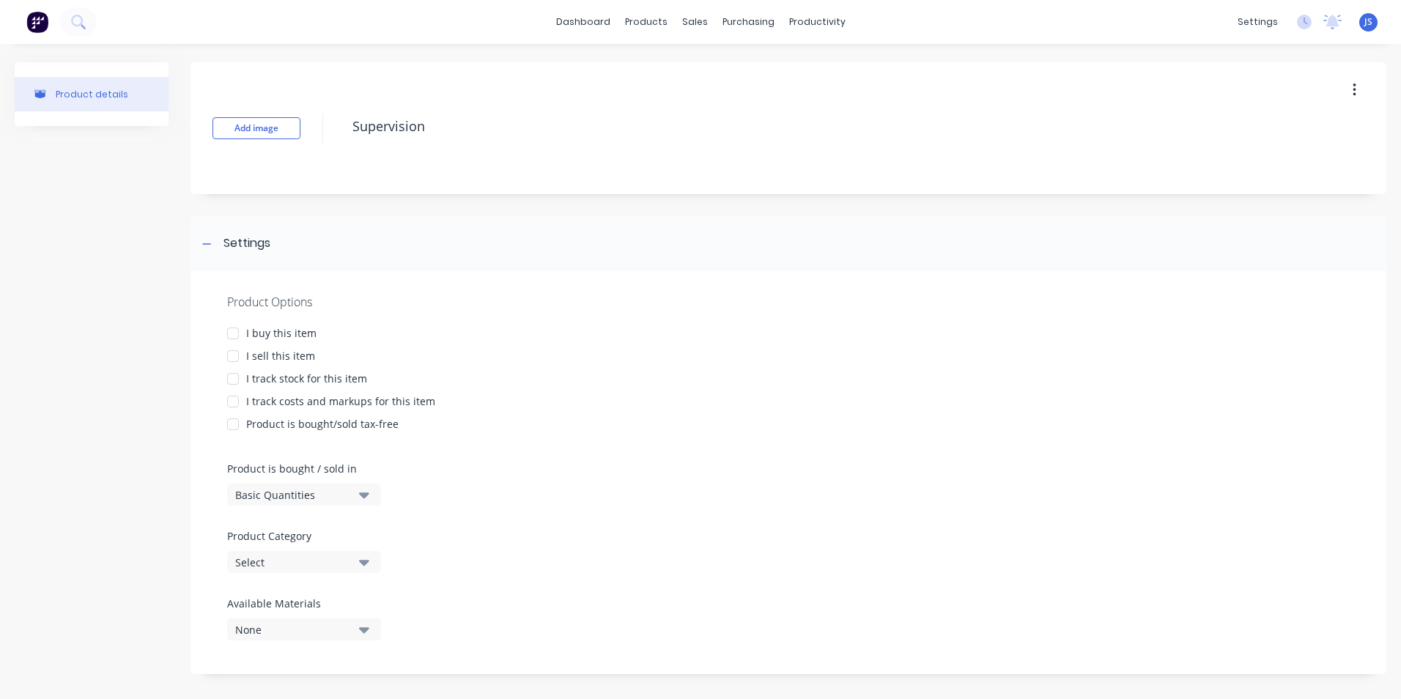
type textarea "Supervision"
type textarea "x"
type textarea "Supervision"
click at [274, 397] on div "I track costs and markups for this item" at bounding box center [340, 401] width 189 height 15
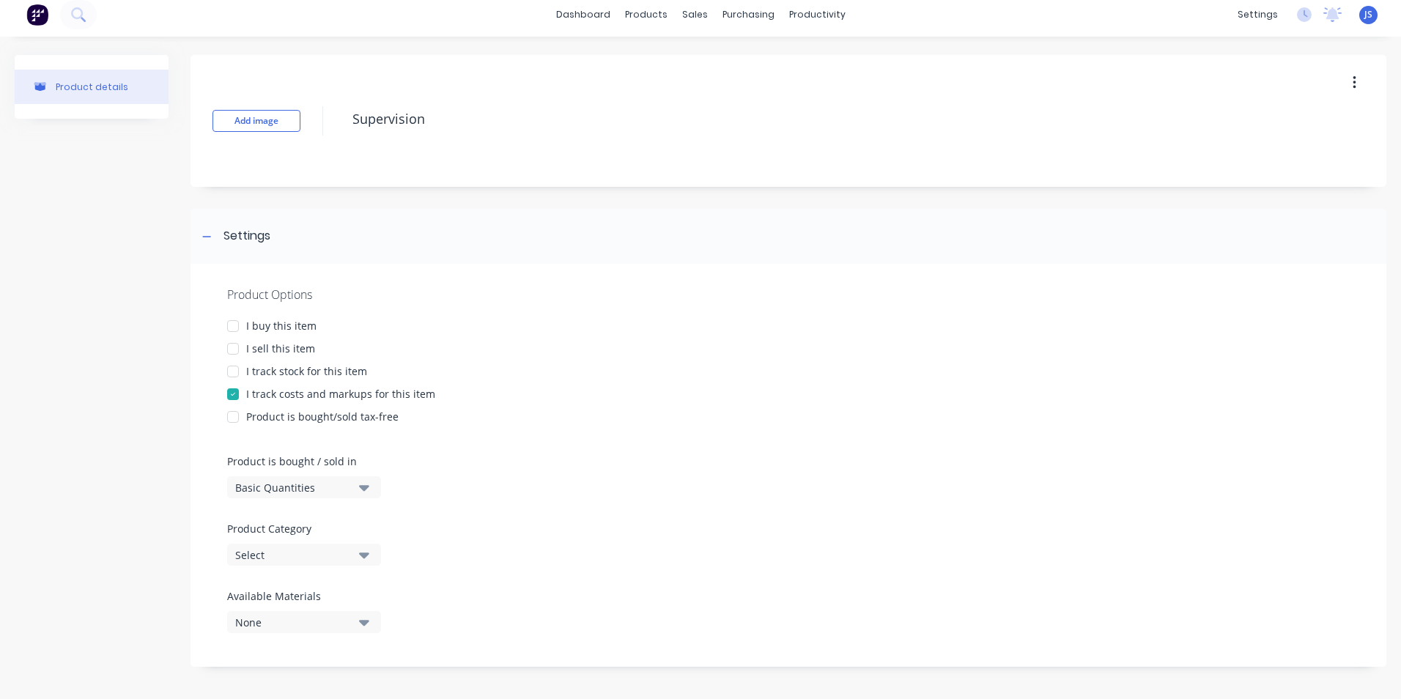
scroll to position [8, 0]
click at [1353, 85] on icon "button" at bounding box center [1355, 82] width 4 height 16
click at [658, 508] on div "Product Options I buy this item I sell this item I track stock for this item I …" at bounding box center [789, 464] width 1196 height 403
click at [362, 630] on button "None" at bounding box center [304, 622] width 154 height 22
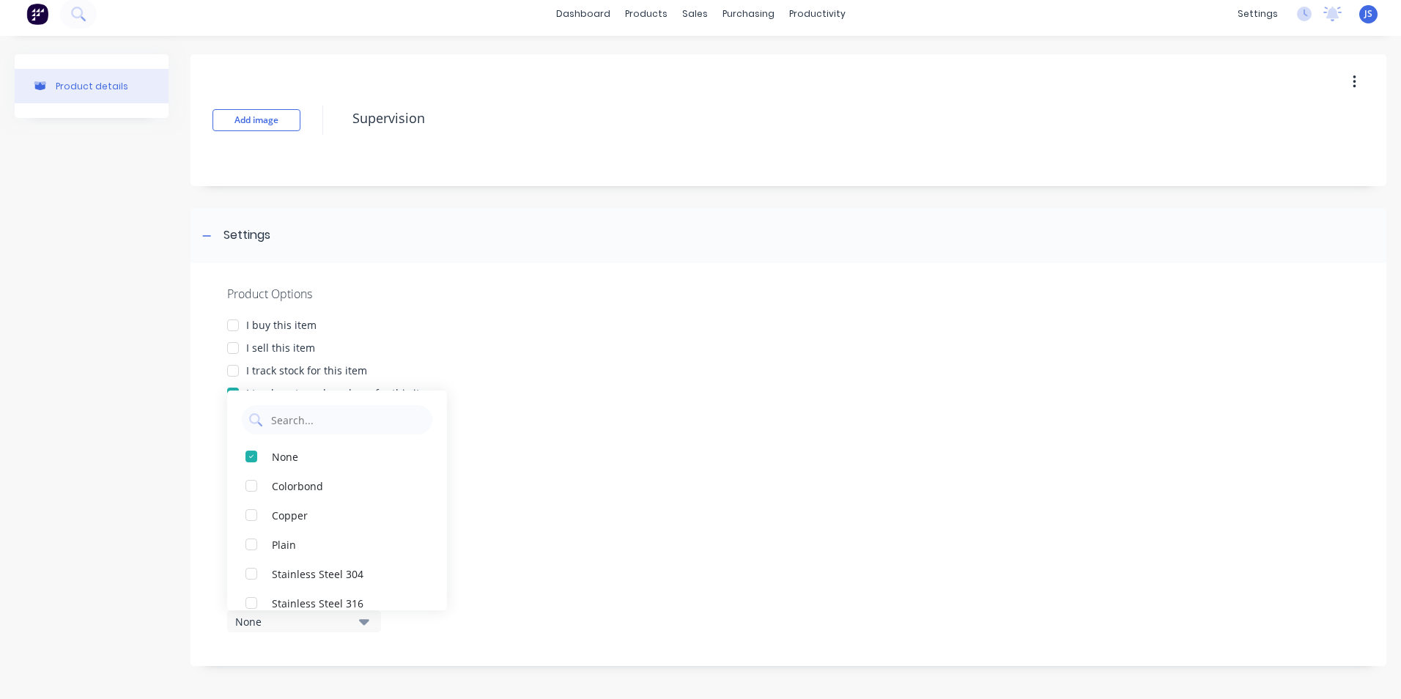
click at [362, 630] on button "None" at bounding box center [304, 622] width 154 height 22
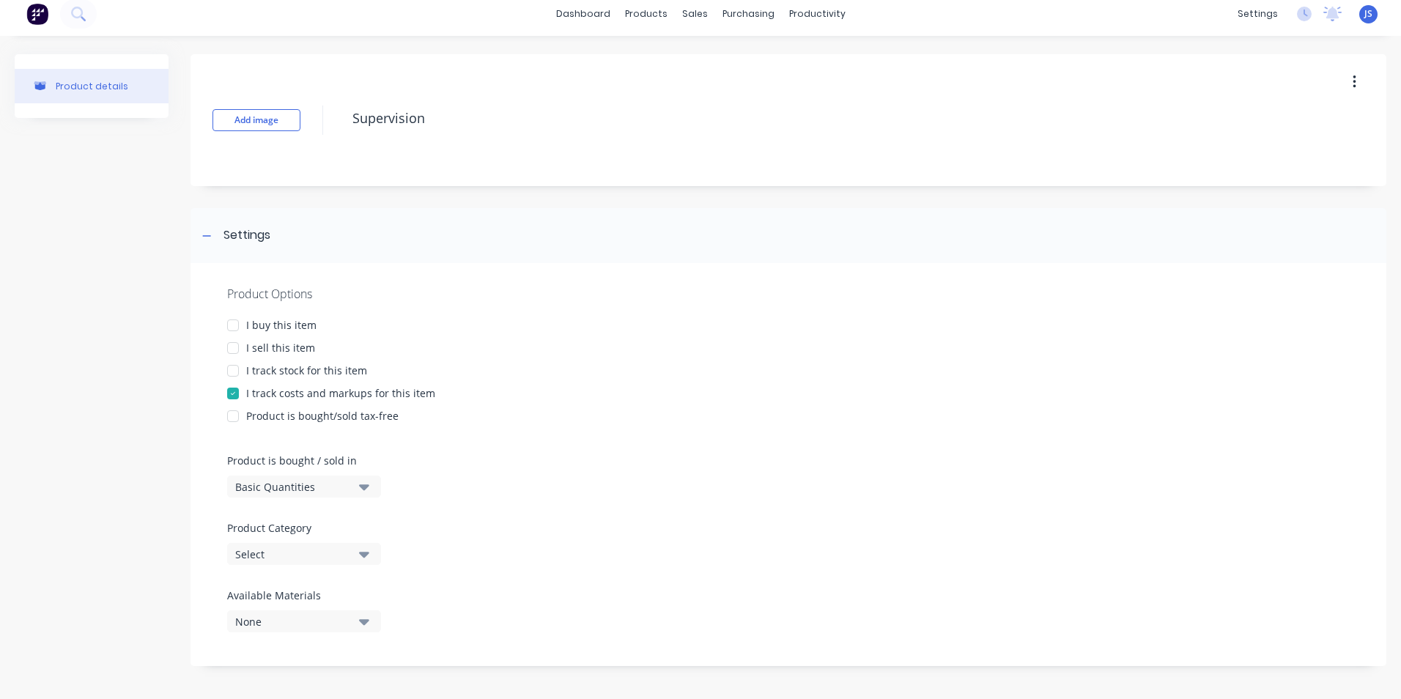
click at [548, 544] on div "Product Options I buy this item I sell this item I track stock for this item I …" at bounding box center [789, 464] width 1196 height 403
click at [361, 553] on icon "button" at bounding box center [364, 555] width 10 height 6
click at [343, 506] on div "Parts" at bounding box center [337, 520] width 220 height 29
click at [360, 553] on icon "button" at bounding box center [364, 555] width 10 height 6
click at [344, 490] on div "Miscellaneous" at bounding box center [337, 491] width 220 height 29
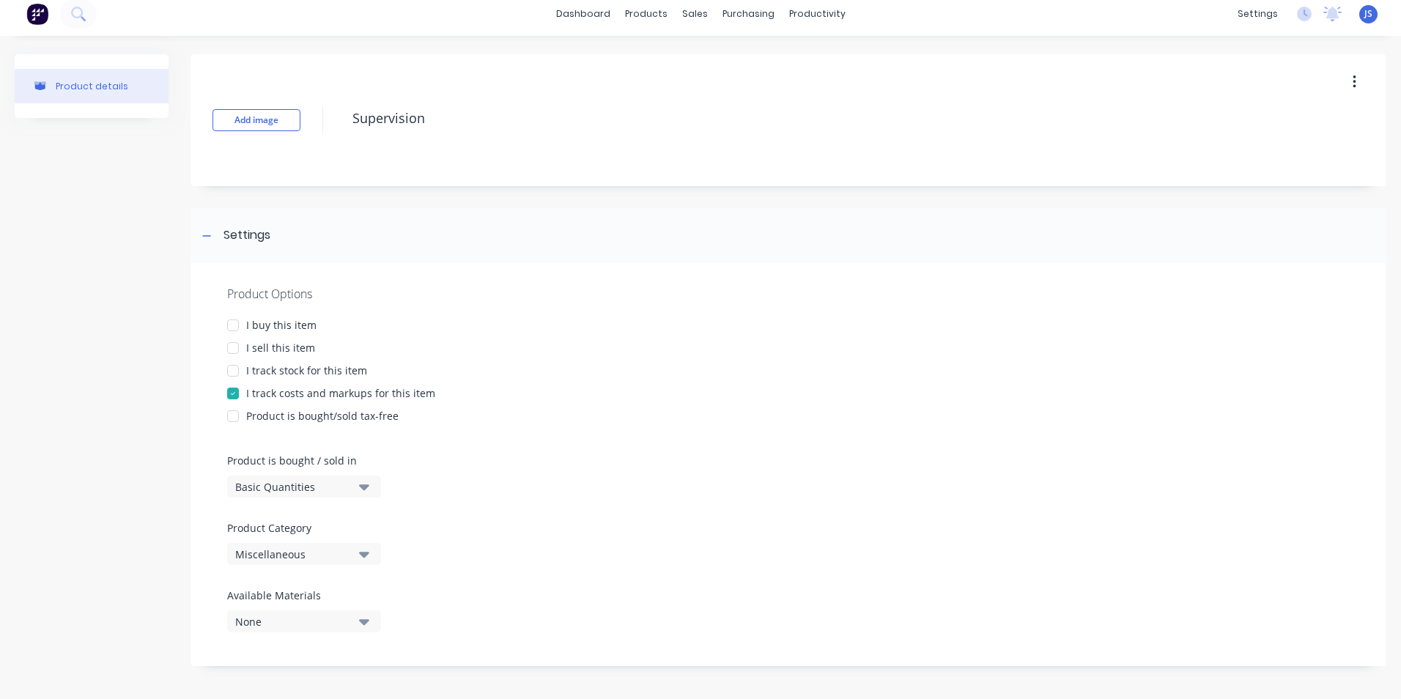
click at [476, 561] on div "Product Options I buy this item I sell this item I track stock for this item I …" at bounding box center [789, 464] width 1196 height 403
click at [871, 569] on div "Product Options I buy this item I sell this item I track stock for this item I …" at bounding box center [789, 464] width 1196 height 403
click at [369, 620] on button "None" at bounding box center [304, 622] width 154 height 22
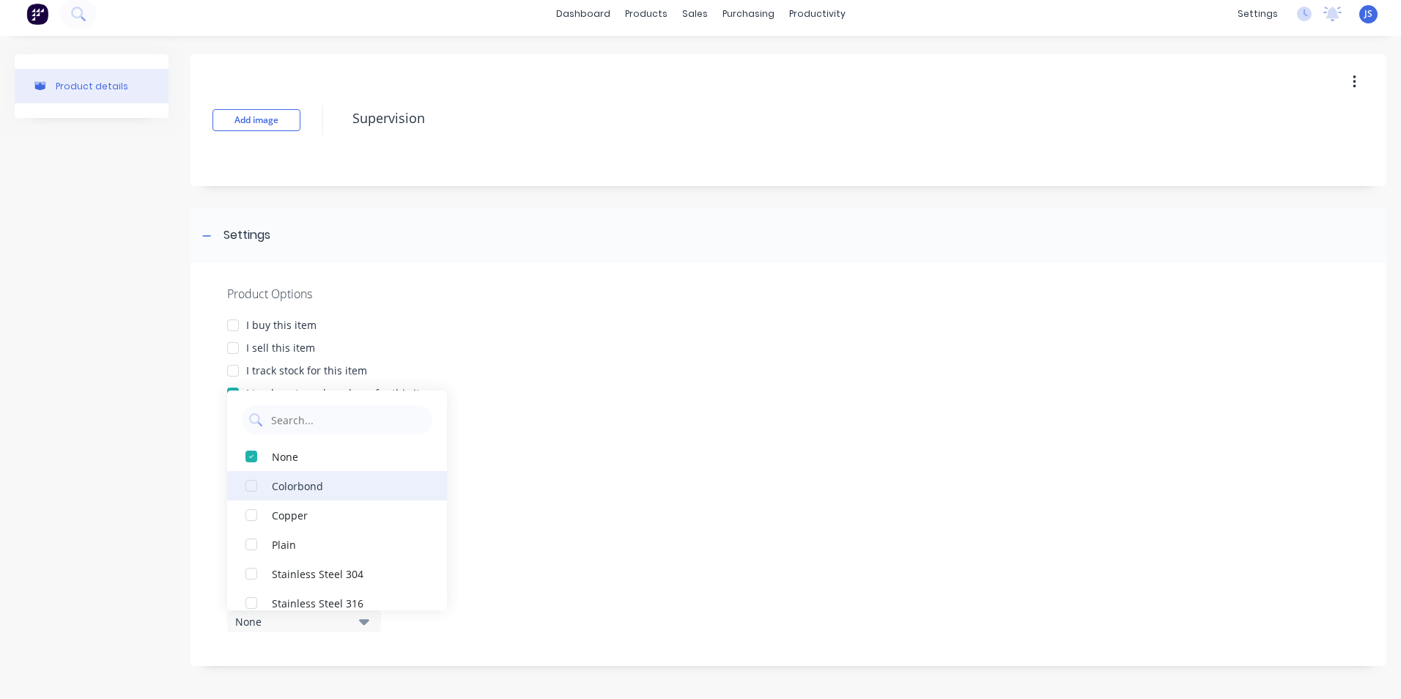
click at [323, 481] on div "Colorbond" at bounding box center [345, 485] width 147 height 15
click at [316, 459] on div "None" at bounding box center [345, 456] width 147 height 15
click at [586, 429] on div "Product Options I buy this item I sell this item I track stock for this item I …" at bounding box center [789, 464] width 1196 height 403
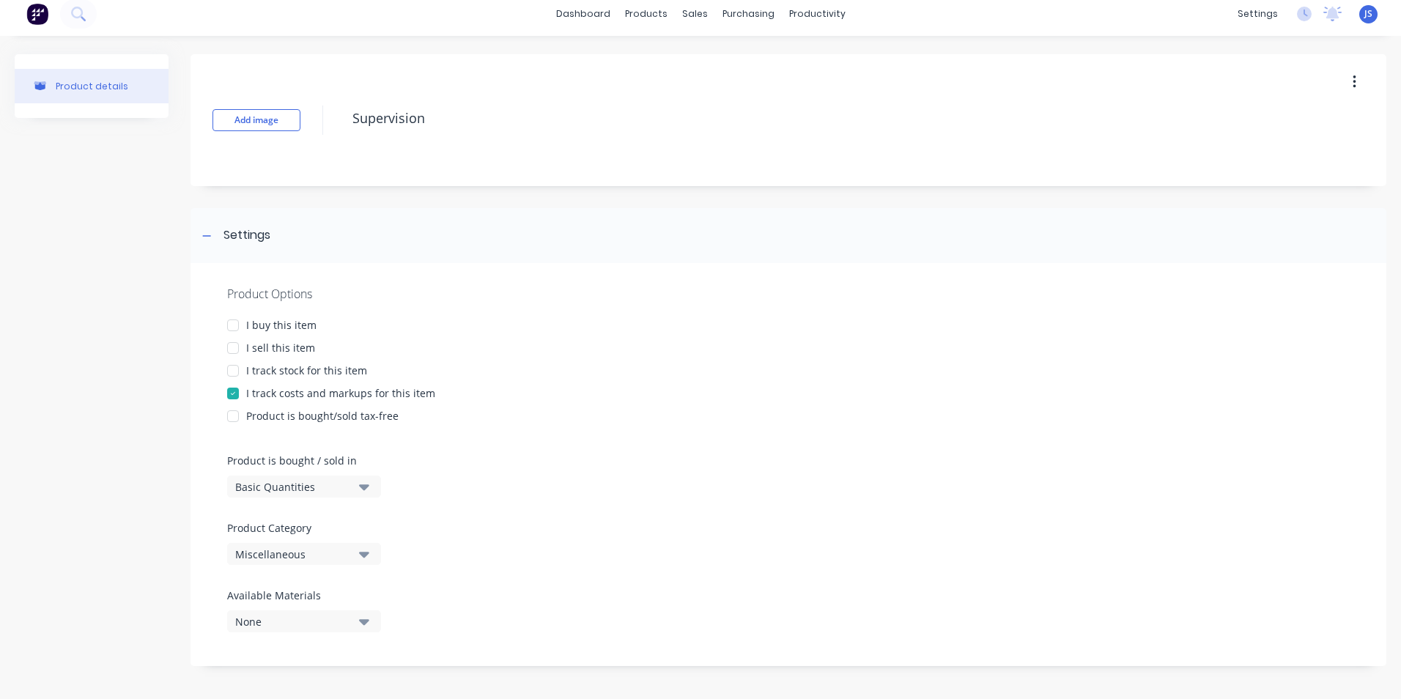
click at [122, 83] on button "Product details" at bounding box center [92, 86] width 154 height 34
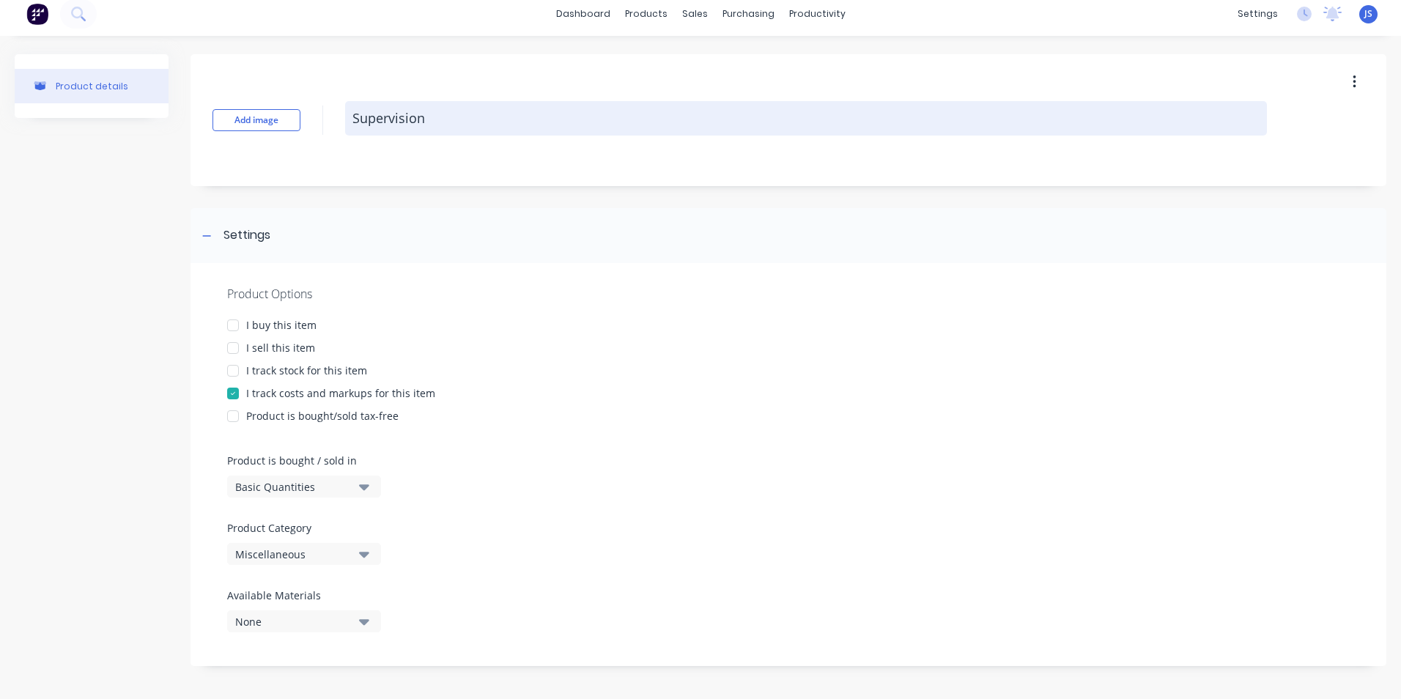
click at [391, 118] on textarea "Supervision" at bounding box center [806, 118] width 922 height 34
type textarea "x"
type textarea "Super vision"
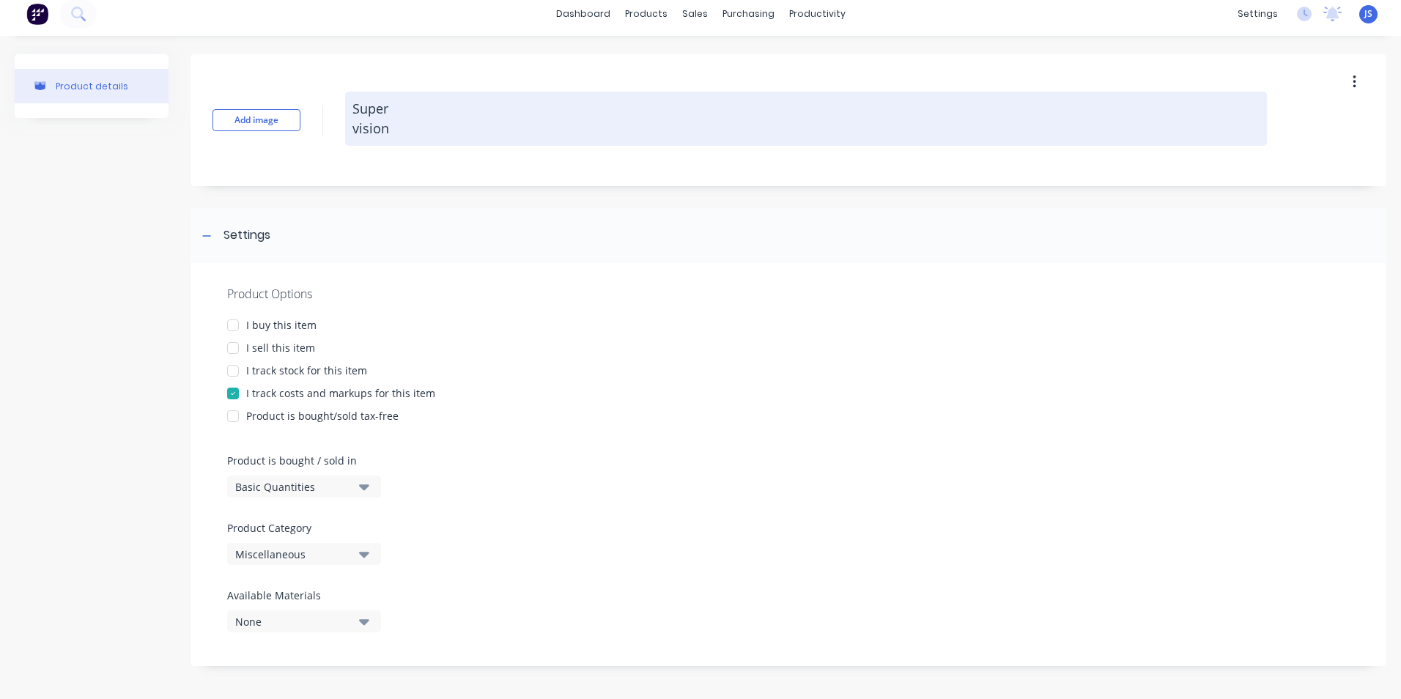
type textarea "x"
type textarea "Supervision"
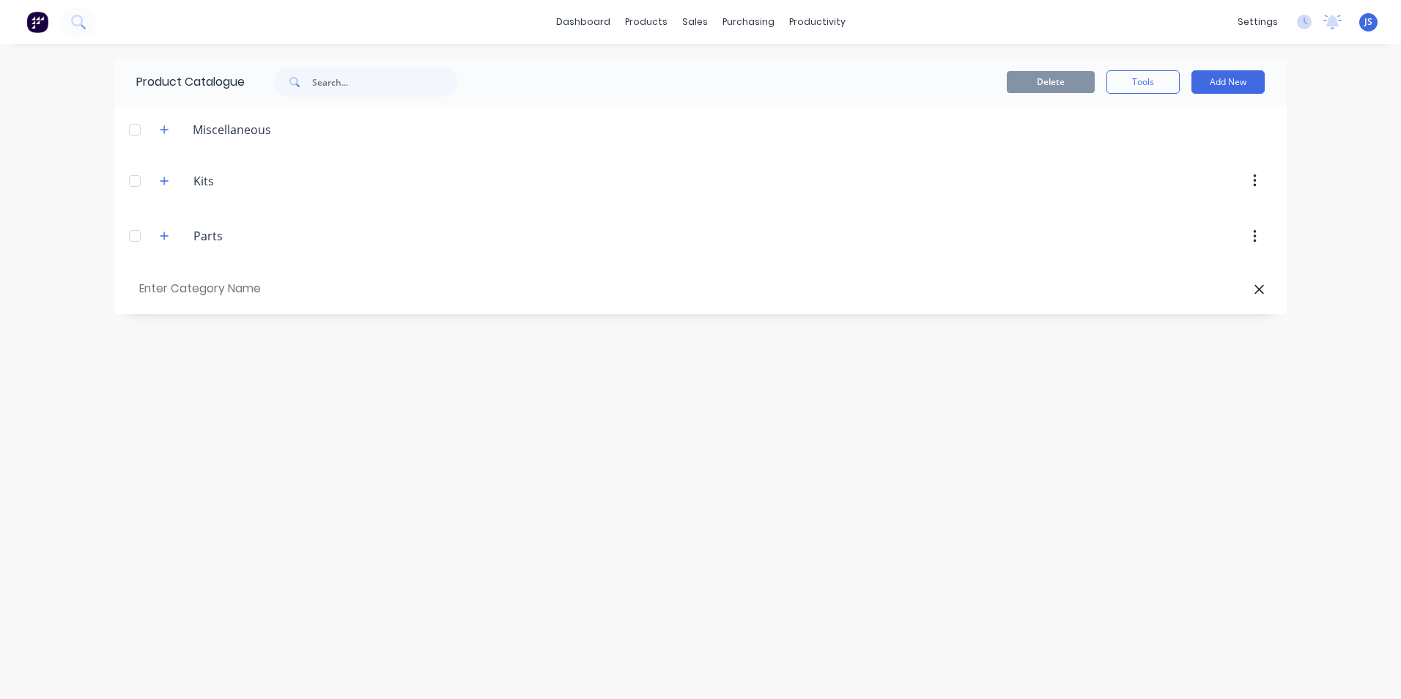
click at [139, 130] on div at bounding box center [134, 129] width 29 height 29
click at [1221, 78] on button "Add New" at bounding box center [1228, 81] width 73 height 23
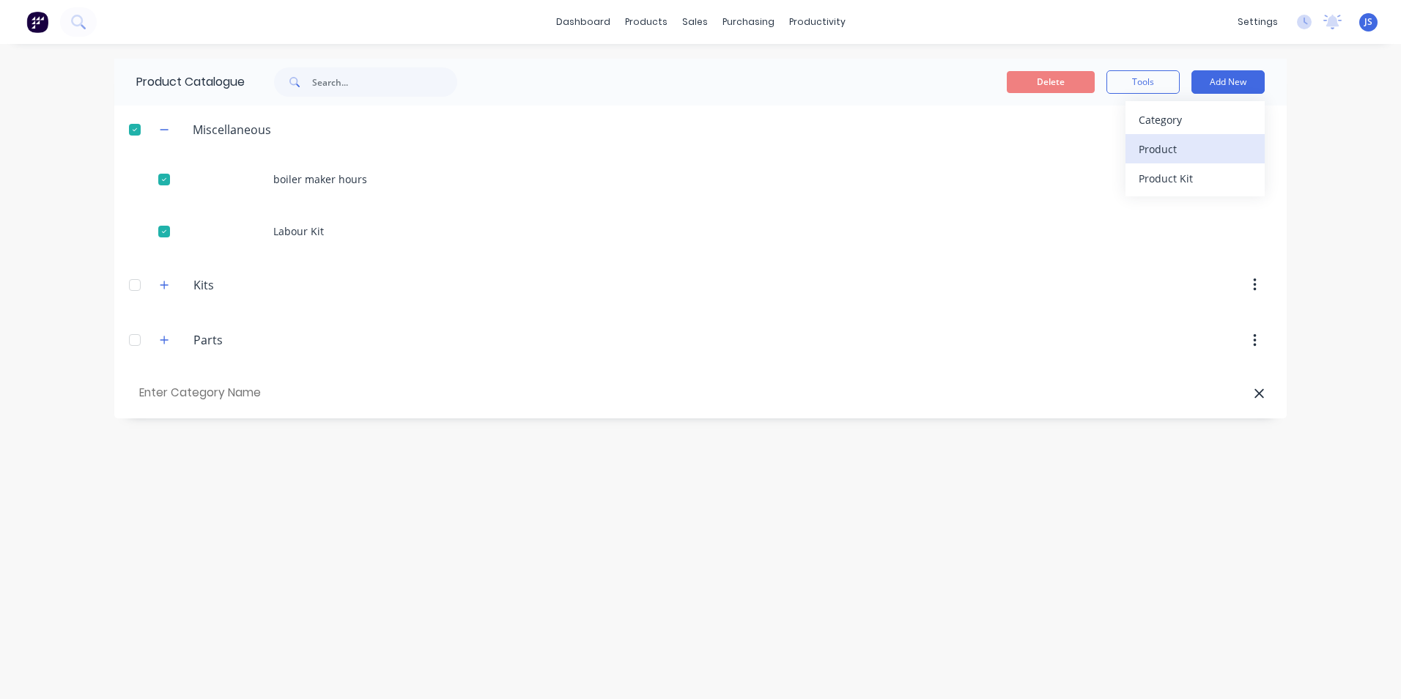
click at [1188, 147] on div "Product" at bounding box center [1195, 149] width 113 height 21
type textarea "x"
click at [586, 20] on link "dashboard" at bounding box center [583, 22] width 69 height 22
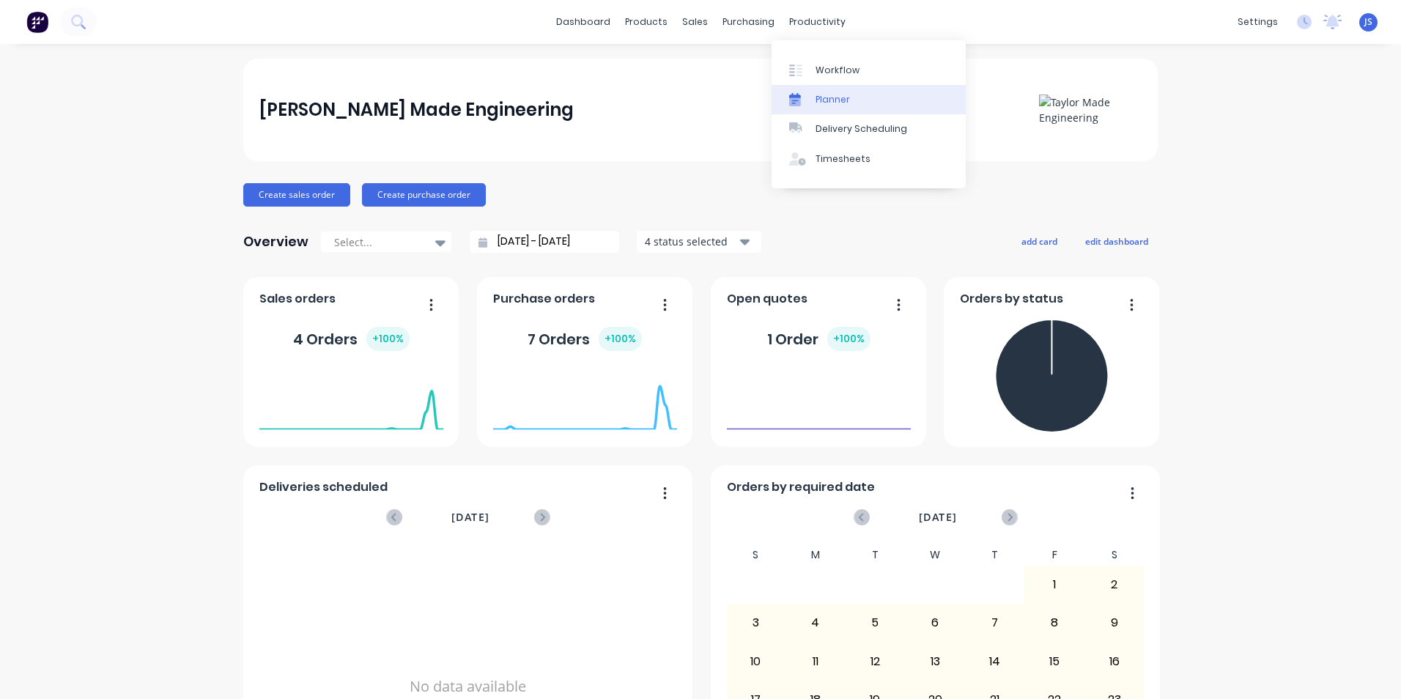
click at [827, 97] on div "Planner" at bounding box center [833, 99] width 34 height 13
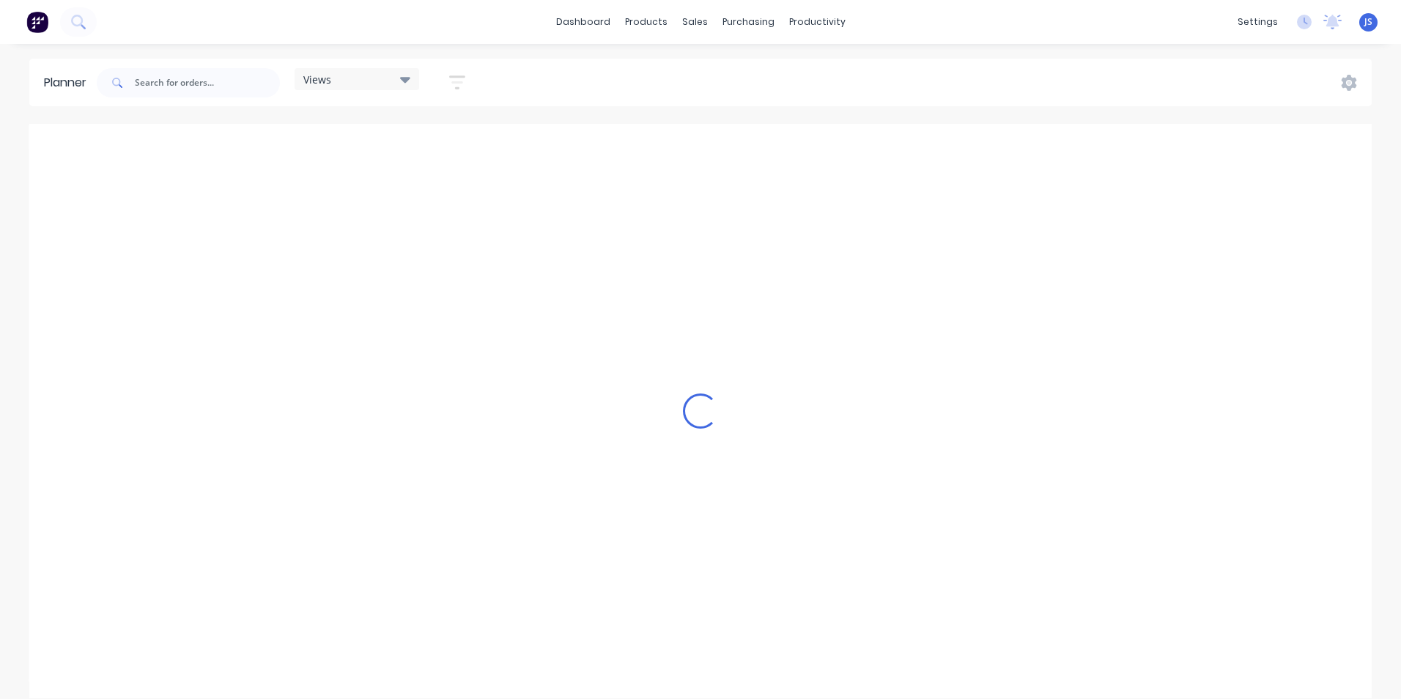
scroll to position [0, 1643]
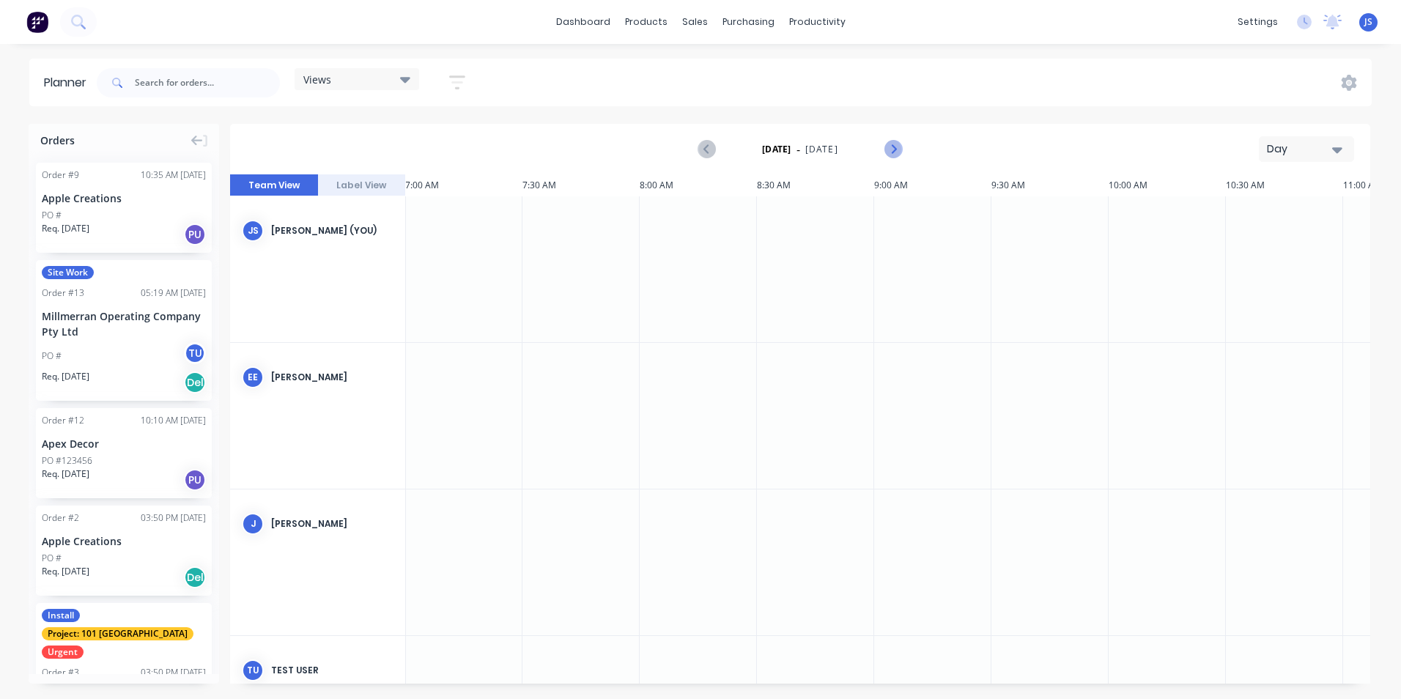
click at [893, 147] on icon "Next page" at bounding box center [893, 150] width 7 height 12
click at [891, 146] on icon "Next page" at bounding box center [893, 150] width 7 height 12
click at [732, 70] on div "Sales Orders" at bounding box center [749, 70] width 60 height 13
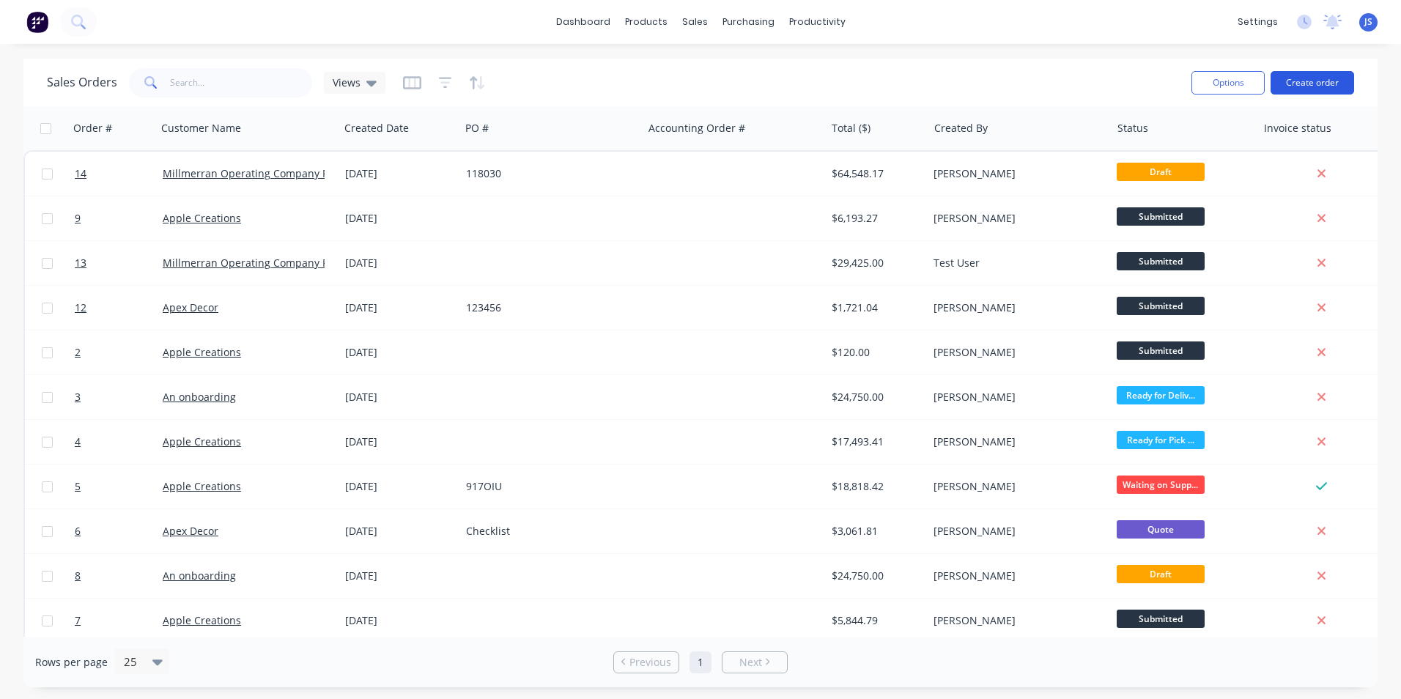
click at [1296, 84] on button "Create order" at bounding box center [1313, 82] width 84 height 23
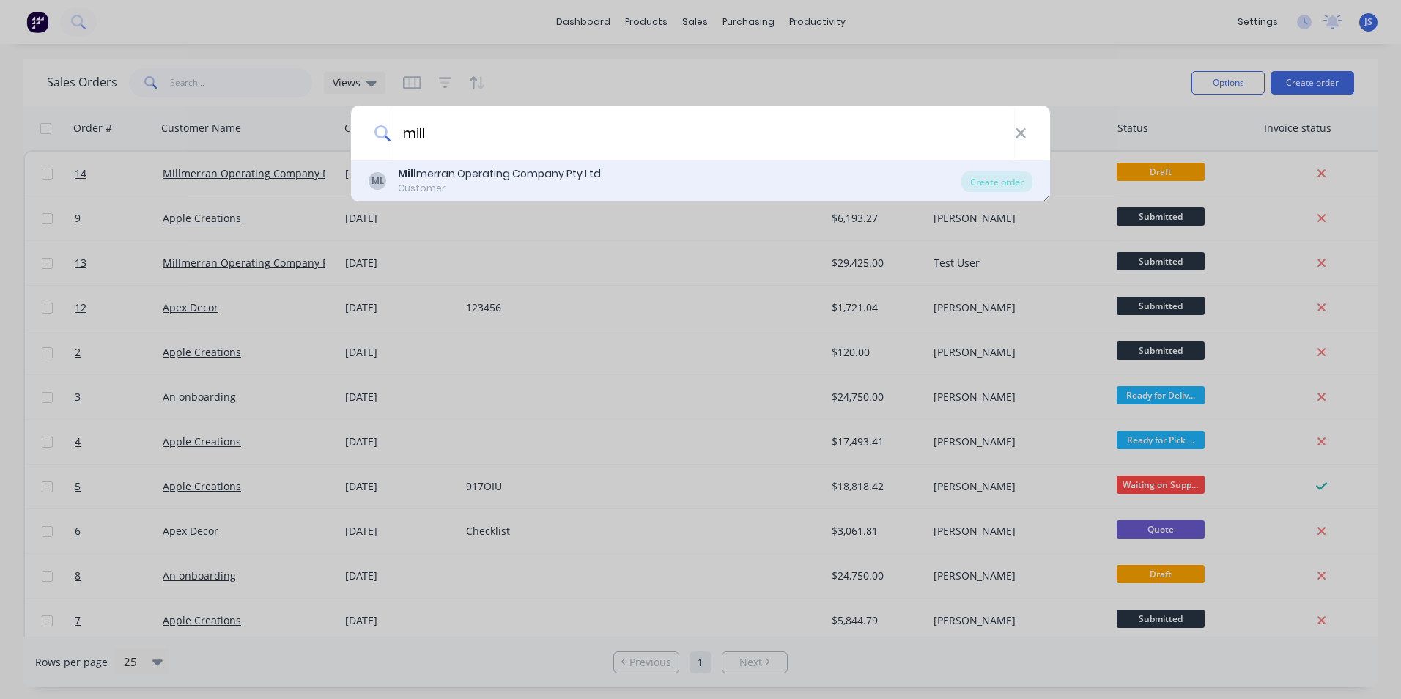
type input "mill"
click at [574, 164] on div "ML Mill merran Operating Company Pty Ltd Customer Create order" at bounding box center [700, 181] width 699 height 41
click at [843, 174] on div "ML Mill merran Operating Company Pty Ltd Customer" at bounding box center [665, 180] width 593 height 29
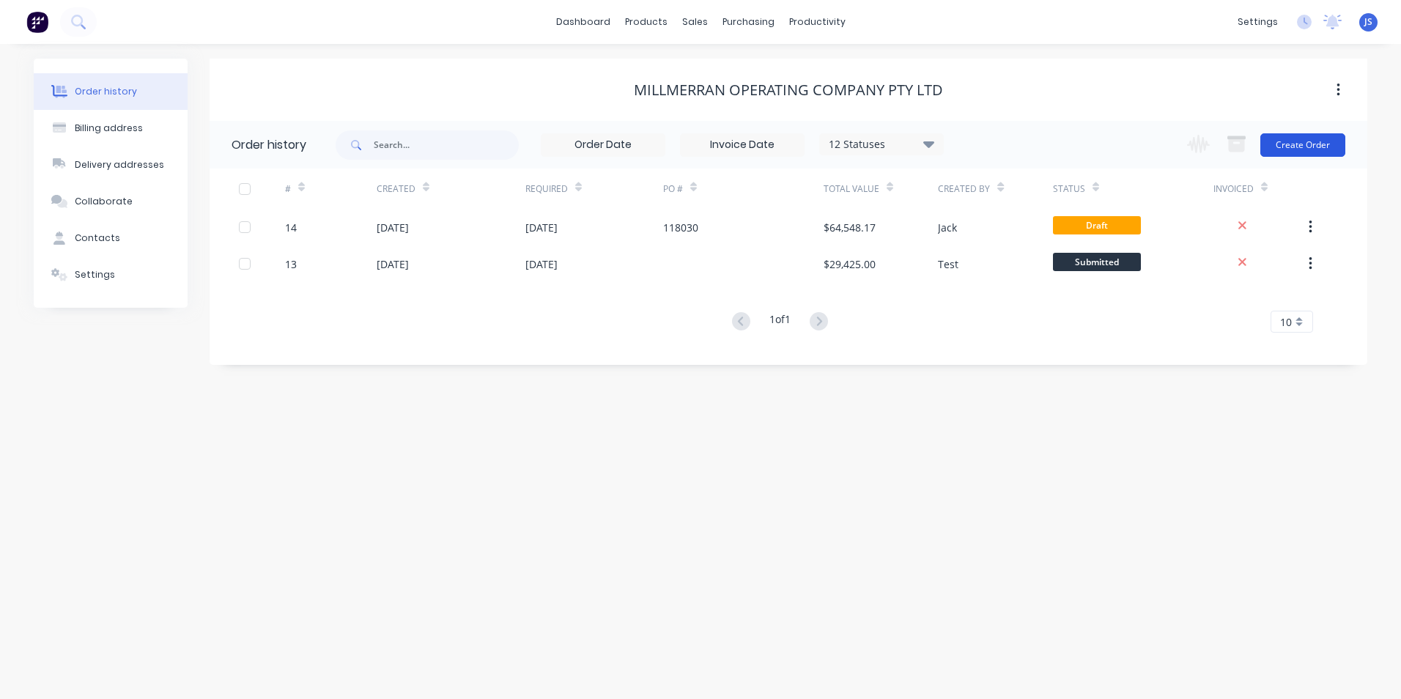
click at [1327, 145] on button "Create Order" at bounding box center [1303, 144] width 85 height 23
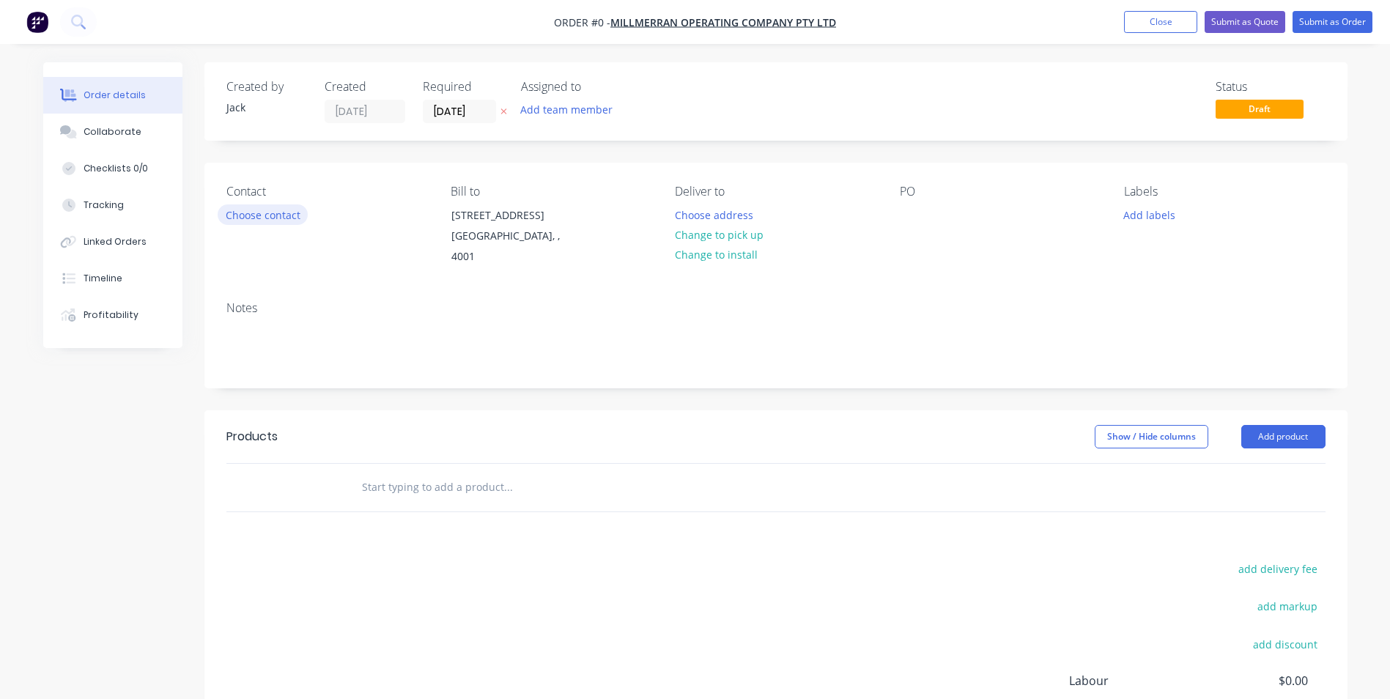
click at [265, 221] on button "Choose contact" at bounding box center [263, 214] width 90 height 20
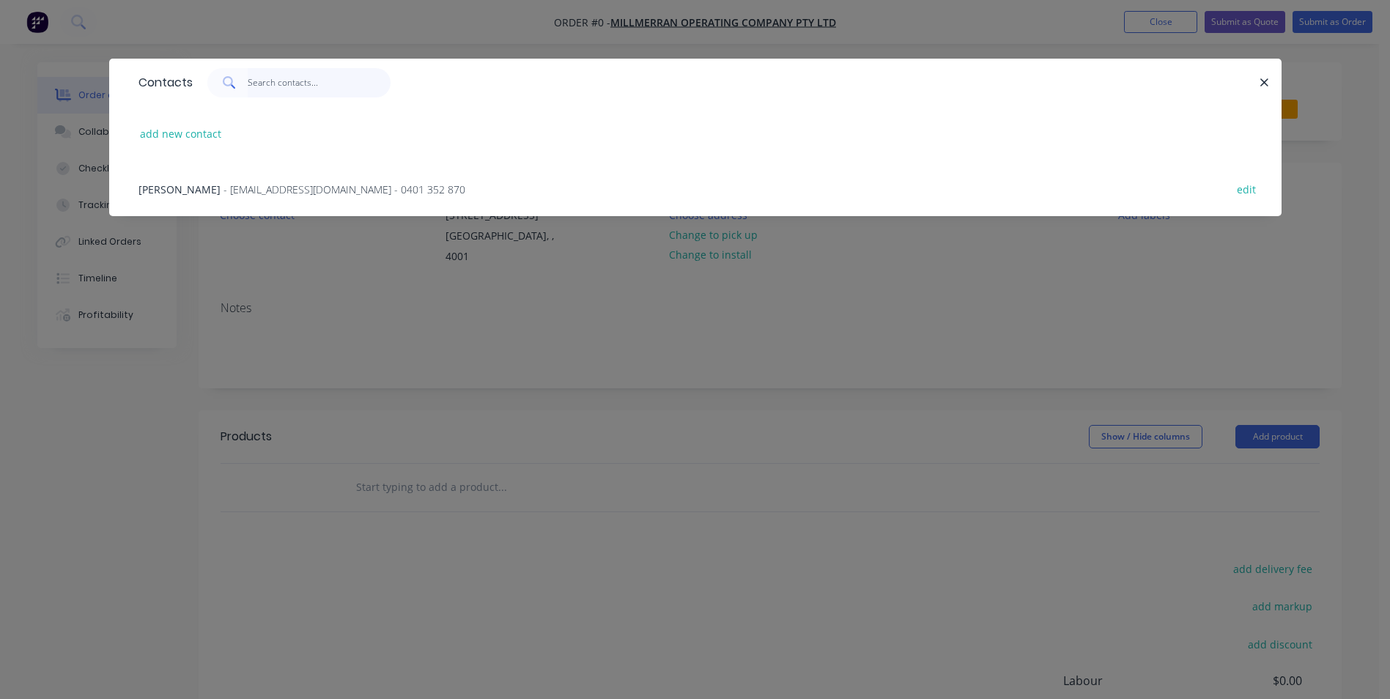
click at [268, 73] on input "text" at bounding box center [319, 82] width 143 height 29
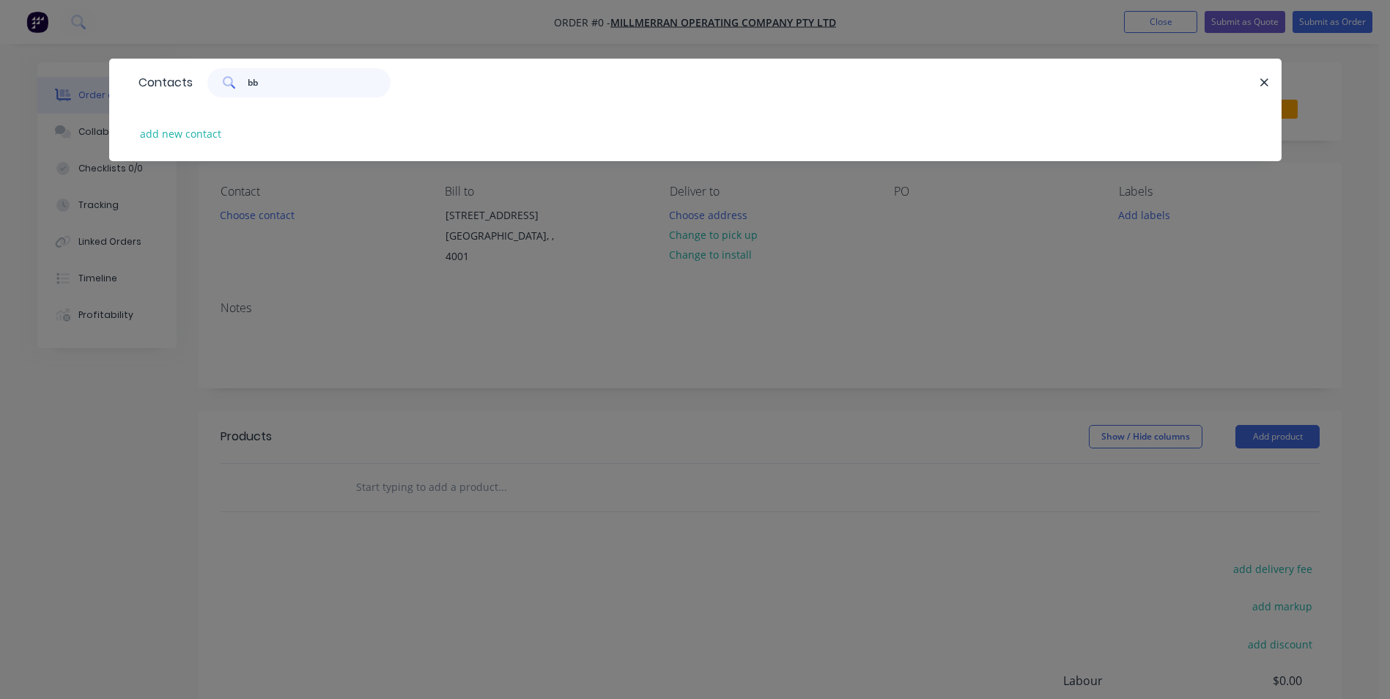
type input "b"
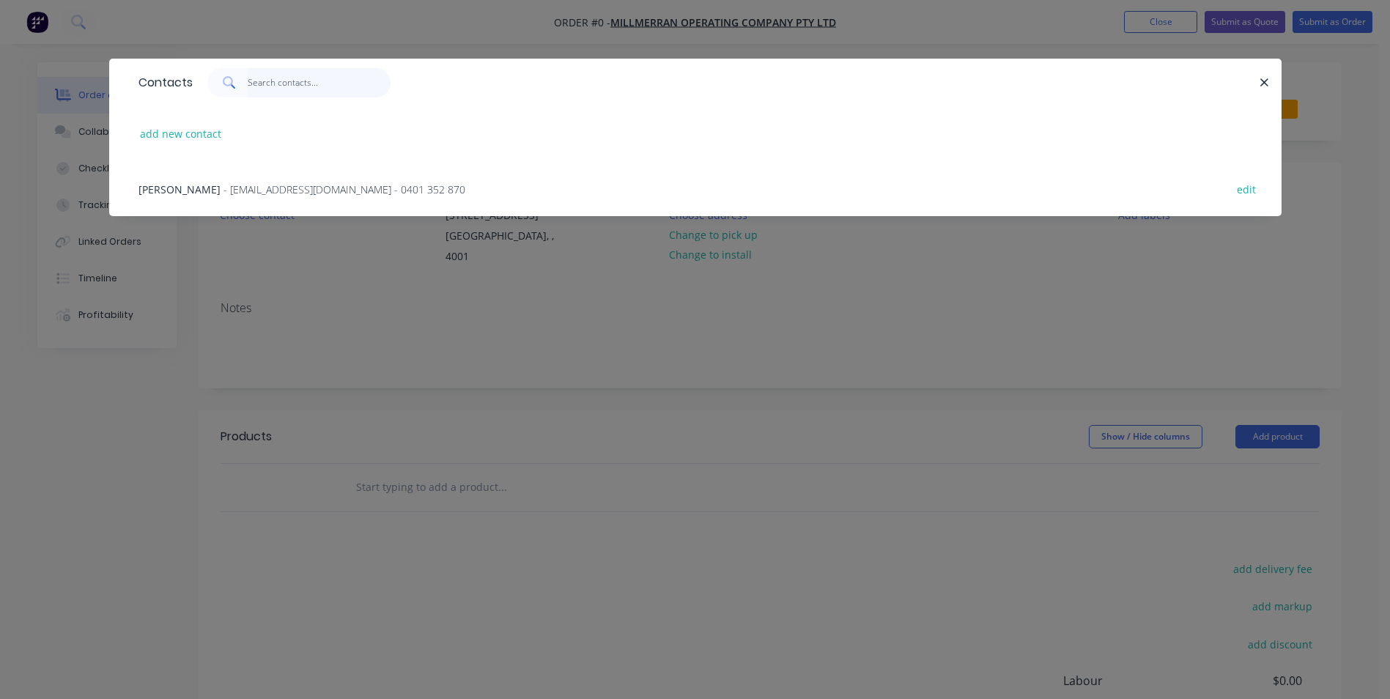
click at [290, 78] on input "text" at bounding box center [319, 82] width 143 height 29
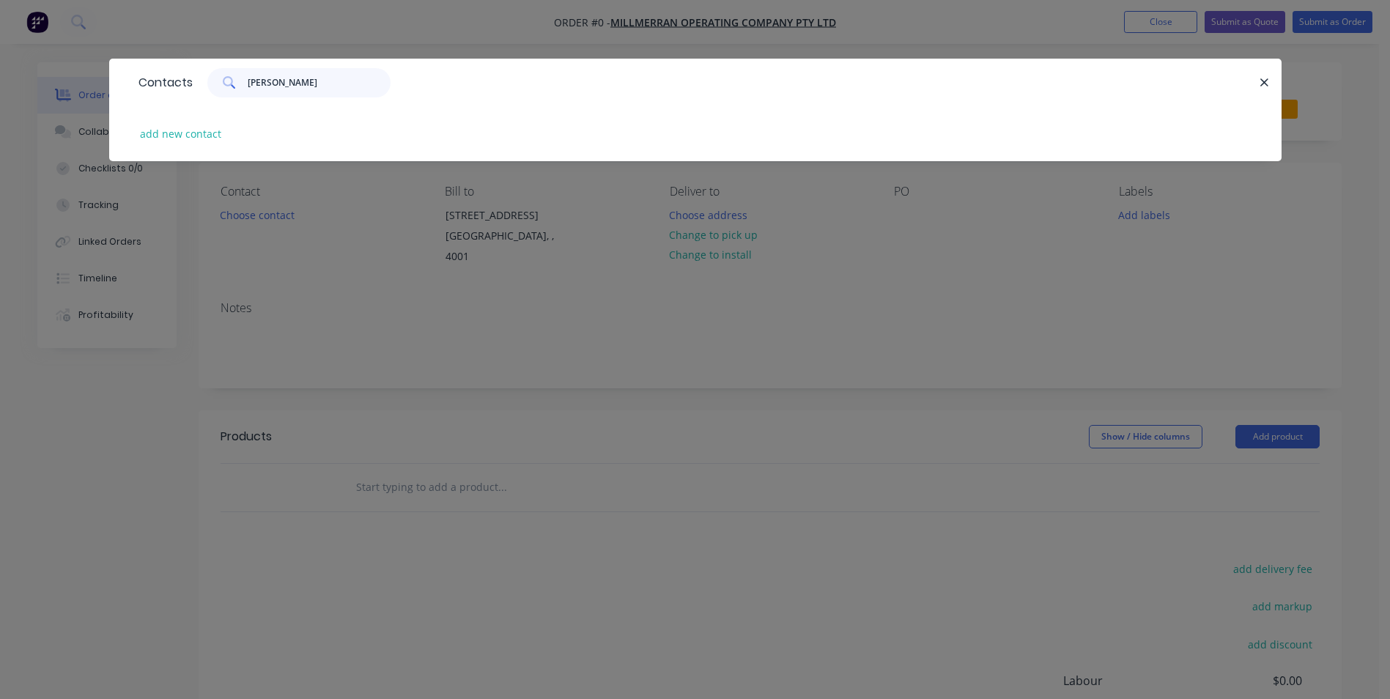
type input "[PERSON_NAME]"
click at [202, 132] on button "add new contact" at bounding box center [181, 134] width 97 height 20
select select "AU"
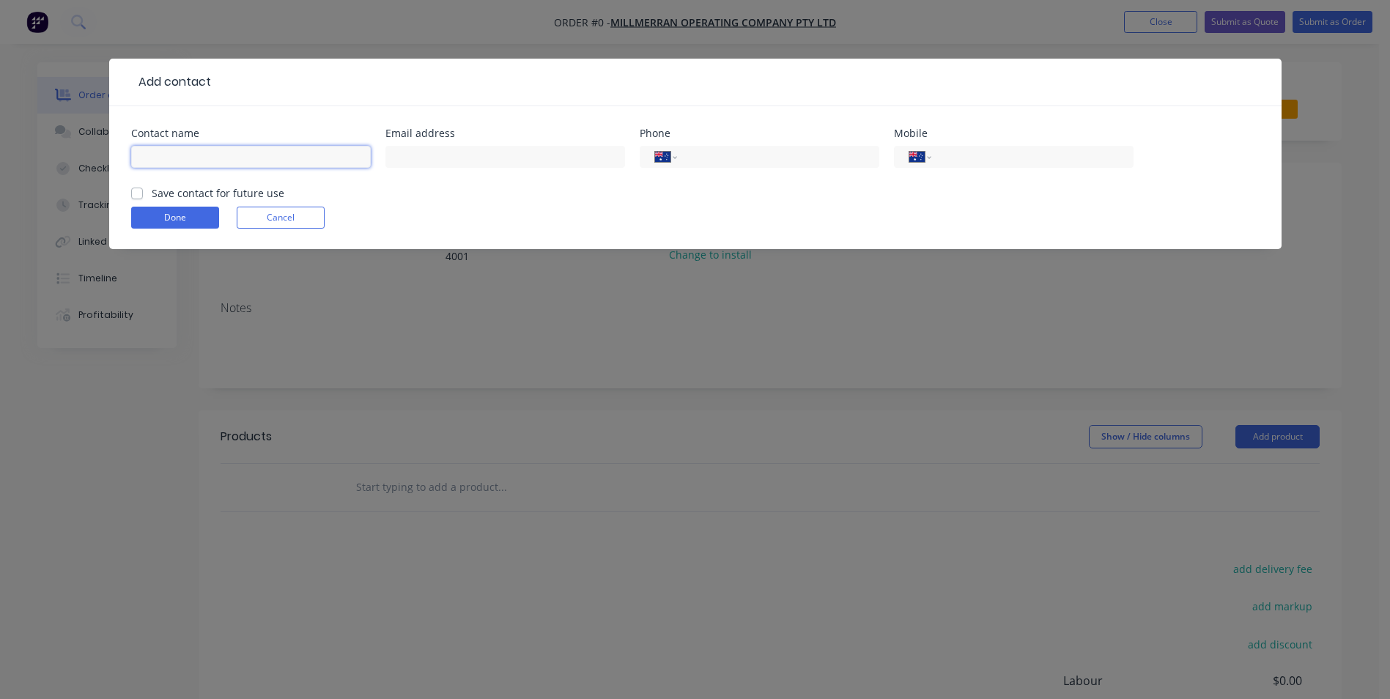
click at [239, 158] on input "text" at bounding box center [251, 157] width 240 height 22
type input "[PERSON_NAME]"
click at [442, 158] on input "text" at bounding box center [506, 157] width 240 height 22
type input "[EMAIL_ADDRESS][DOMAIN_NAME]"
click at [958, 158] on input "tel" at bounding box center [1030, 157] width 176 height 17
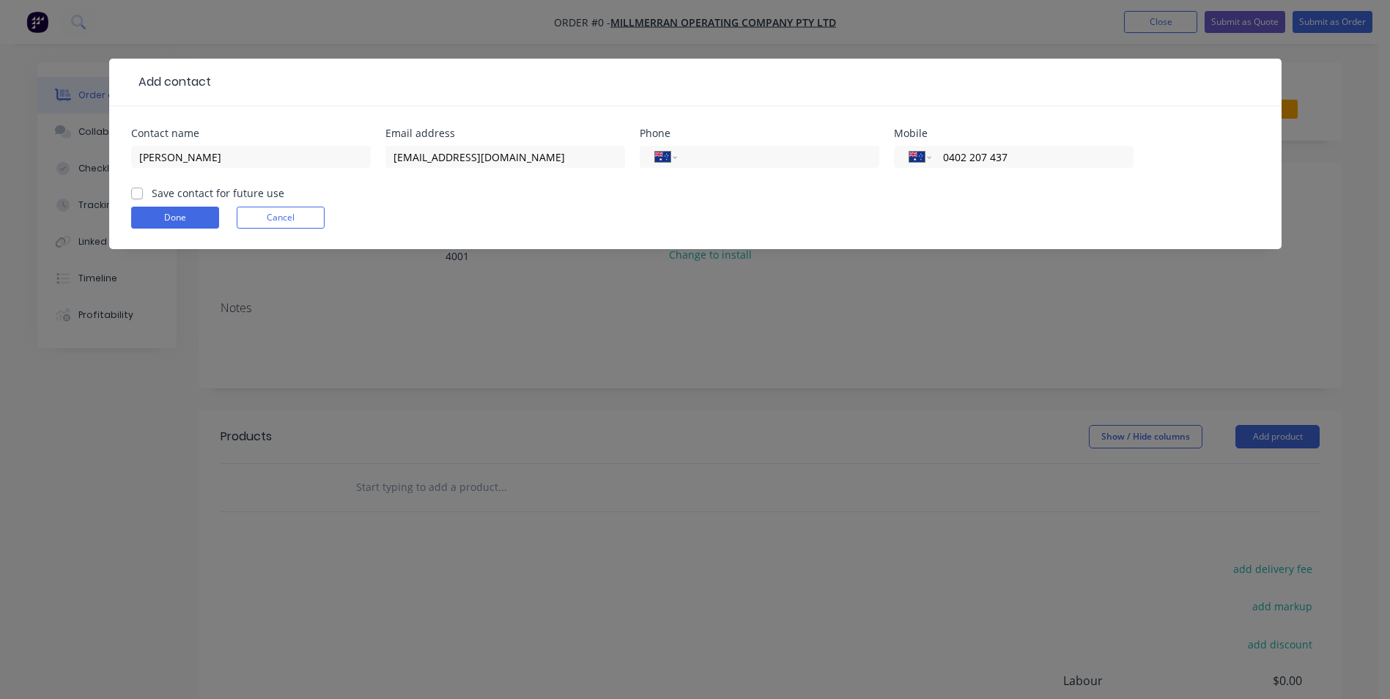
type input "0402 207 437"
click at [152, 188] on label "Save contact for future use" at bounding box center [218, 192] width 133 height 15
click at [140, 188] on input "Save contact for future use" at bounding box center [137, 192] width 12 height 14
checkbox input "true"
click at [155, 211] on button "Done" at bounding box center [175, 218] width 88 height 22
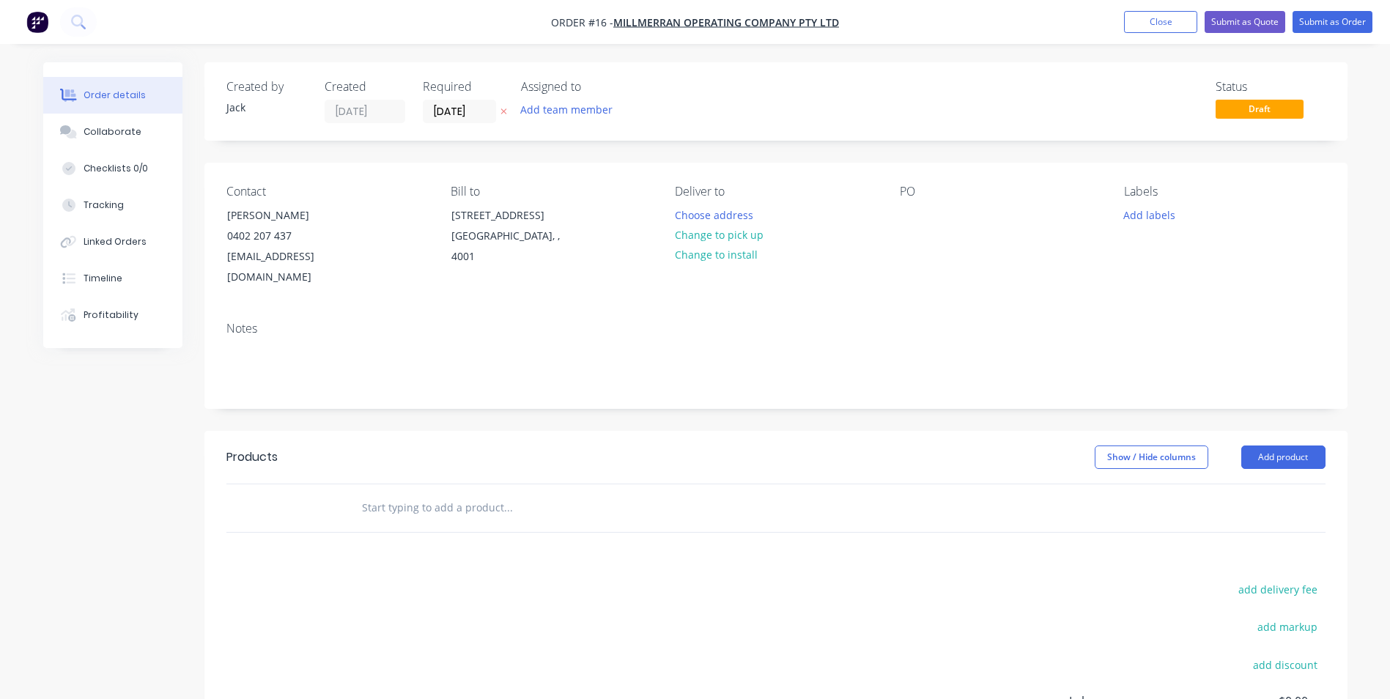
click at [487, 493] on input "text" at bounding box center [507, 507] width 293 height 29
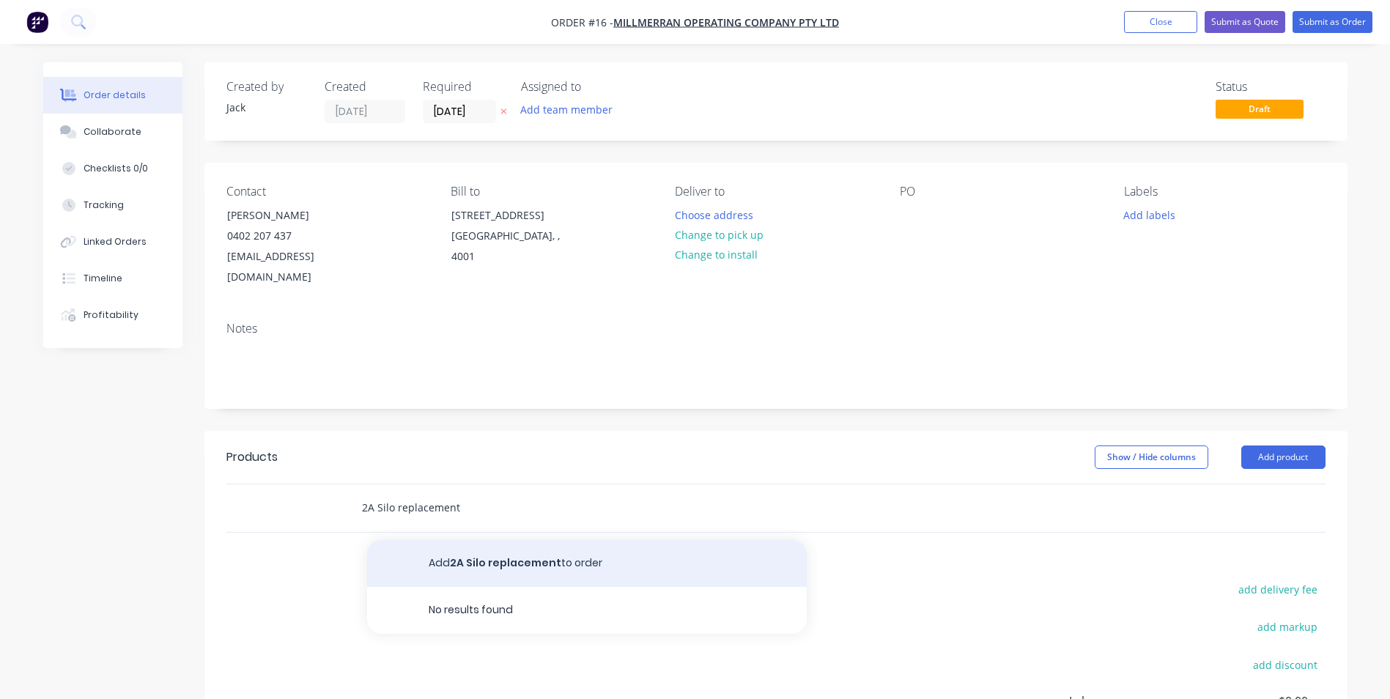
type input "2A Silo replacement"
click at [506, 542] on button "Add 2A Silo replacement to order" at bounding box center [587, 563] width 440 height 47
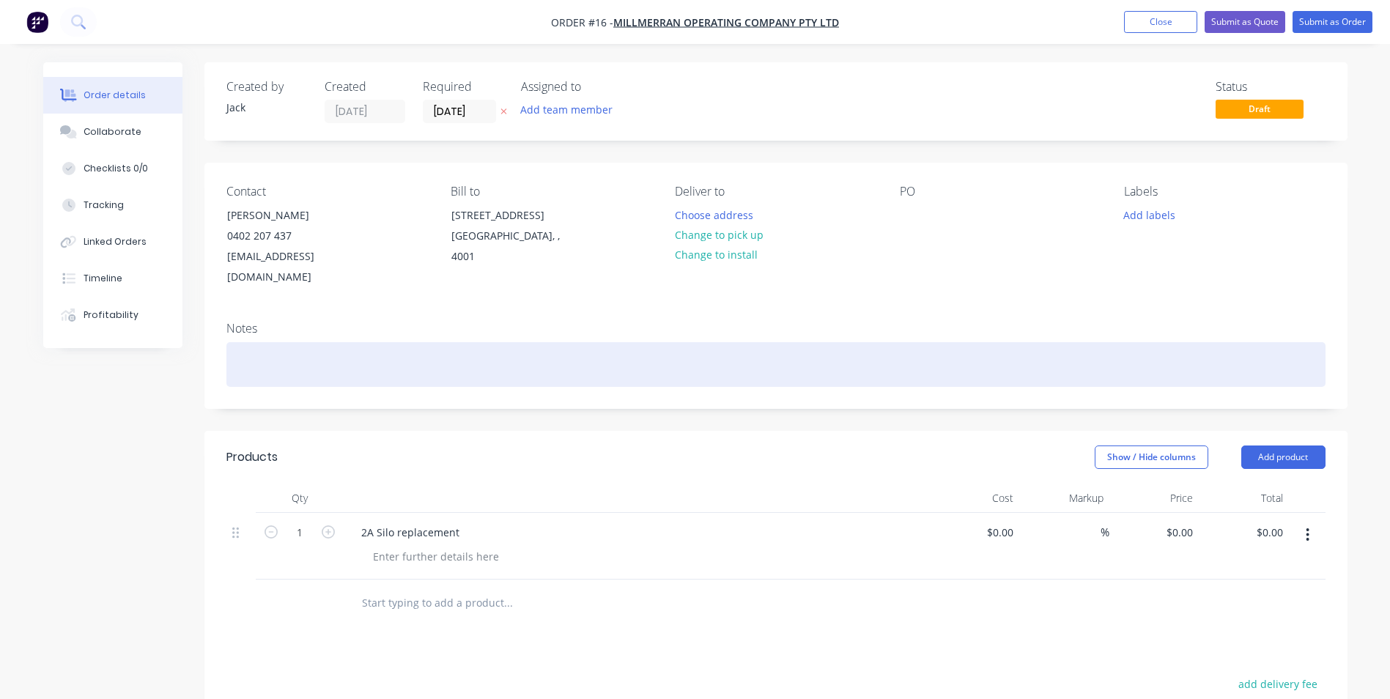
click at [239, 342] on div at bounding box center [775, 364] width 1099 height 45
paste div
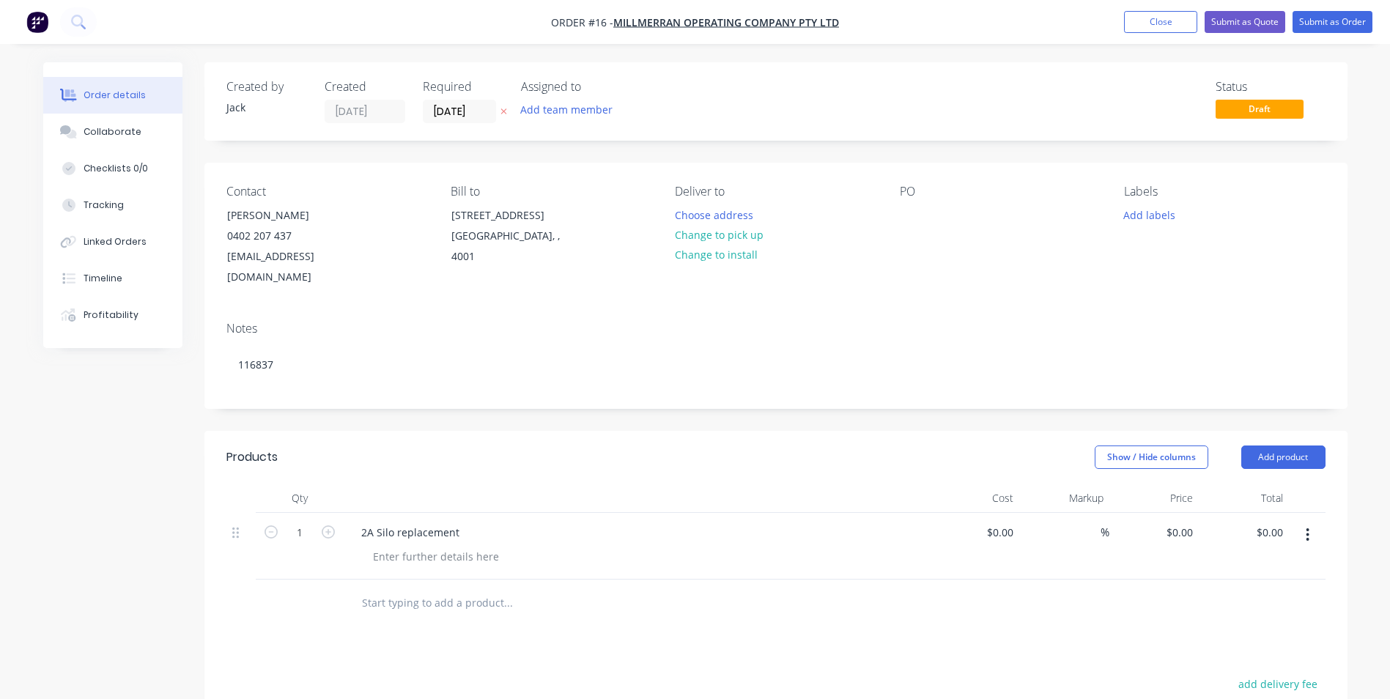
click at [926, 203] on div "PO" at bounding box center [1000, 236] width 201 height 103
click at [907, 204] on div "PO" at bounding box center [1000, 236] width 201 height 103
click at [910, 215] on div at bounding box center [911, 214] width 23 height 21
paste div
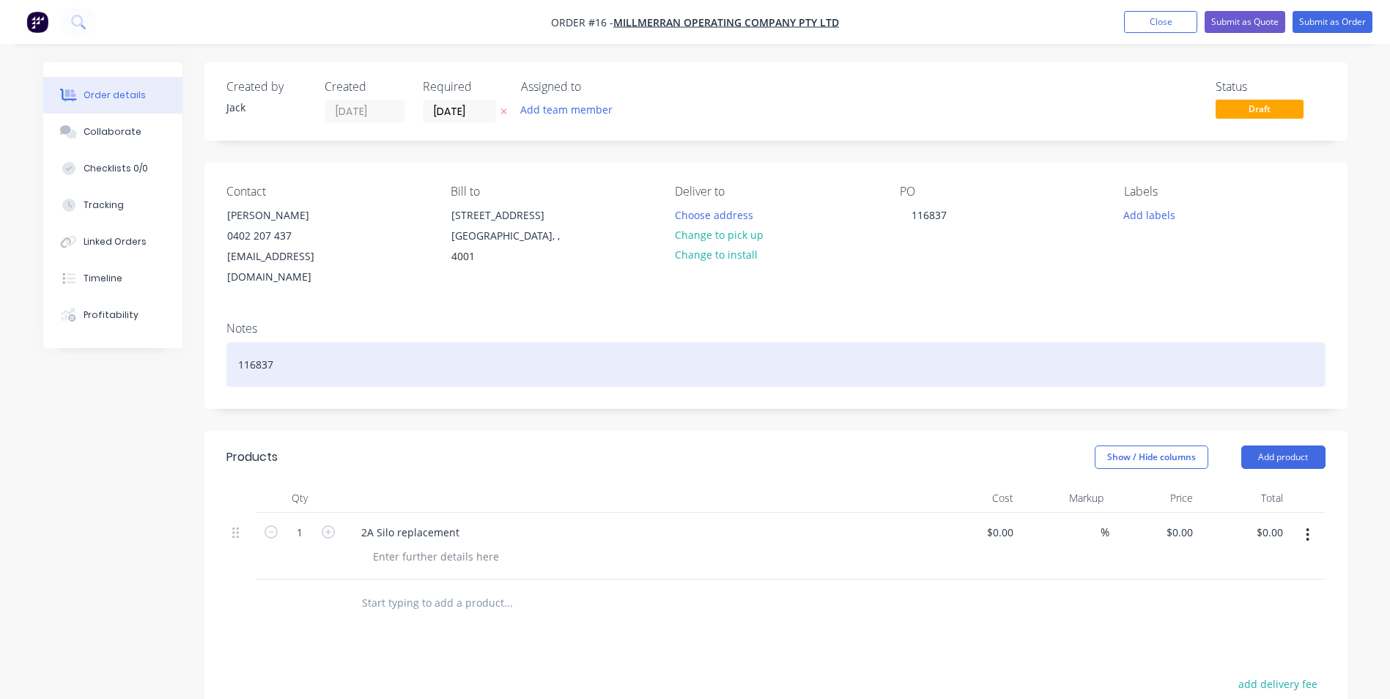
click at [275, 346] on div "116837" at bounding box center [775, 364] width 1099 height 45
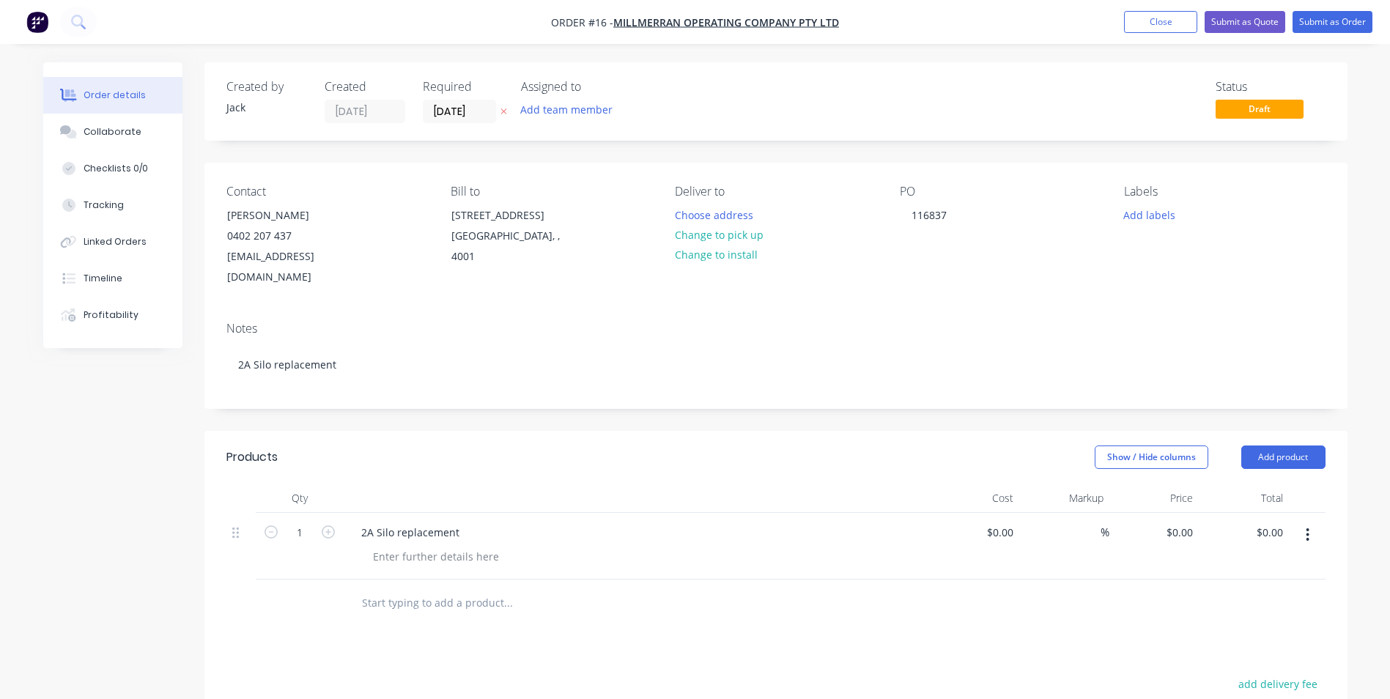
click at [418, 392] on div "Created by [PERSON_NAME] Created [DATE] Required [DATE] Assigned to Add team me…" at bounding box center [775, 520] width 1143 height 917
click at [995, 514] on div "$0.00" at bounding box center [975, 546] width 90 height 67
paste input "836835.00"
type input "$836,835.00"
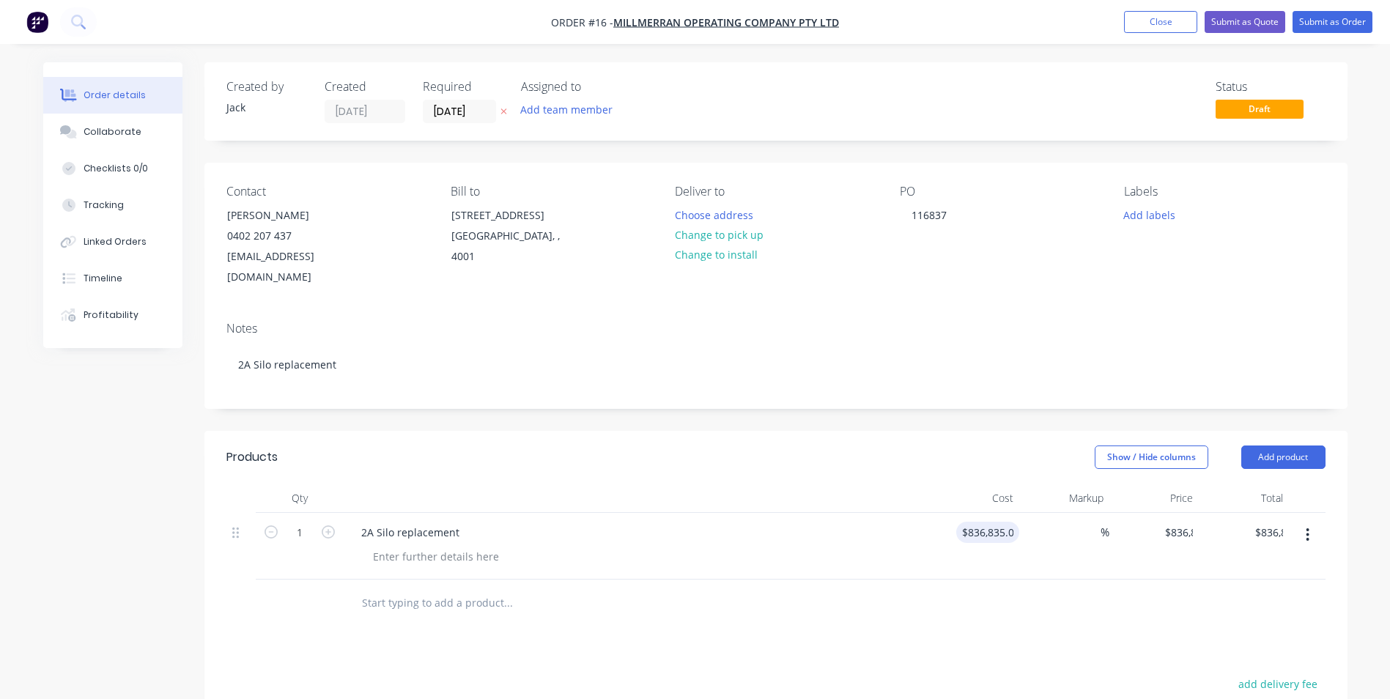
click at [940, 580] on div at bounding box center [775, 604] width 1099 height 48
click at [1302, 446] on button "Add product" at bounding box center [1284, 457] width 84 height 23
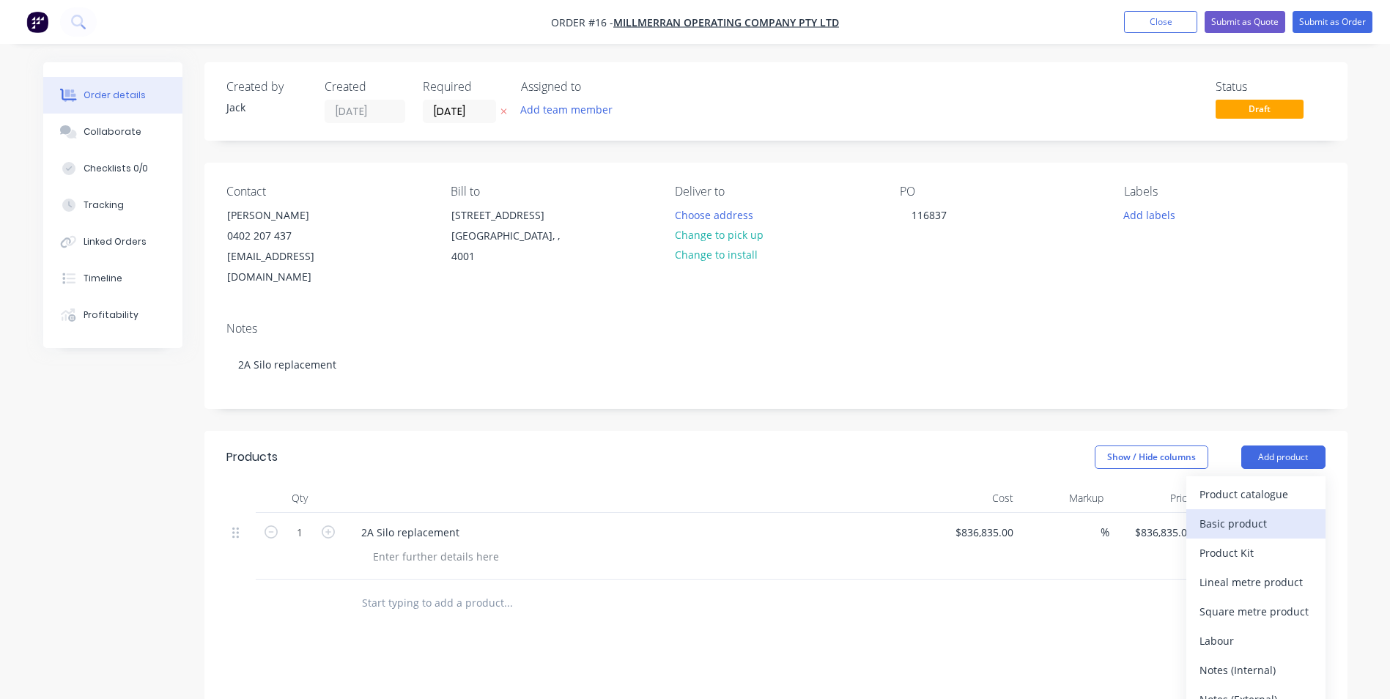
click at [1256, 513] on div "Basic product" at bounding box center [1256, 523] width 113 height 21
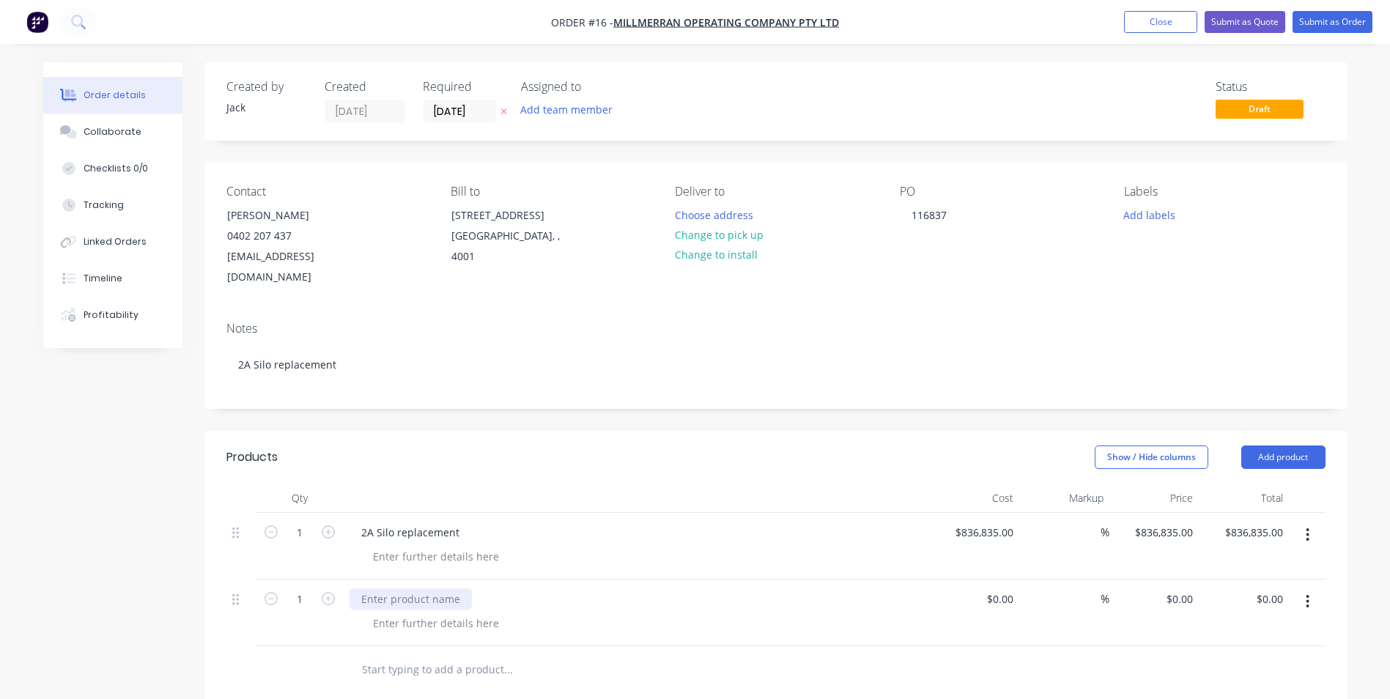
click at [386, 589] on div at bounding box center [411, 599] width 122 height 21
click at [1011, 589] on input at bounding box center [1011, 599] width 17 height 21
click at [984, 646] on div at bounding box center [775, 670] width 1099 height 48
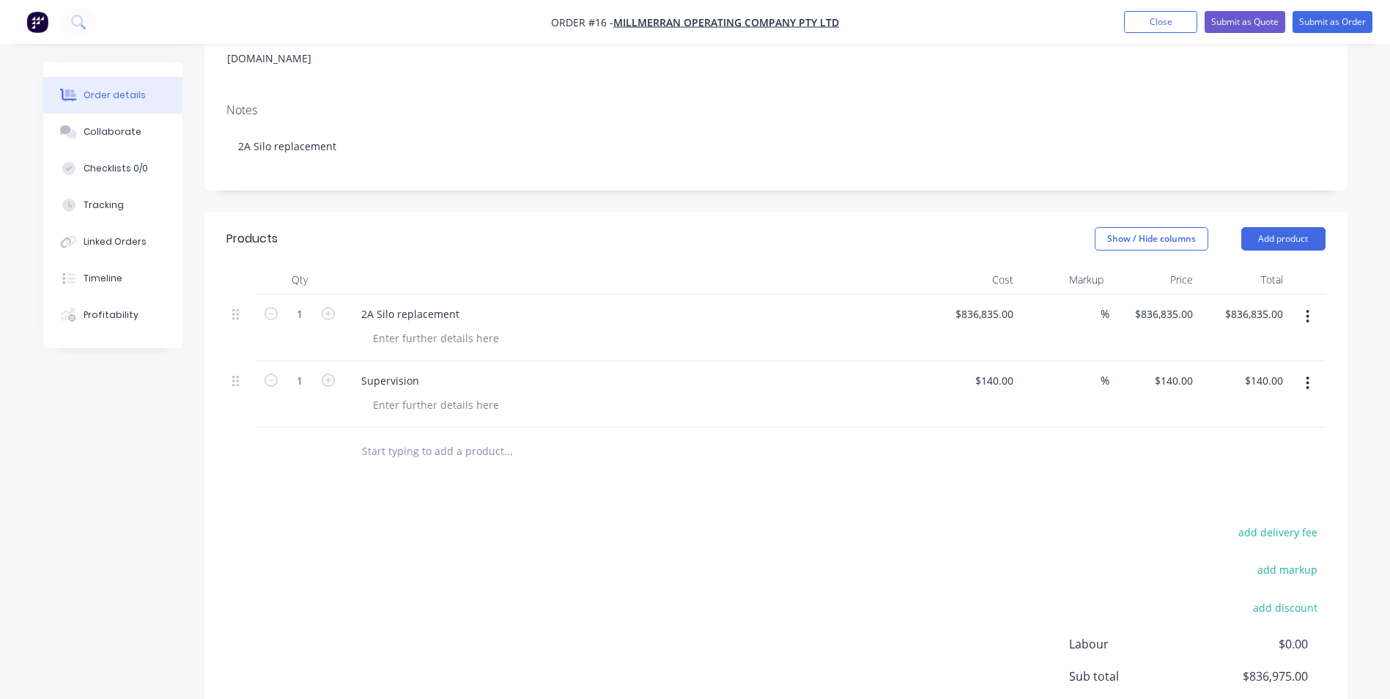
scroll to position [220, 0]
click at [439, 435] on input "text" at bounding box center [507, 449] width 293 height 29
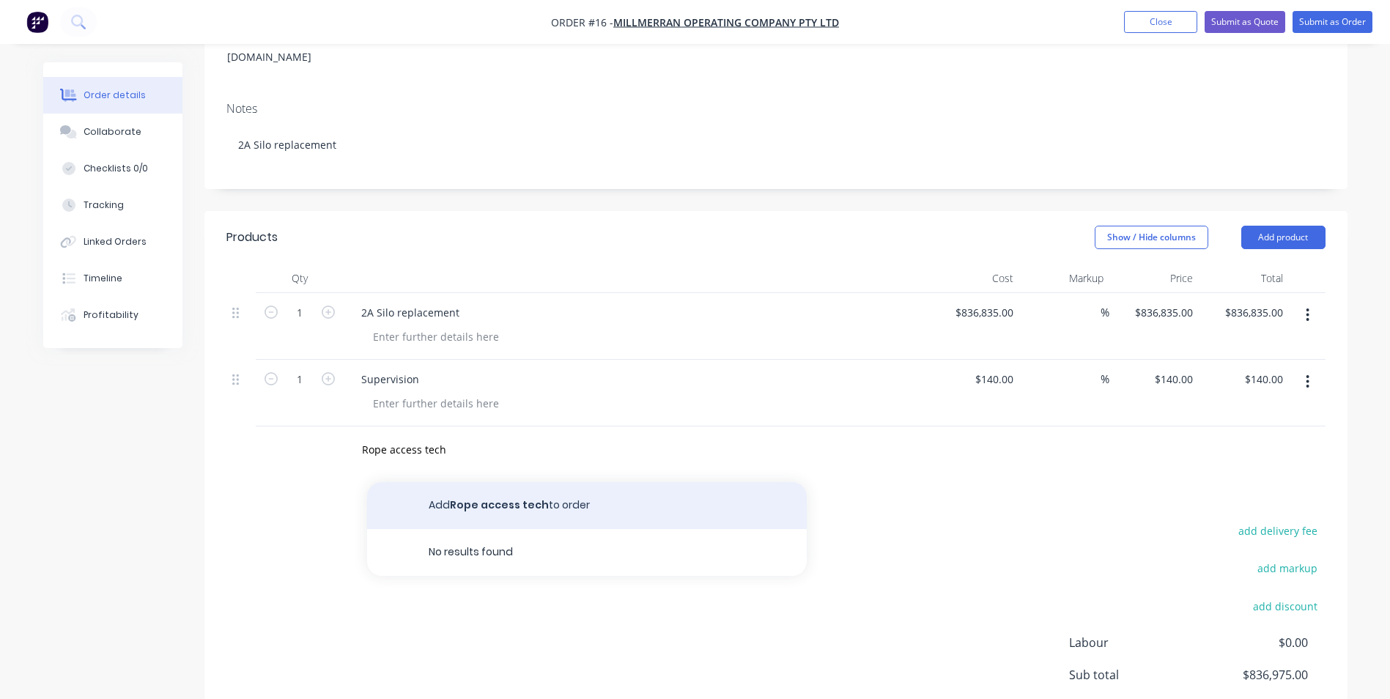
click at [461, 487] on button "Add Rope access tech to order" at bounding box center [587, 505] width 440 height 47
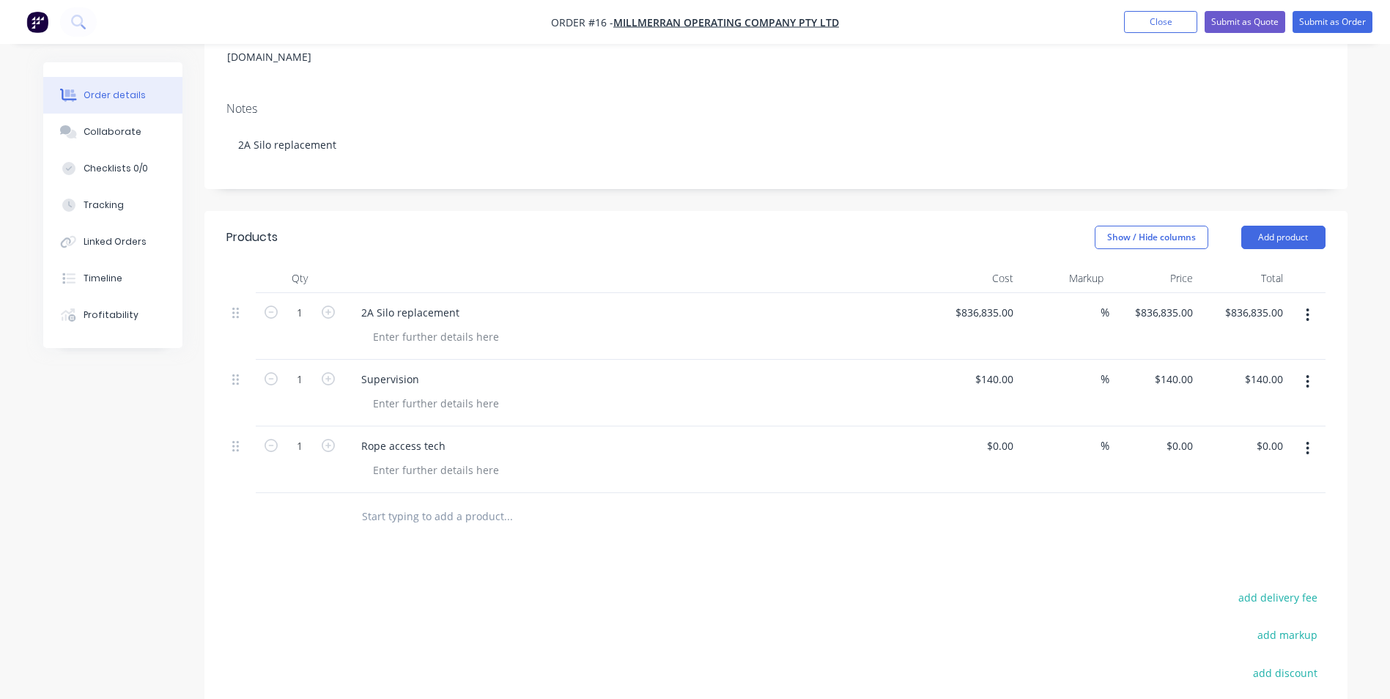
click at [376, 502] on input "text" at bounding box center [507, 516] width 293 height 29
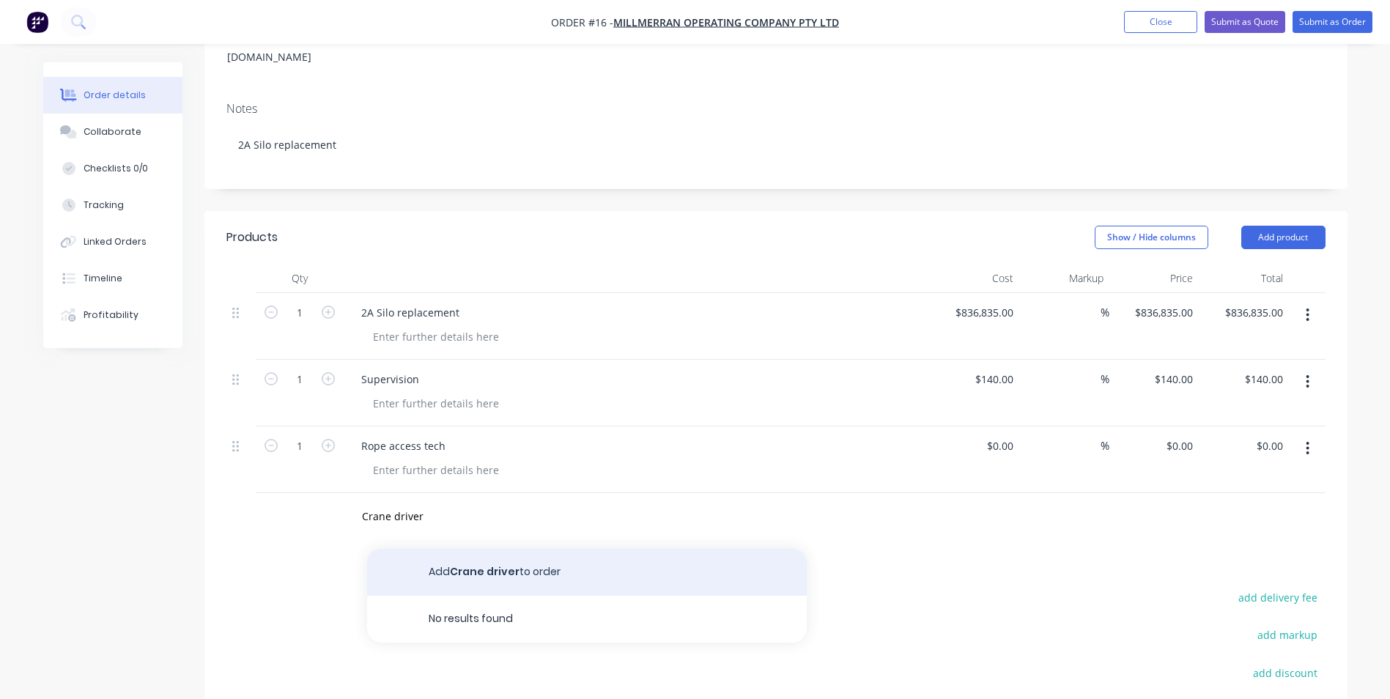
click at [522, 549] on button "Add Crane driver to order" at bounding box center [587, 572] width 440 height 47
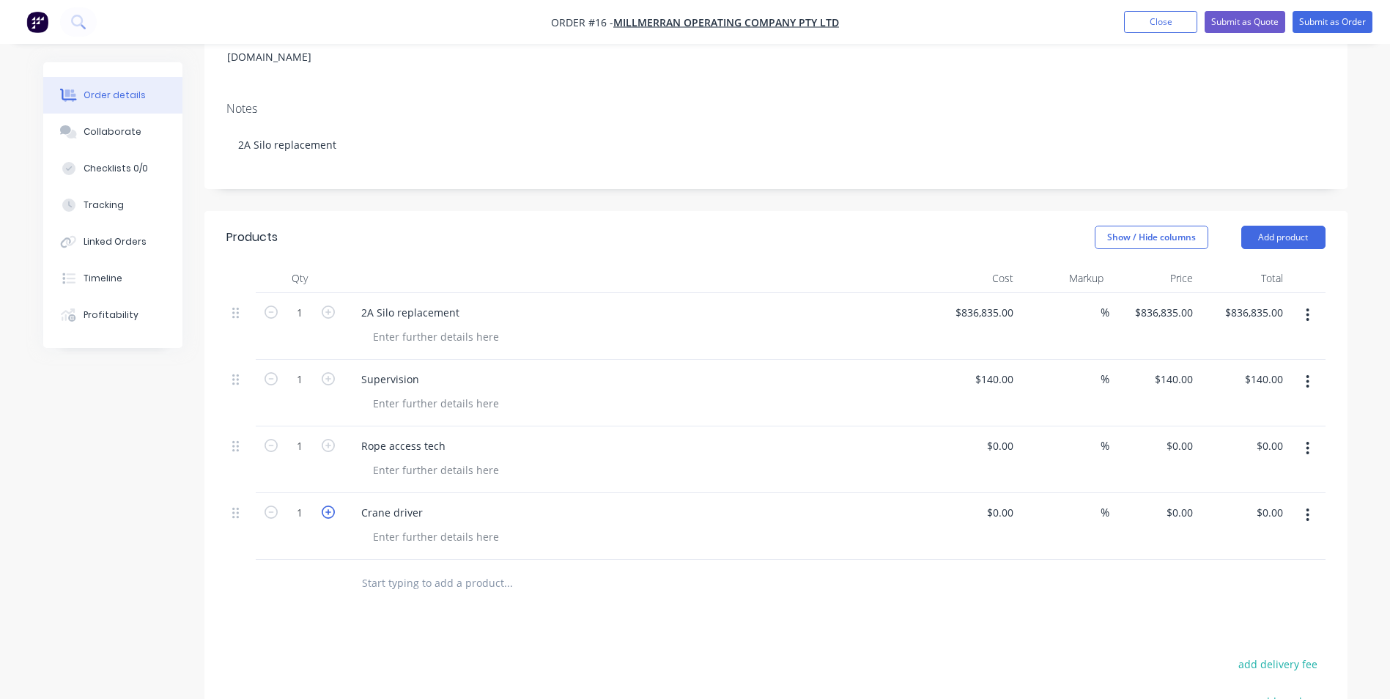
click at [323, 506] on icon "button" at bounding box center [328, 512] width 13 height 13
click at [271, 506] on icon "button" at bounding box center [271, 512] width 13 height 13
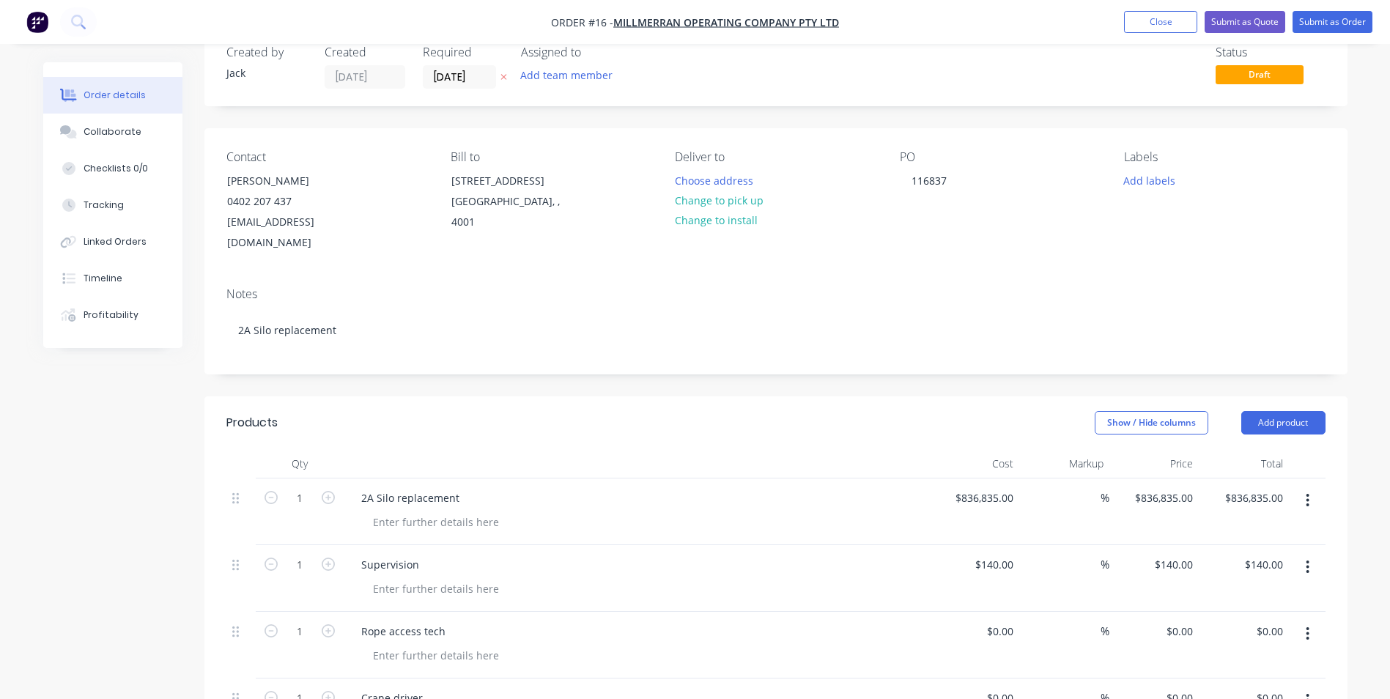
scroll to position [0, 0]
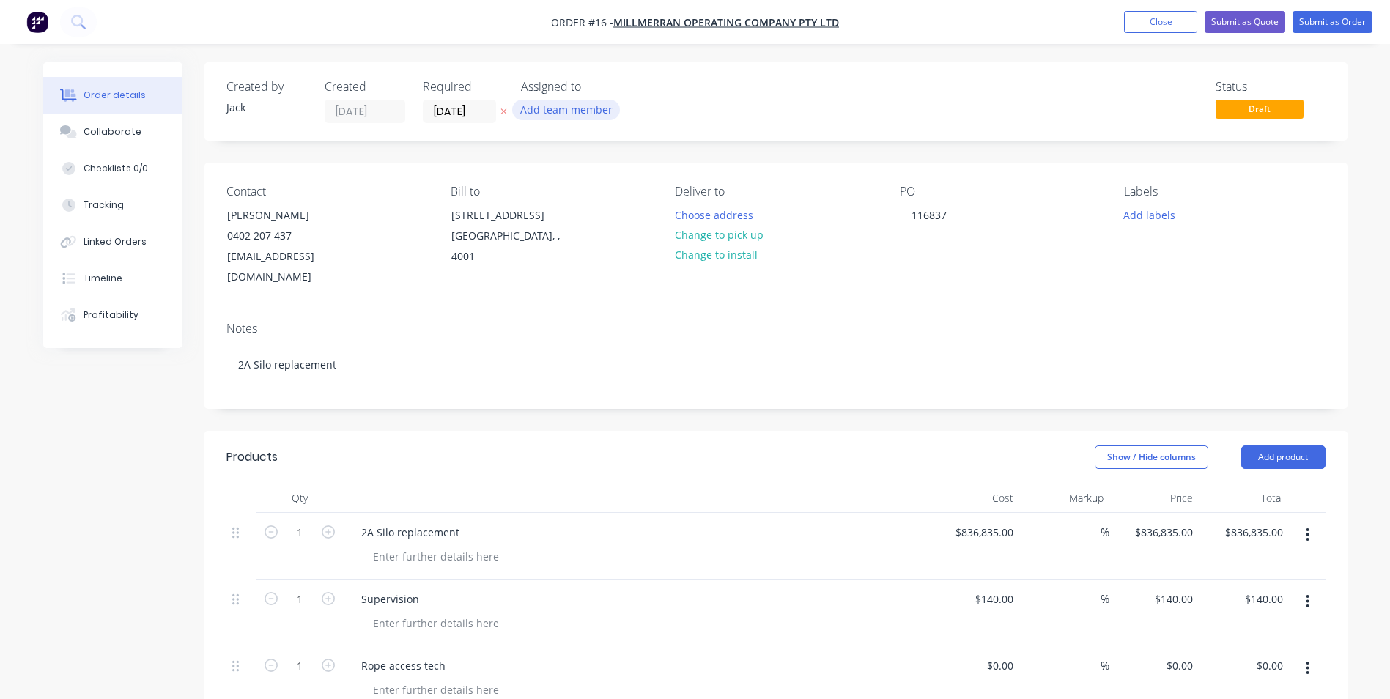
click at [564, 112] on button "Add team member" at bounding box center [566, 110] width 108 height 20
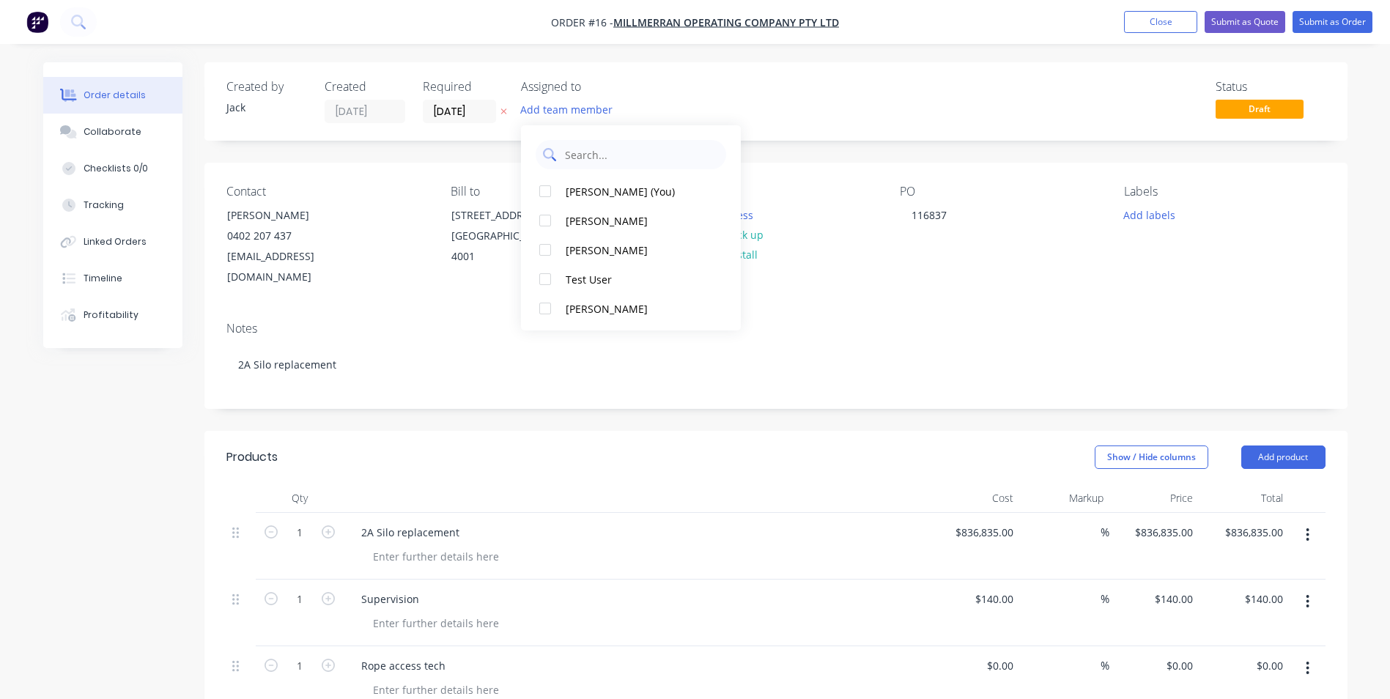
drag, startPoint x: 585, startPoint y: 184, endPoint x: 569, endPoint y: 166, distance: 23.4
click at [575, 171] on div "[PERSON_NAME] (You) [PERSON_NAME] [PERSON_NAME] Test User [PERSON_NAME]" at bounding box center [631, 227] width 220 height 205
click at [603, 184] on div "[PERSON_NAME] (You)" at bounding box center [639, 191] width 147 height 15
click at [899, 75] on div "Created by [PERSON_NAME] Created [DATE] Required [DATE] Assigned to JS Status D…" at bounding box center [775, 101] width 1143 height 78
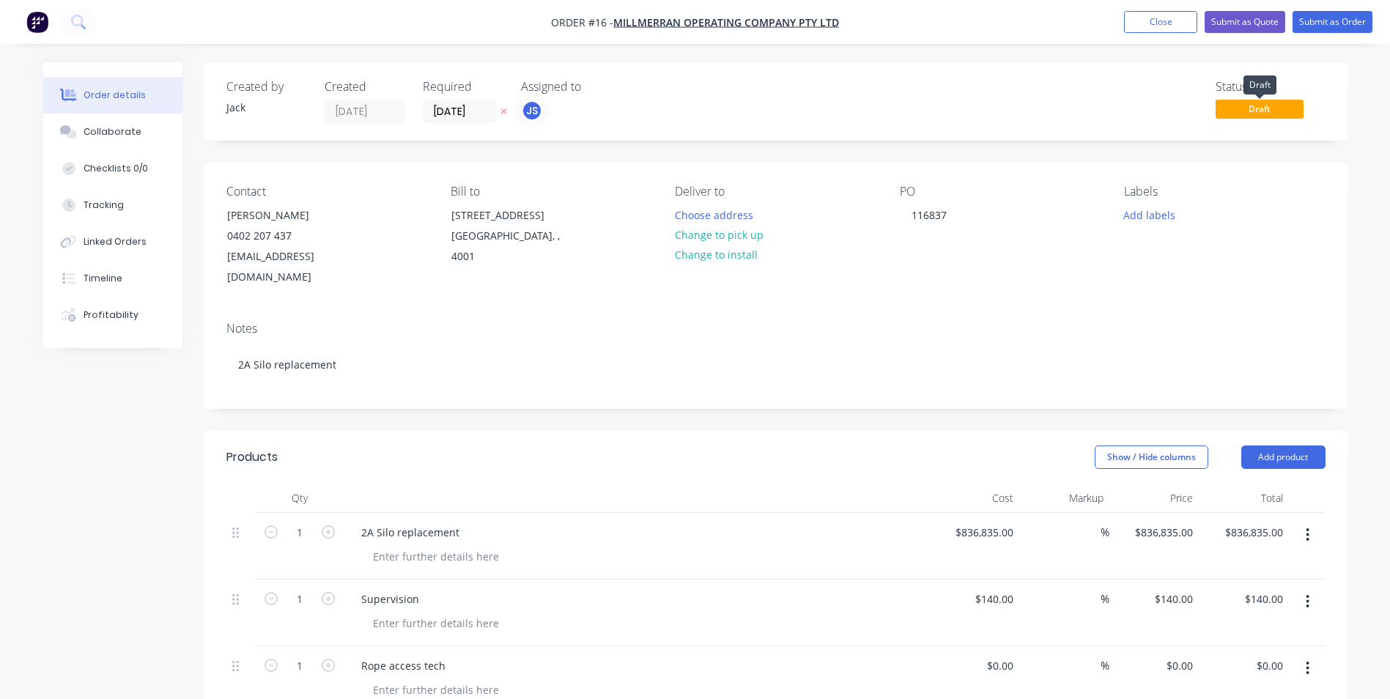
click at [1251, 112] on span "Draft" at bounding box center [1260, 109] width 88 height 18
click at [1330, 23] on button "Submit as Order" at bounding box center [1333, 22] width 80 height 22
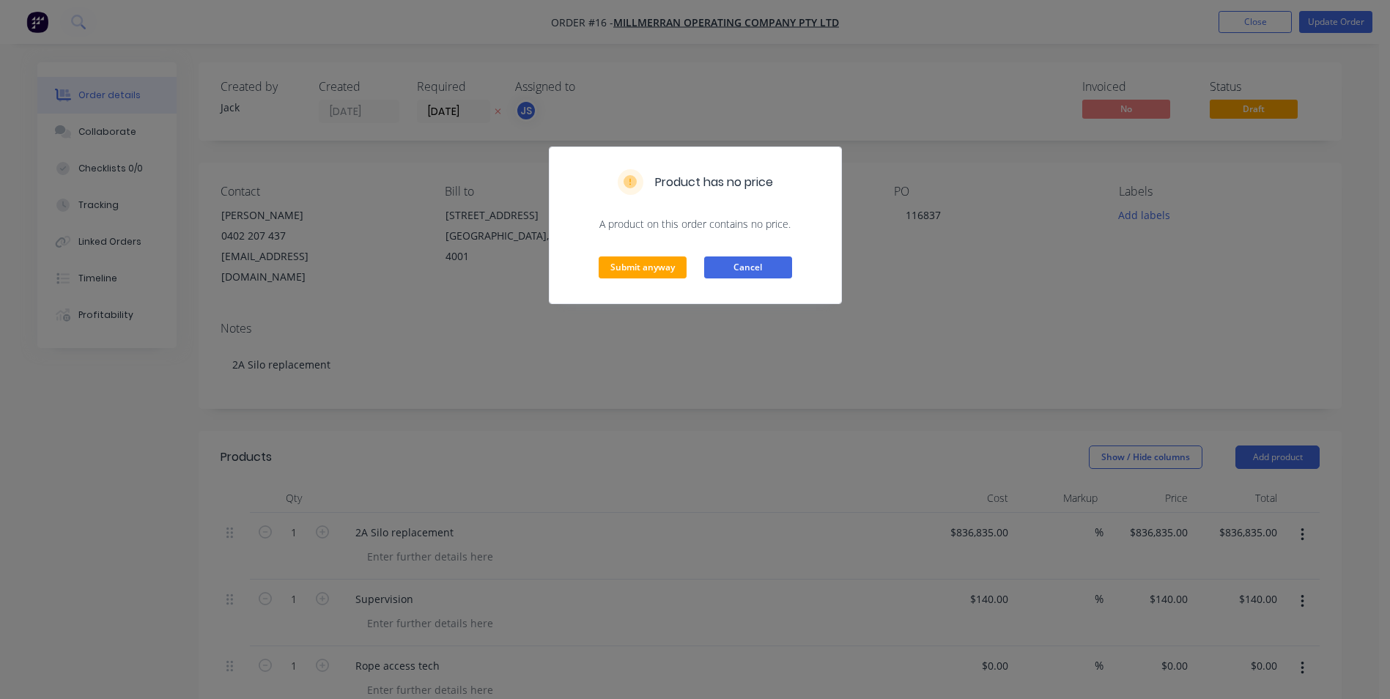
click at [785, 267] on button "Cancel" at bounding box center [748, 268] width 88 height 22
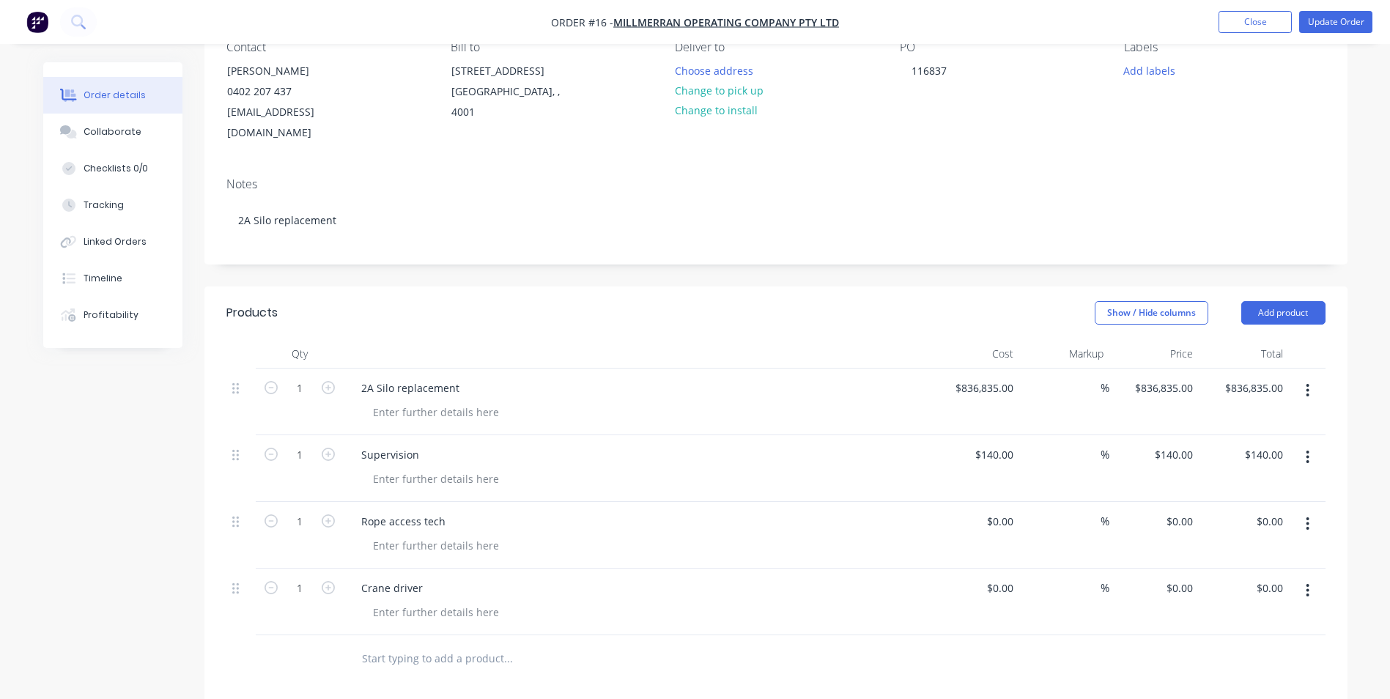
scroll to position [293, 0]
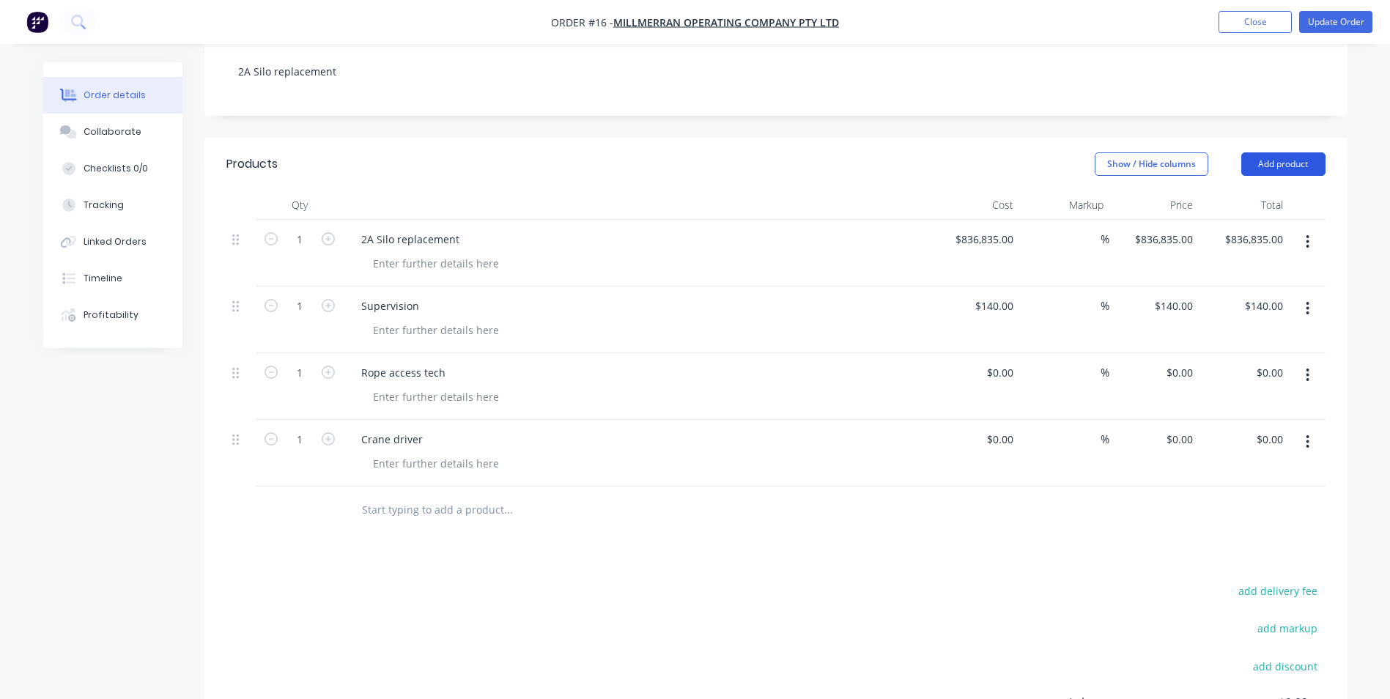
click at [1263, 152] on button "Add product" at bounding box center [1284, 163] width 84 height 23
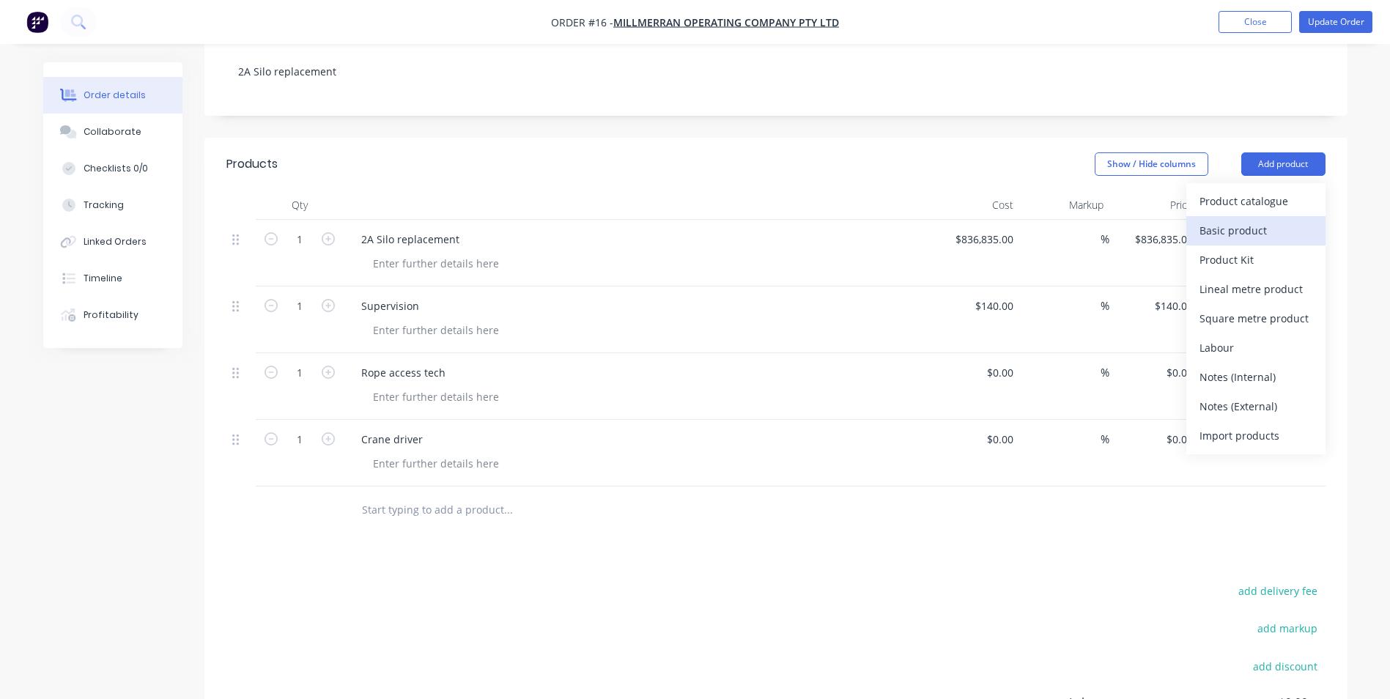
click at [1275, 220] on div "Basic product" at bounding box center [1256, 230] width 113 height 21
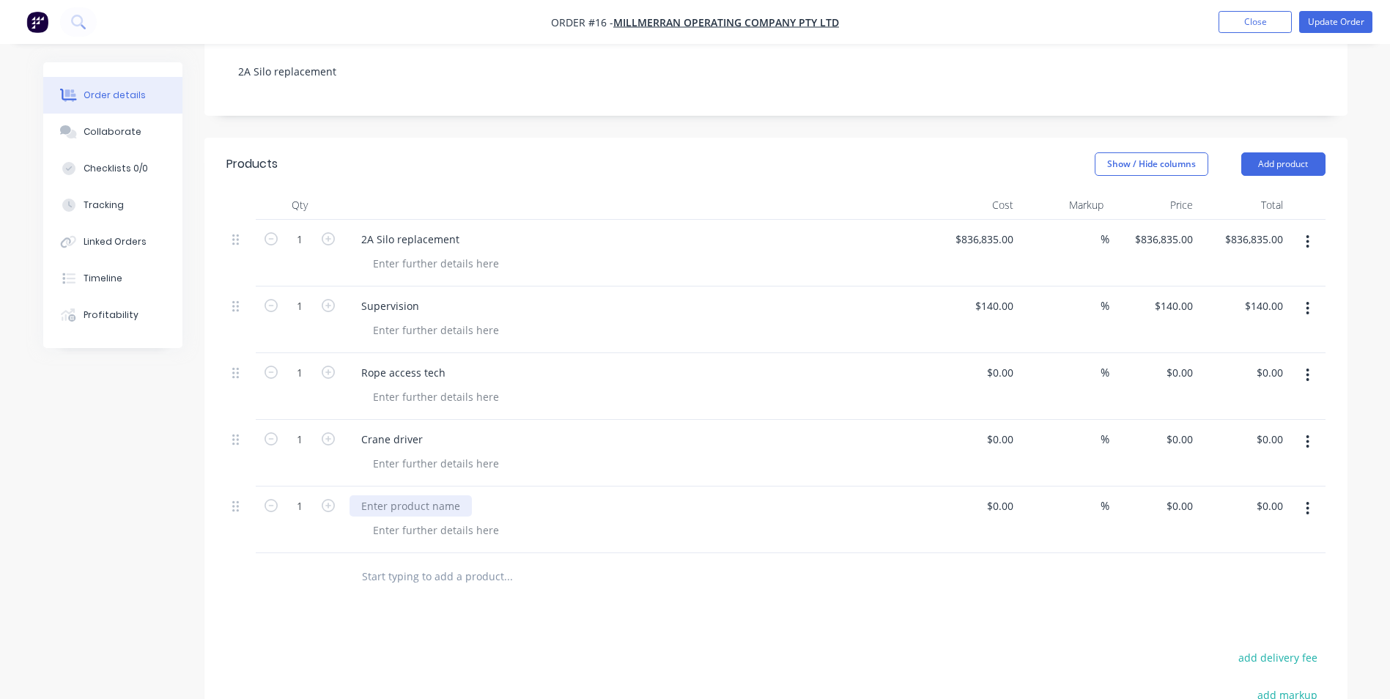
click at [450, 495] on div at bounding box center [411, 505] width 122 height 21
click at [741, 464] on div "Crane driver" at bounding box center [637, 453] width 586 height 67
click at [1010, 495] on input at bounding box center [1003, 505] width 34 height 21
click at [891, 495] on div "LAFHA" at bounding box center [637, 505] width 575 height 21
